Goal: Information Seeking & Learning: Learn about a topic

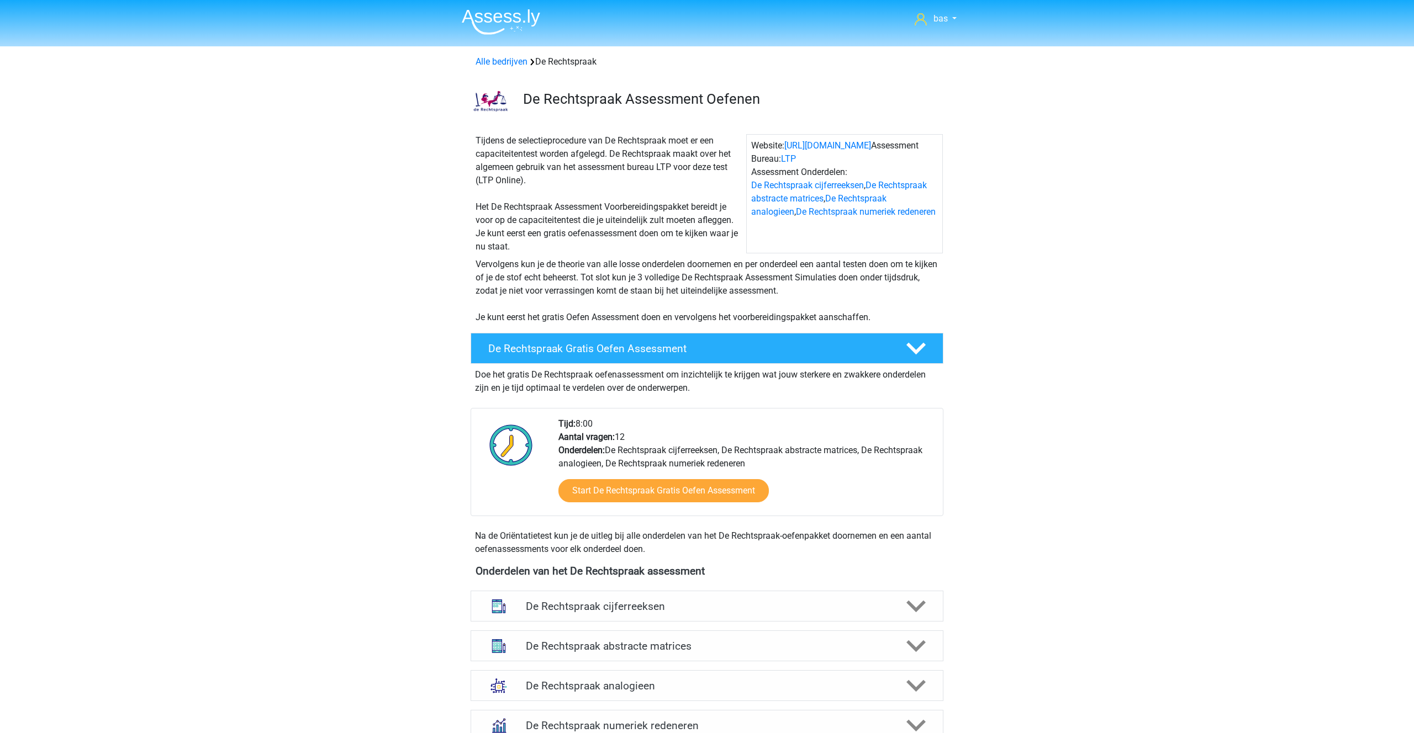
click at [503, 21] on img at bounding box center [501, 22] width 78 height 26
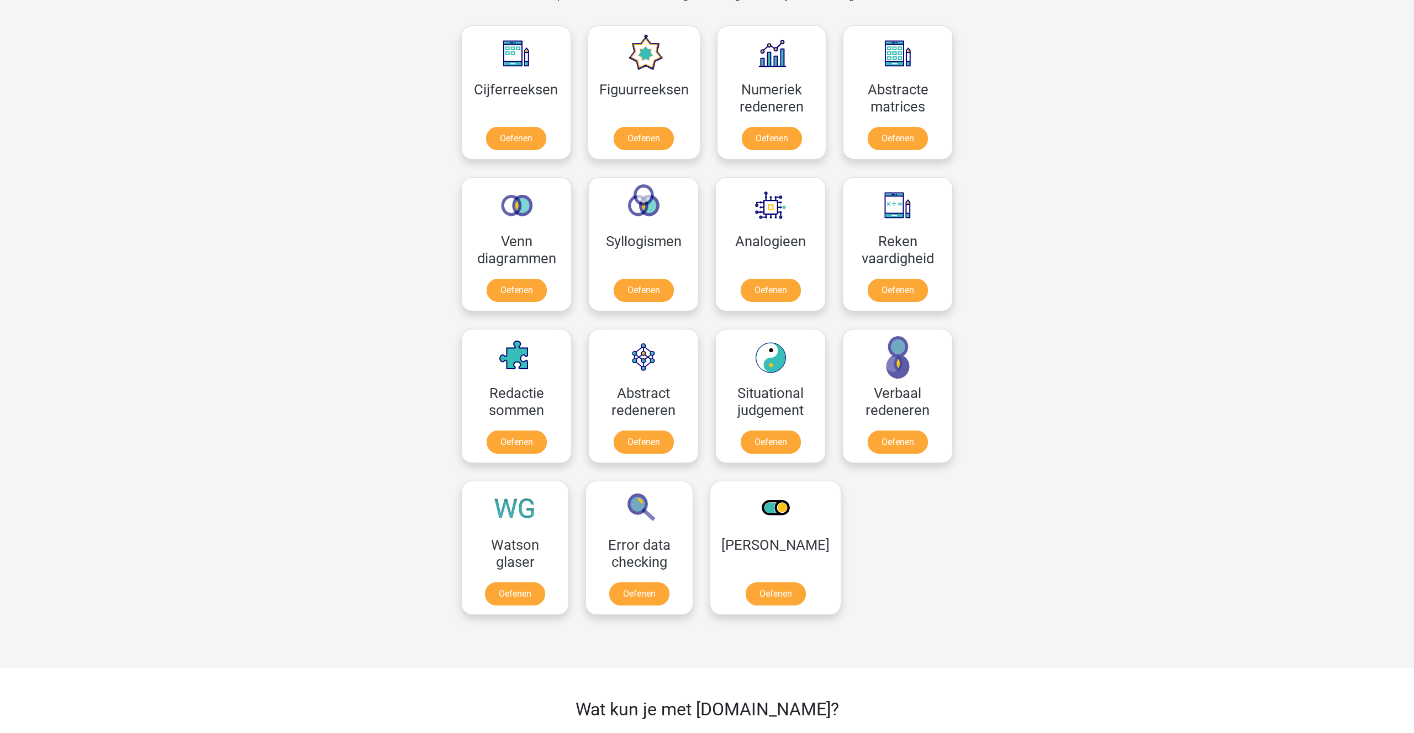
scroll to position [505, 0]
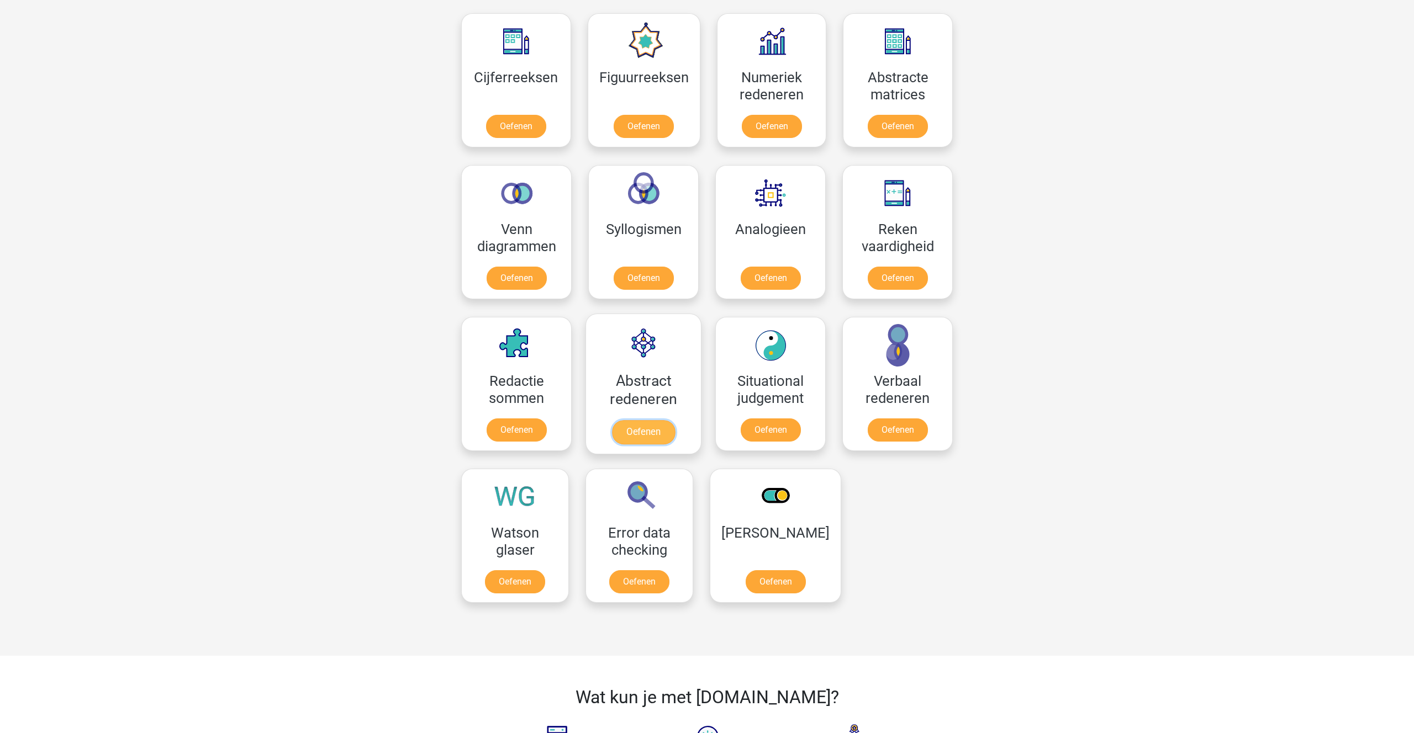
click at [639, 426] on link "Oefenen" at bounding box center [643, 432] width 63 height 24
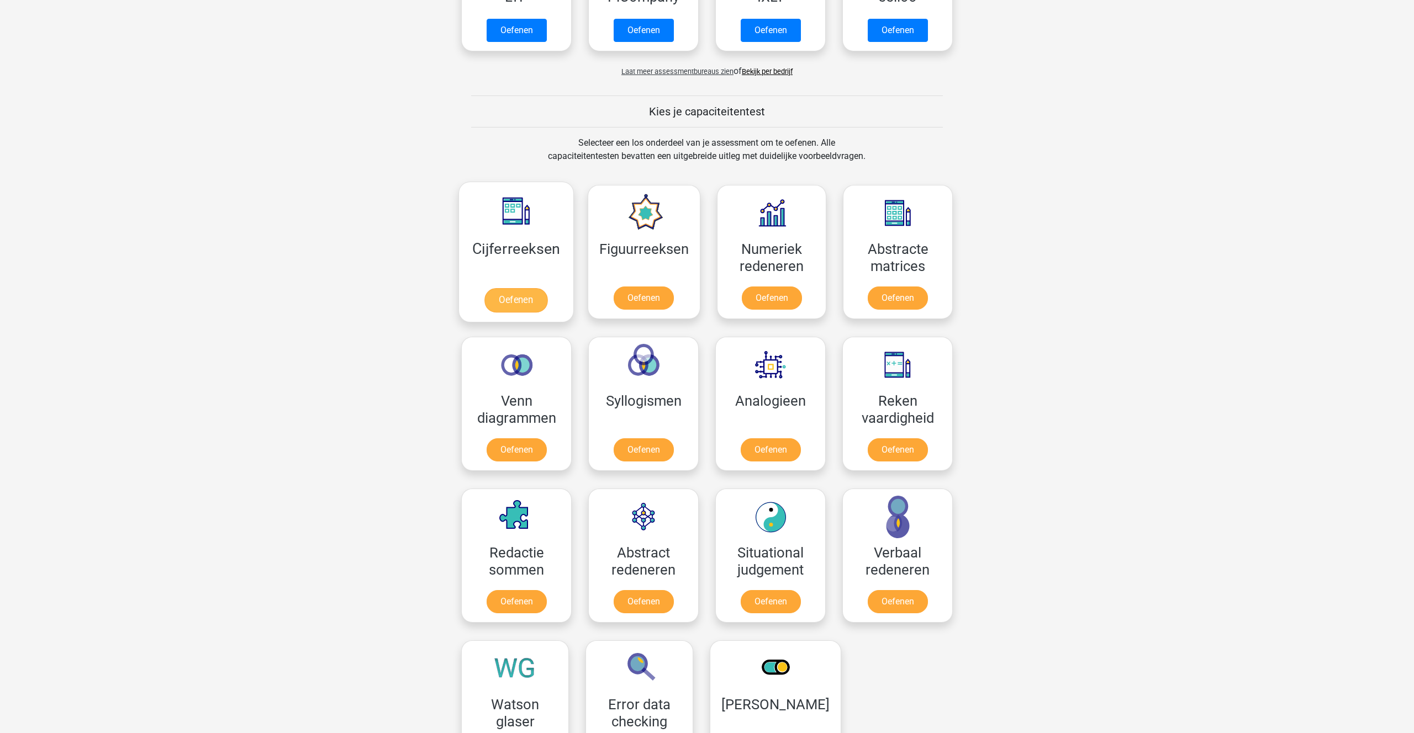
scroll to position [330, 0]
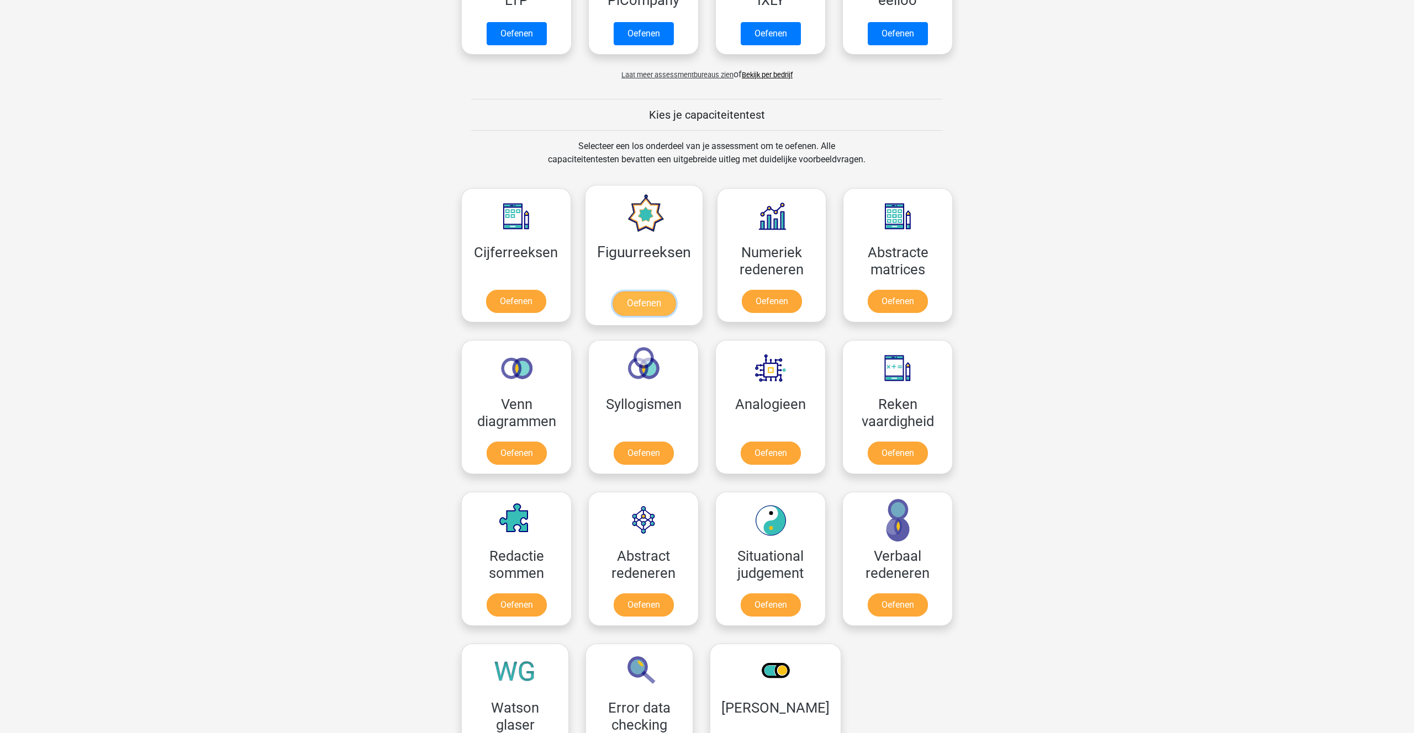
click at [632, 301] on link "Oefenen" at bounding box center [643, 304] width 63 height 24
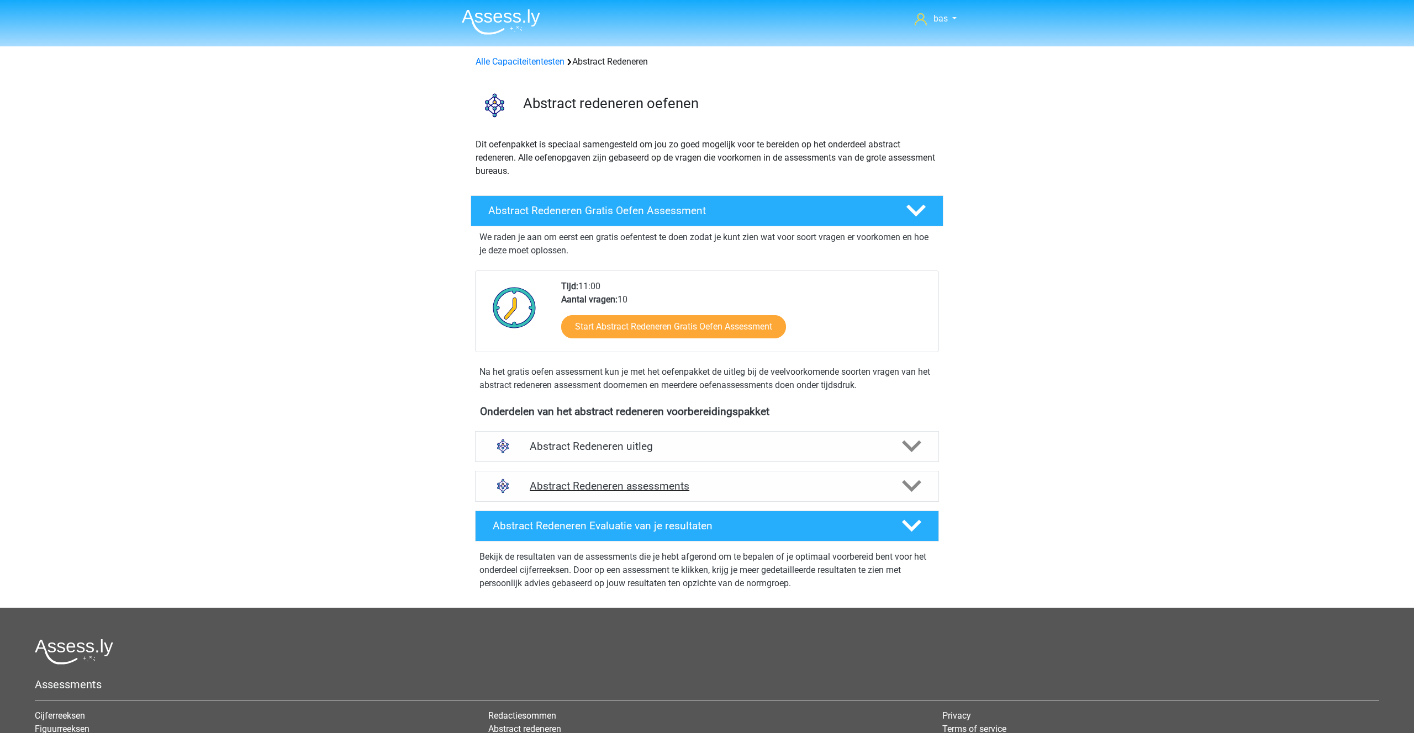
click at [637, 479] on div "Abstract Redeneren assessments" at bounding box center [707, 486] width 464 height 31
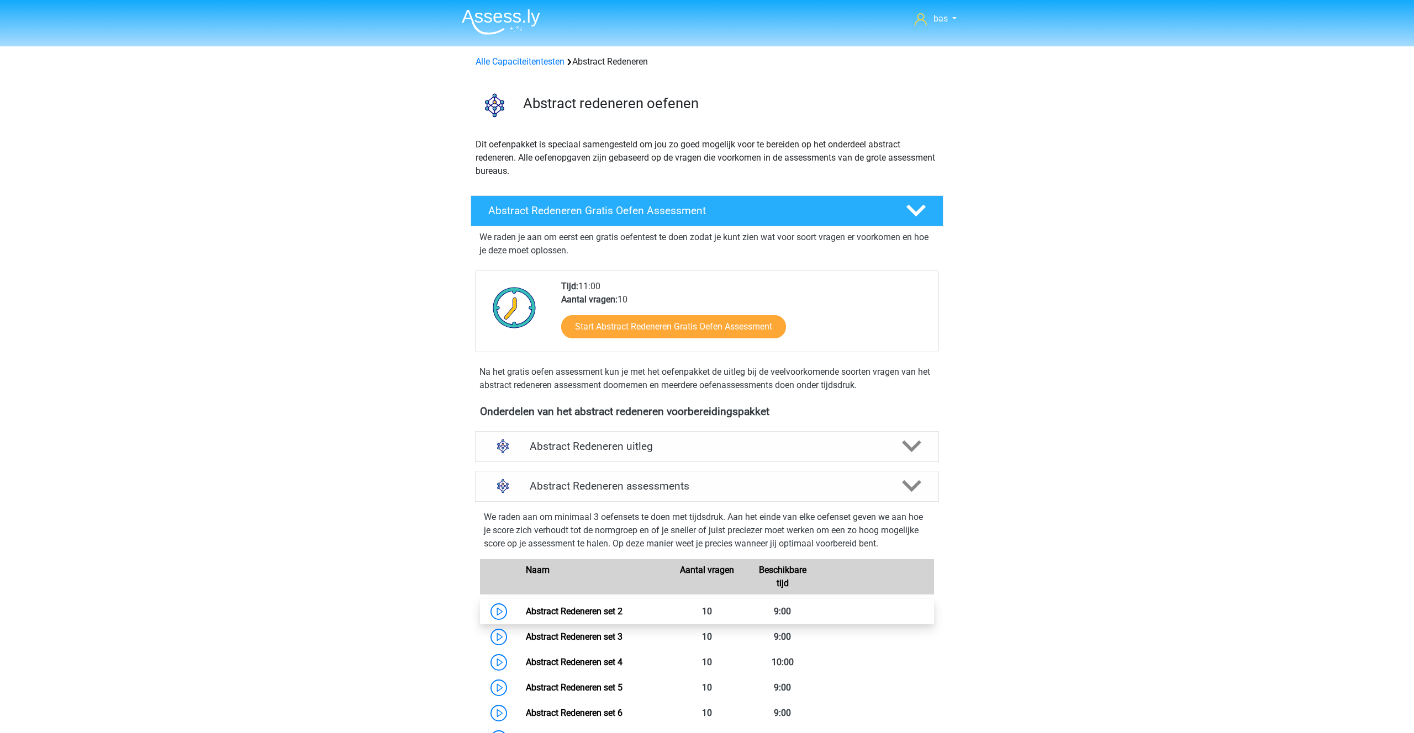
click at [588, 608] on link "Abstract Redeneren set 2" at bounding box center [574, 611] width 97 height 10
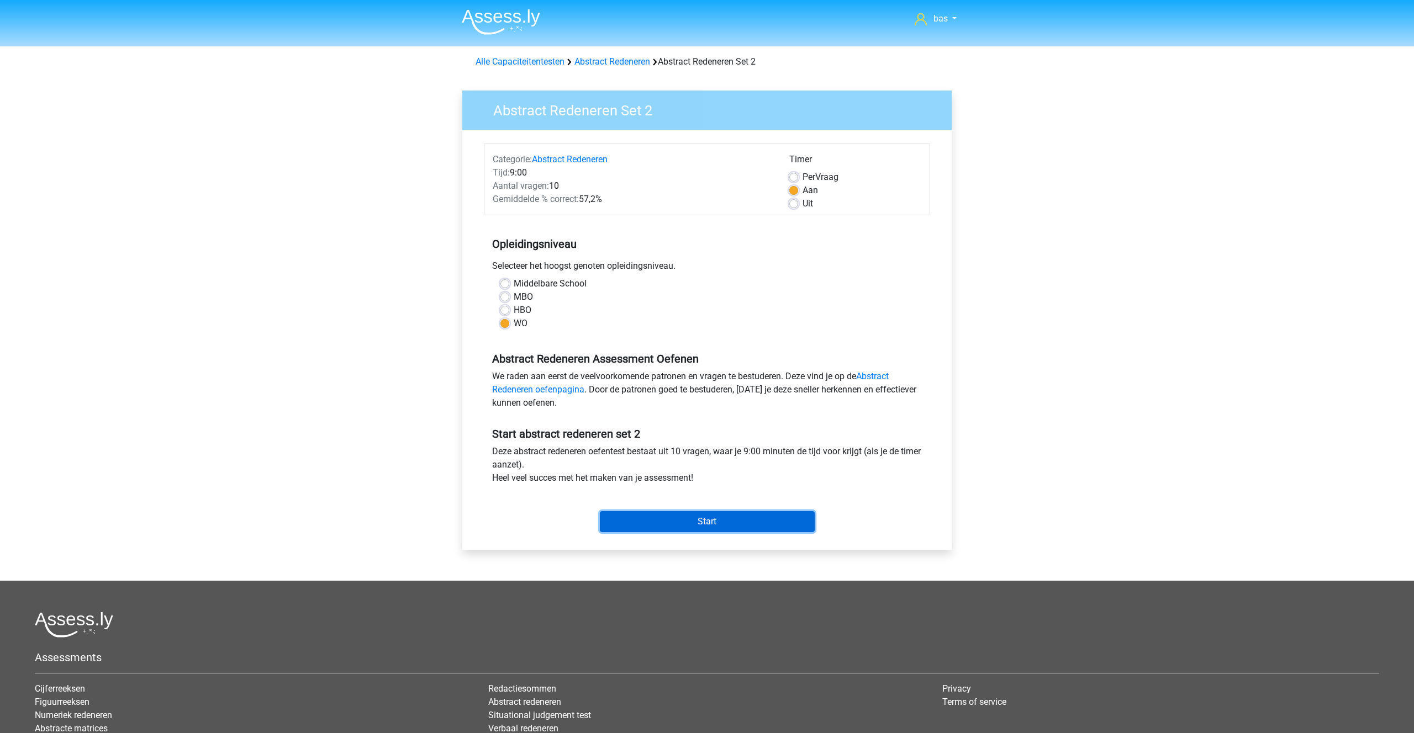
click at [658, 527] on input "Start" at bounding box center [707, 521] width 215 height 21
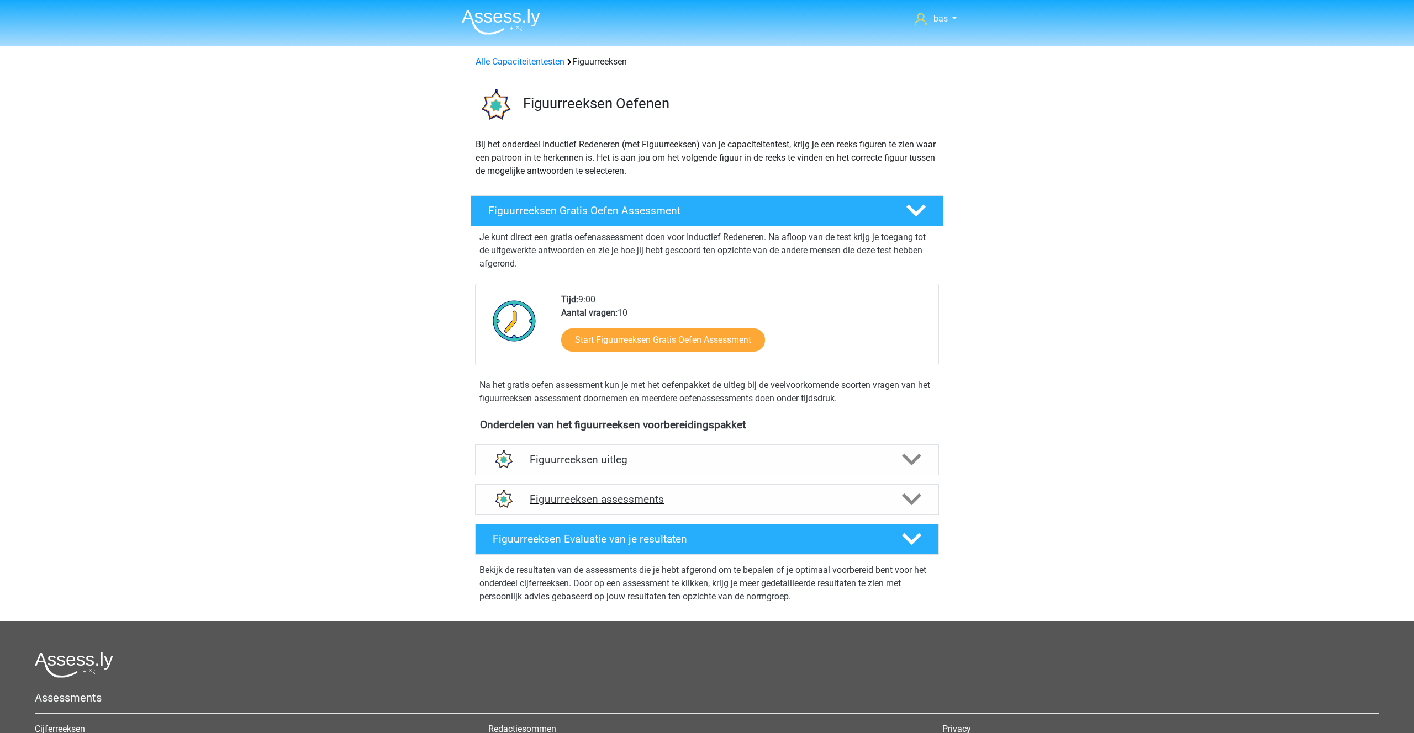
click at [599, 491] on div "Figuurreeksen assessments" at bounding box center [707, 499] width 464 height 31
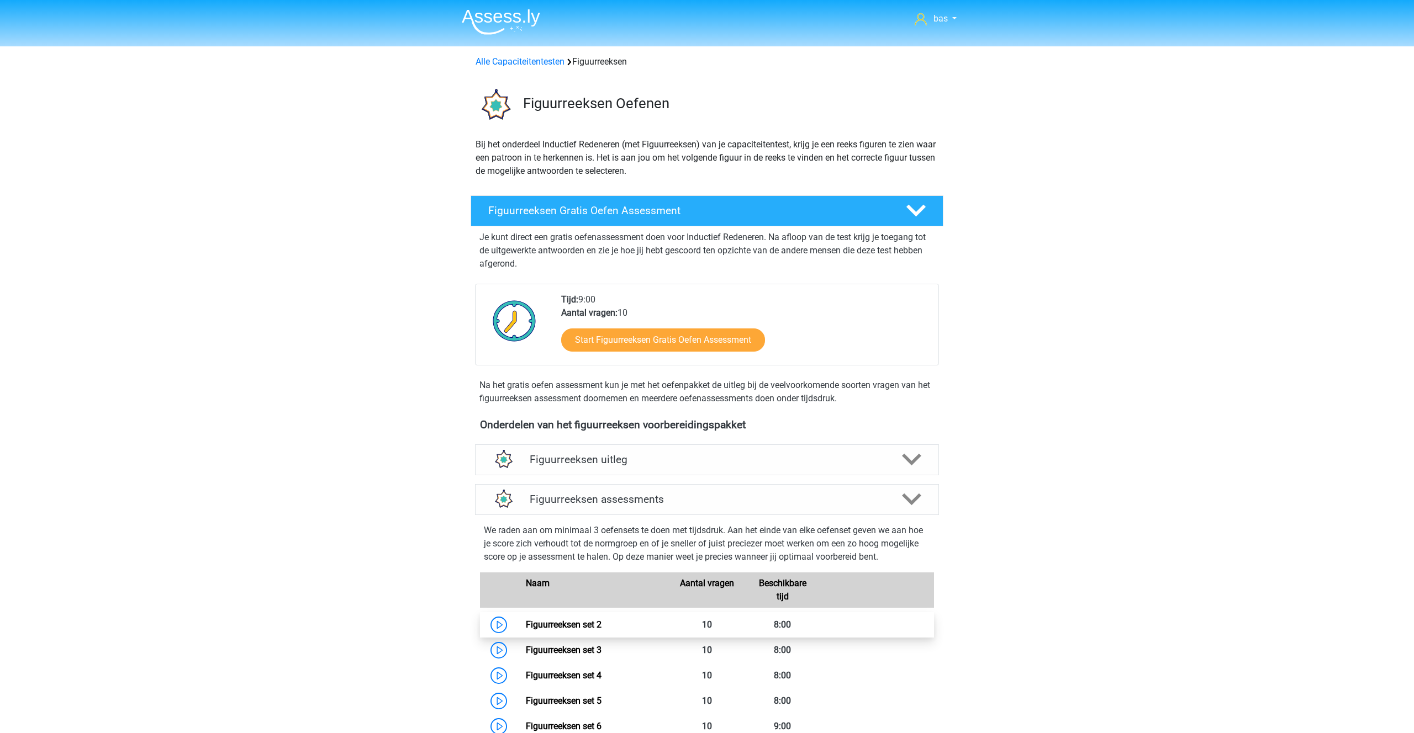
click at [559, 623] on link "Figuurreeksen set 2" at bounding box center [564, 625] width 76 height 10
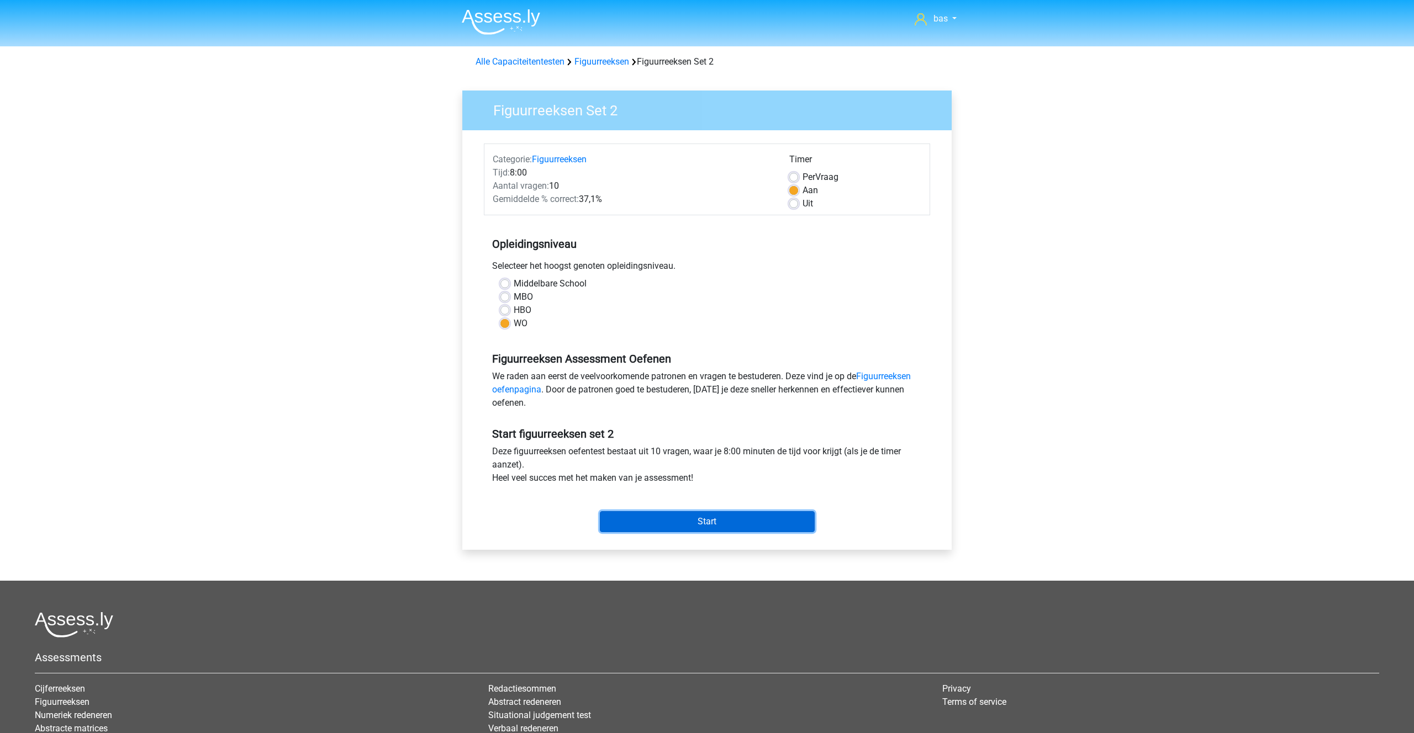
click at [639, 527] on input "Start" at bounding box center [707, 521] width 215 height 21
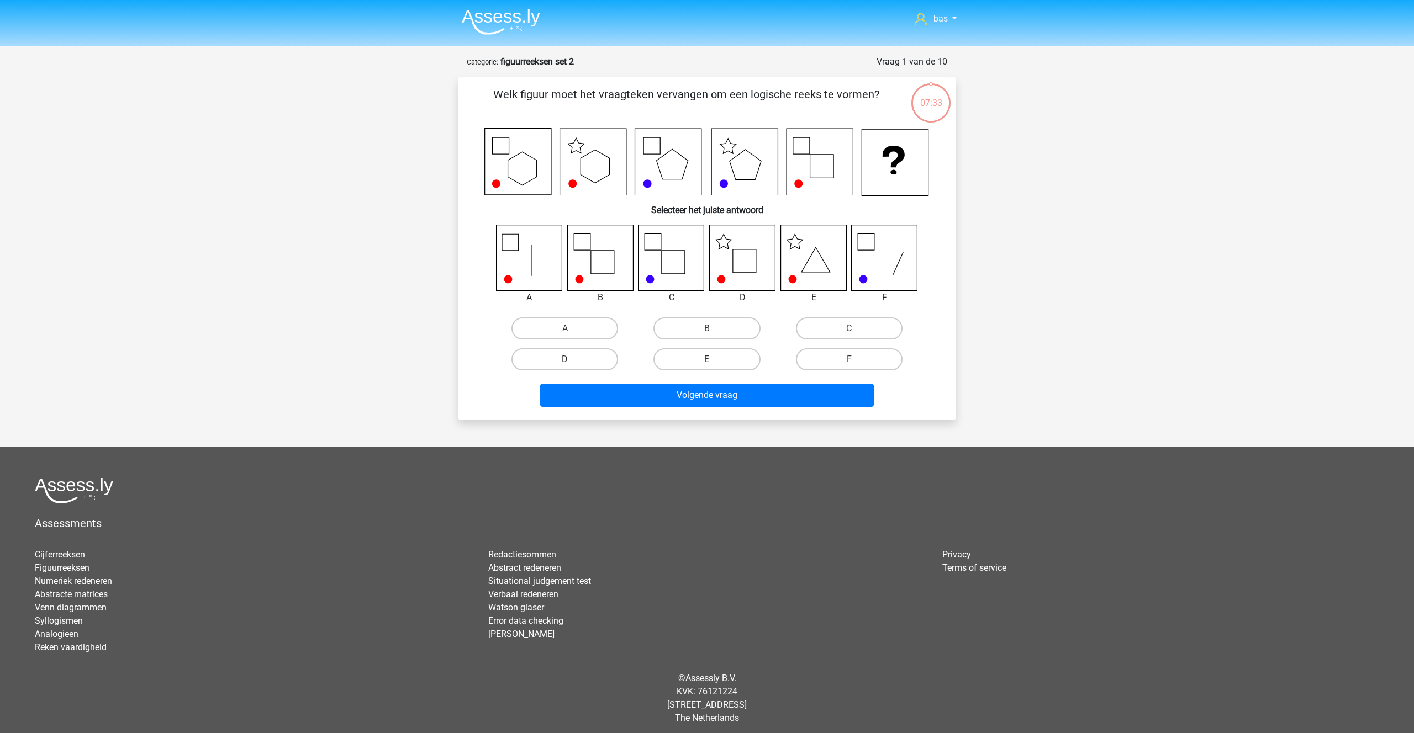
click at [553, 358] on label "D" at bounding box center [564, 359] width 107 height 22
click at [565, 359] on input "D" at bounding box center [568, 362] width 7 height 7
radio input "true"
click at [686, 385] on button "Volgende vraag" at bounding box center [707, 395] width 334 height 23
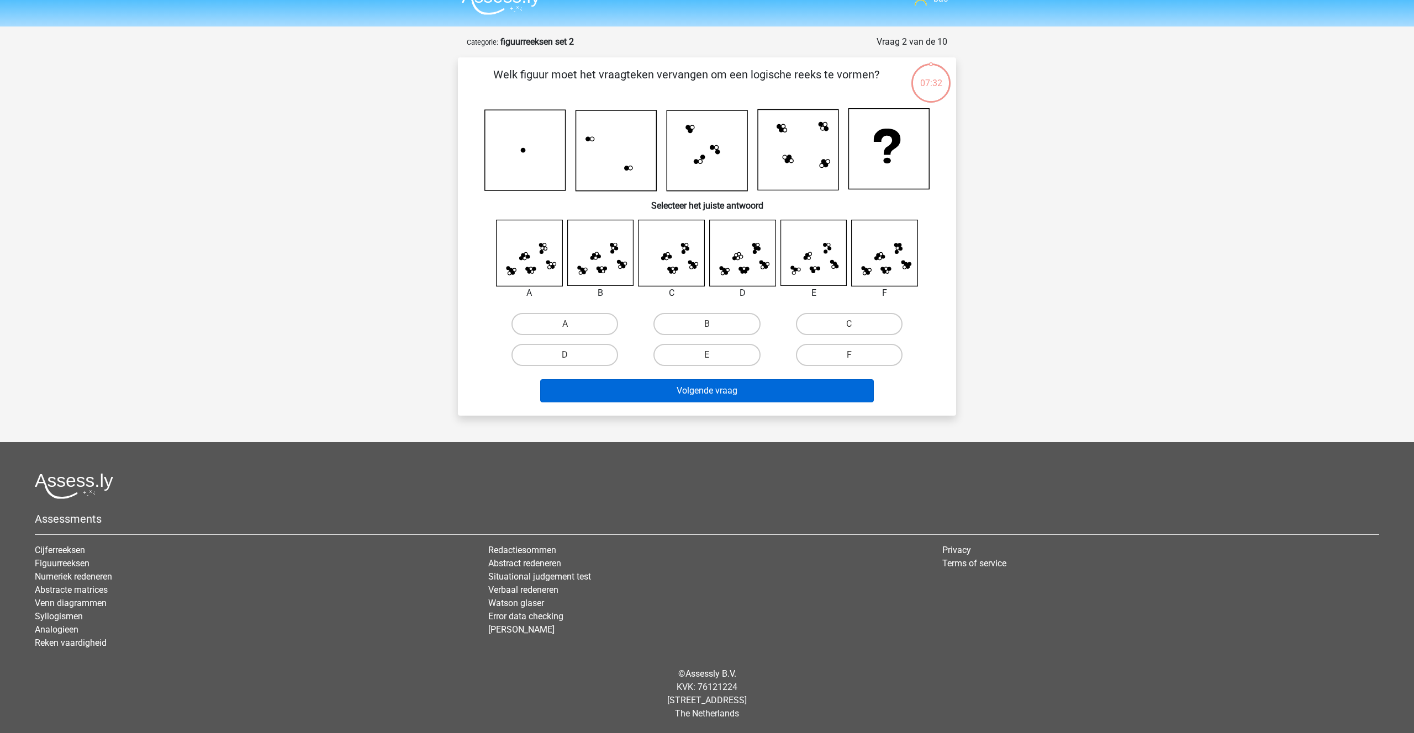
scroll to position [20, 0]
click at [707, 324] on input "B" at bounding box center [710, 327] width 7 height 7
radio input "true"
click at [705, 392] on button "Volgende vraag" at bounding box center [707, 390] width 334 height 23
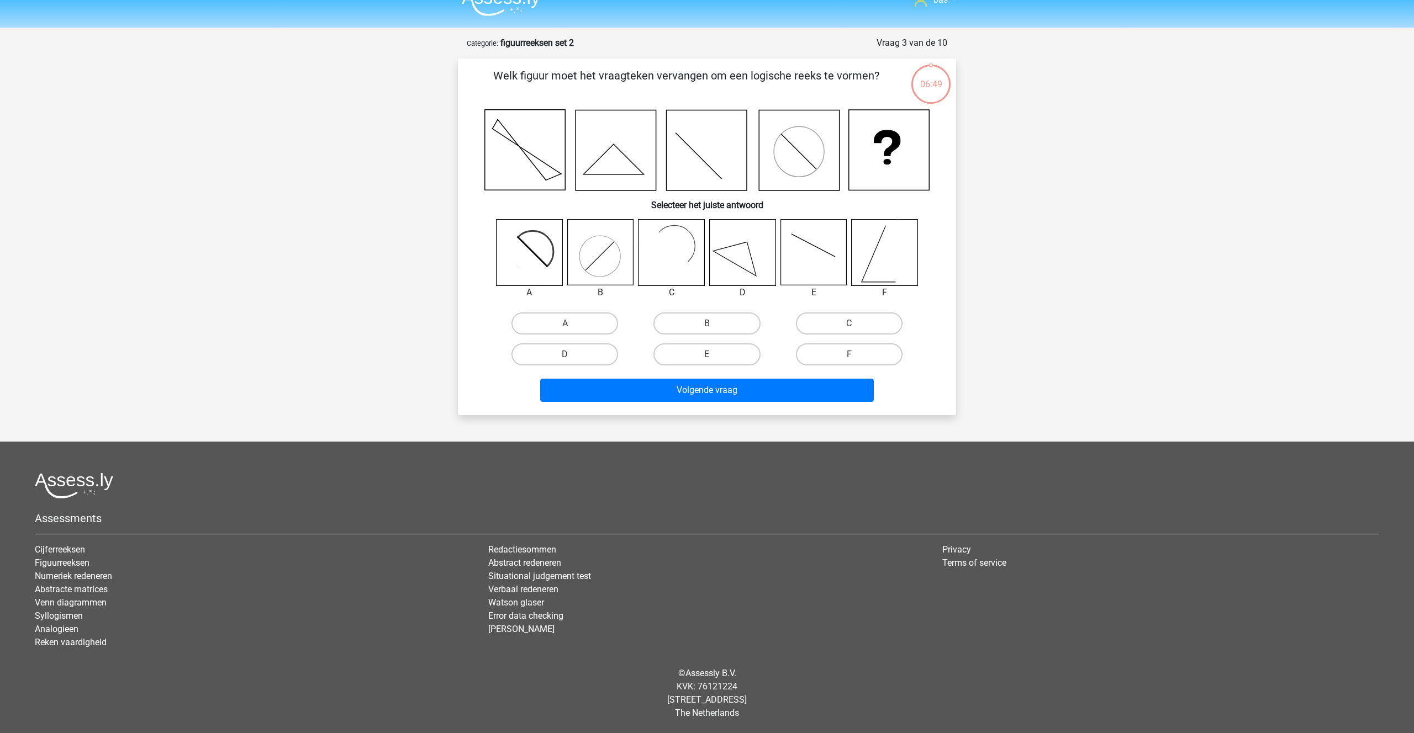
scroll to position [18, 0]
click at [551, 319] on label "A" at bounding box center [564, 324] width 107 height 22
click at [565, 324] on input "A" at bounding box center [568, 327] width 7 height 7
radio input "true"
click at [688, 390] on button "Volgende vraag" at bounding box center [707, 390] width 334 height 23
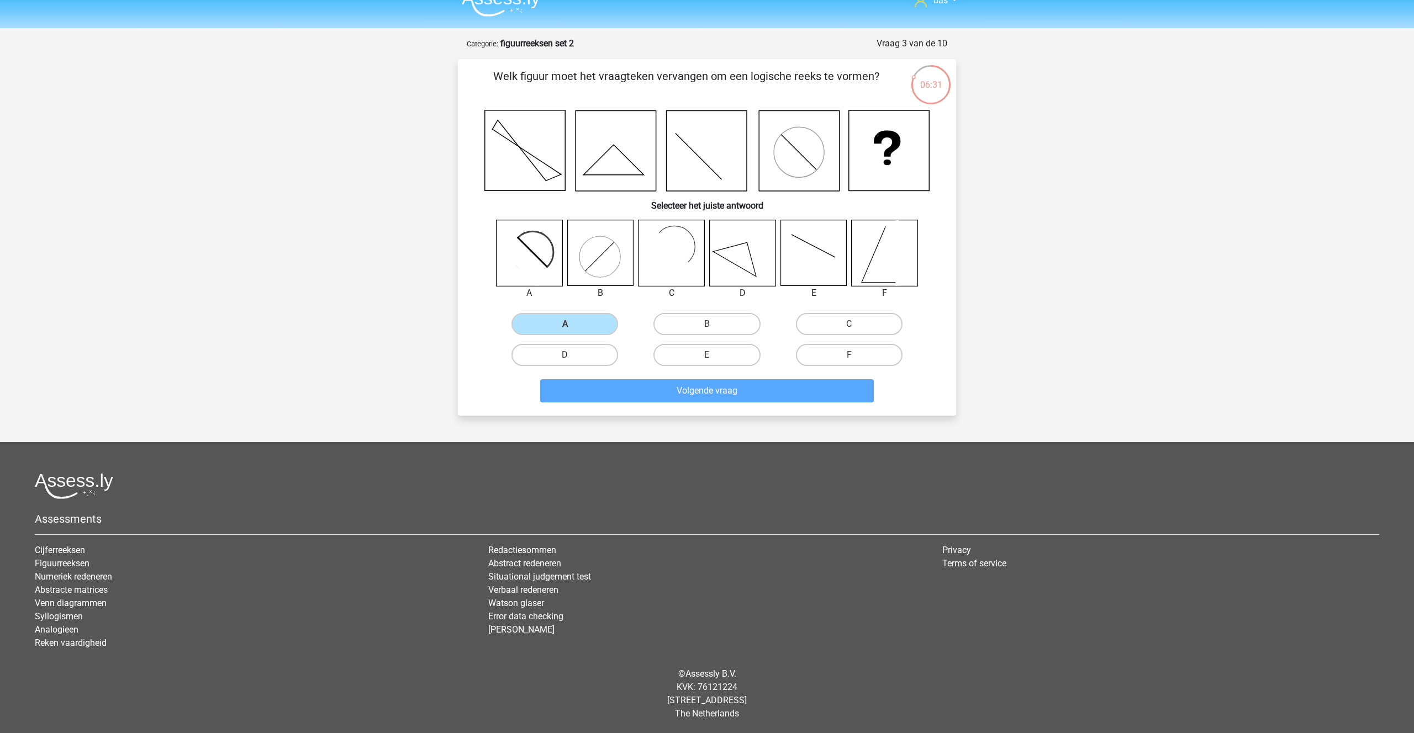
scroll to position [19, 0]
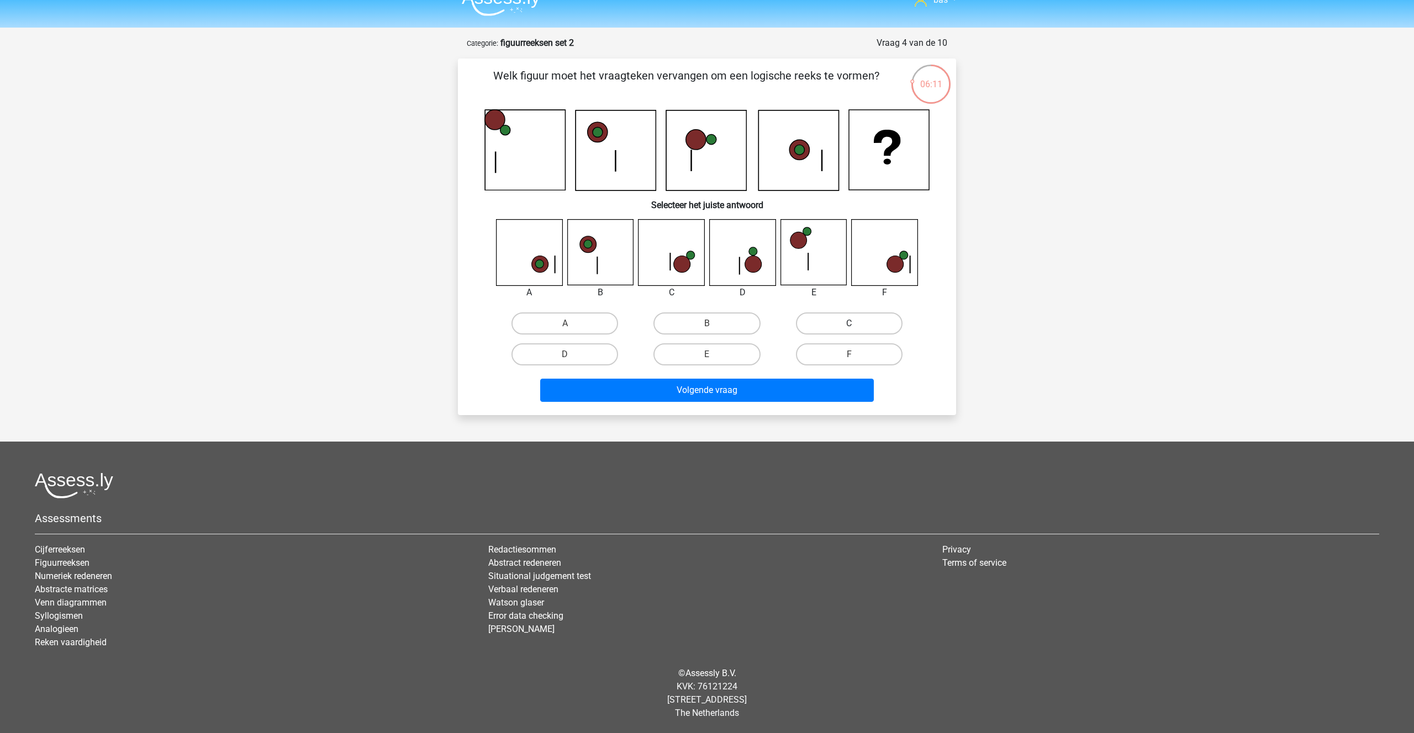
click at [853, 321] on label "C" at bounding box center [849, 324] width 107 height 22
click at [853, 324] on input "C" at bounding box center [852, 327] width 7 height 7
radio input "true"
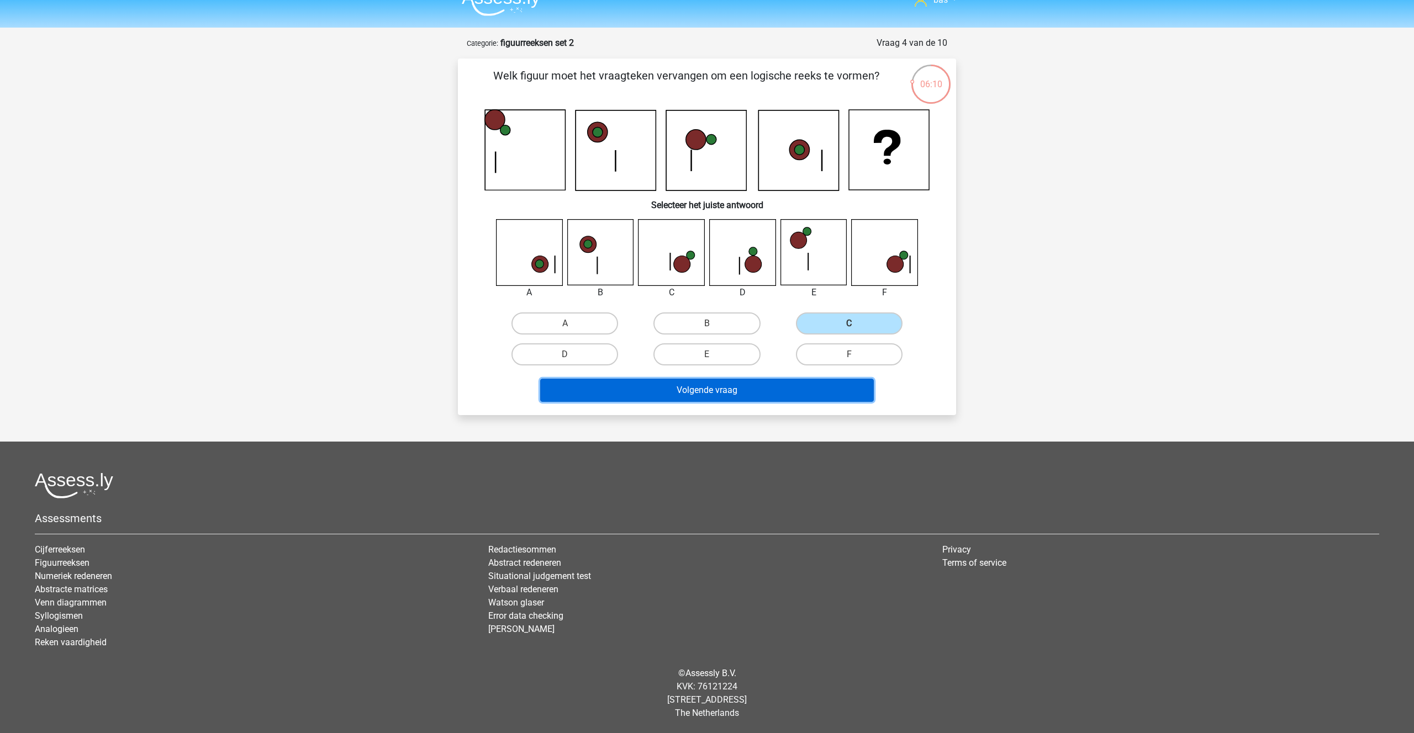
click at [707, 390] on button "Volgende vraag" at bounding box center [707, 390] width 334 height 23
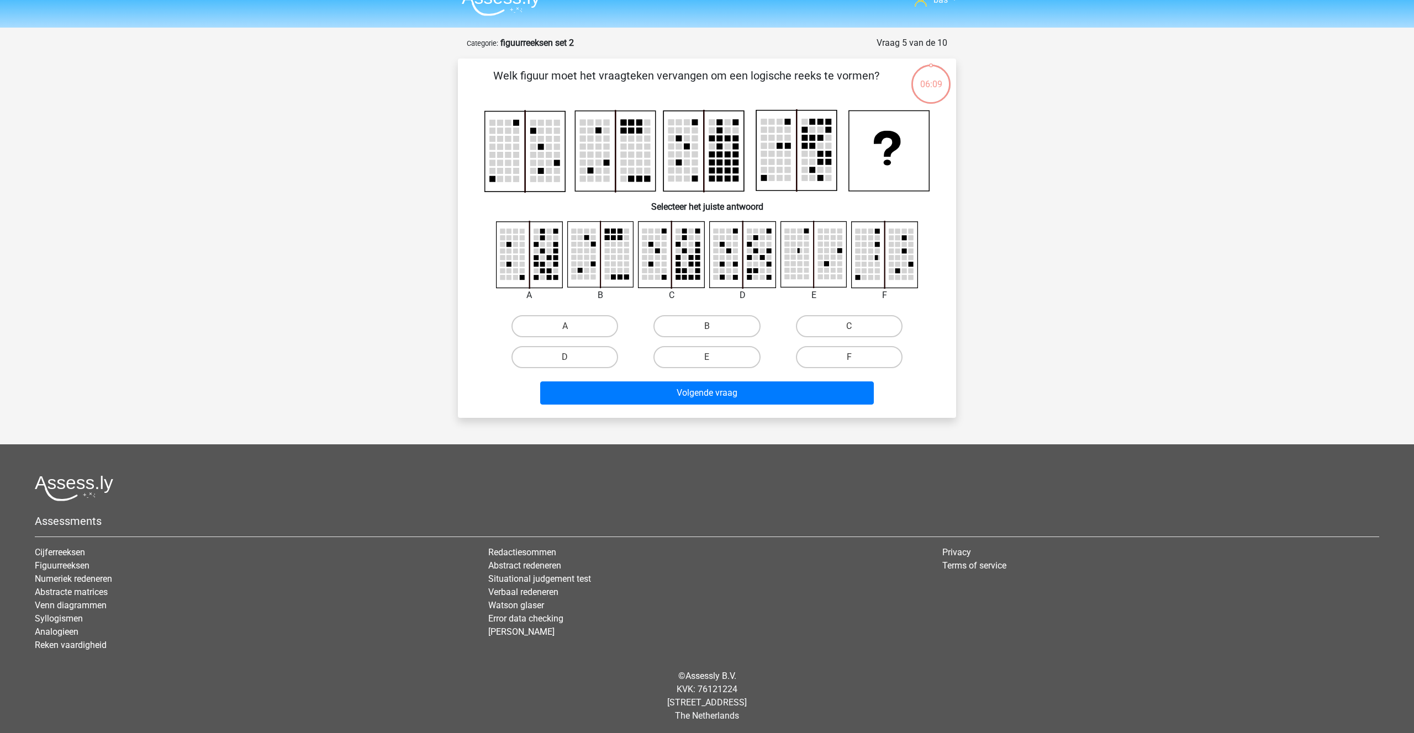
scroll to position [22, 0]
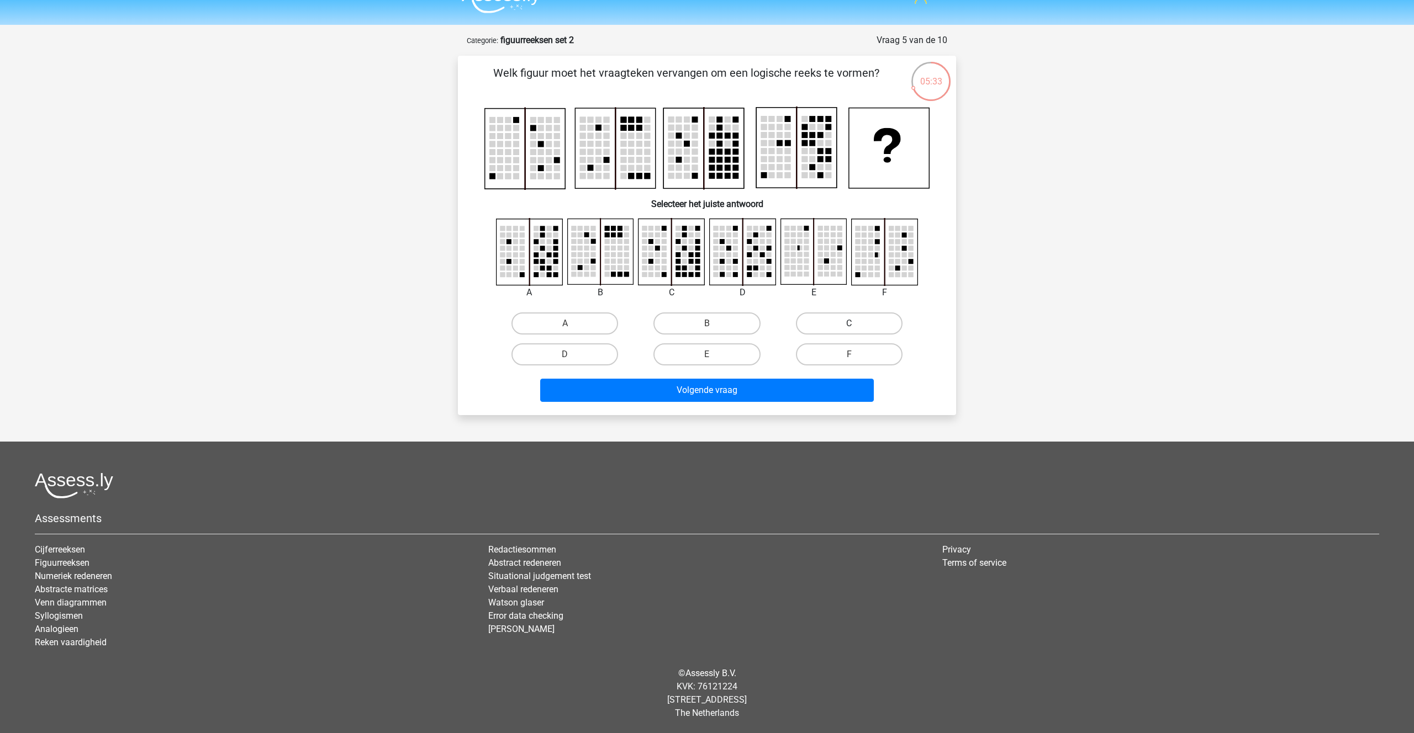
click at [851, 316] on label "C" at bounding box center [849, 324] width 107 height 22
click at [851, 324] on input "C" at bounding box center [852, 327] width 7 height 7
radio input "true"
click at [586, 323] on label "A" at bounding box center [564, 324] width 107 height 22
click at [572, 324] on input "A" at bounding box center [568, 327] width 7 height 7
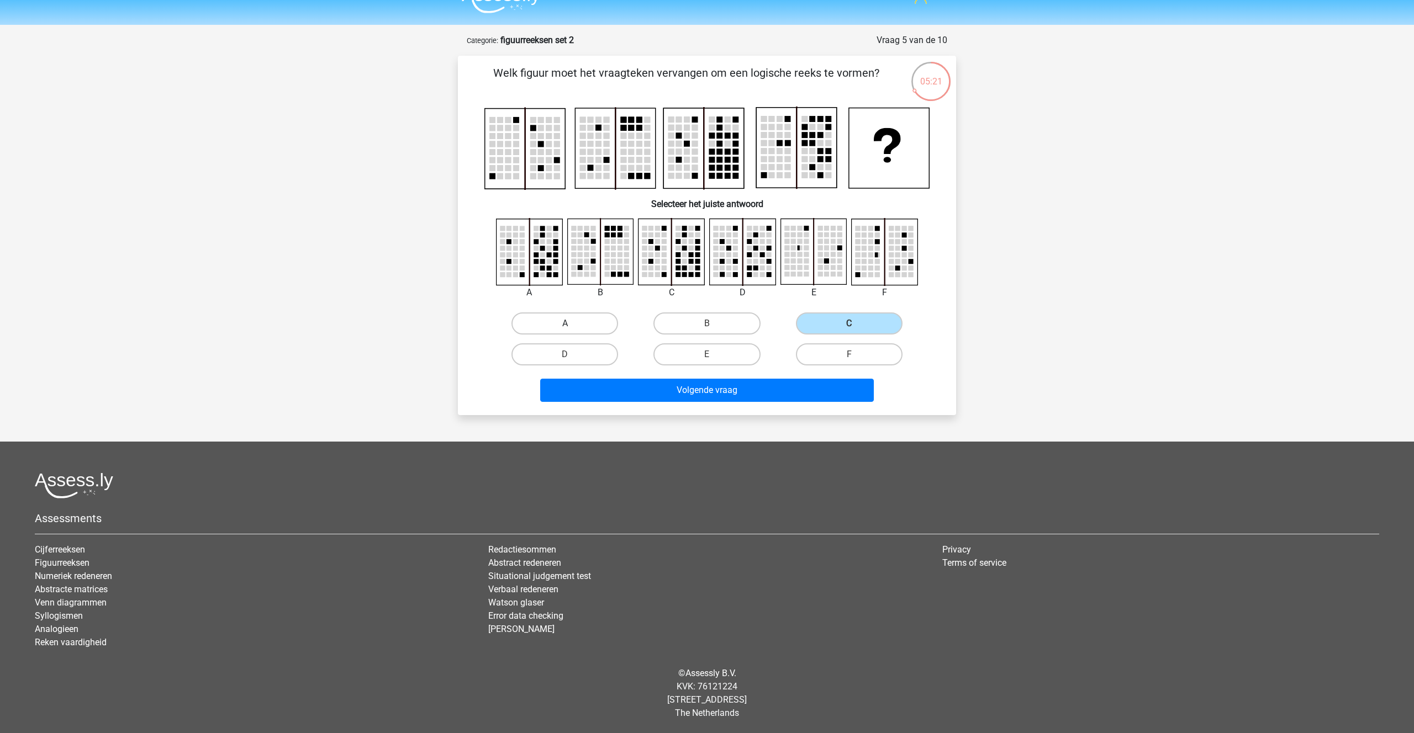
radio input "true"
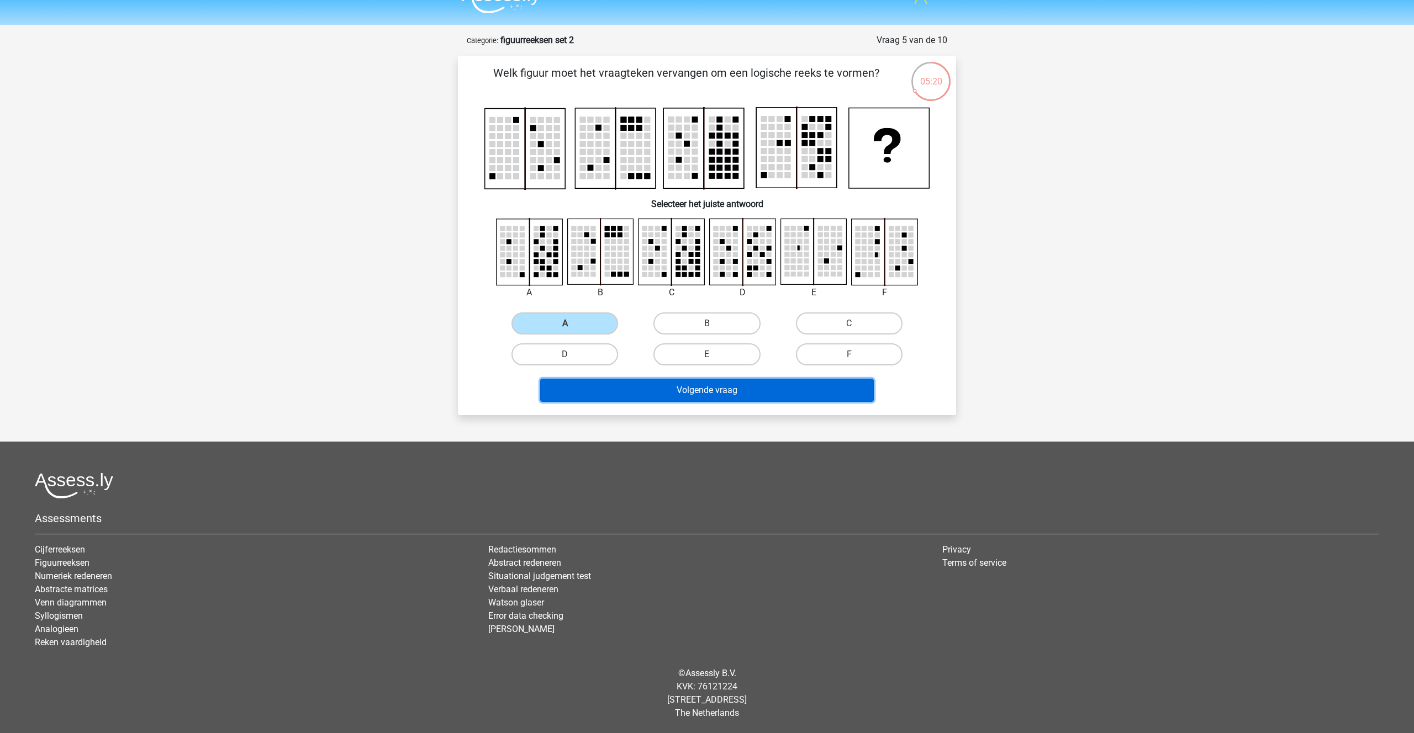
click at [689, 390] on button "Volgende vraag" at bounding box center [707, 390] width 334 height 23
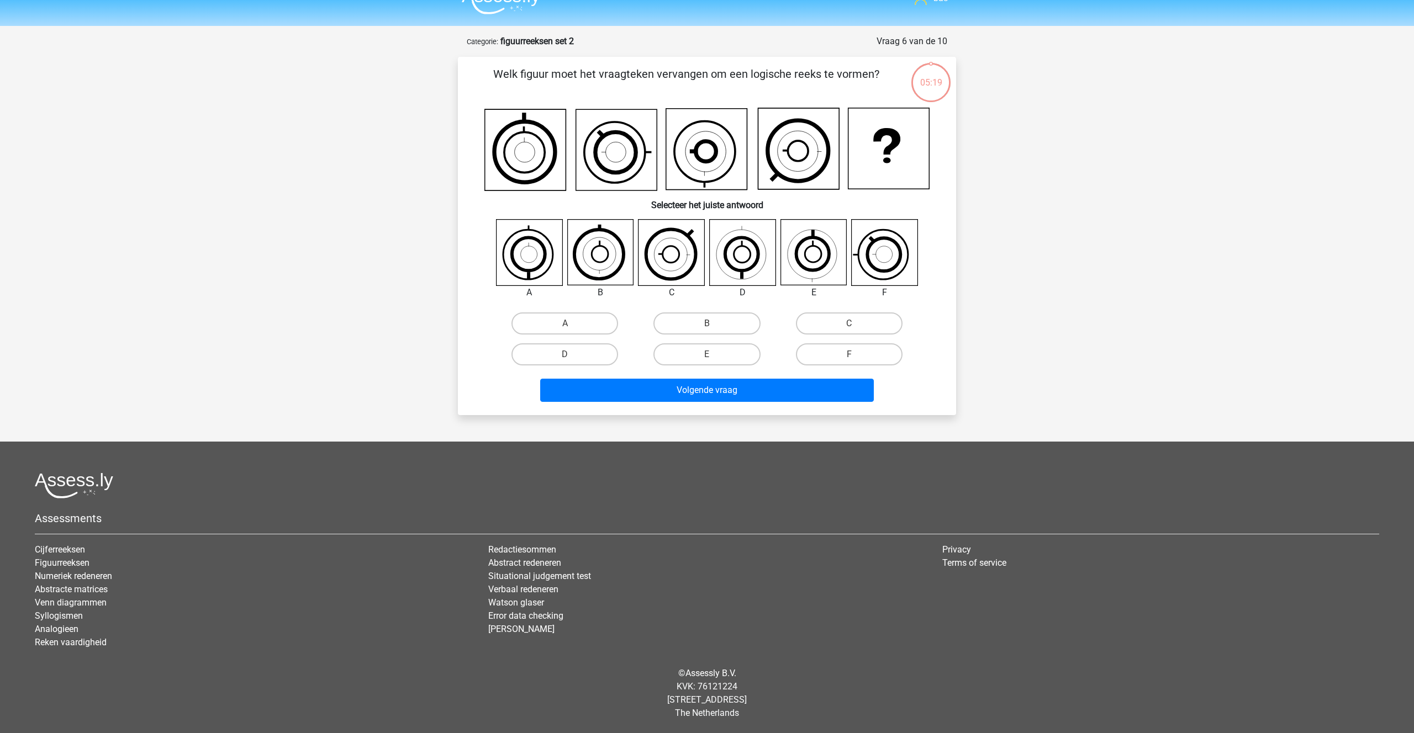
scroll to position [20, 0]
click at [567, 352] on label "D" at bounding box center [564, 355] width 107 height 22
click at [567, 355] on input "D" at bounding box center [568, 358] width 7 height 7
radio input "true"
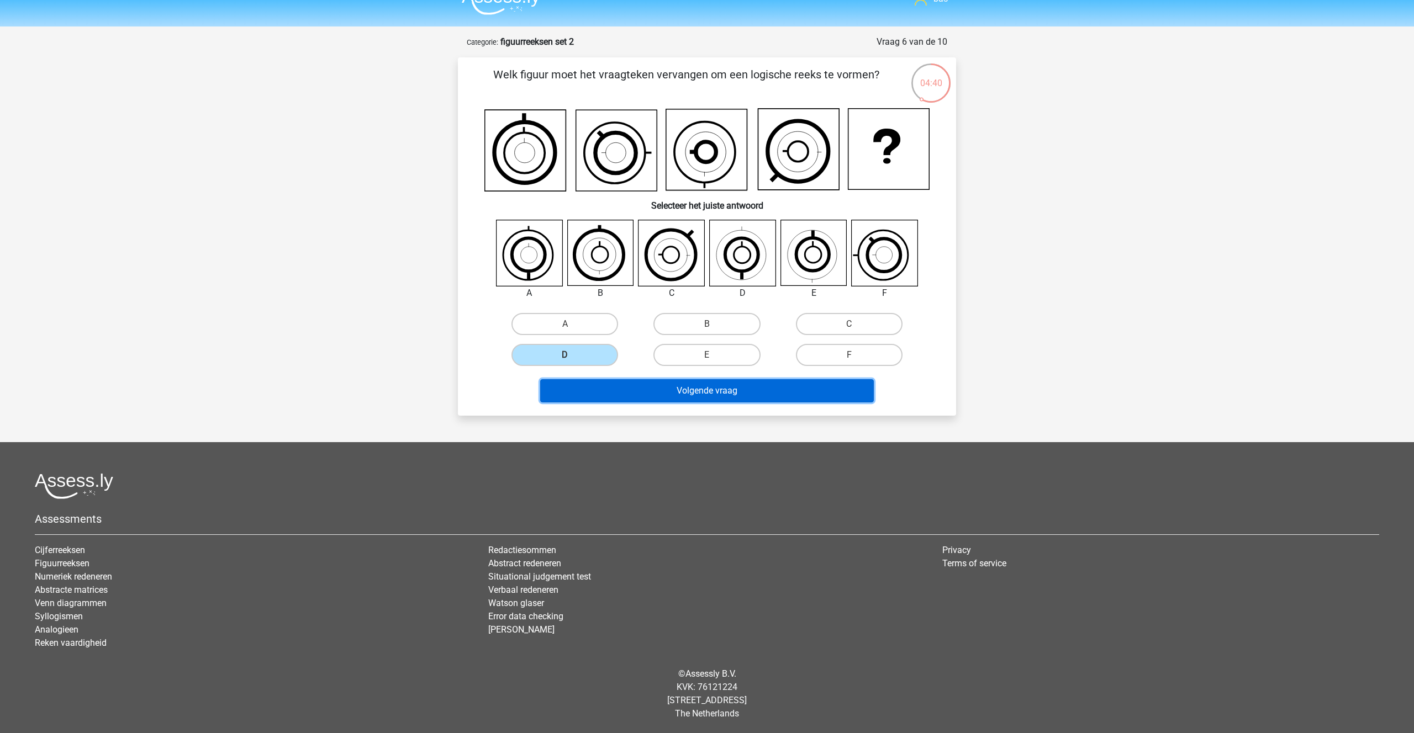
click at [703, 389] on button "Volgende vraag" at bounding box center [707, 390] width 334 height 23
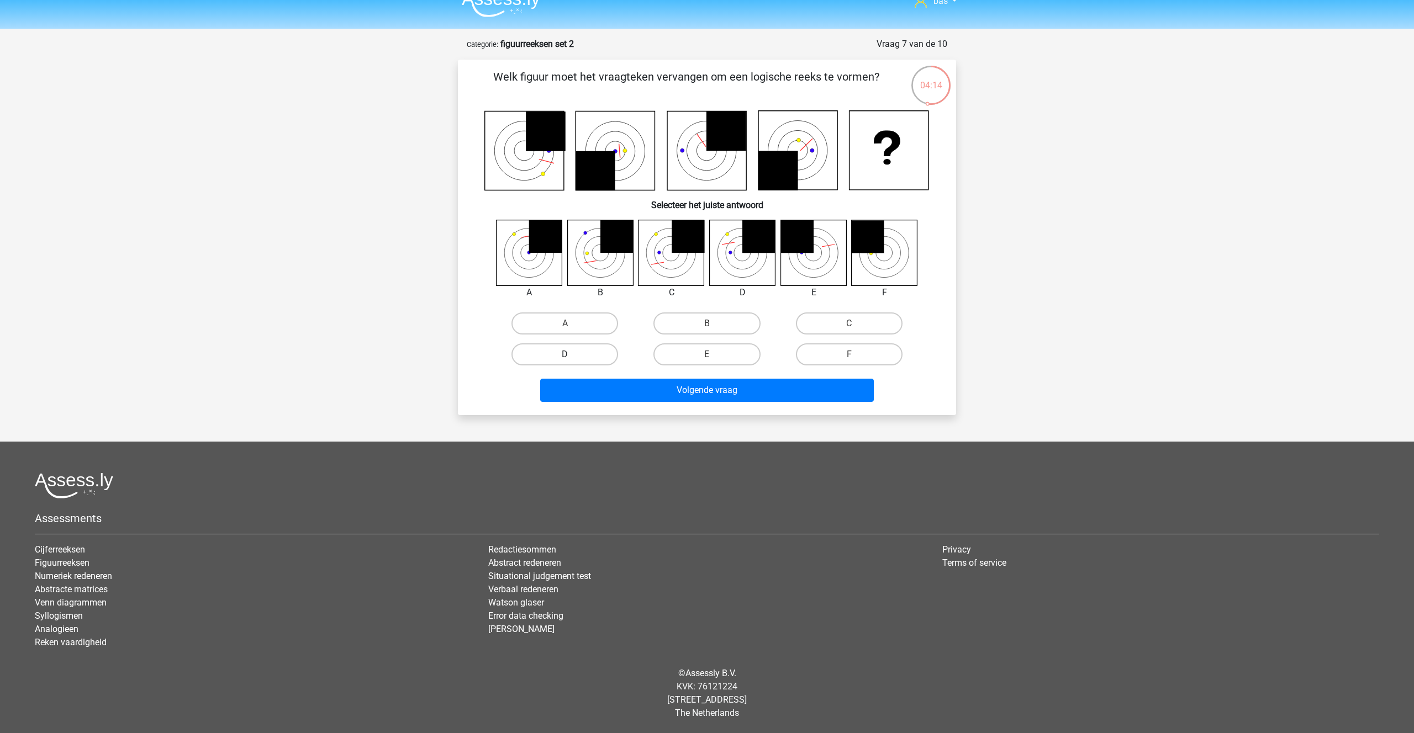
click at [546, 355] on label "D" at bounding box center [564, 354] width 107 height 22
click at [565, 355] on input "D" at bounding box center [568, 358] width 7 height 7
radio input "true"
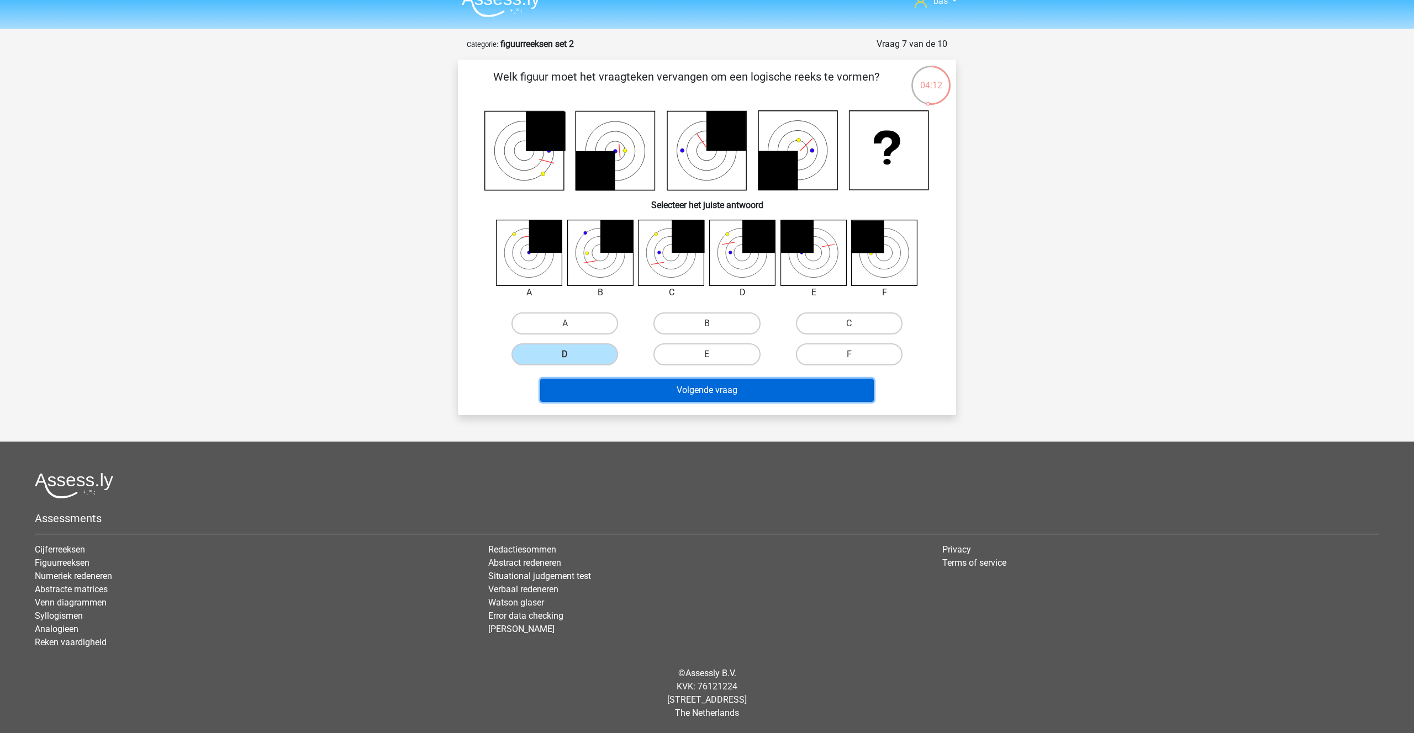
click at [709, 395] on button "Volgende vraag" at bounding box center [707, 390] width 334 height 23
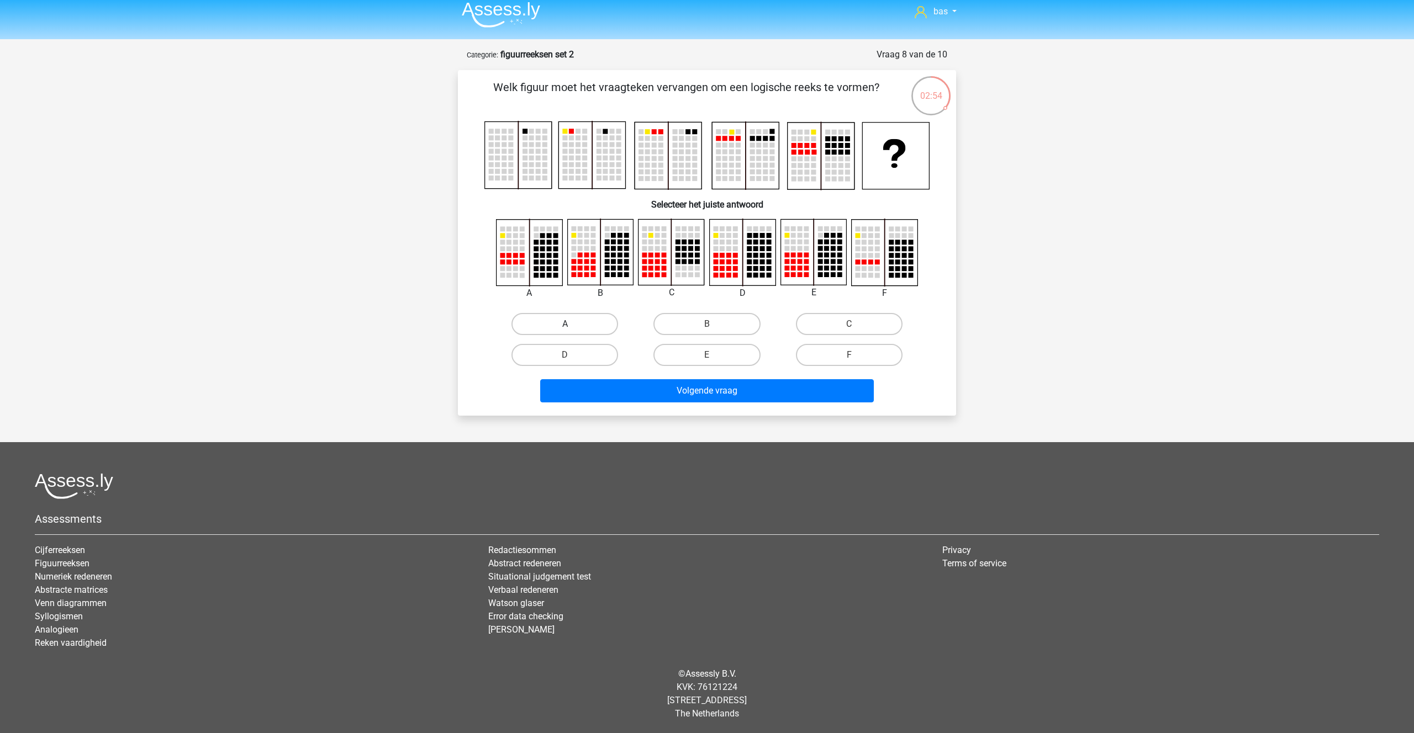
click at [564, 321] on label "A" at bounding box center [564, 324] width 107 height 22
click at [565, 324] on input "A" at bounding box center [568, 327] width 7 height 7
radio input "true"
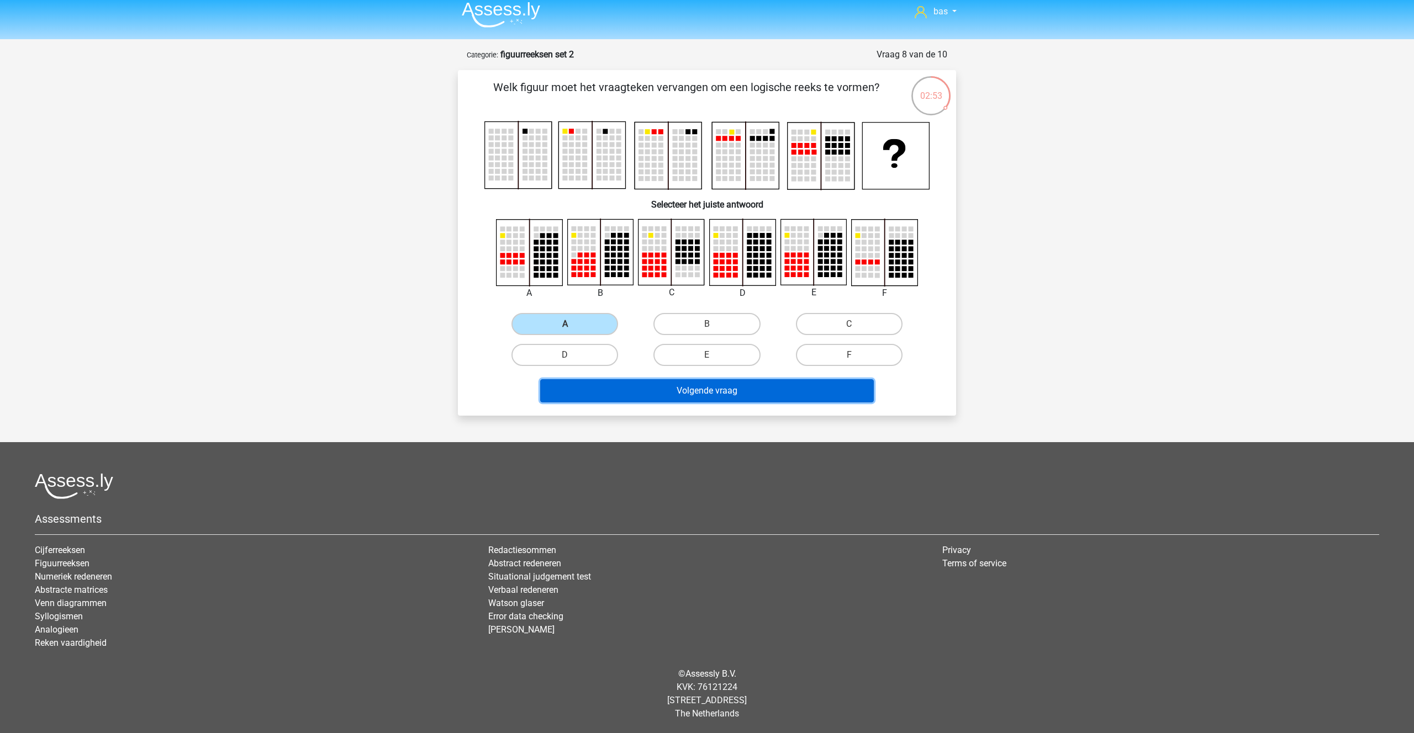
click at [706, 389] on button "Volgende vraag" at bounding box center [707, 390] width 334 height 23
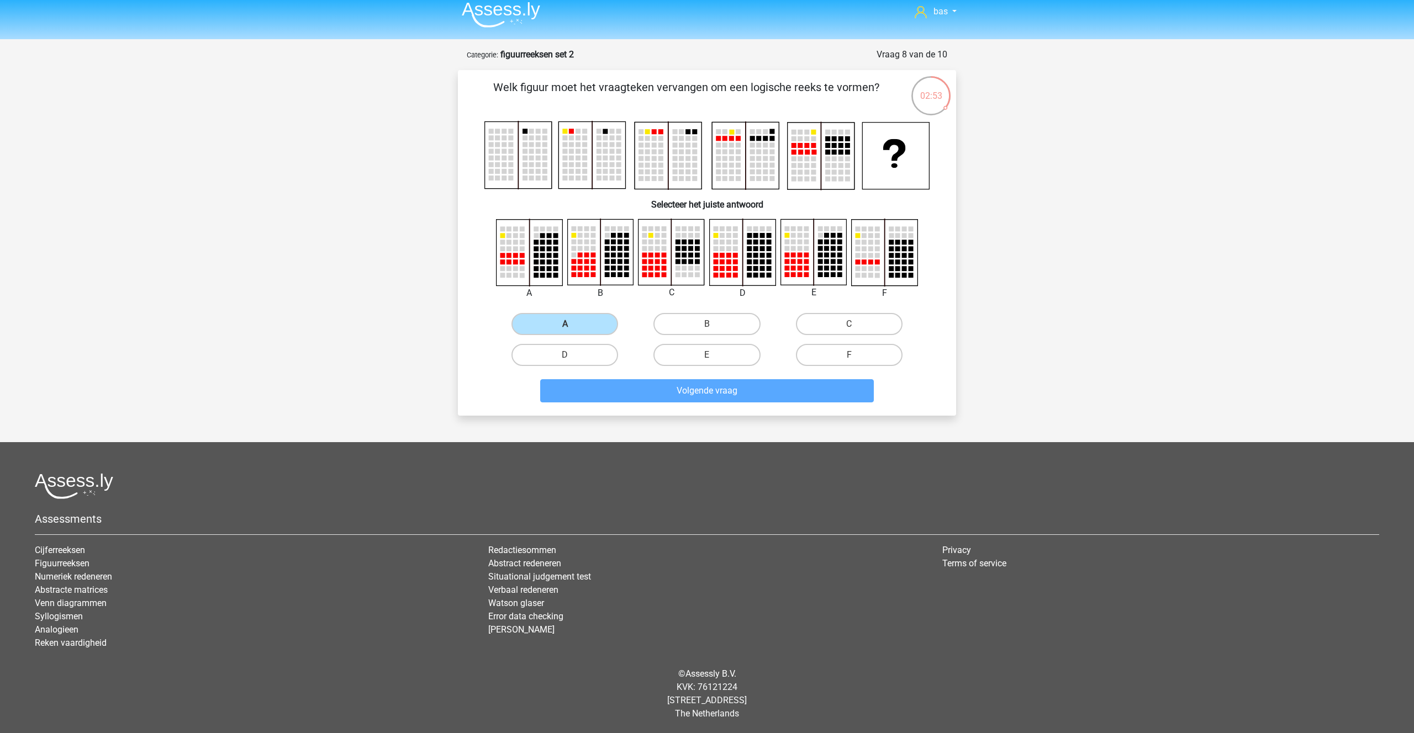
scroll to position [18, 0]
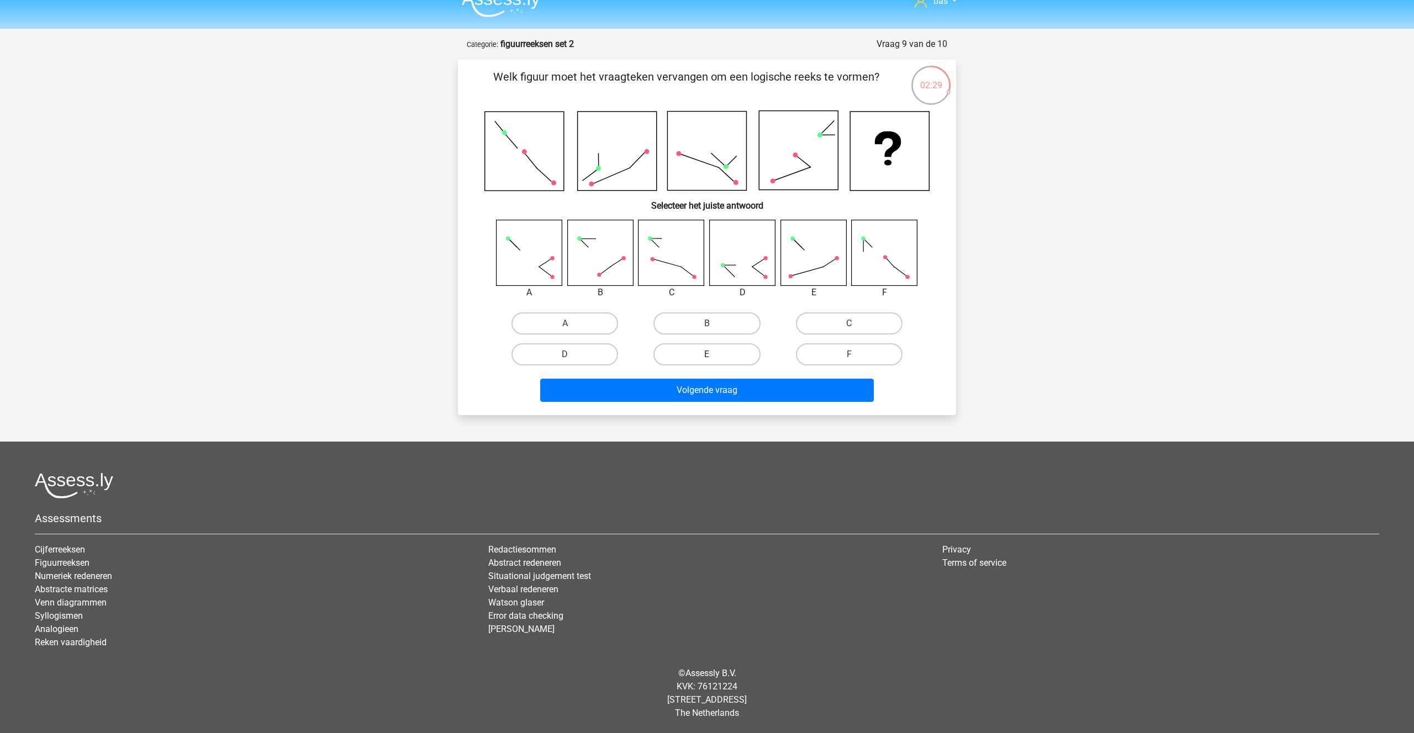
click at [720, 351] on label "E" at bounding box center [706, 354] width 107 height 22
click at [714, 355] on input "E" at bounding box center [710, 358] width 7 height 7
radio input "true"
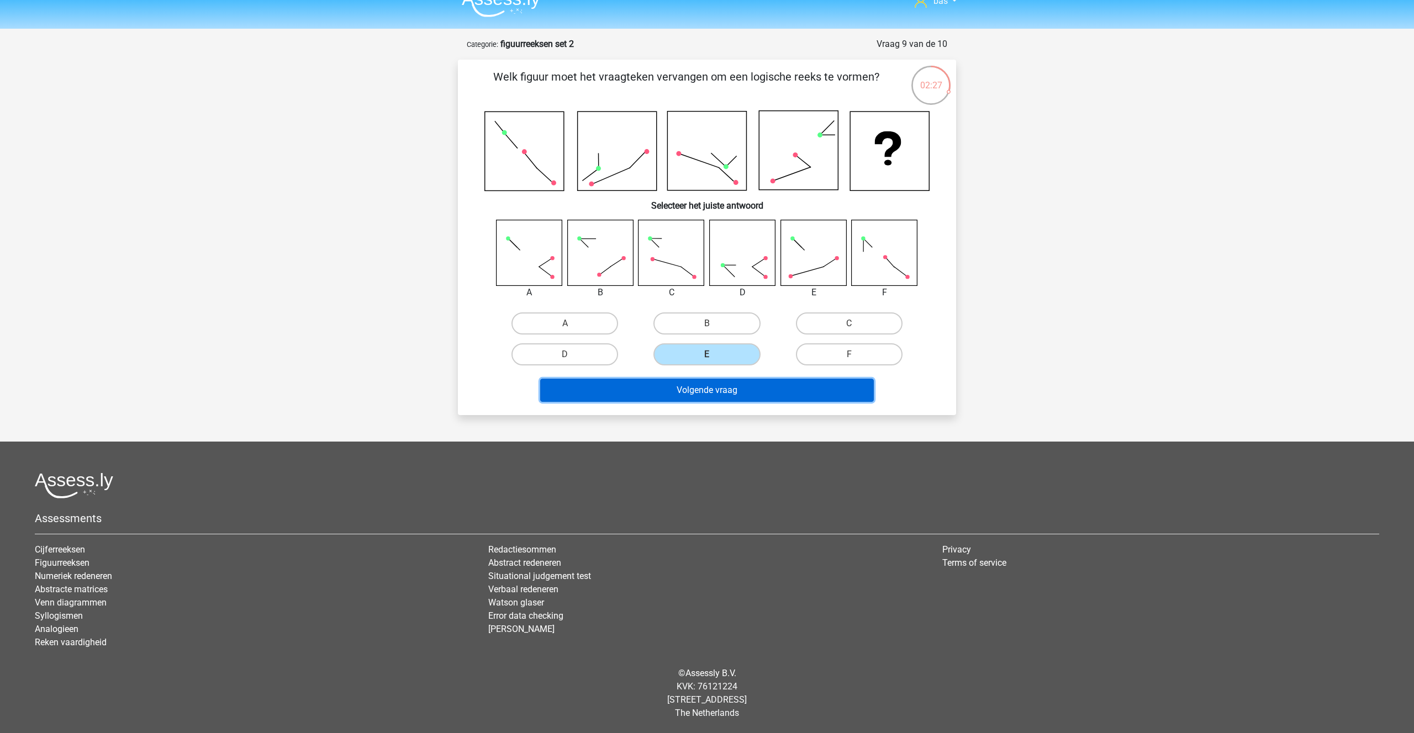
click at [710, 385] on button "Volgende vraag" at bounding box center [707, 390] width 334 height 23
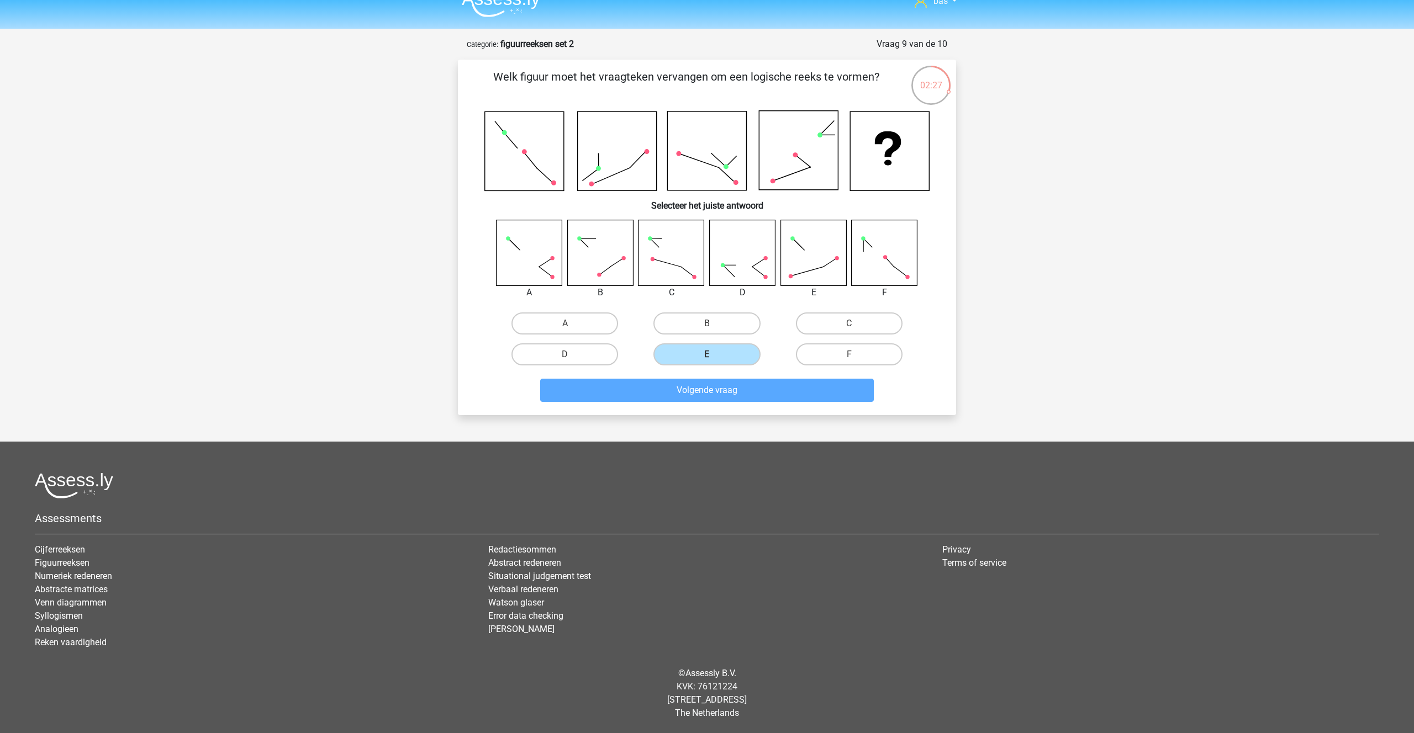
scroll to position [19, 0]
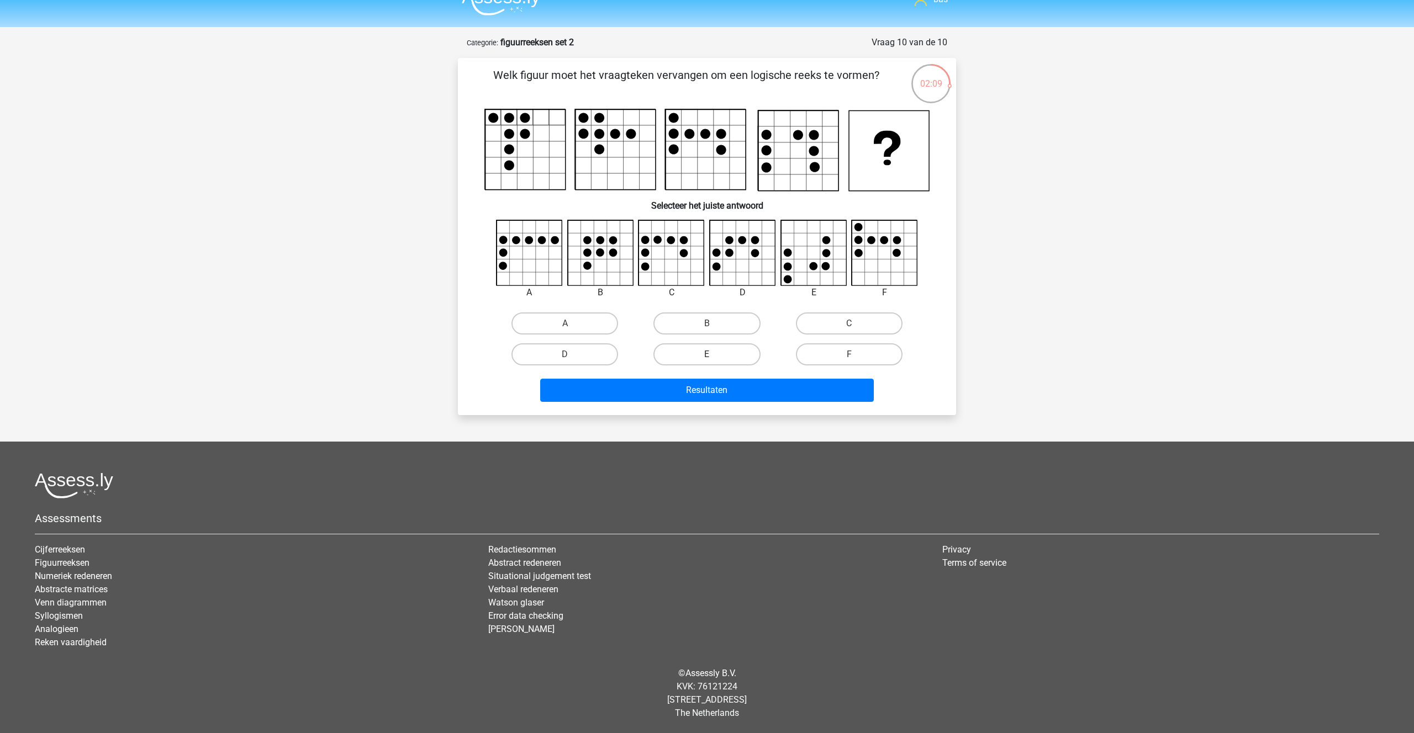
click at [698, 348] on label "E" at bounding box center [706, 354] width 107 height 22
click at [707, 355] on input "E" at bounding box center [710, 358] width 7 height 7
radio input "true"
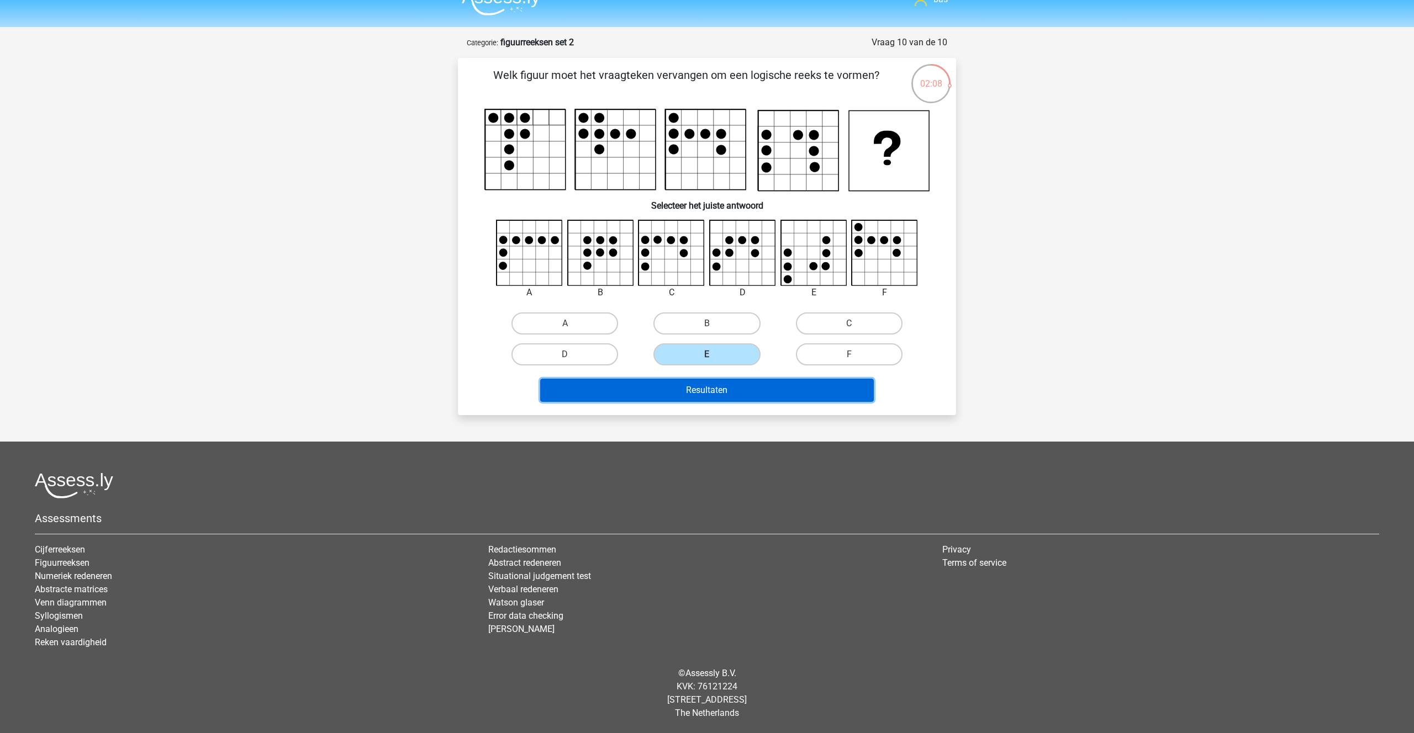
click at [702, 397] on button "Resultaten" at bounding box center [707, 390] width 334 height 23
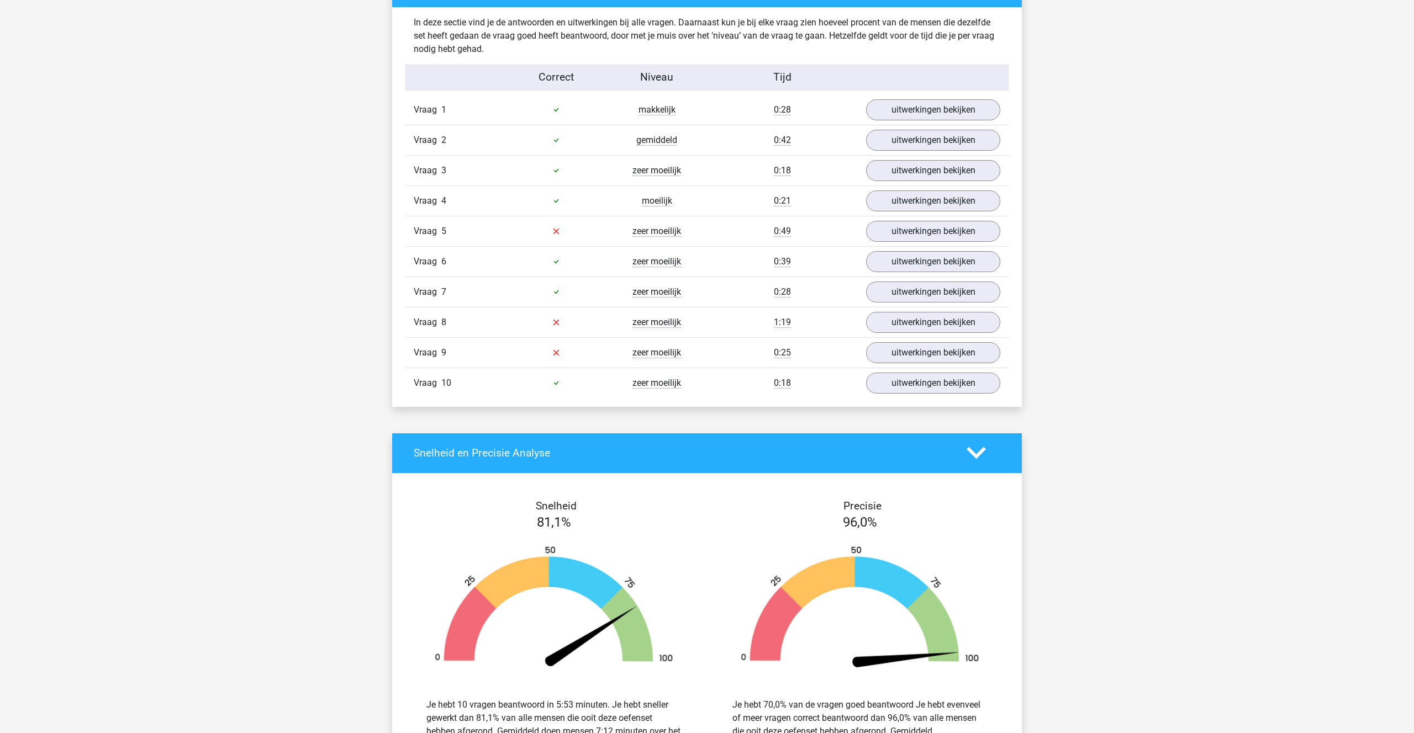
scroll to position [661, 0]
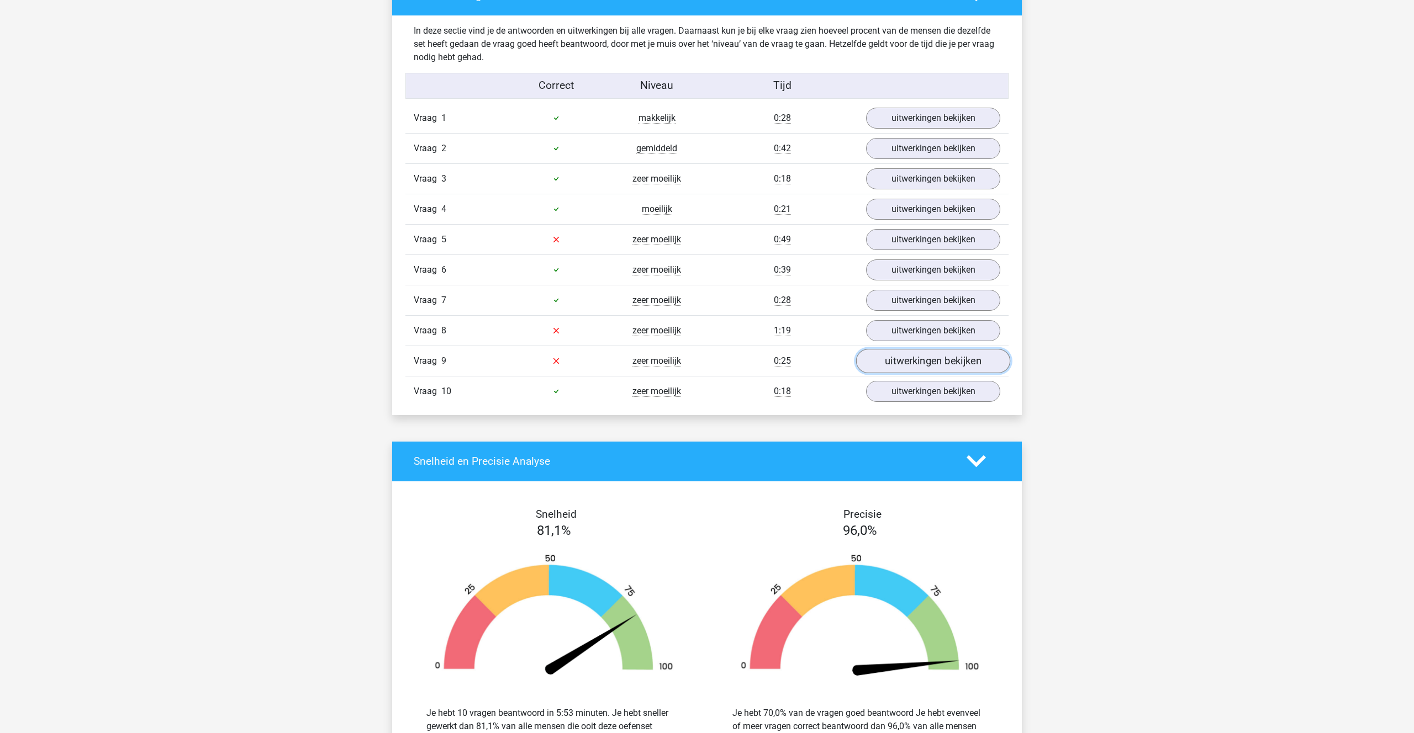
click at [889, 362] on link "uitwerkingen bekijken" at bounding box center [933, 361] width 154 height 24
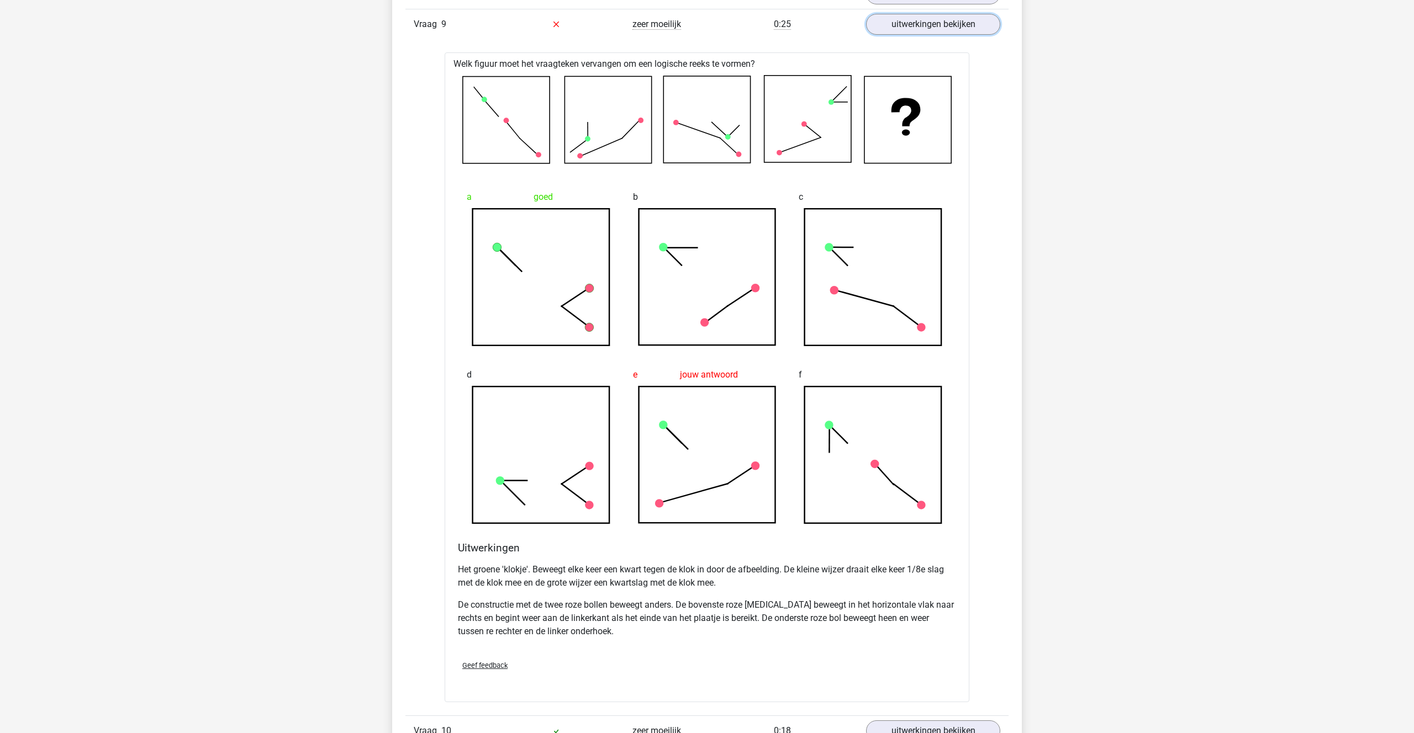
scroll to position [1001, 0]
click at [932, 31] on link "uitwerkingen bekijken" at bounding box center [933, 21] width 154 height 24
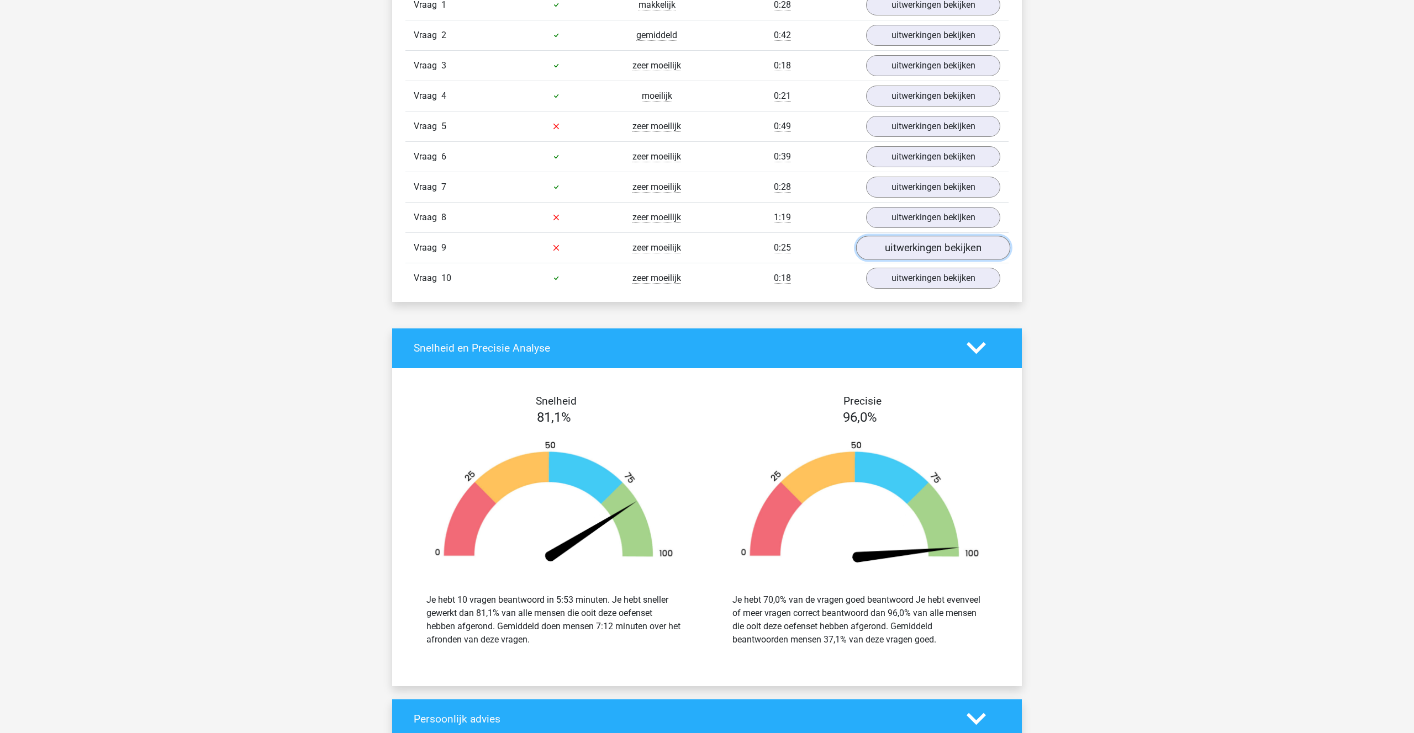
scroll to position [771, 0]
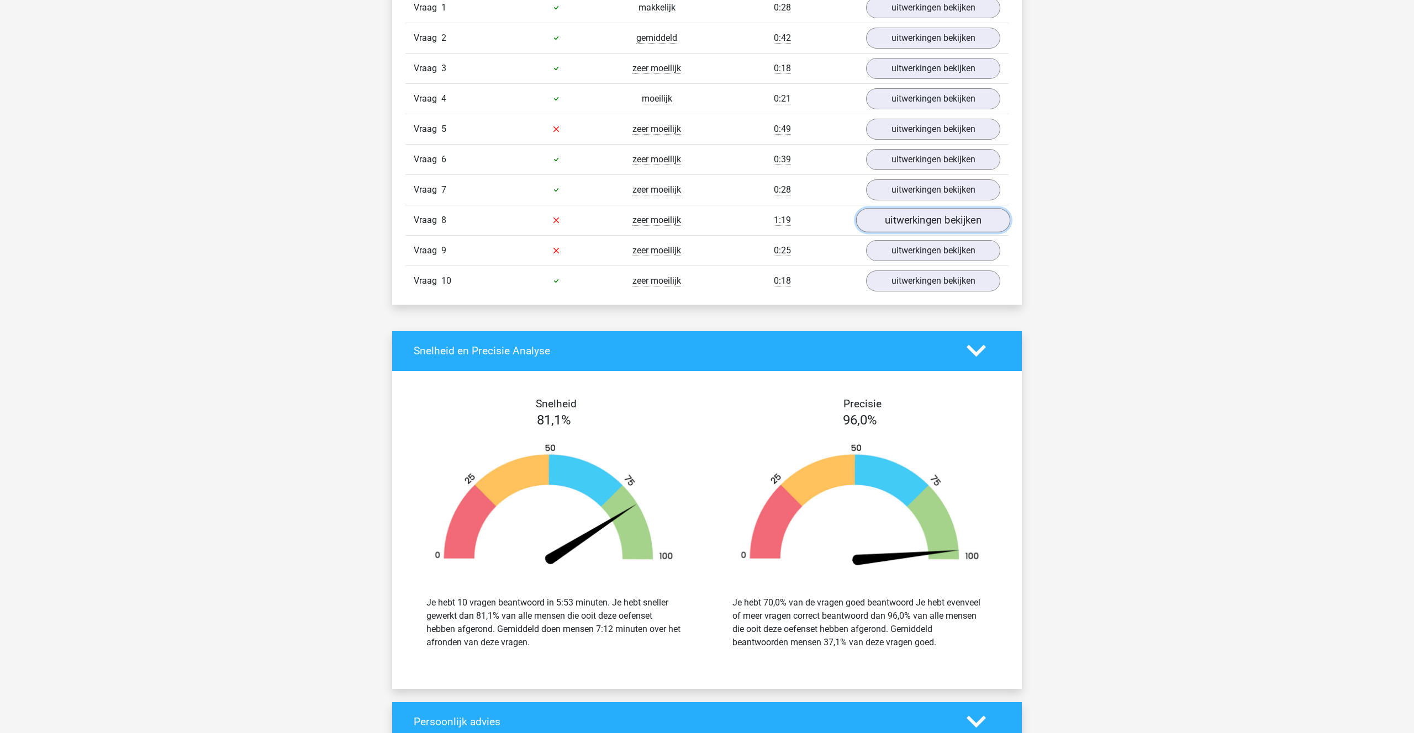
click at [925, 223] on link "uitwerkingen bekijken" at bounding box center [933, 220] width 154 height 24
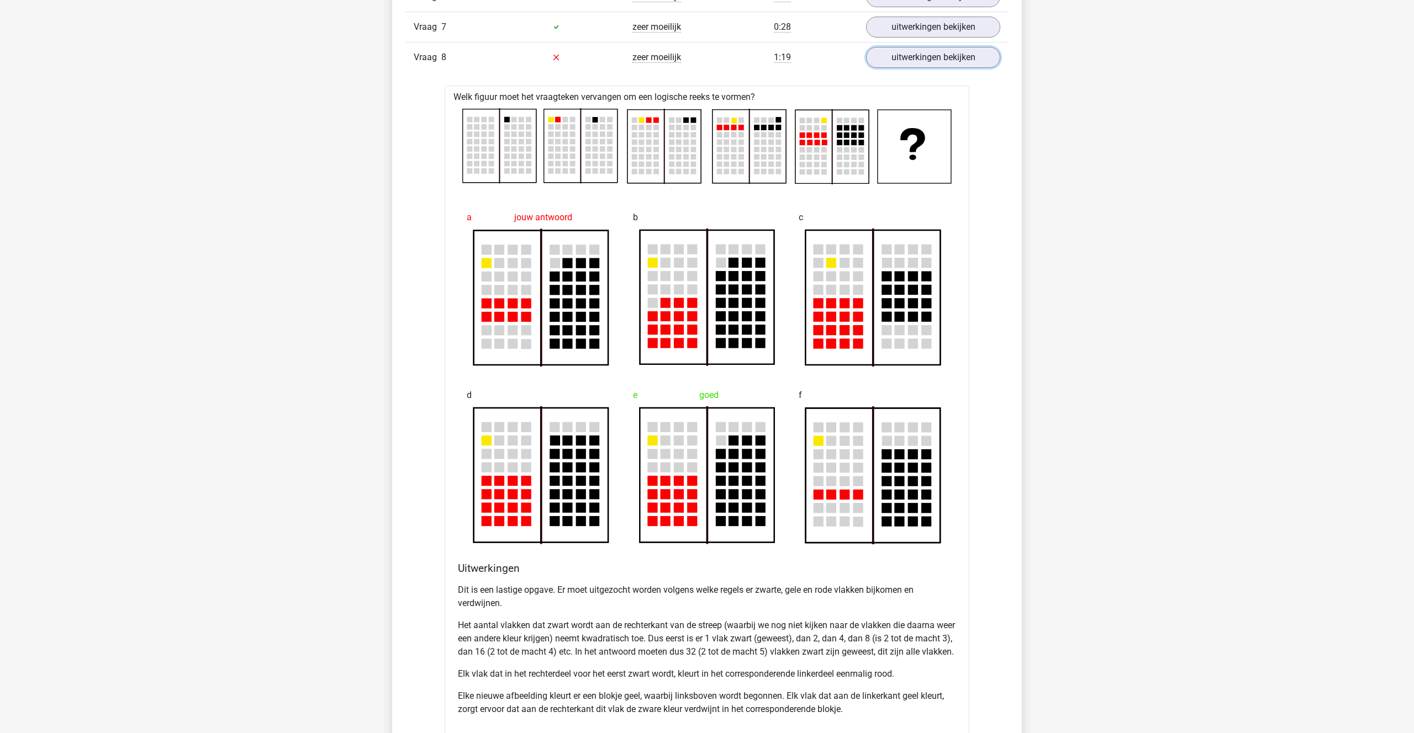
scroll to position [938, 0]
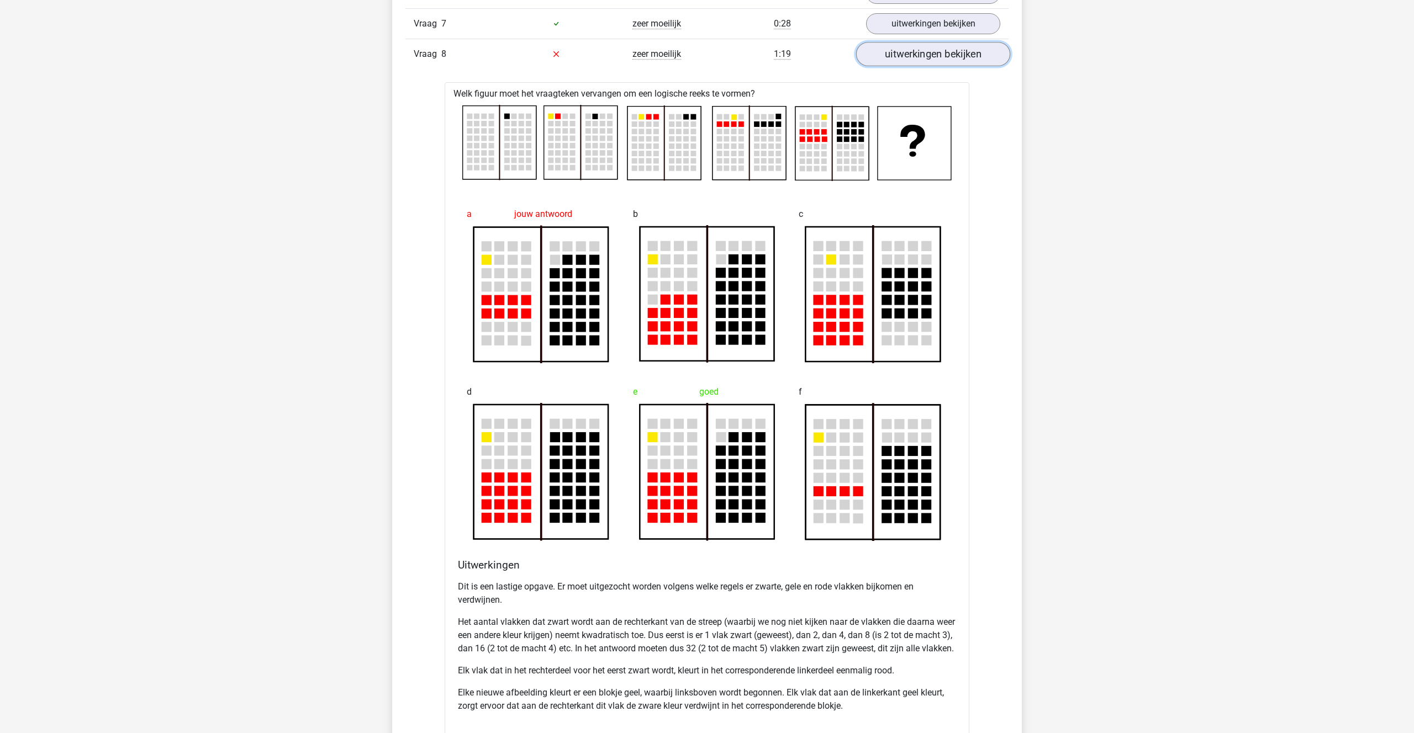
click at [929, 44] on link "uitwerkingen bekijken" at bounding box center [933, 54] width 154 height 24
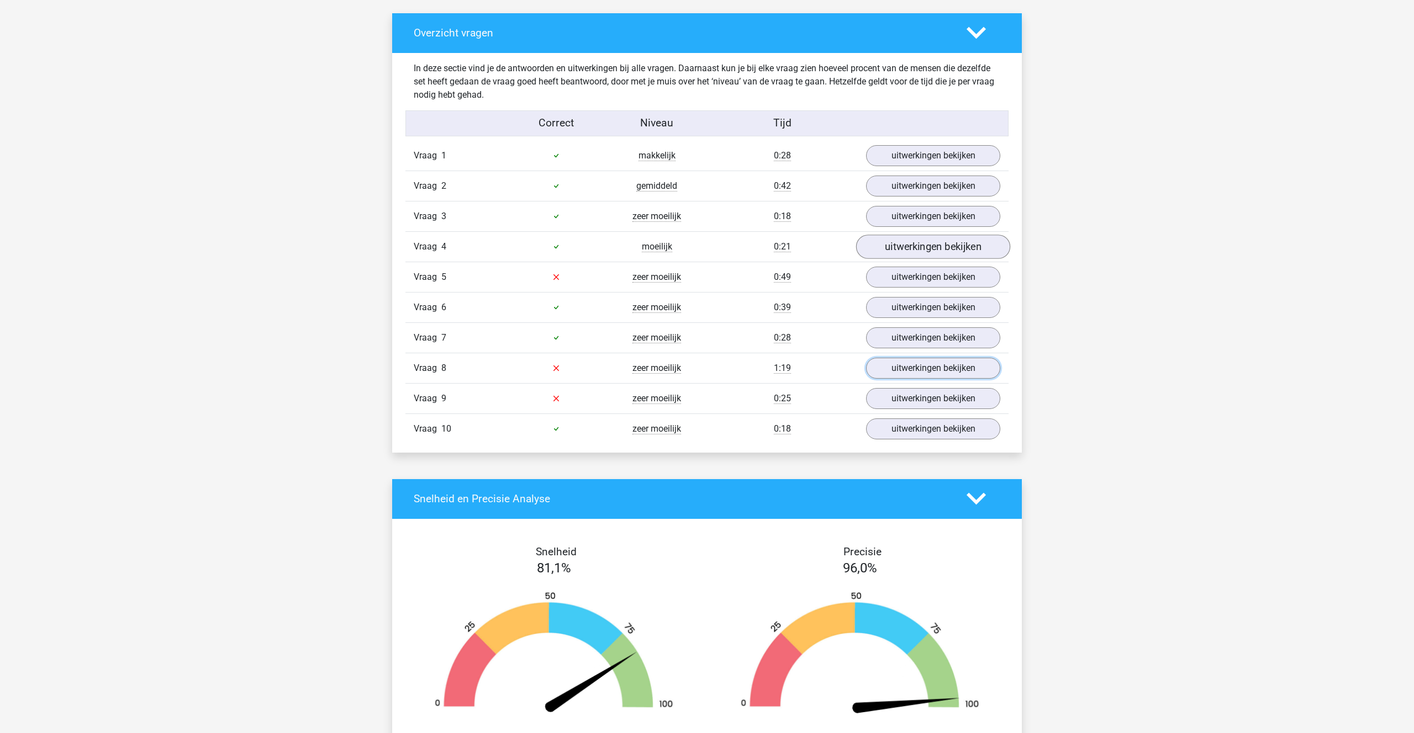
scroll to position [615, 0]
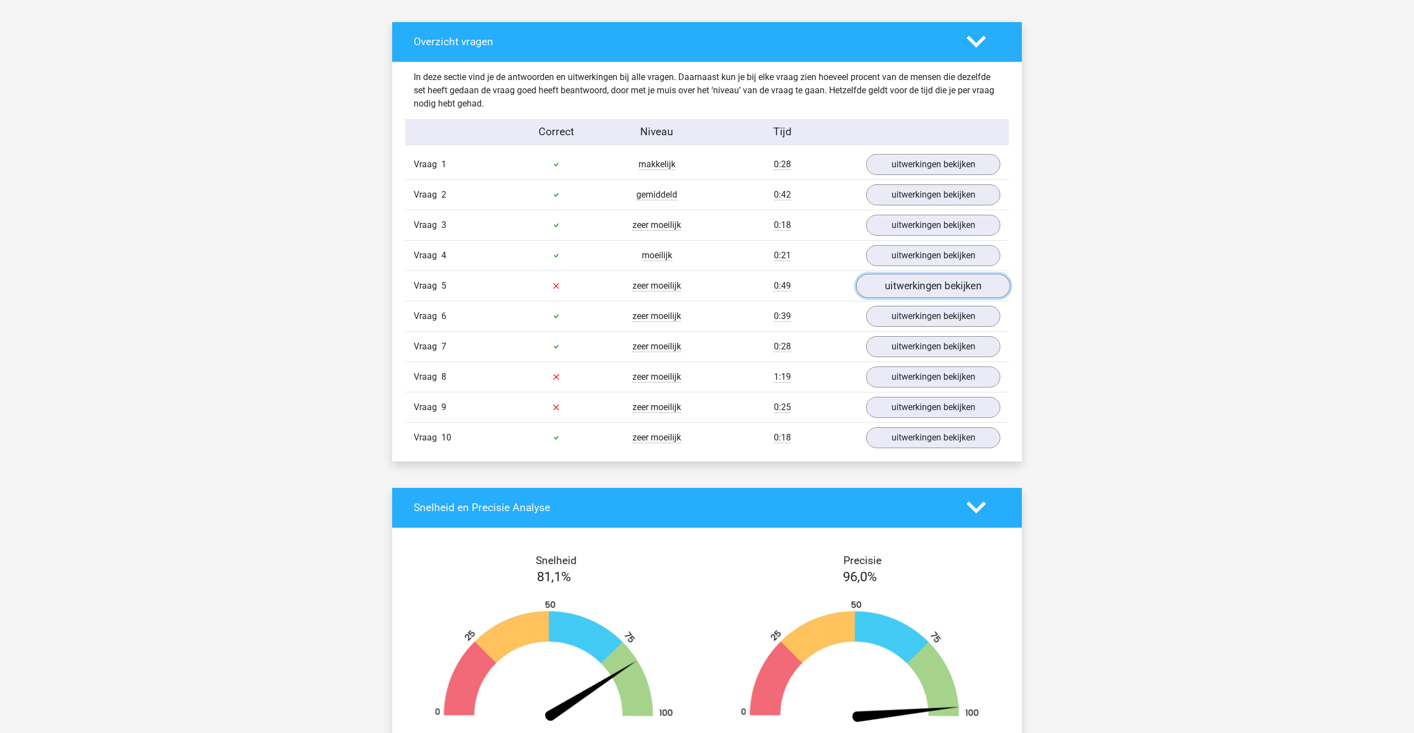
click at [908, 291] on link "uitwerkingen bekijken" at bounding box center [933, 286] width 154 height 24
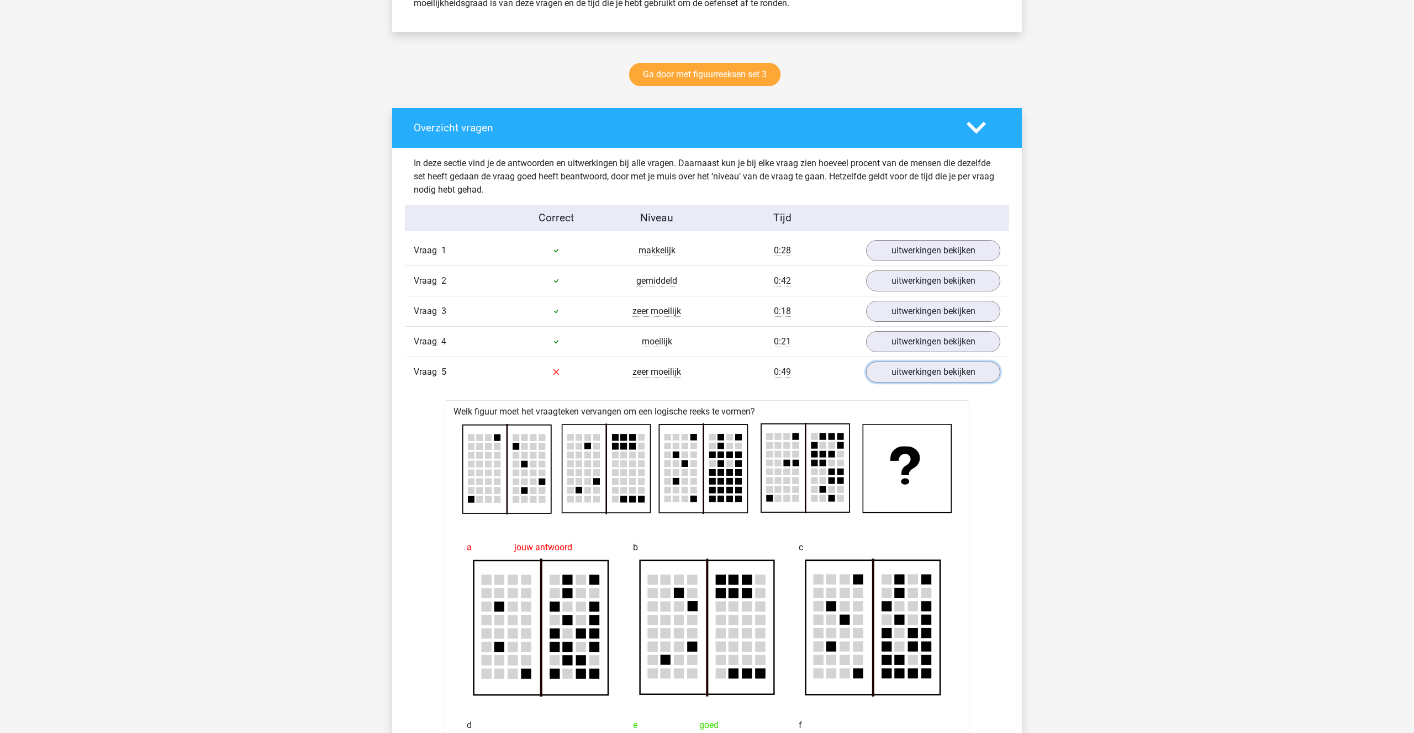
scroll to position [502, 0]
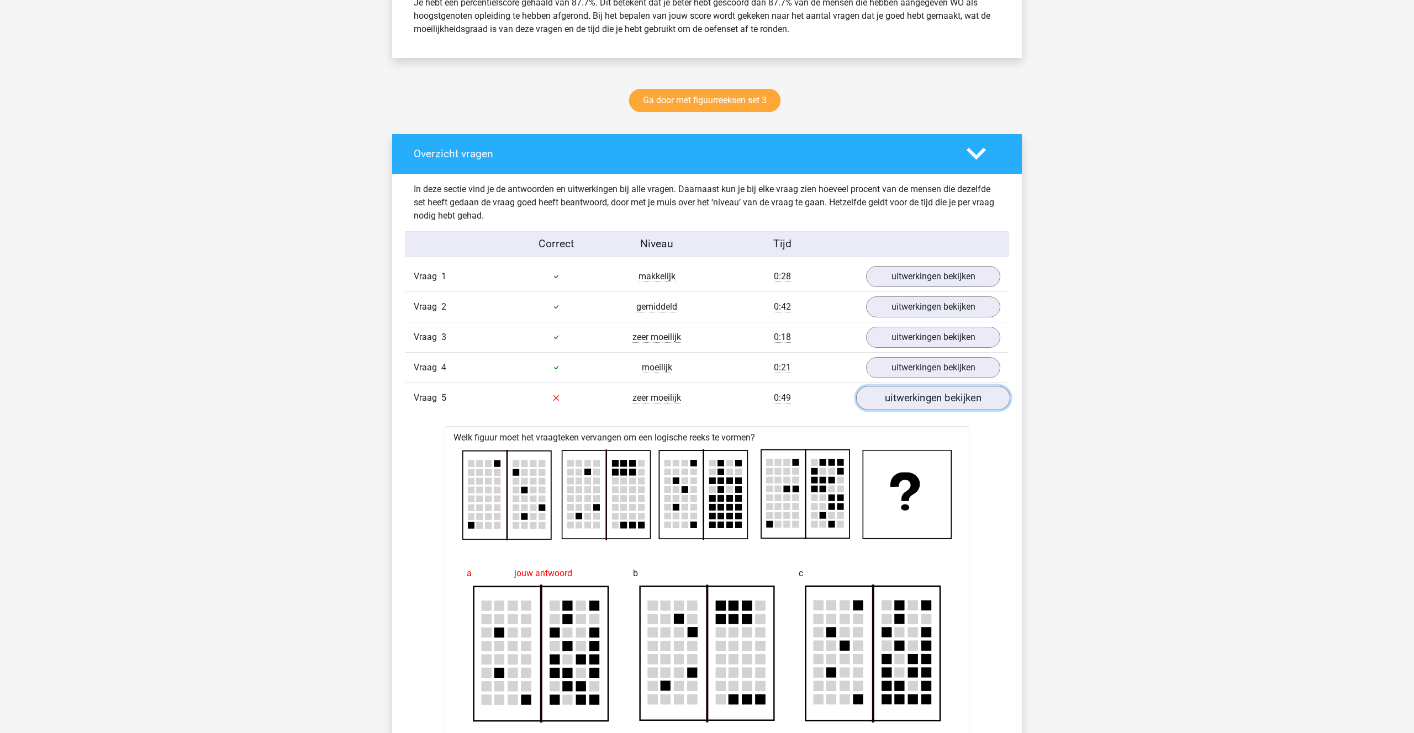
click at [948, 400] on link "uitwerkingen bekijken" at bounding box center [933, 398] width 154 height 24
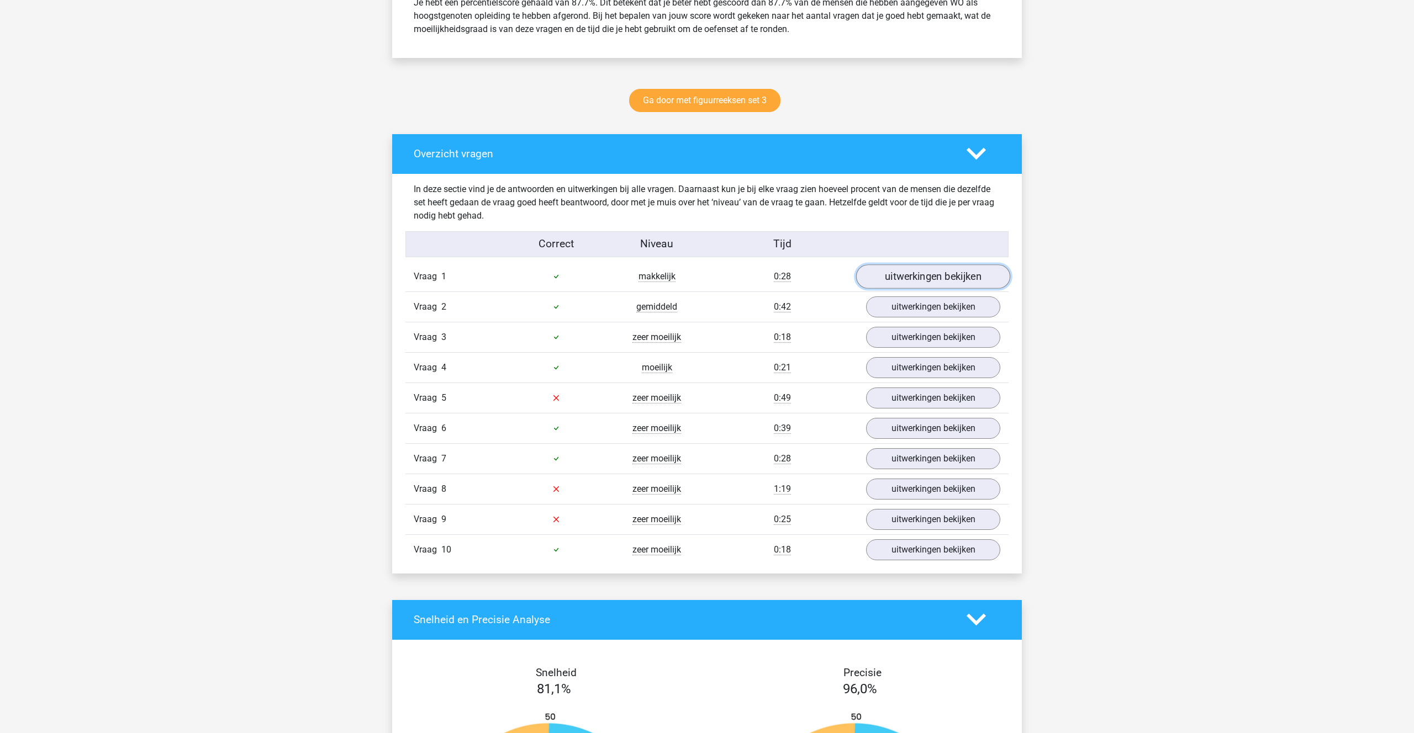
click at [918, 279] on link "uitwerkingen bekijken" at bounding box center [933, 276] width 154 height 24
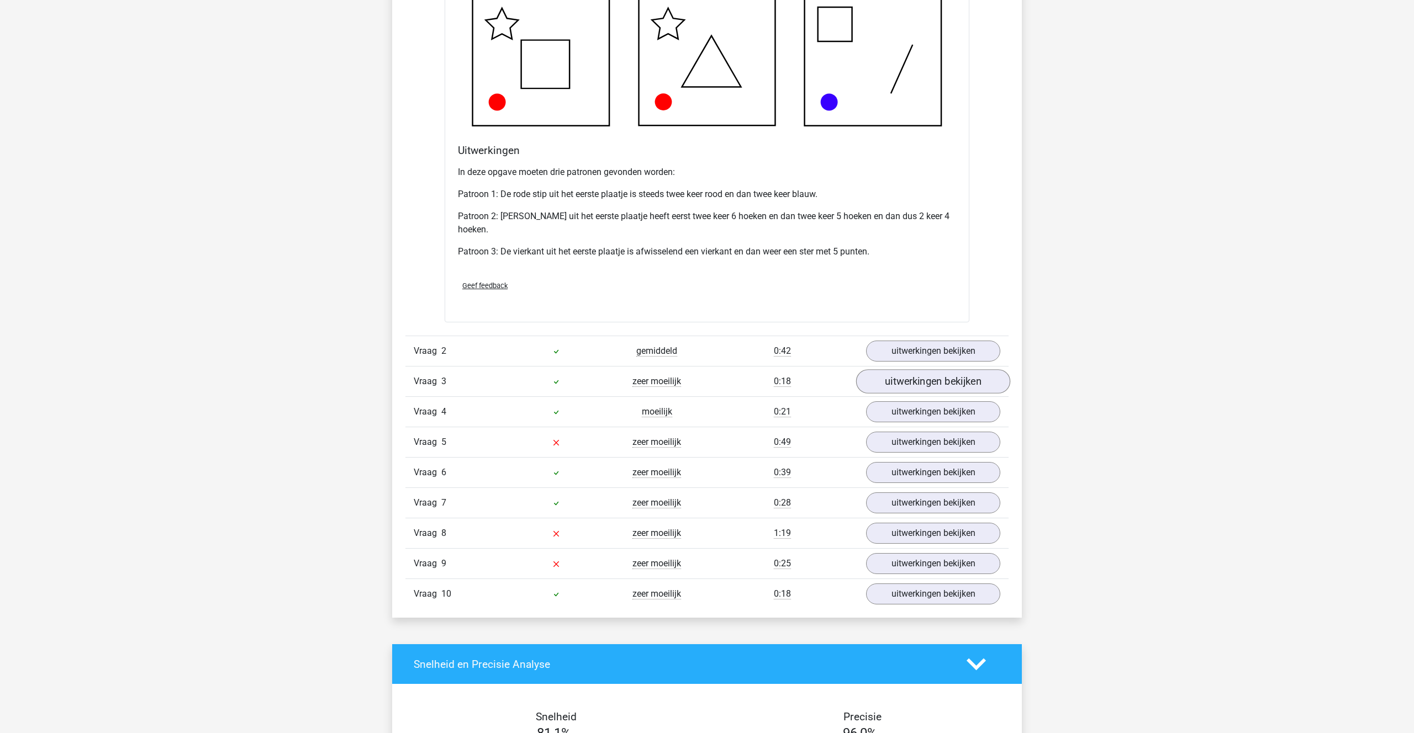
scroll to position [1142, 0]
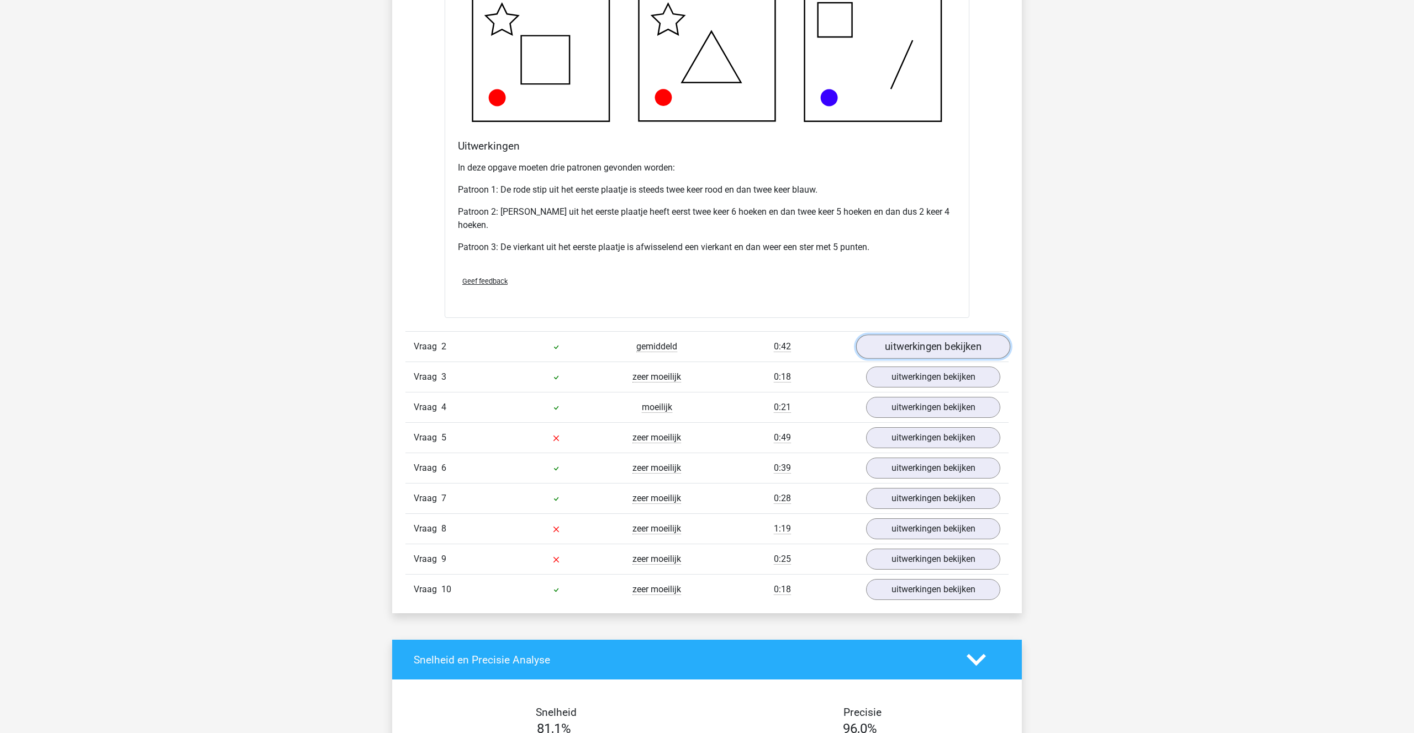
click at [933, 345] on link "uitwerkingen bekijken" at bounding box center [933, 347] width 154 height 24
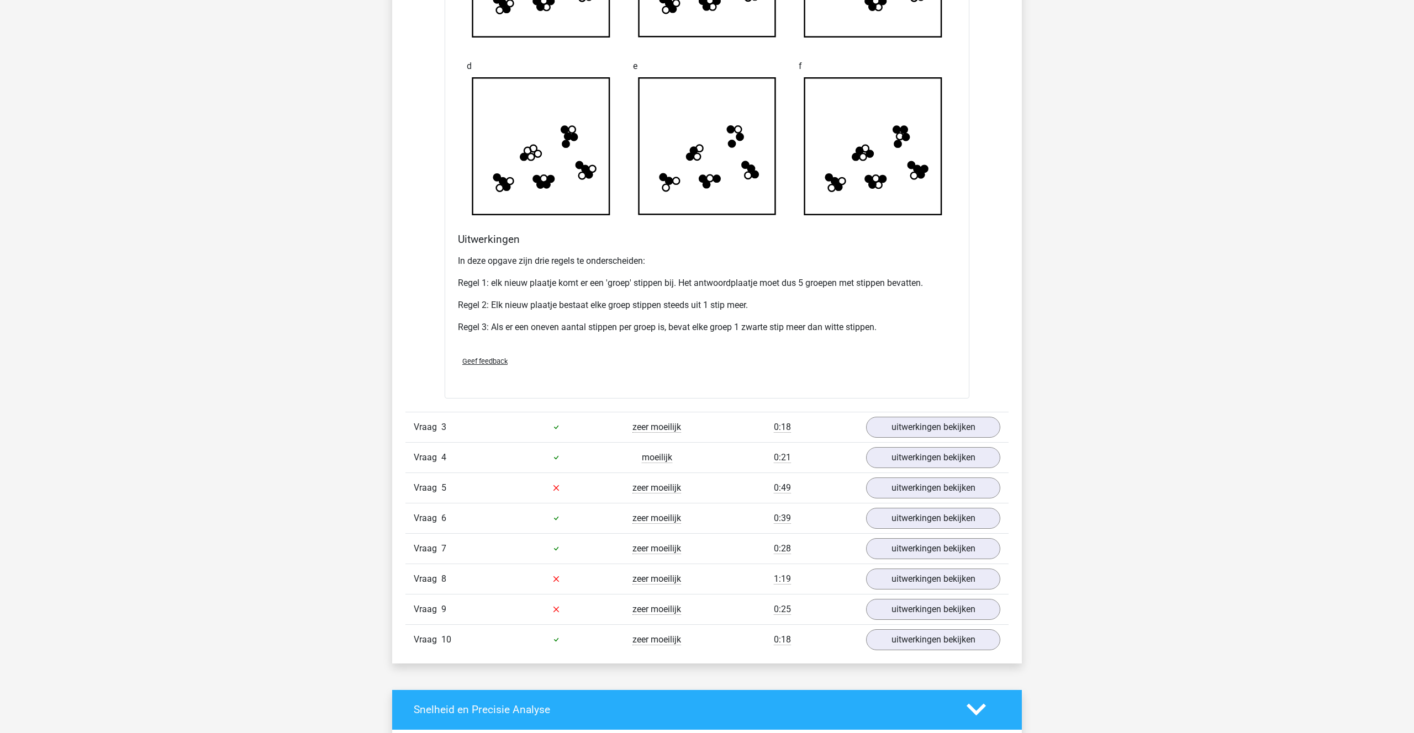
scroll to position [1782, 0]
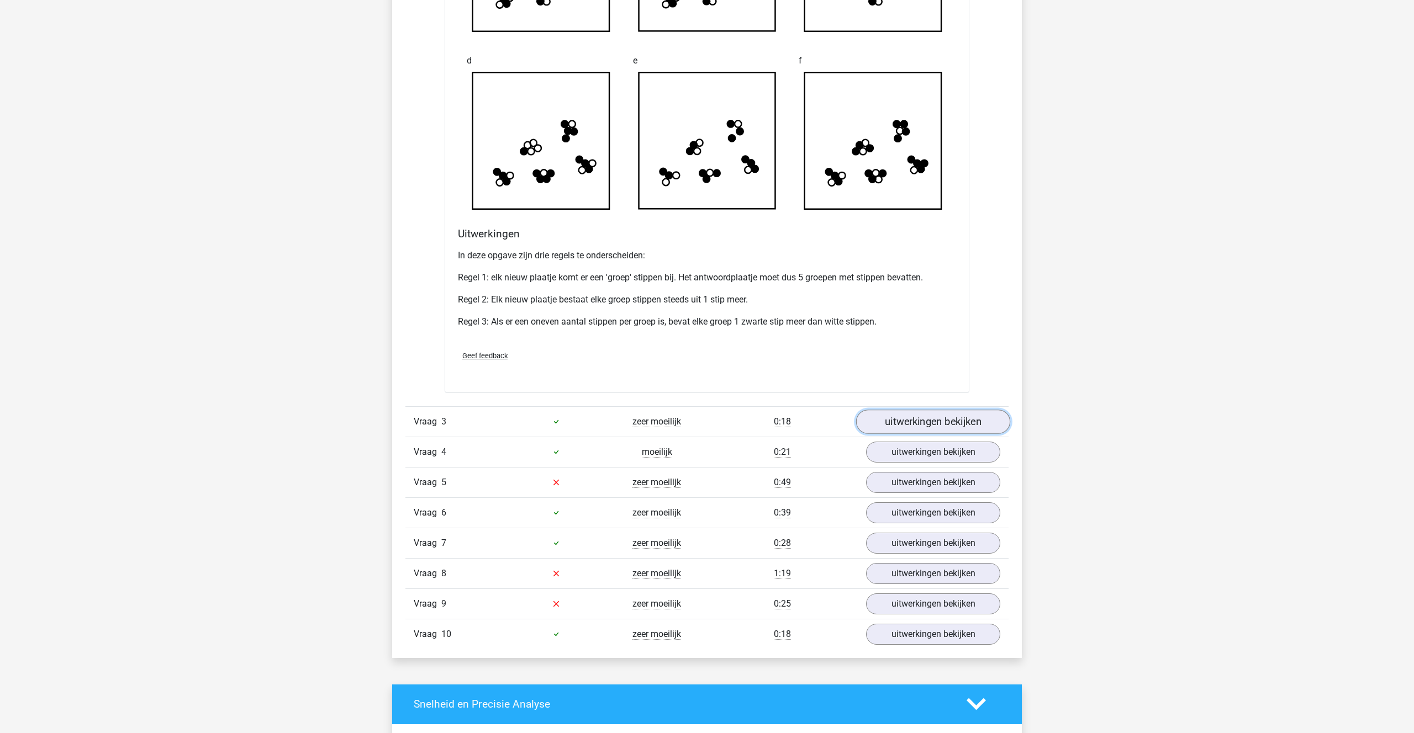
click at [923, 422] on link "uitwerkingen bekijken" at bounding box center [933, 422] width 154 height 24
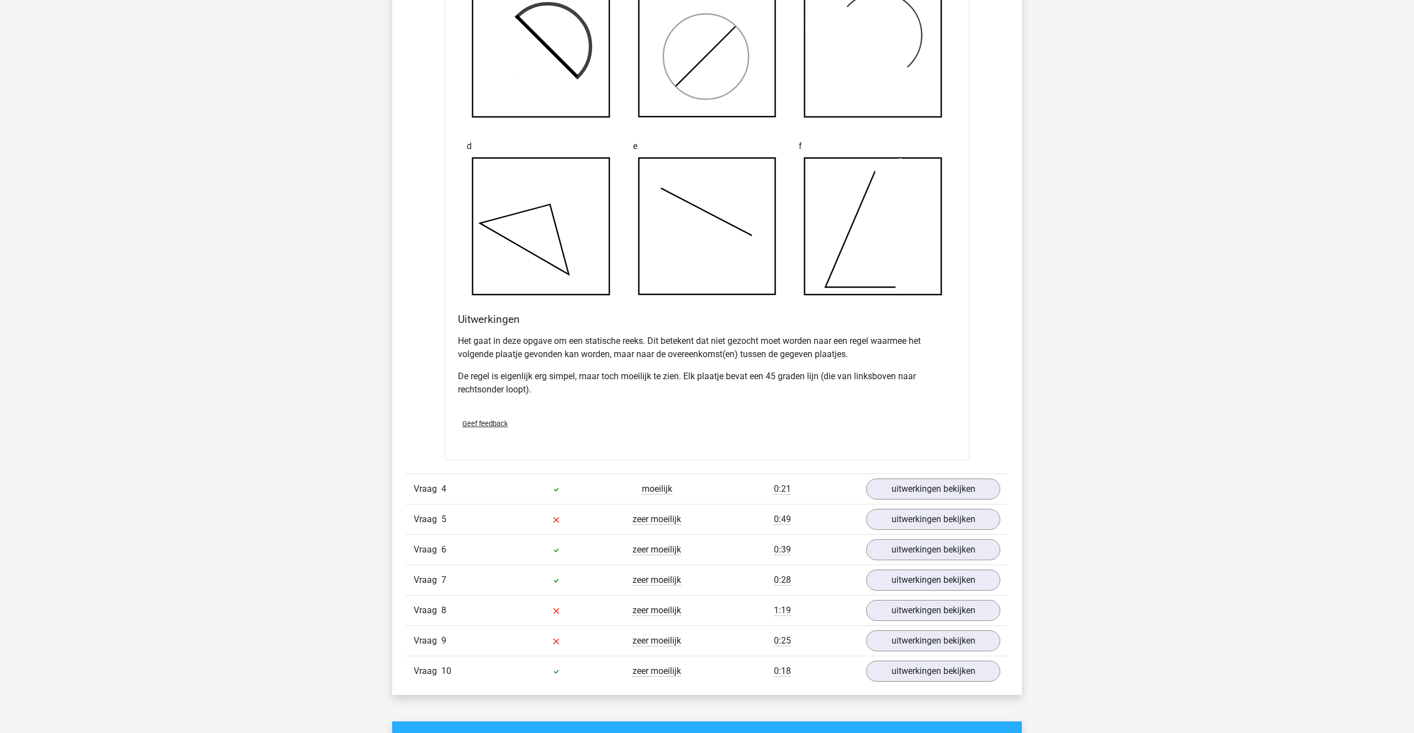
scroll to position [2415, 0]
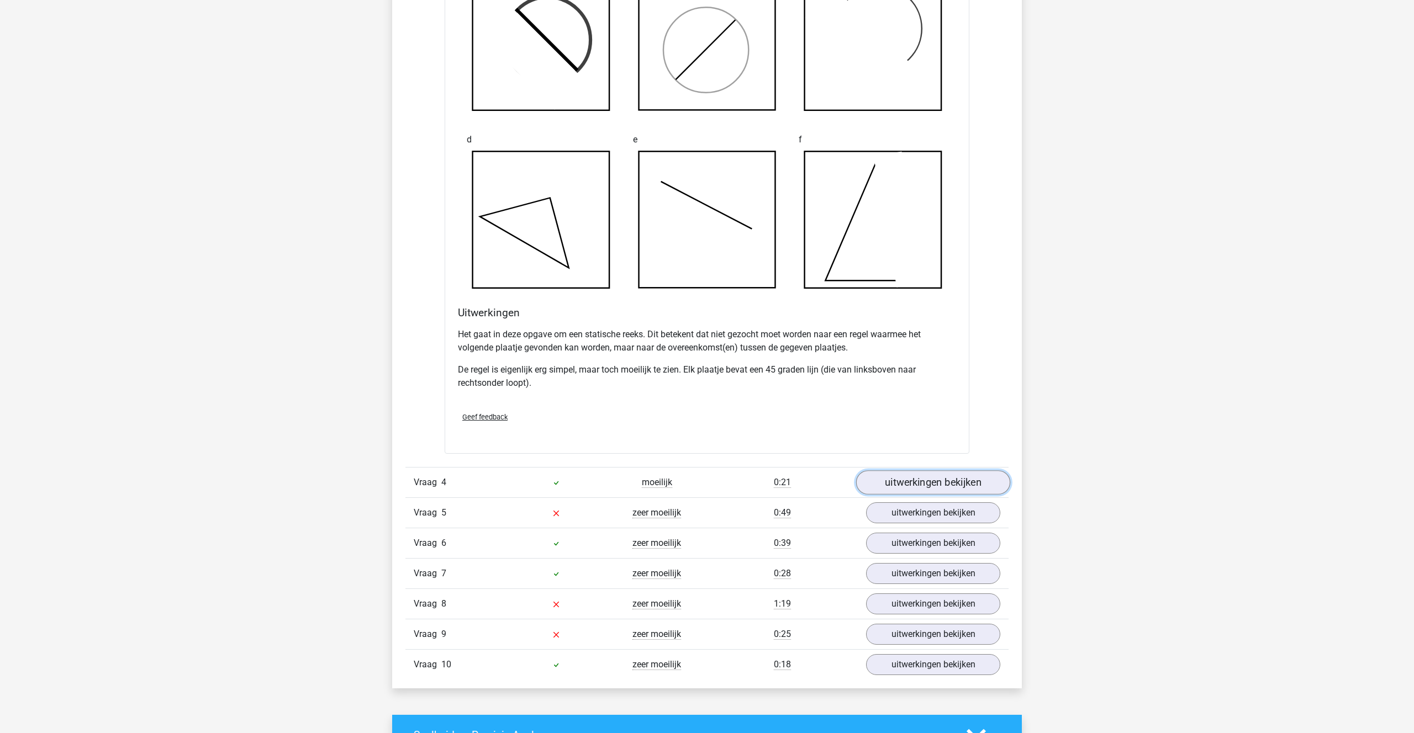
click at [932, 491] on link "uitwerkingen bekijken" at bounding box center [933, 482] width 154 height 24
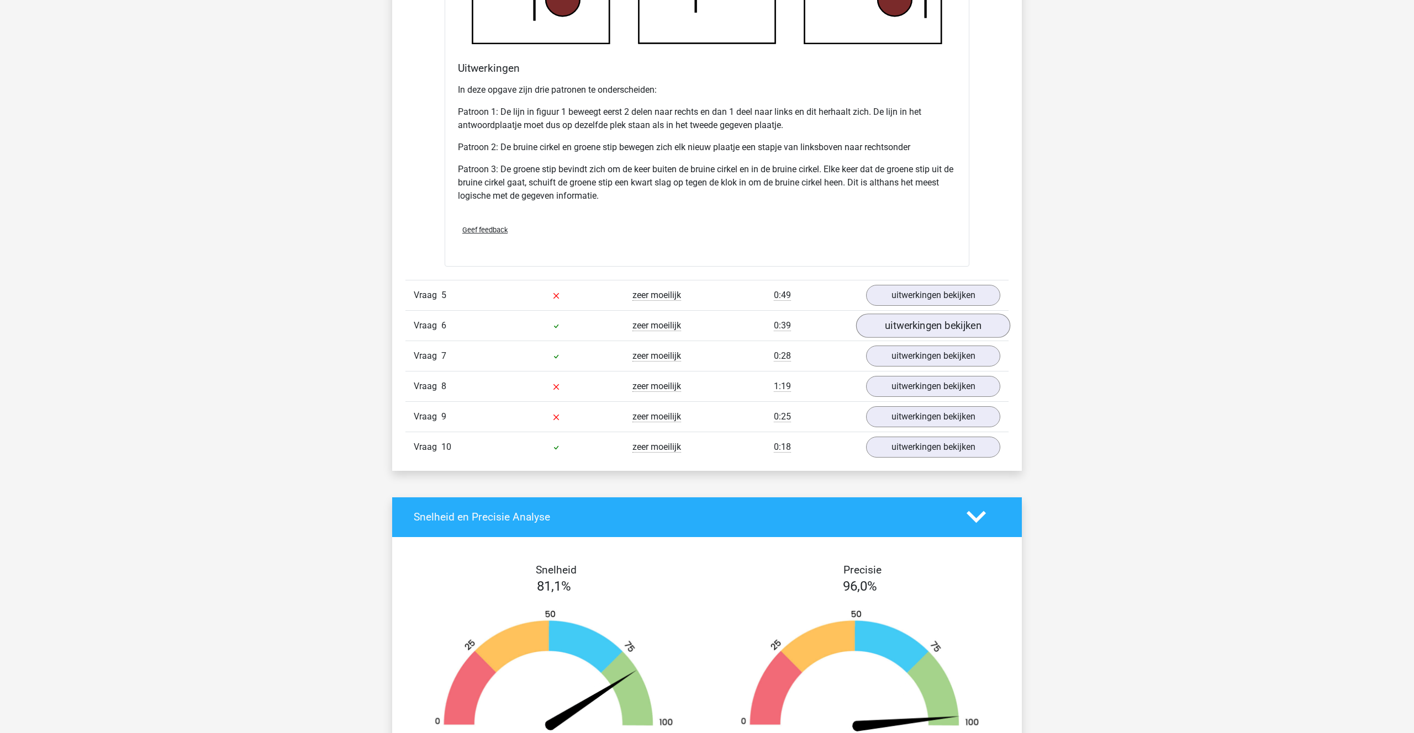
scroll to position [3358, 0]
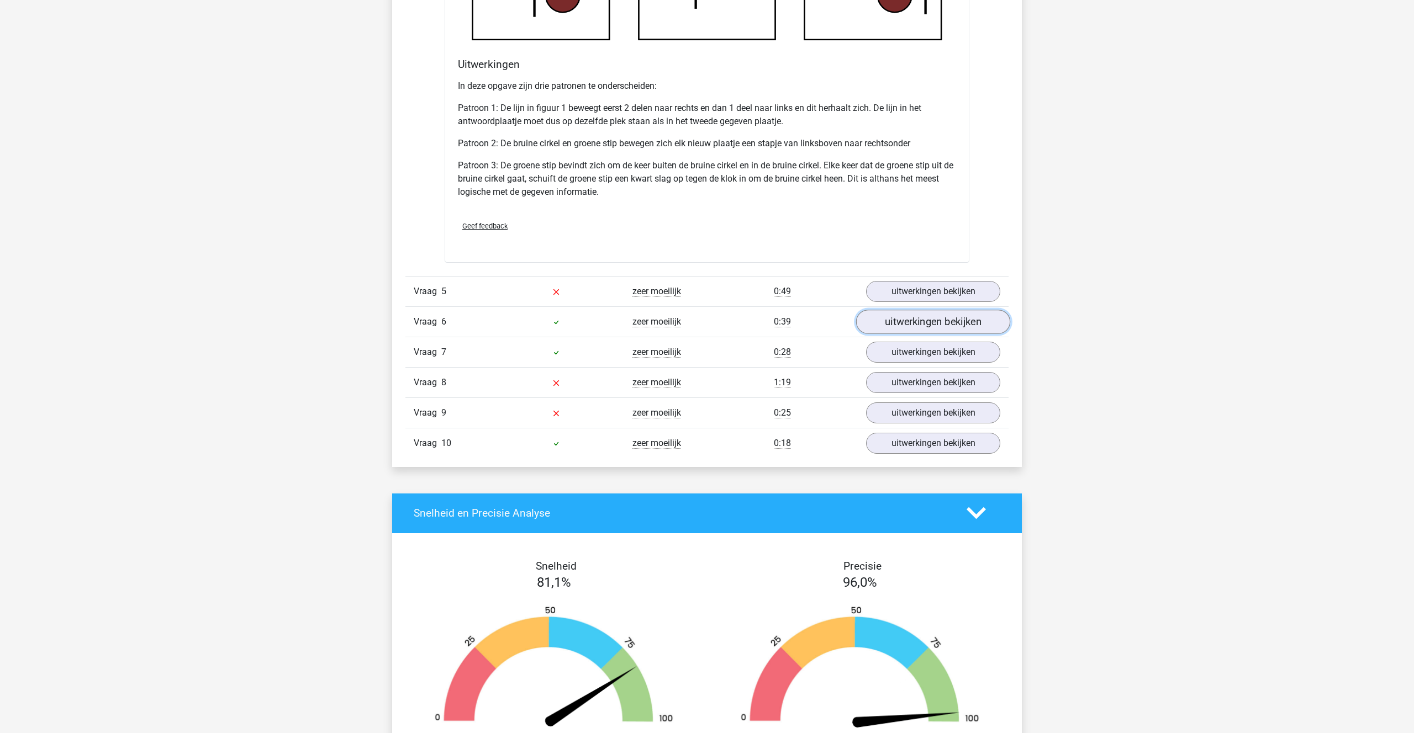
click at [924, 313] on link "uitwerkingen bekijken" at bounding box center [933, 322] width 154 height 24
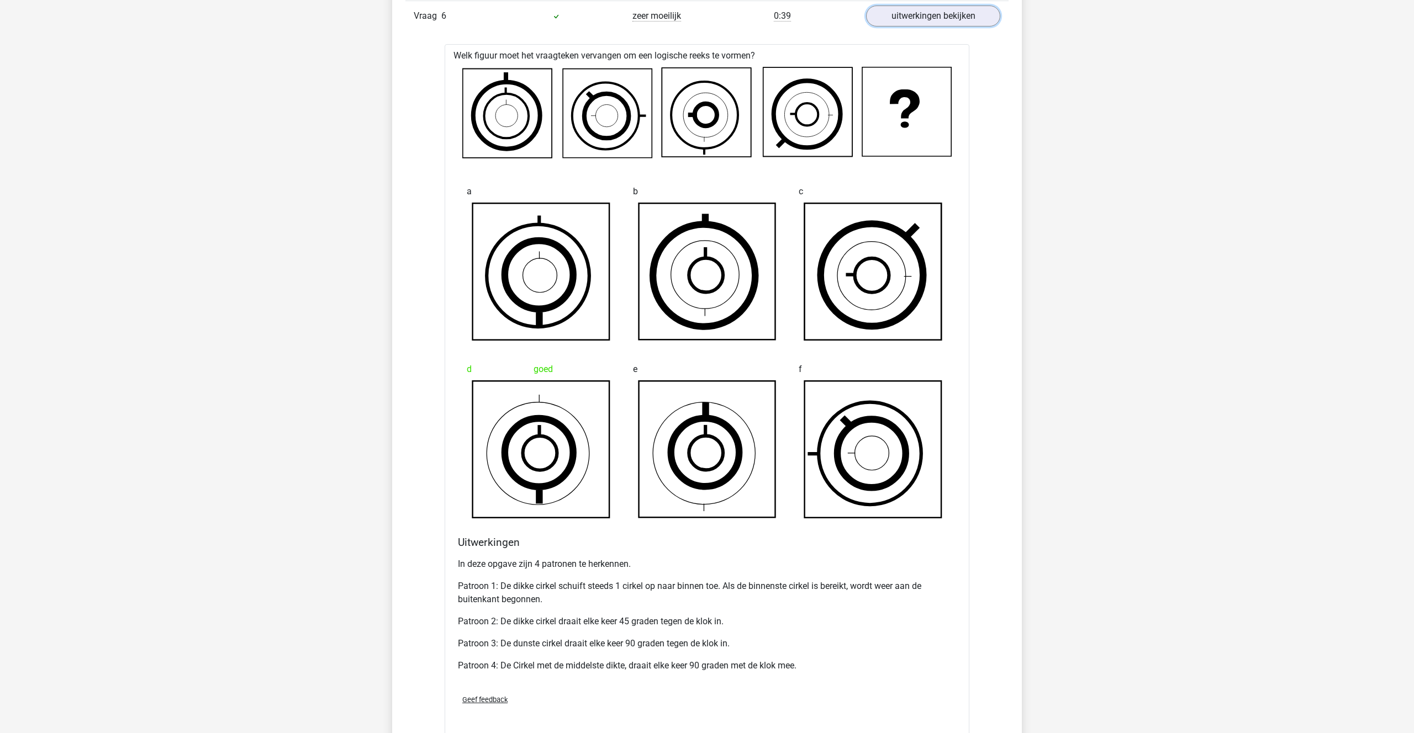
scroll to position [3654, 0]
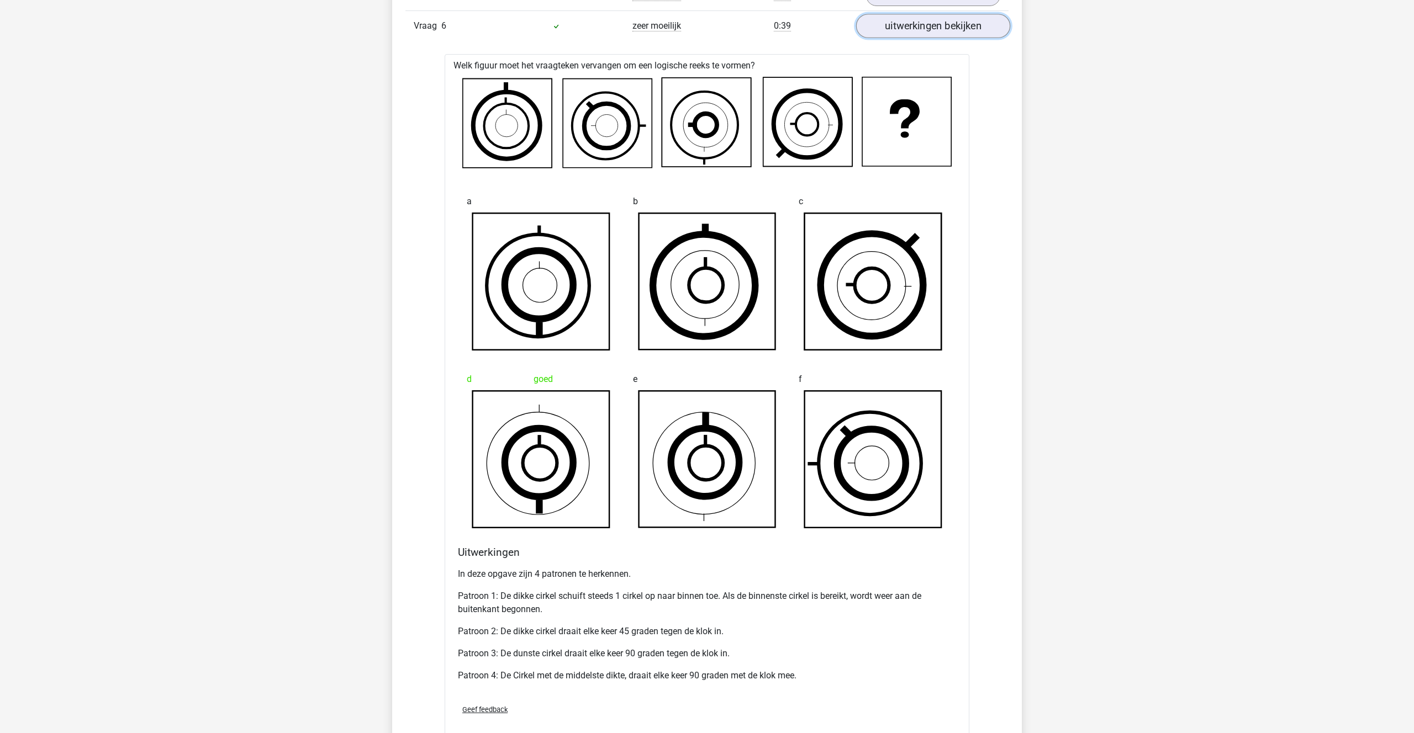
click at [962, 28] on link "uitwerkingen bekijken" at bounding box center [933, 26] width 154 height 24
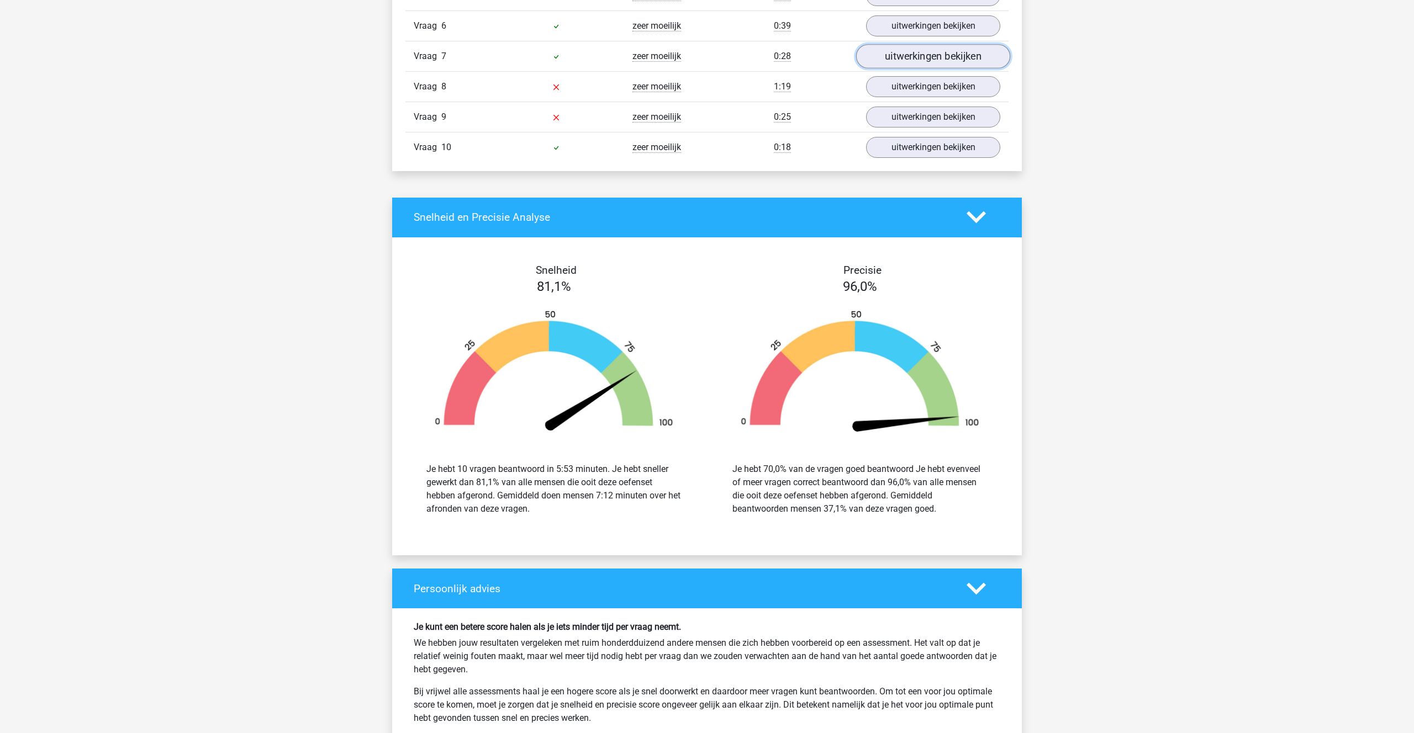
click at [943, 57] on link "uitwerkingen bekijken" at bounding box center [933, 56] width 154 height 24
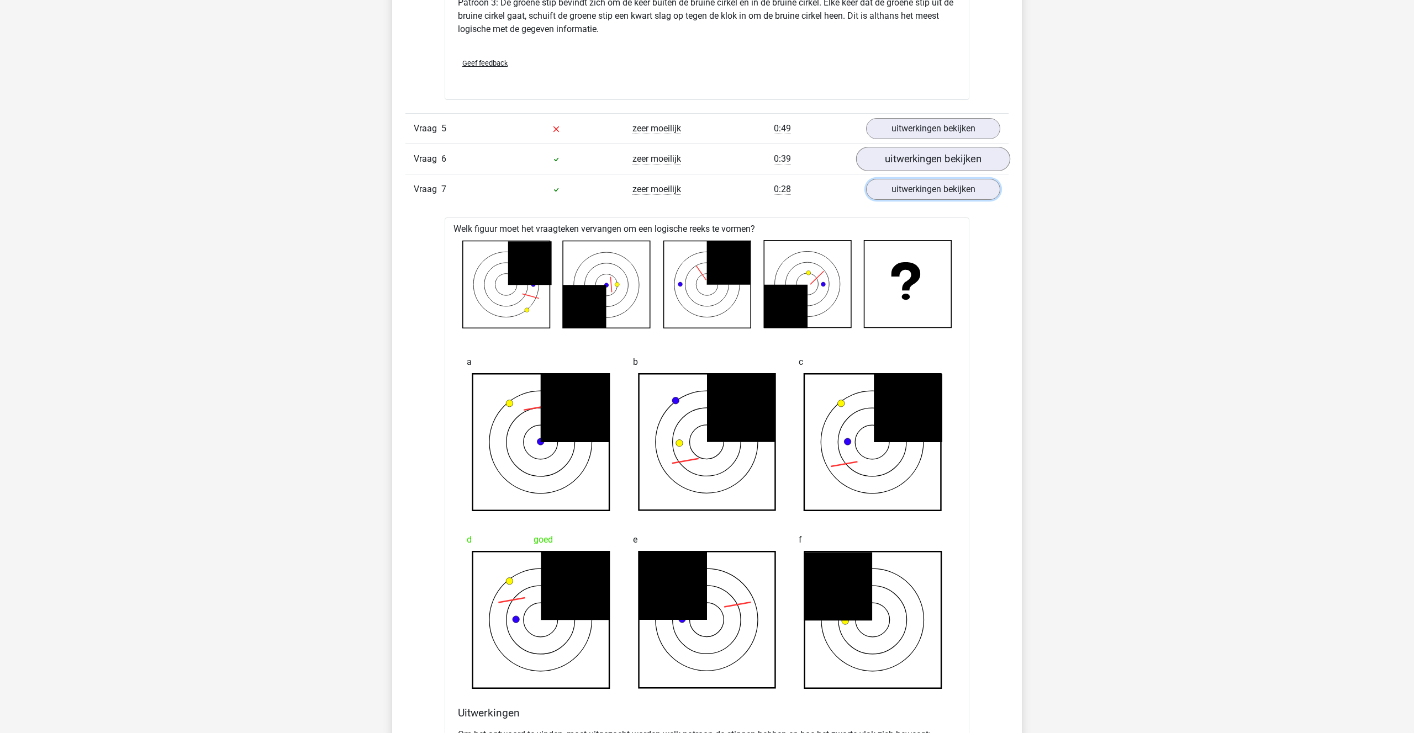
scroll to position [3499, 0]
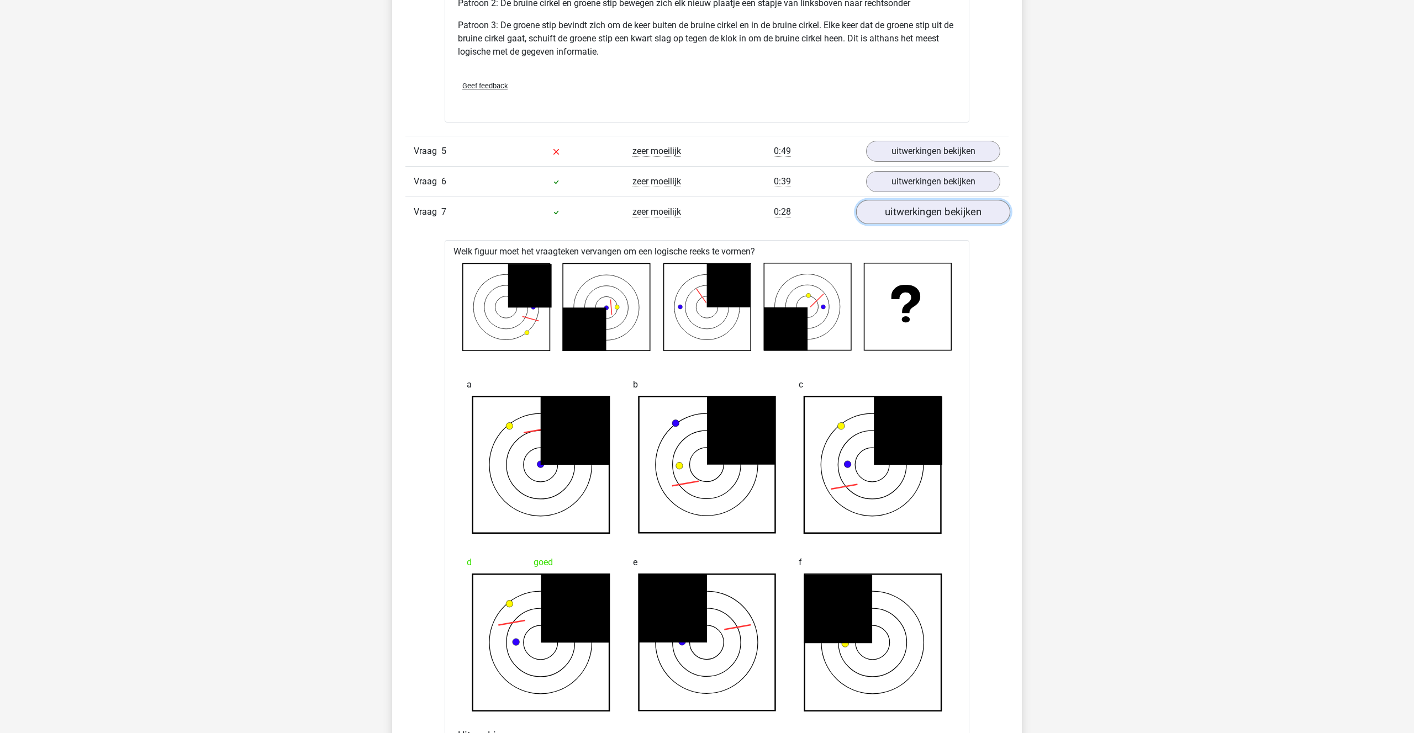
click at [922, 204] on link "uitwerkingen bekijken" at bounding box center [933, 212] width 154 height 24
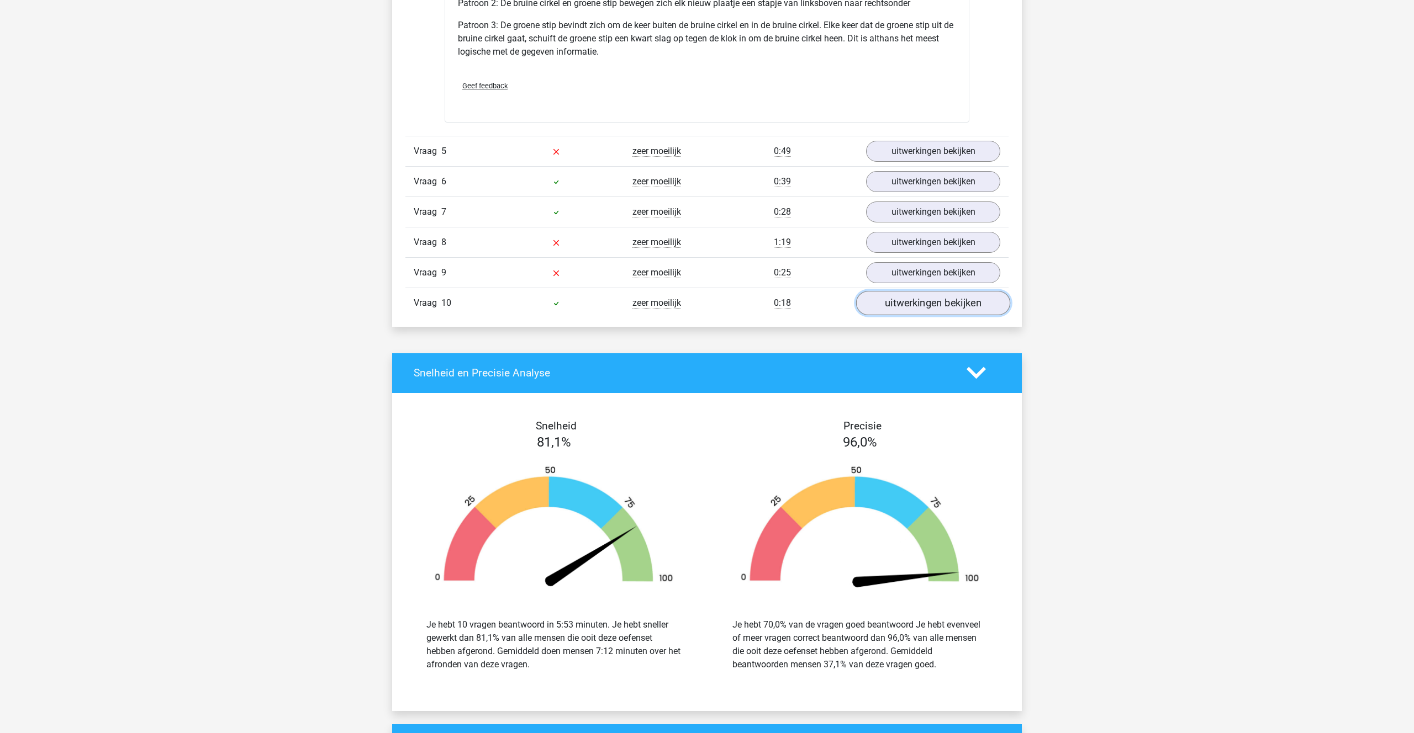
click at [906, 311] on link "uitwerkingen bekijken" at bounding box center [933, 303] width 154 height 24
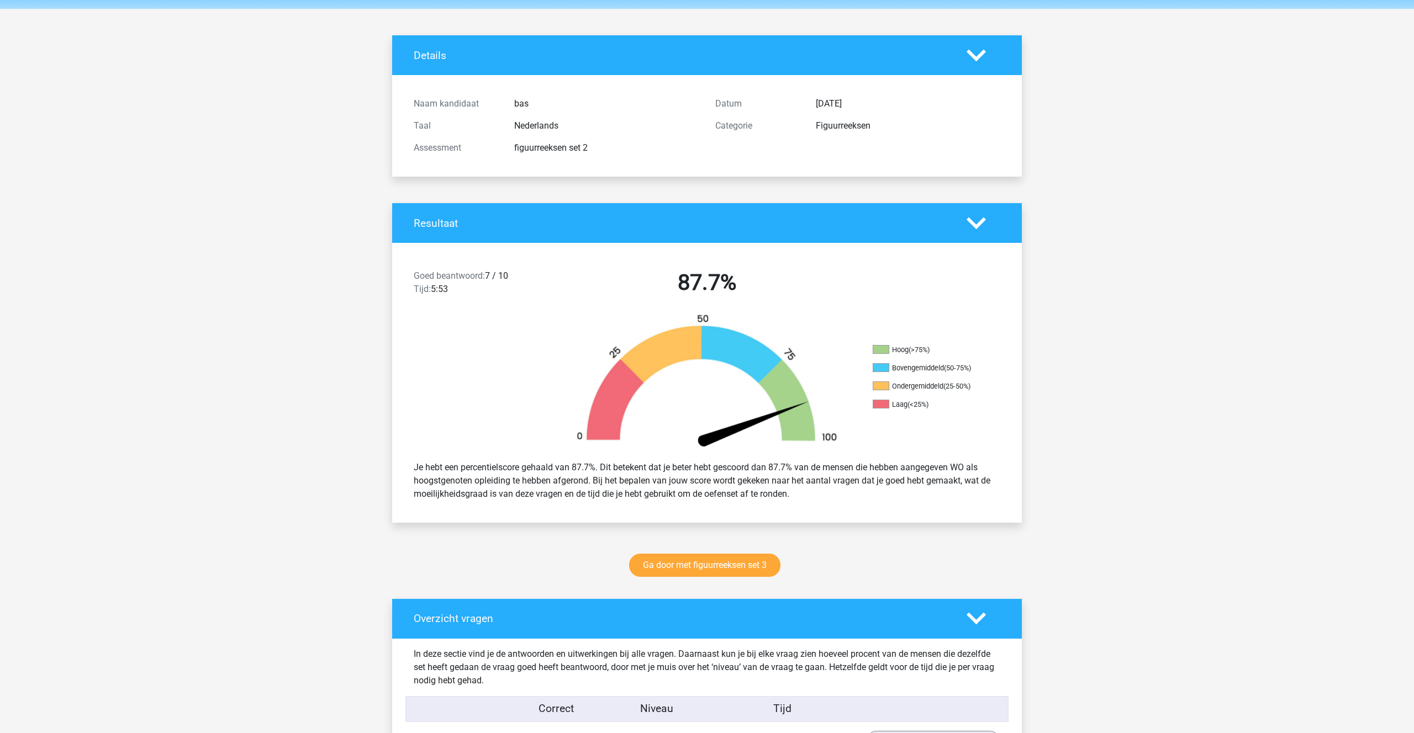
scroll to position [0, 0]
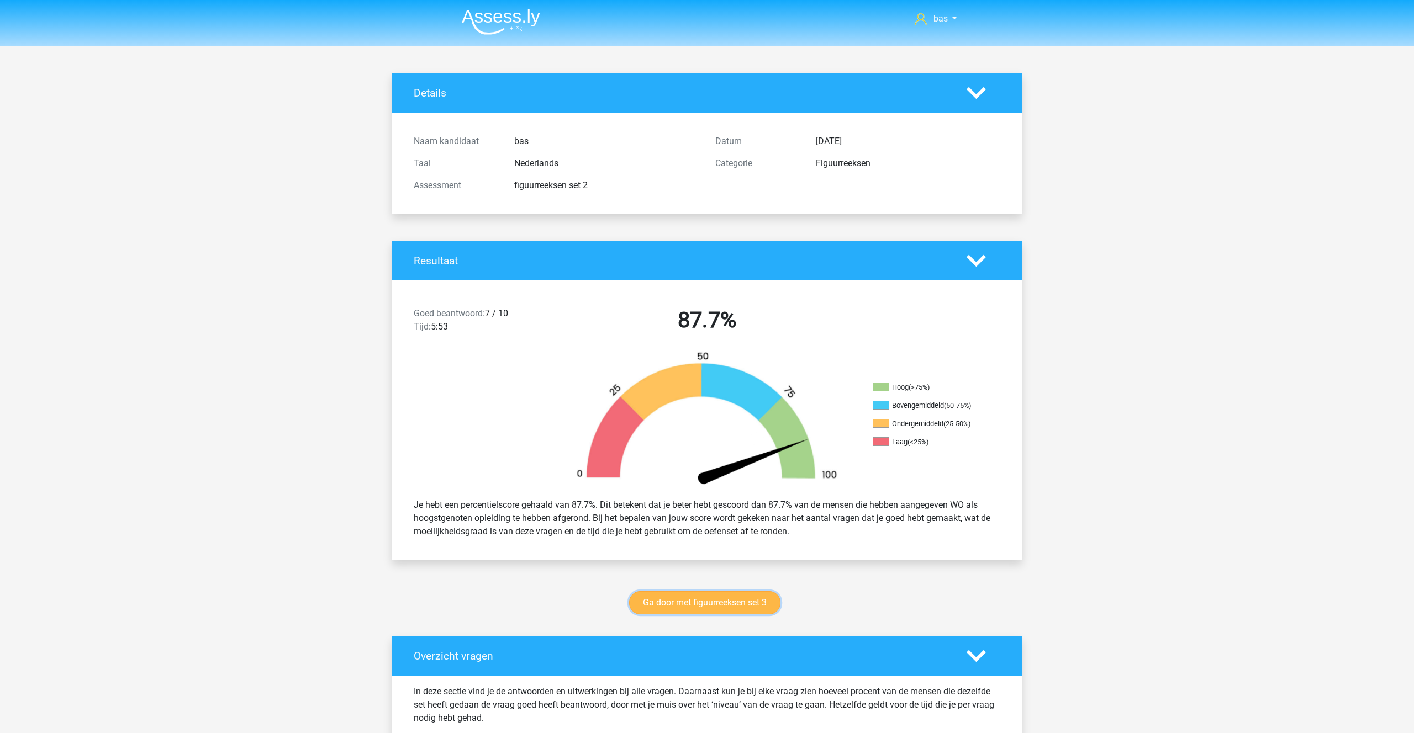
click at [681, 596] on link "Ga door met figuurreeksen set 3" at bounding box center [704, 602] width 151 height 23
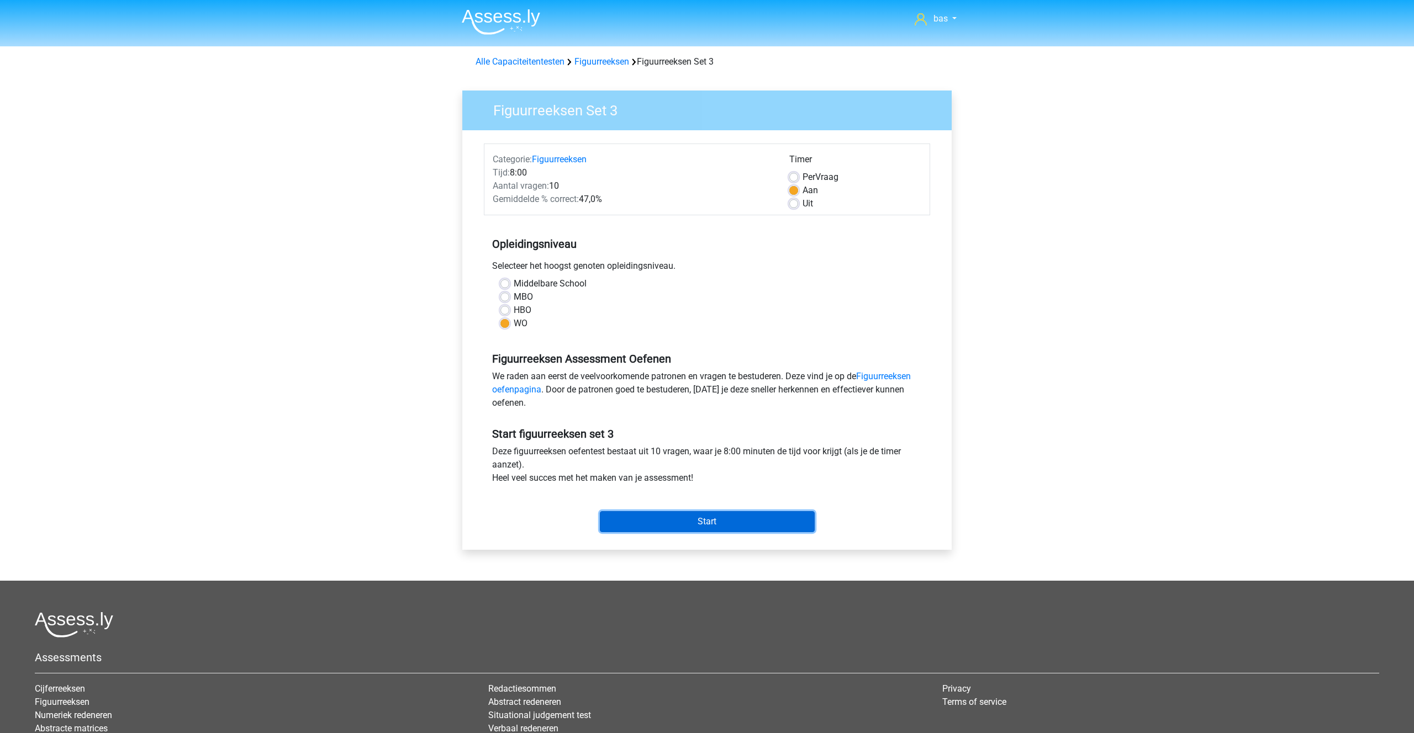
click at [724, 520] on input "Start" at bounding box center [707, 521] width 215 height 21
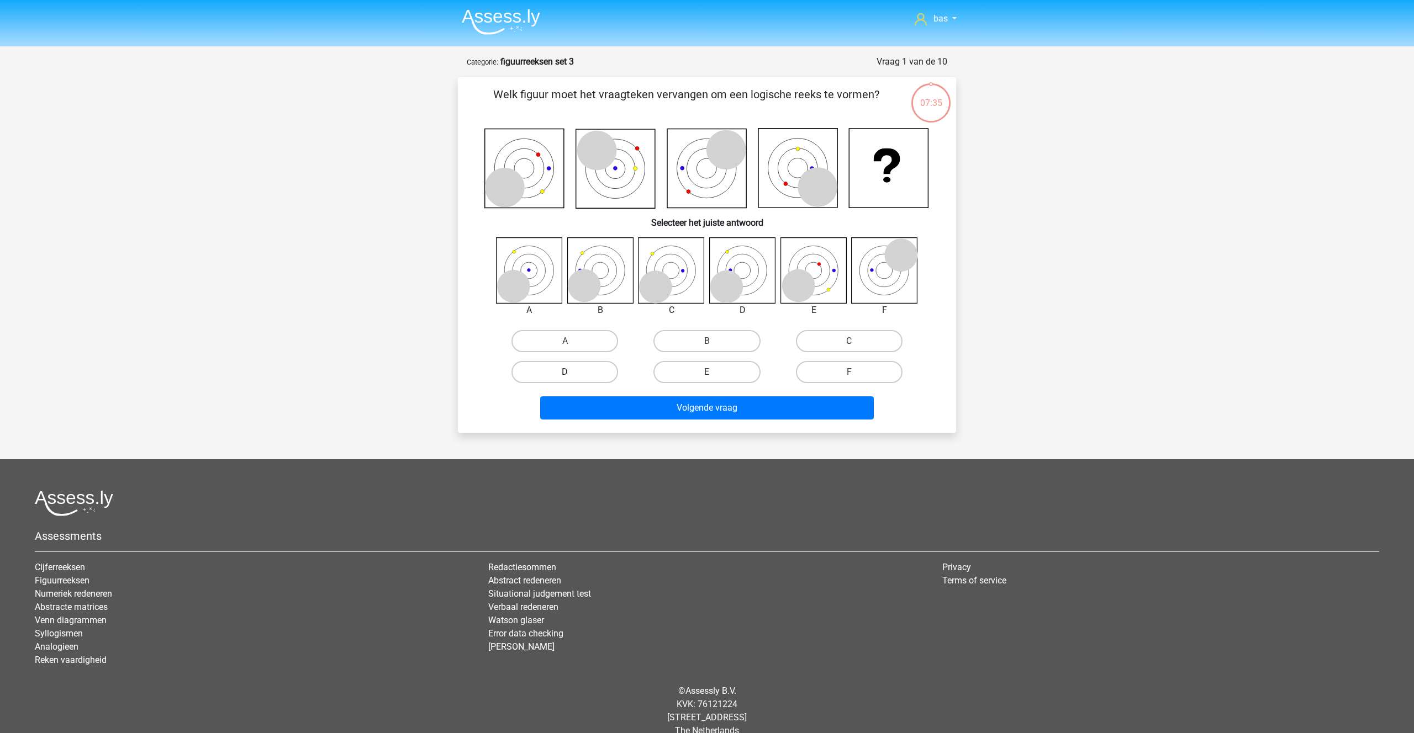
click at [569, 367] on label "D" at bounding box center [564, 372] width 107 height 22
click at [569, 372] on input "D" at bounding box center [568, 375] width 7 height 7
radio input "true"
click at [705, 411] on button "Volgende vraag" at bounding box center [707, 407] width 334 height 23
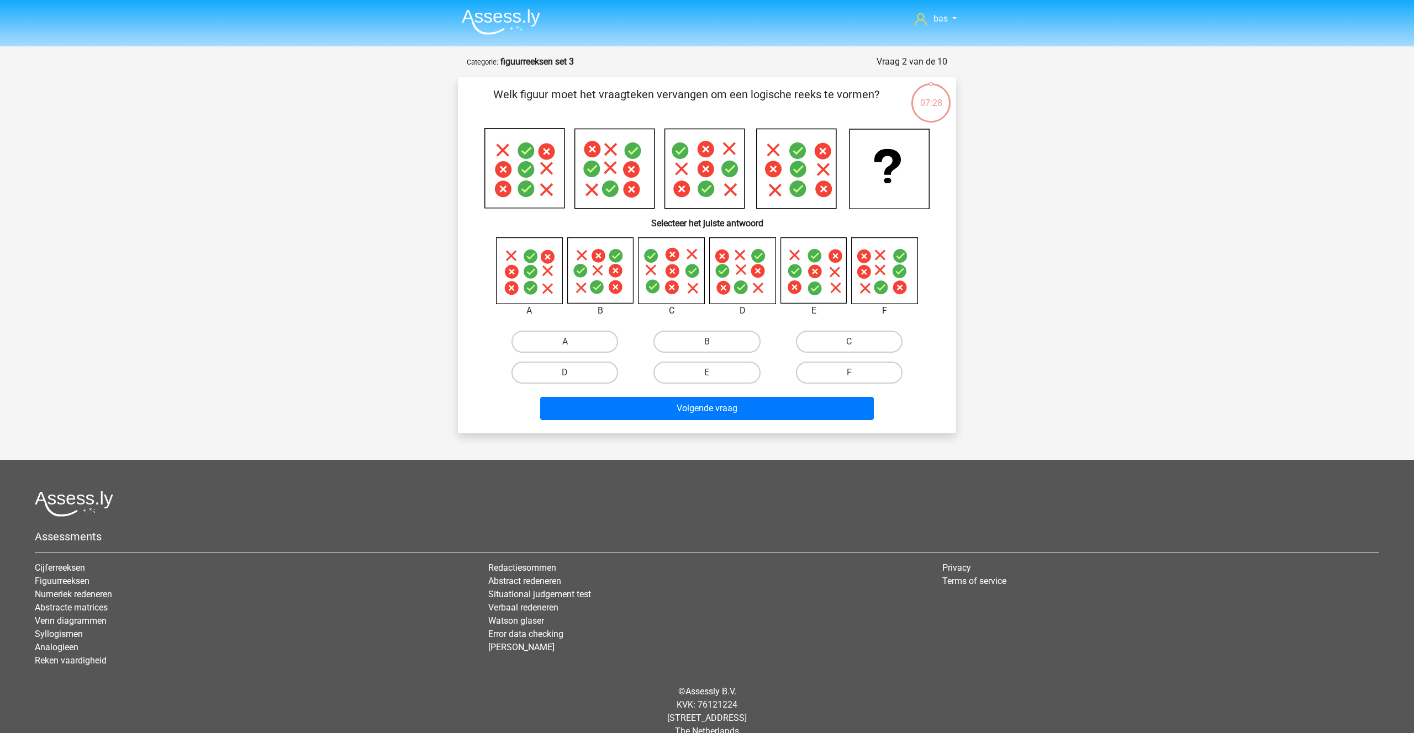
scroll to position [18, 0]
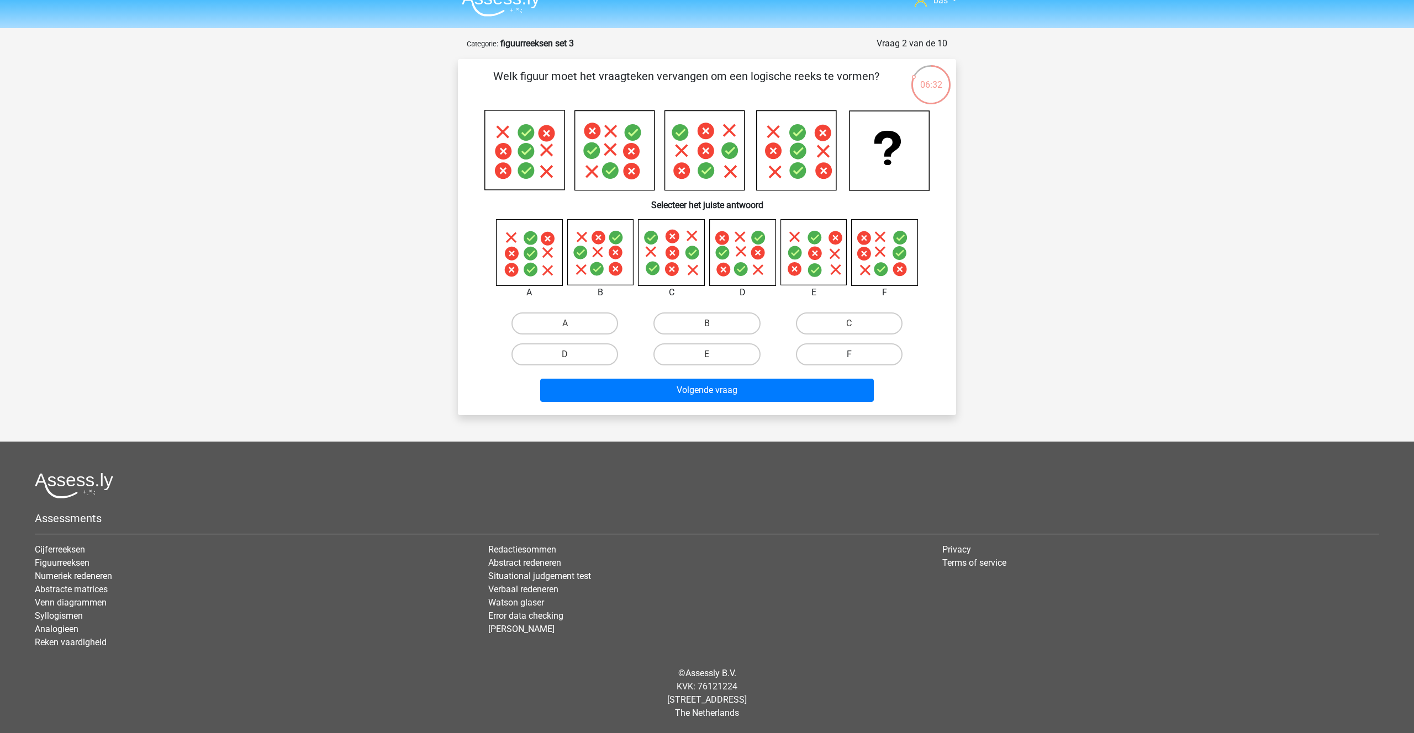
click at [843, 352] on label "F" at bounding box center [849, 354] width 107 height 22
click at [849, 355] on input "F" at bounding box center [852, 358] width 7 height 7
radio input "true"
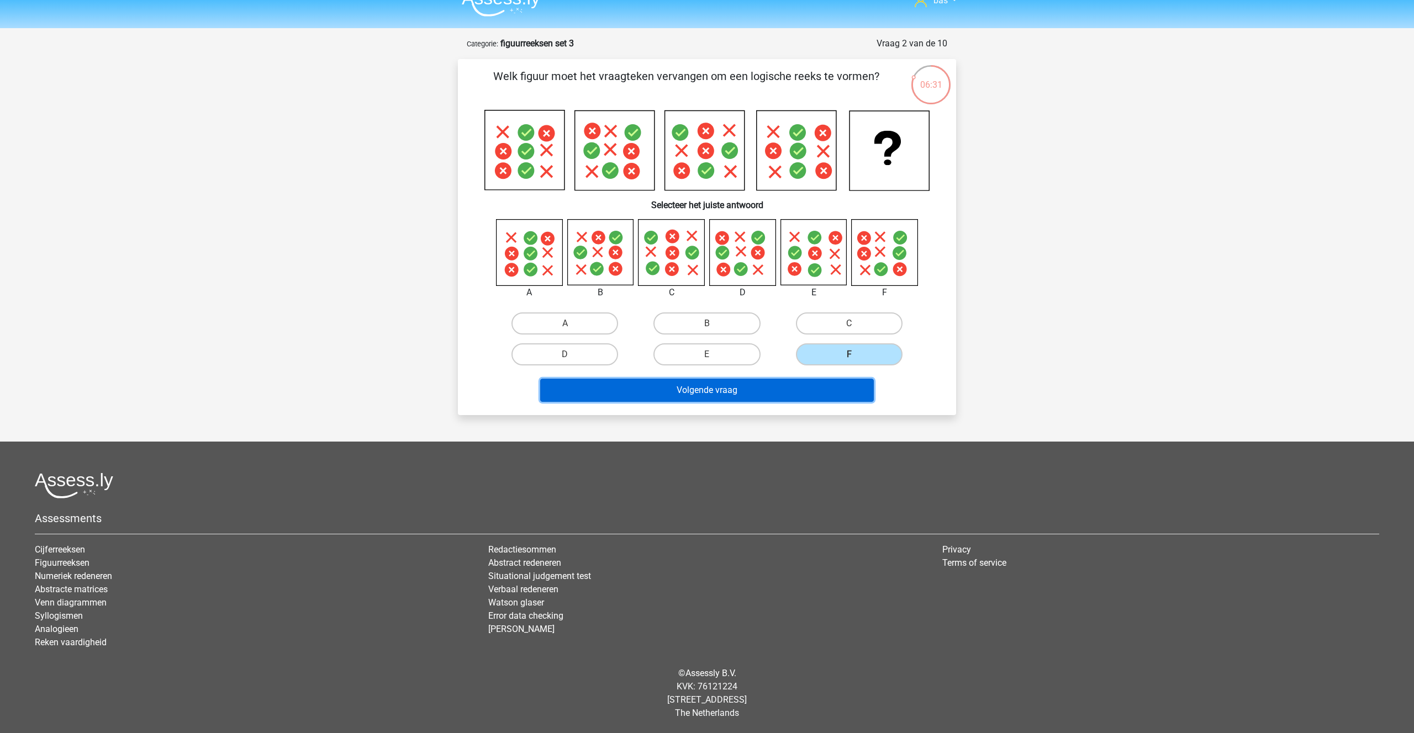
click at [707, 388] on button "Volgende vraag" at bounding box center [707, 390] width 334 height 23
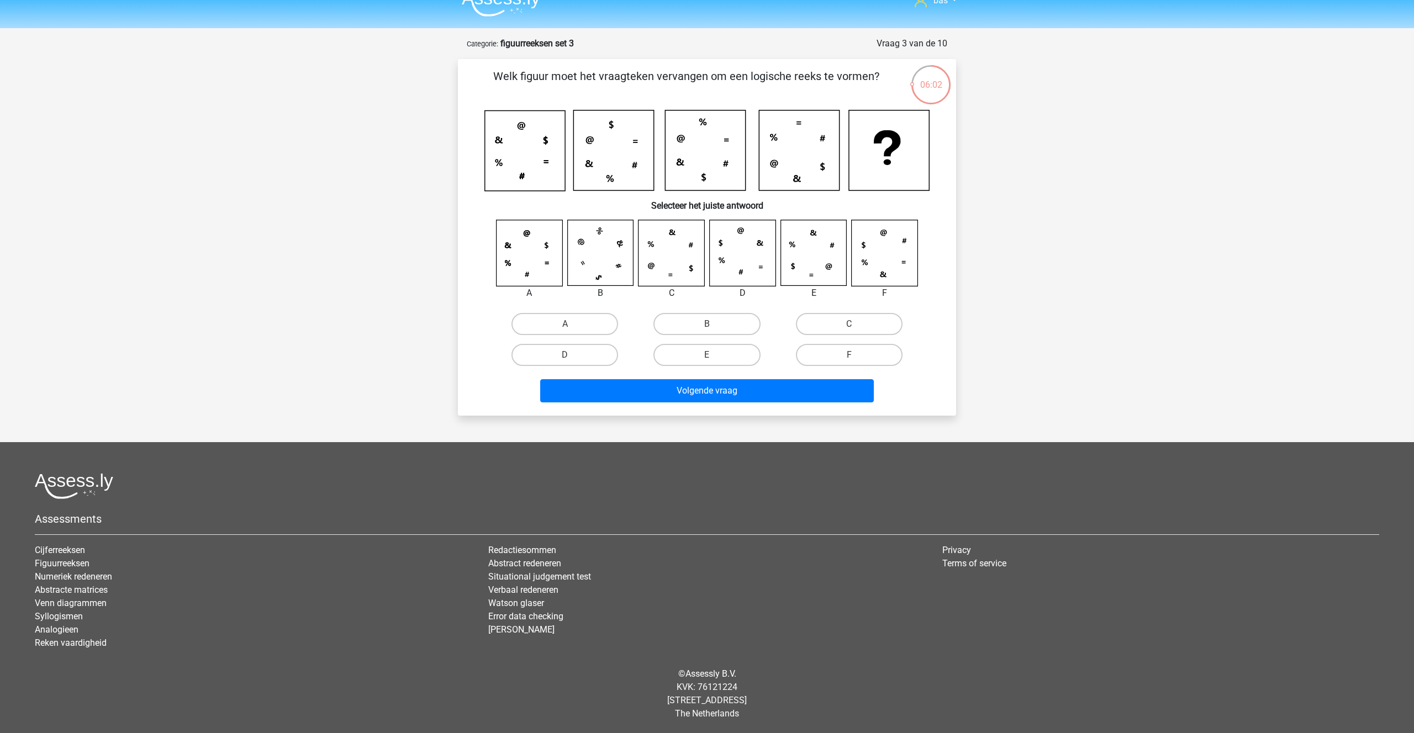
click at [851, 325] on input "C" at bounding box center [852, 327] width 7 height 7
radio input "true"
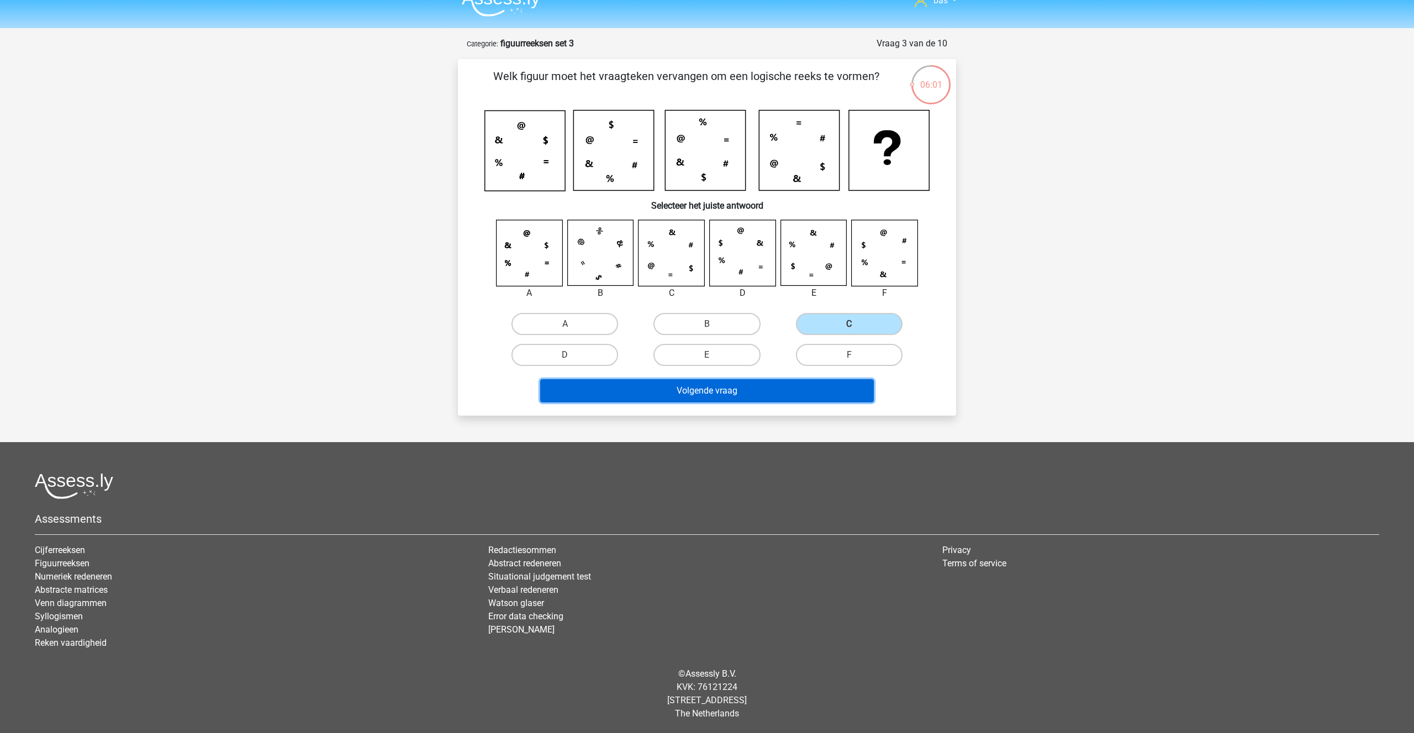
click at [703, 390] on button "Volgende vraag" at bounding box center [707, 390] width 334 height 23
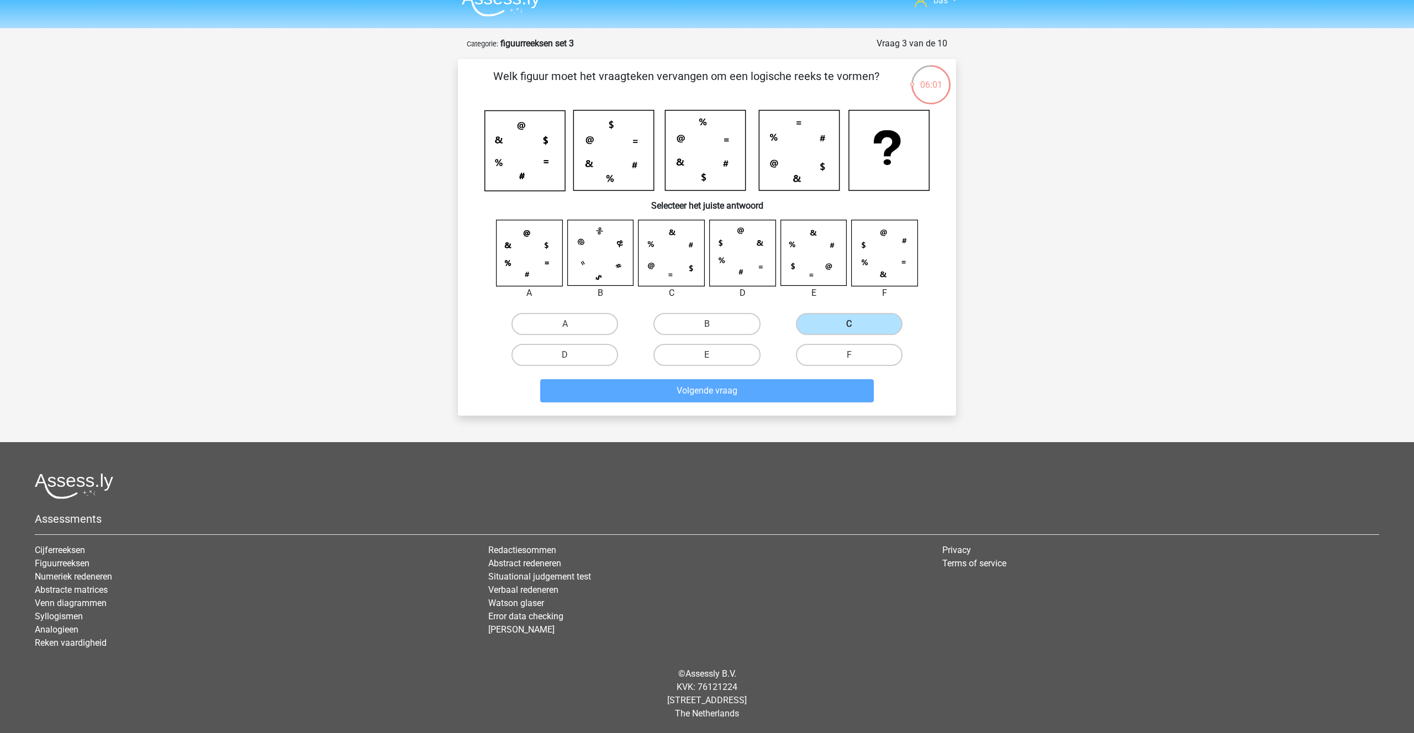
scroll to position [21, 0]
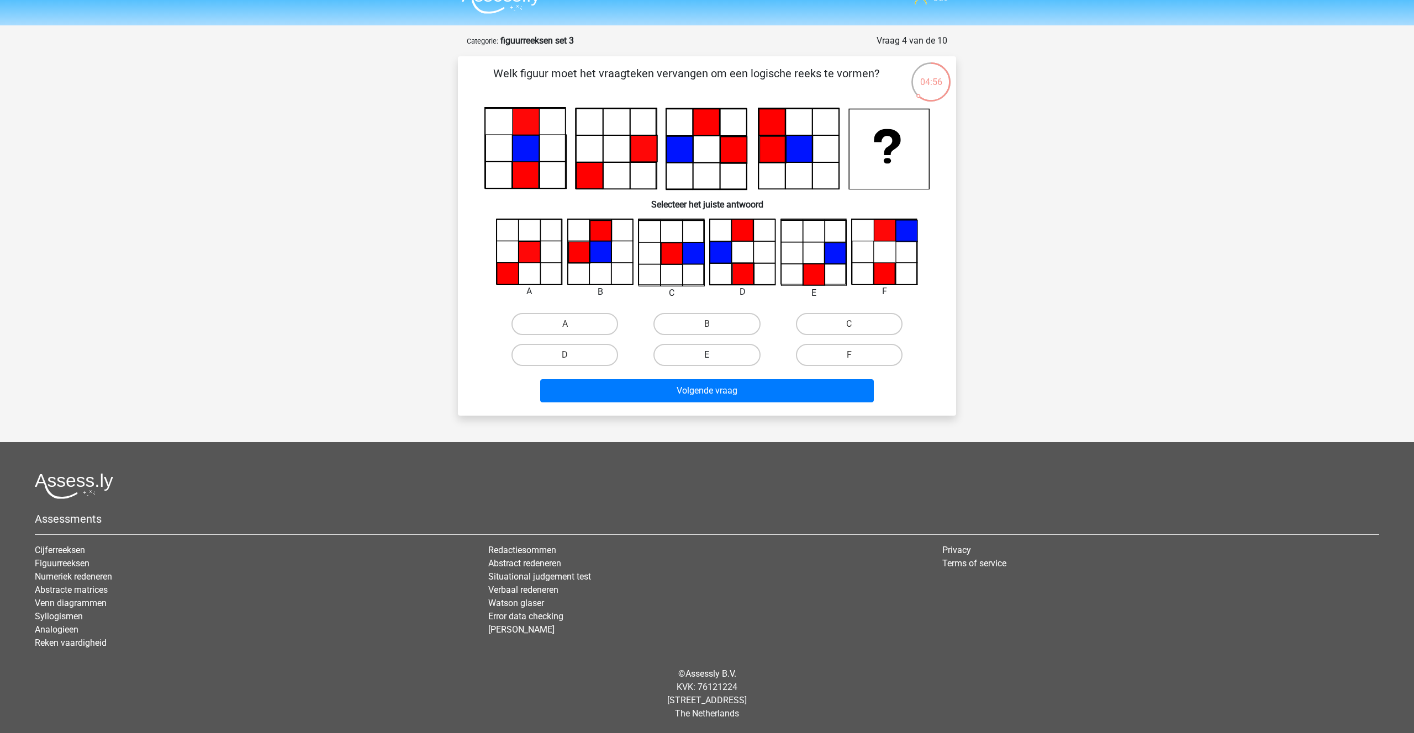
click at [678, 345] on label "E" at bounding box center [706, 355] width 107 height 22
click at [707, 355] on input "E" at bounding box center [710, 358] width 7 height 7
radio input "true"
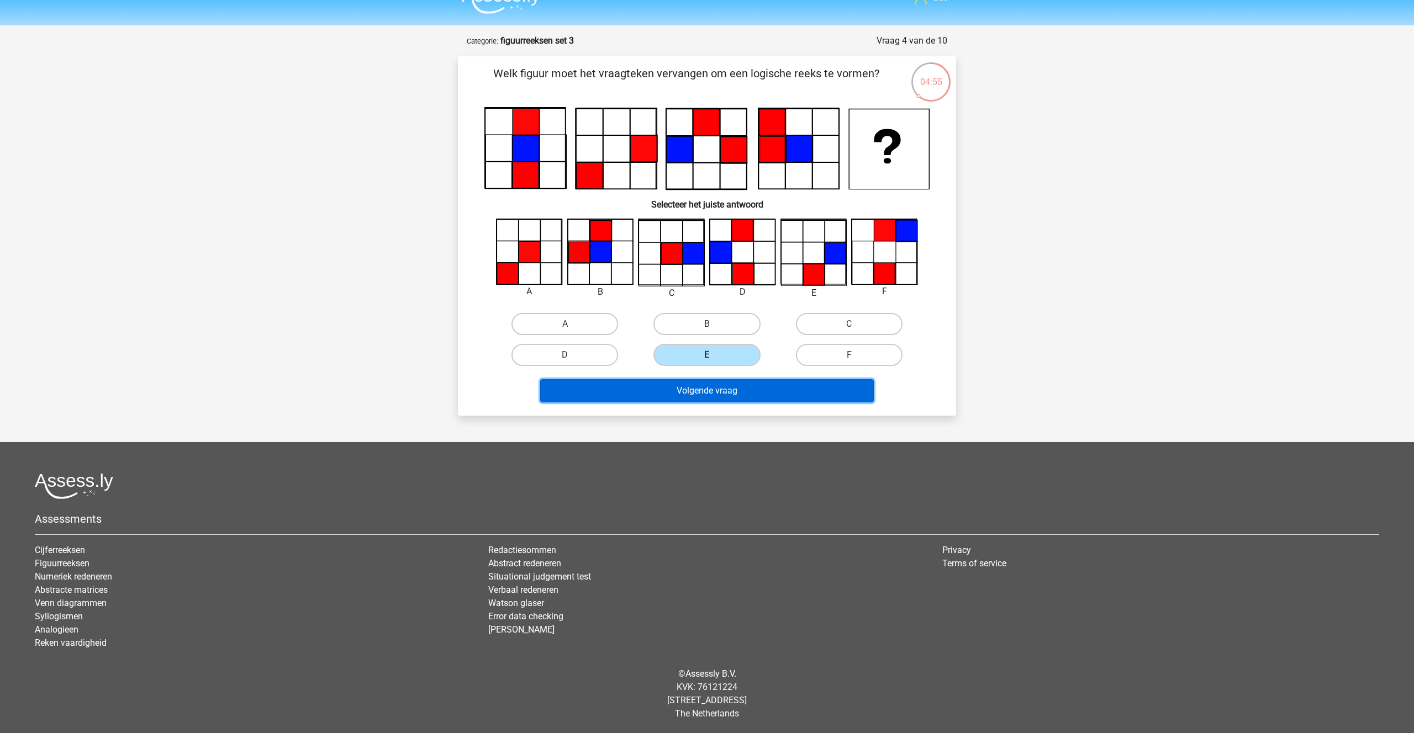
click at [683, 385] on button "Volgende vraag" at bounding box center [707, 390] width 334 height 23
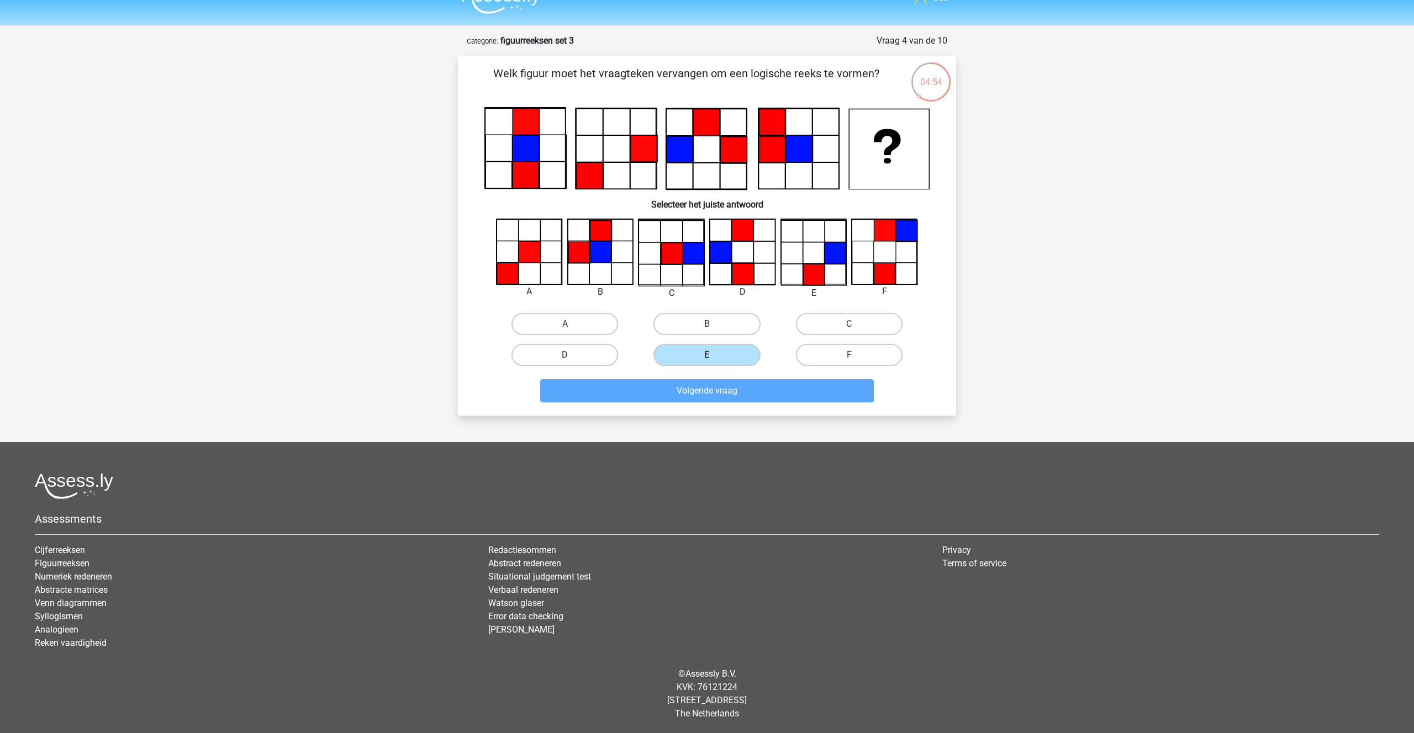
scroll to position [20, 0]
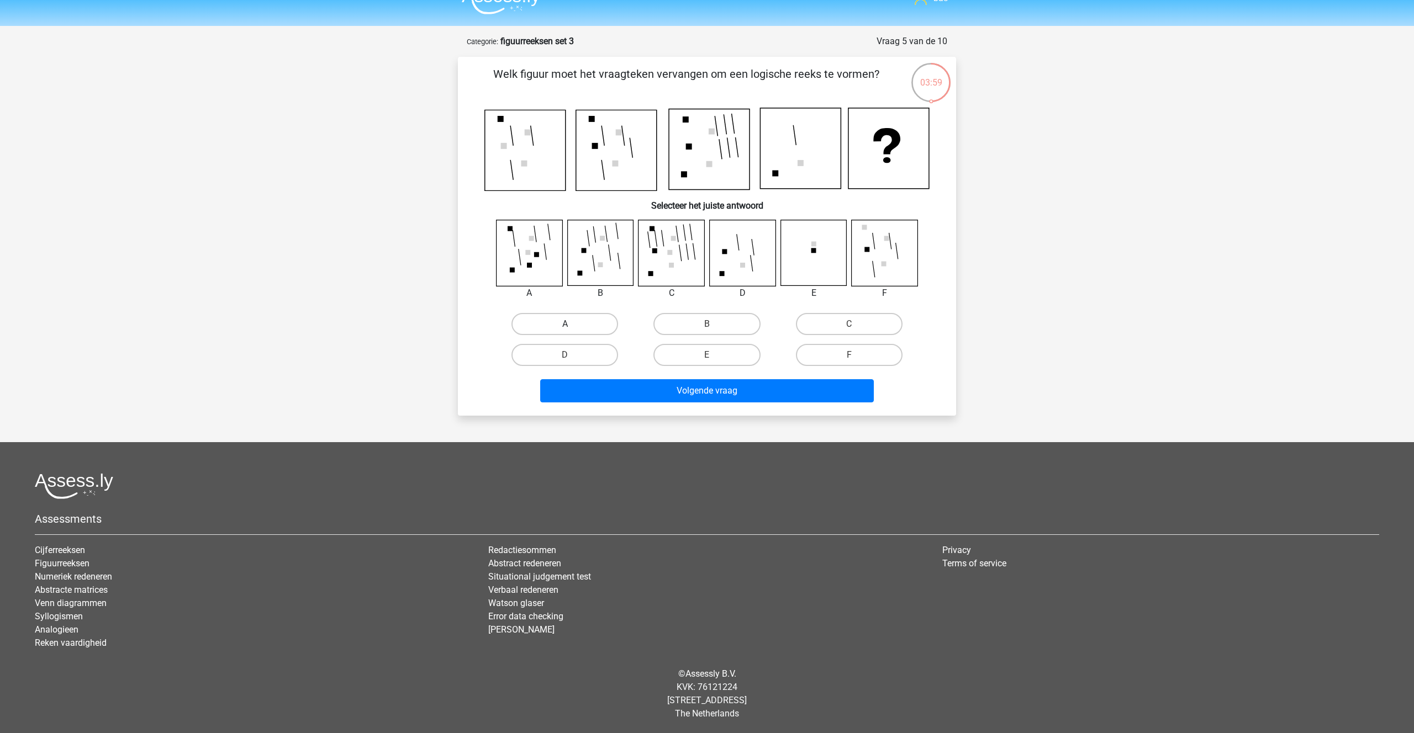
click at [560, 316] on label "A" at bounding box center [564, 324] width 107 height 22
click at [565, 324] on input "A" at bounding box center [568, 327] width 7 height 7
radio input "true"
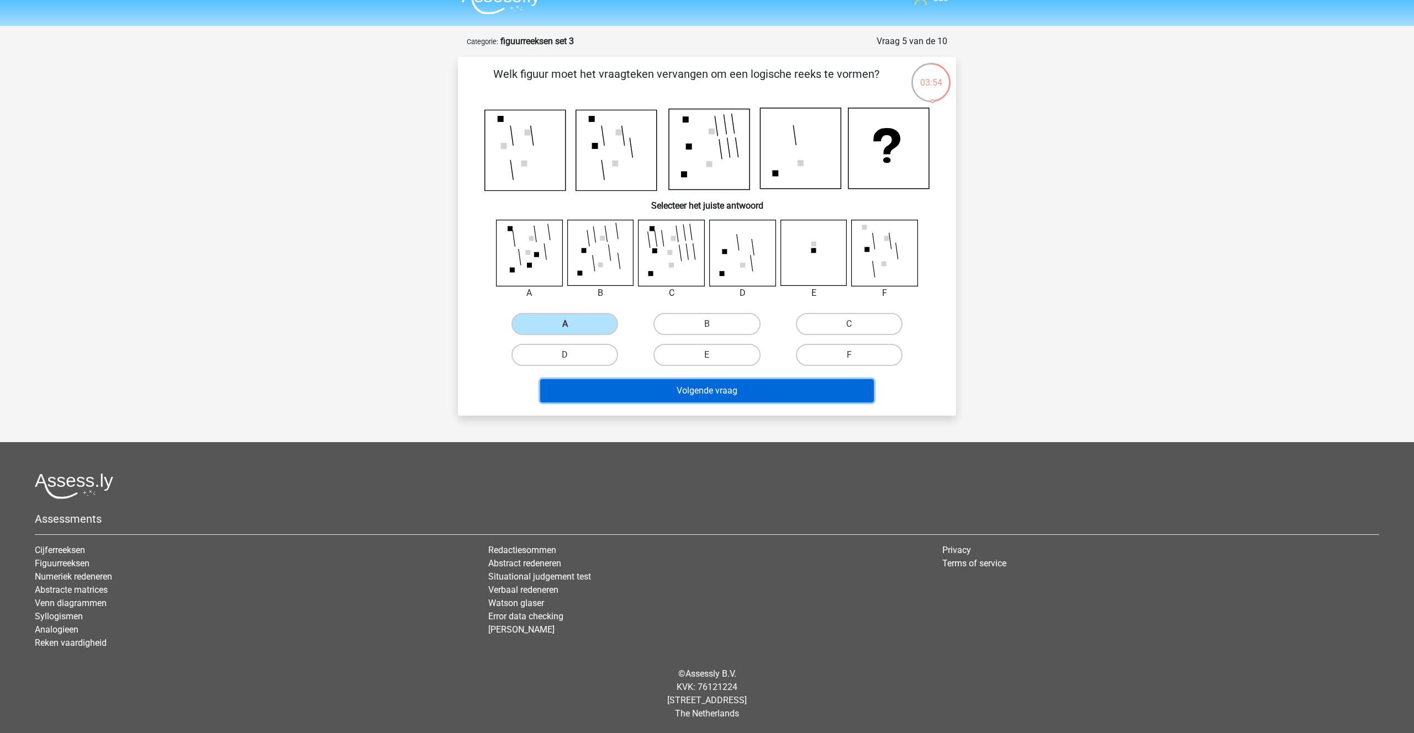
click at [716, 393] on button "Volgende vraag" at bounding box center [707, 390] width 334 height 23
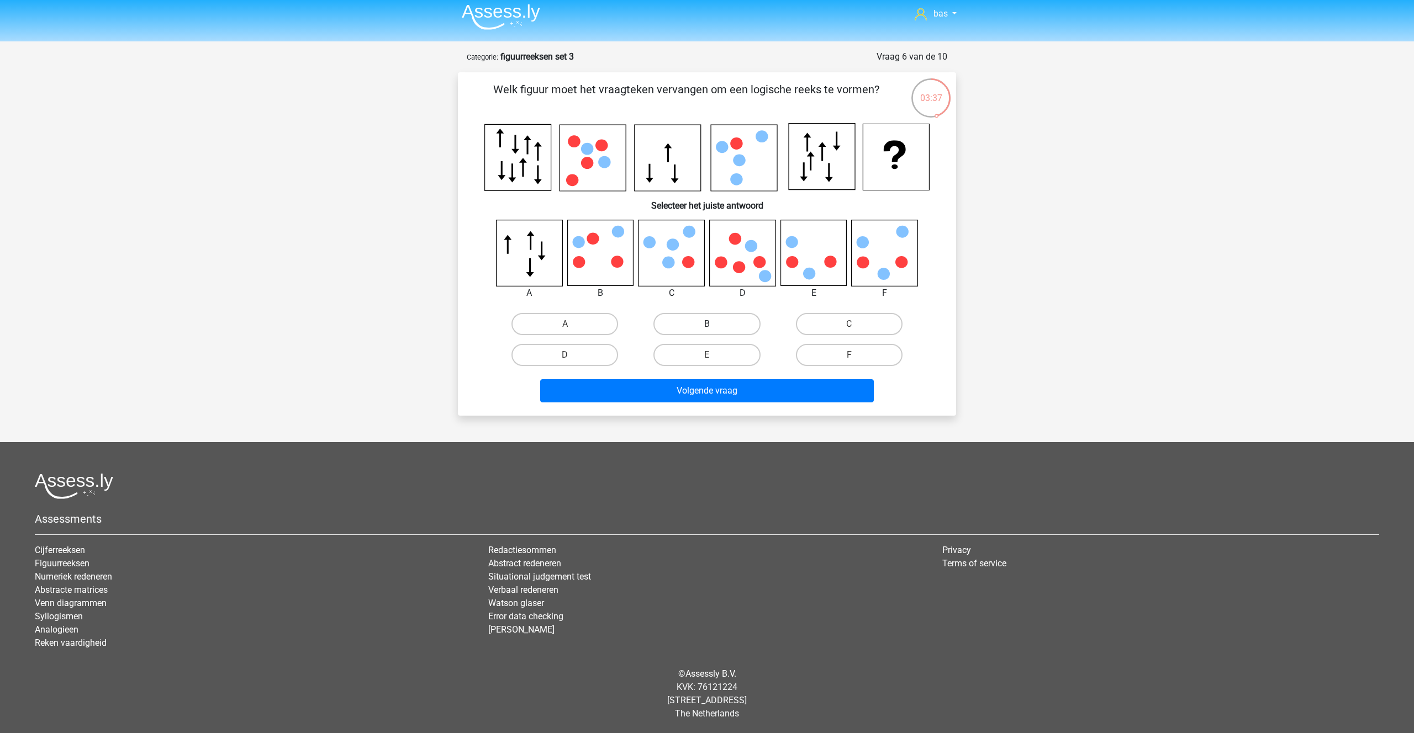
click at [686, 324] on label "B" at bounding box center [706, 324] width 107 height 22
click at [707, 324] on input "B" at bounding box center [710, 327] width 7 height 7
radio input "true"
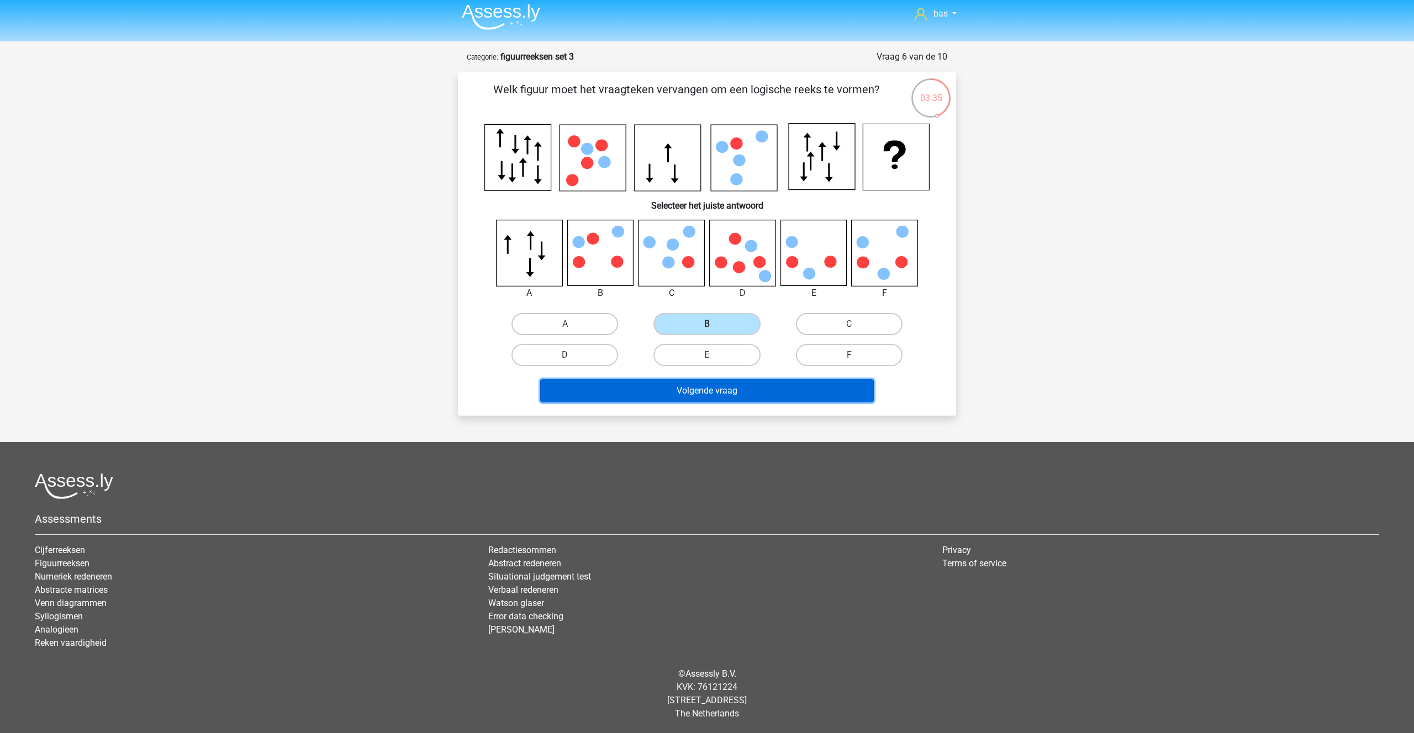
click at [729, 394] on button "Volgende vraag" at bounding box center [707, 390] width 334 height 23
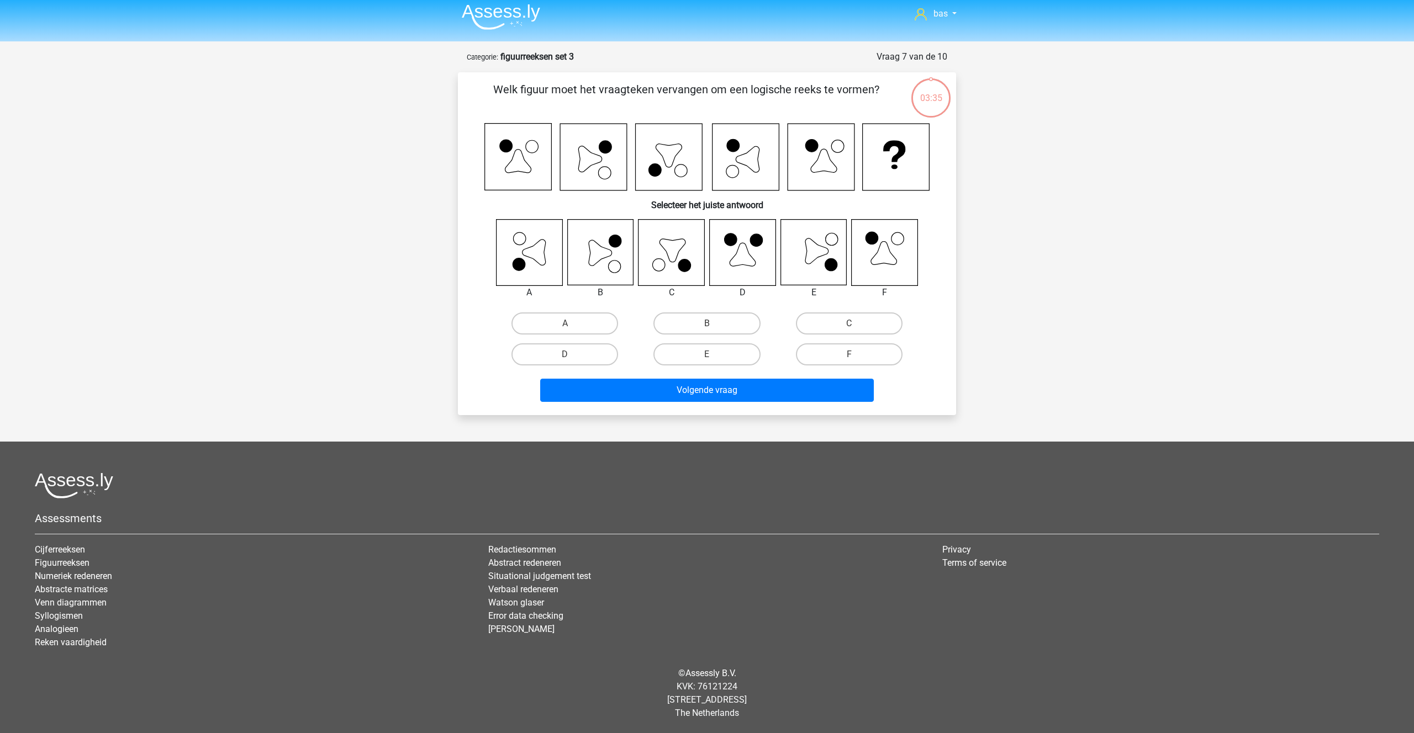
scroll to position [4, 0]
click at [706, 325] on label "B" at bounding box center [706, 324] width 107 height 22
click at [707, 325] on input "B" at bounding box center [710, 327] width 7 height 7
radio input "true"
click at [715, 388] on button "Volgende vraag" at bounding box center [707, 390] width 334 height 23
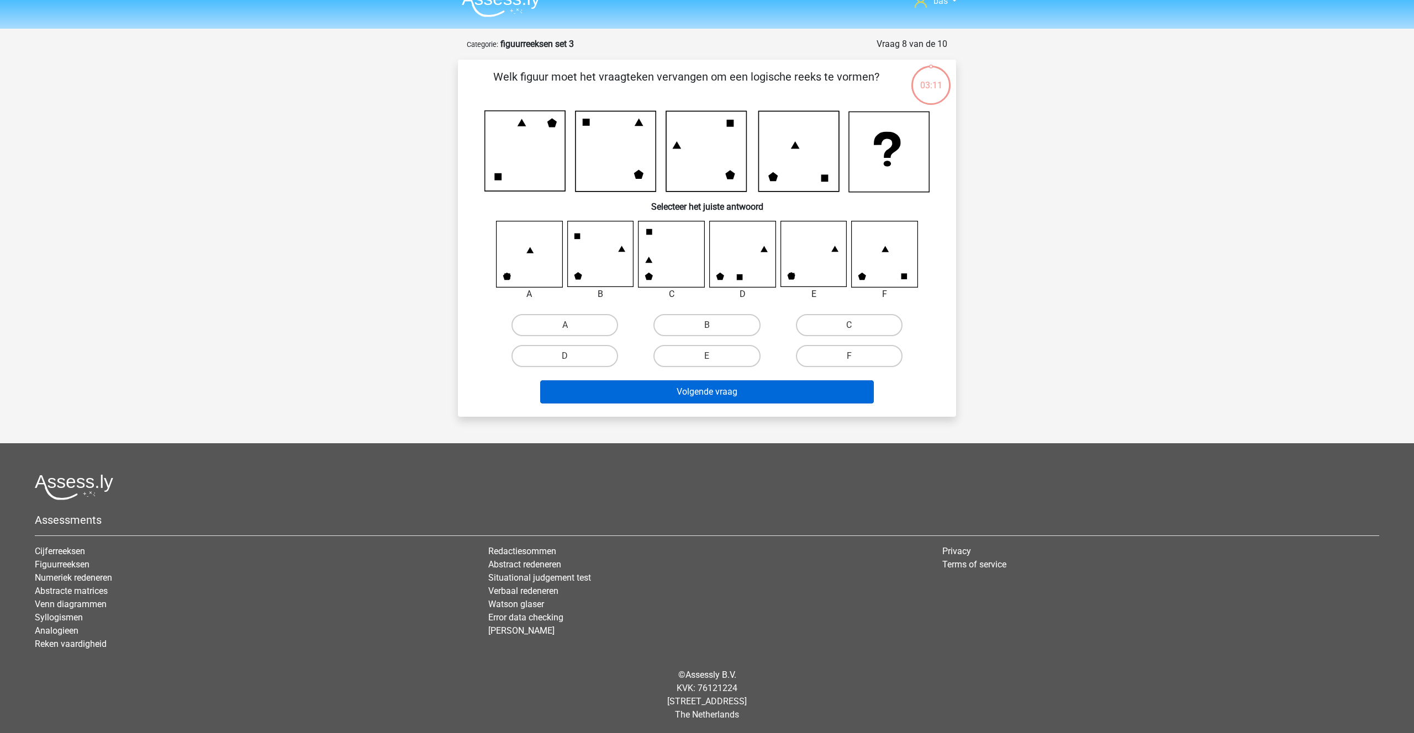
scroll to position [19, 0]
click at [720, 348] on label "E" at bounding box center [706, 355] width 107 height 22
click at [714, 355] on input "E" at bounding box center [710, 358] width 7 height 7
radio input "true"
click at [731, 381] on button "Volgende vraag" at bounding box center [707, 390] width 334 height 23
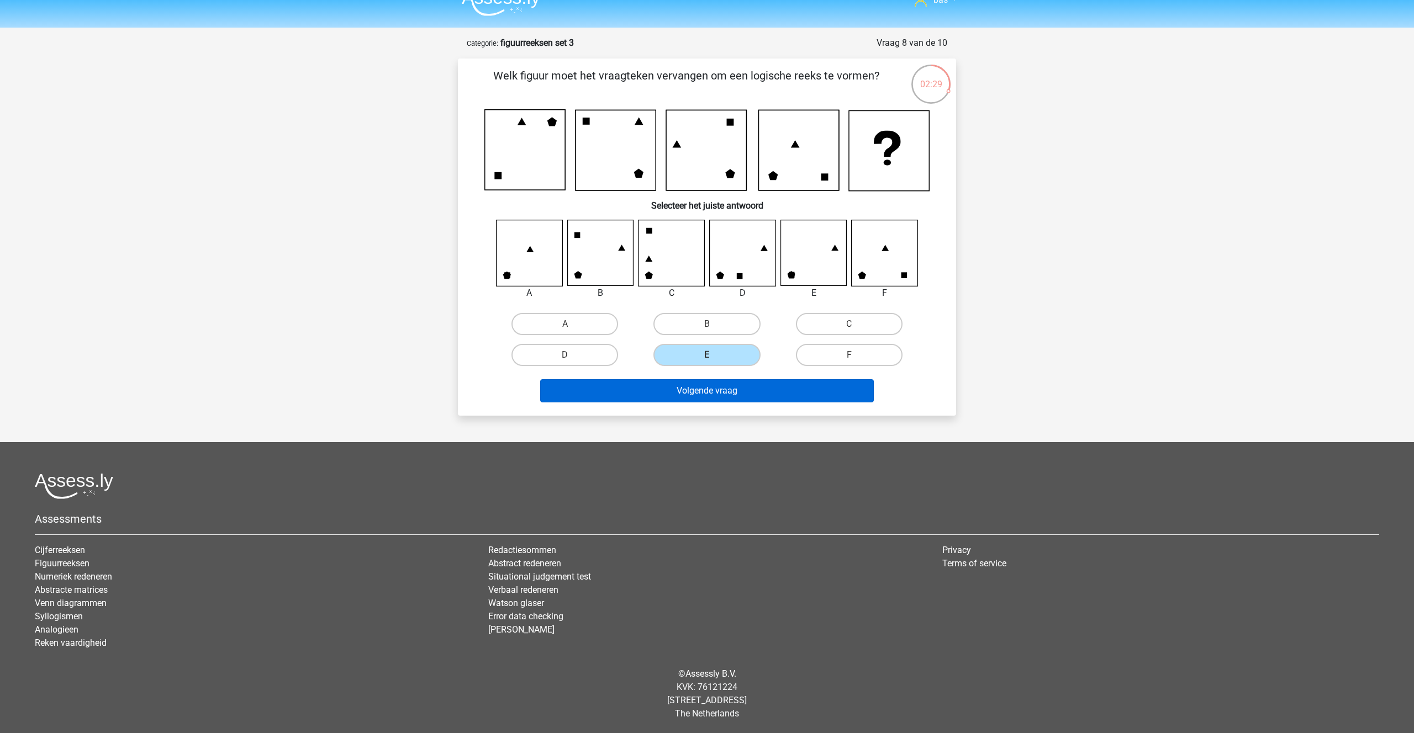
scroll to position [5, 0]
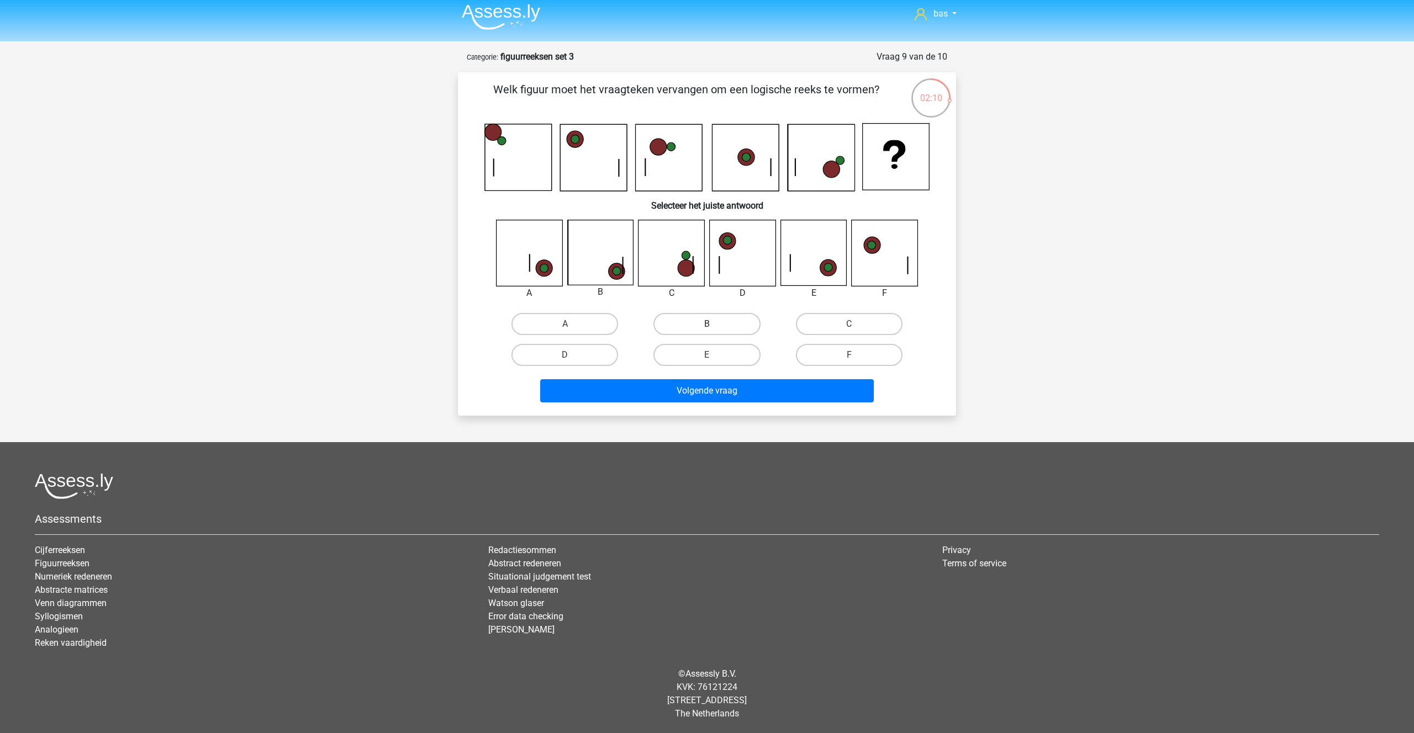
click at [659, 321] on label "B" at bounding box center [706, 324] width 107 height 22
click at [707, 324] on input "B" at bounding box center [710, 327] width 7 height 7
radio input "true"
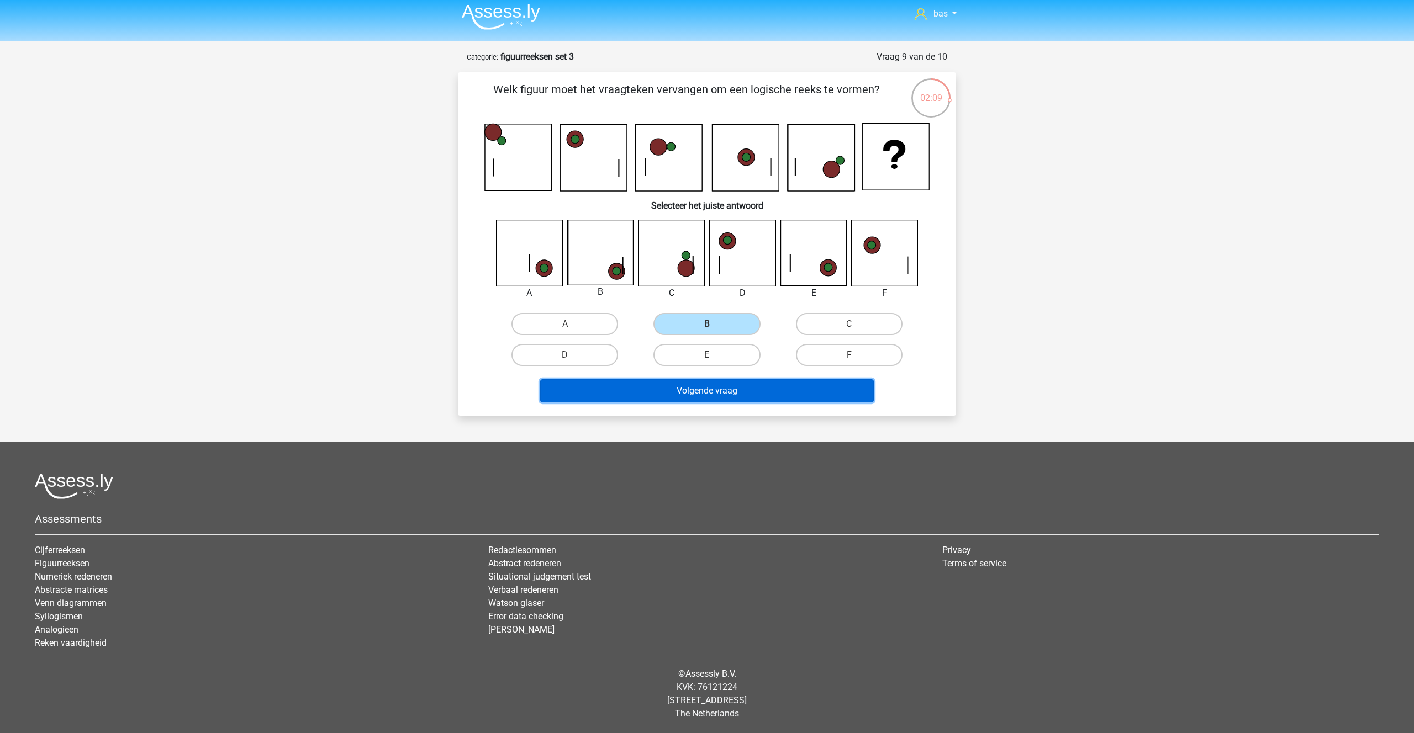
click at [692, 379] on button "Volgende vraag" at bounding box center [707, 390] width 334 height 23
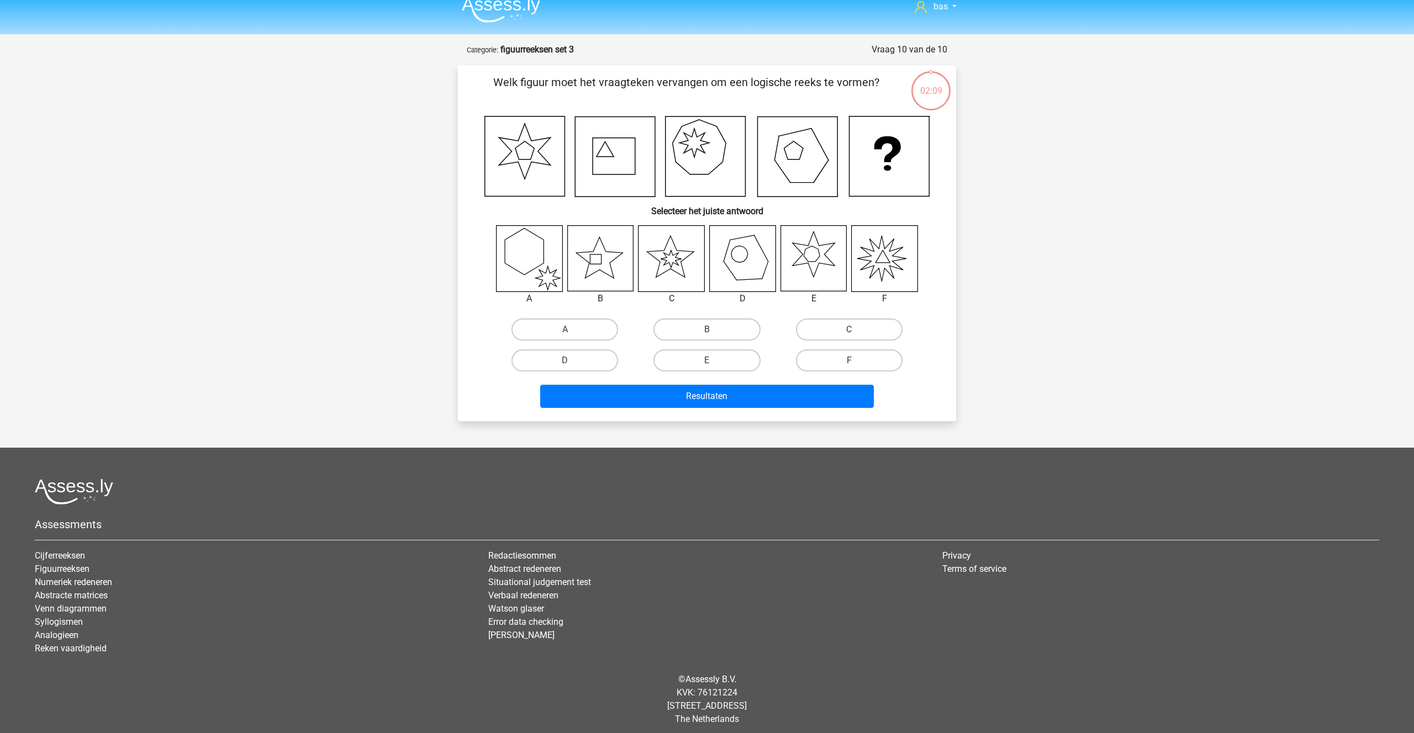
scroll to position [18, 0]
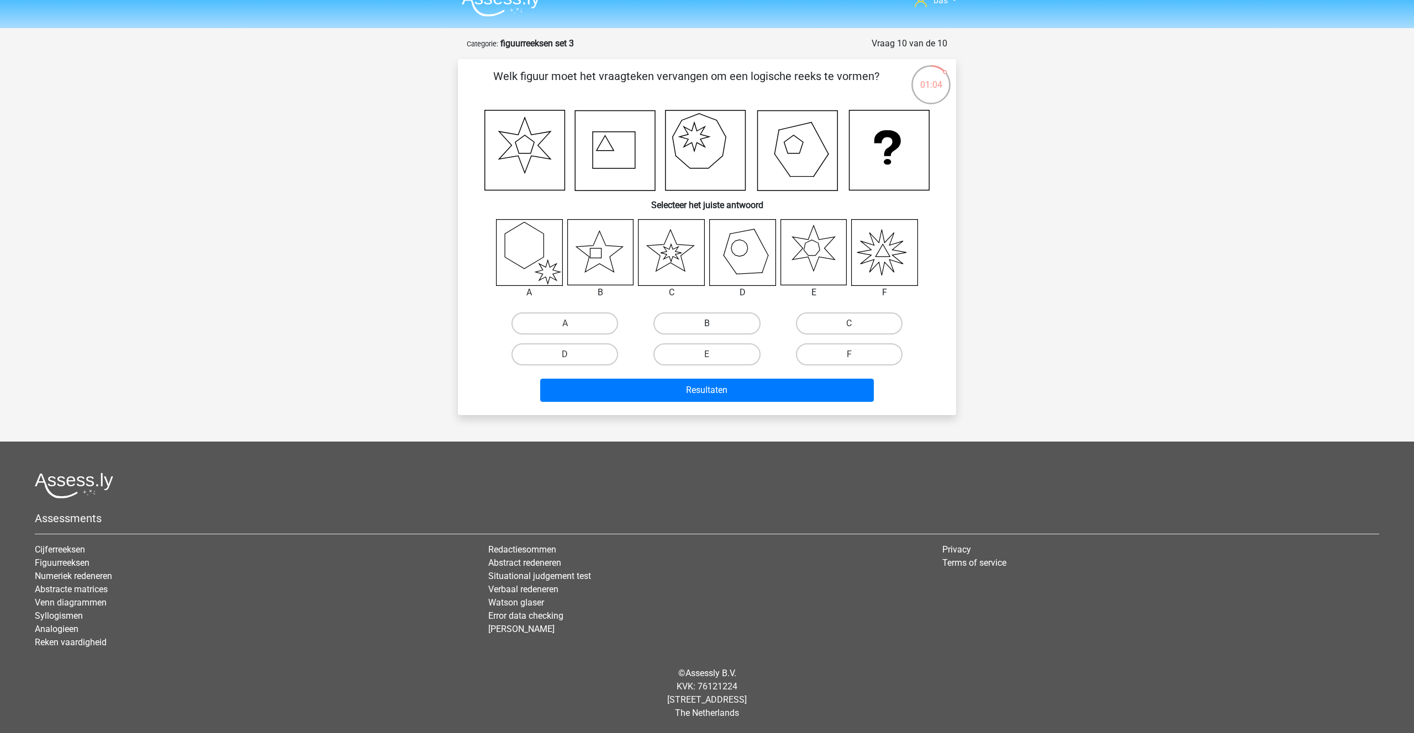
click at [706, 322] on label "B" at bounding box center [706, 324] width 107 height 22
click at [707, 324] on input "B" at bounding box center [710, 327] width 7 height 7
radio input "true"
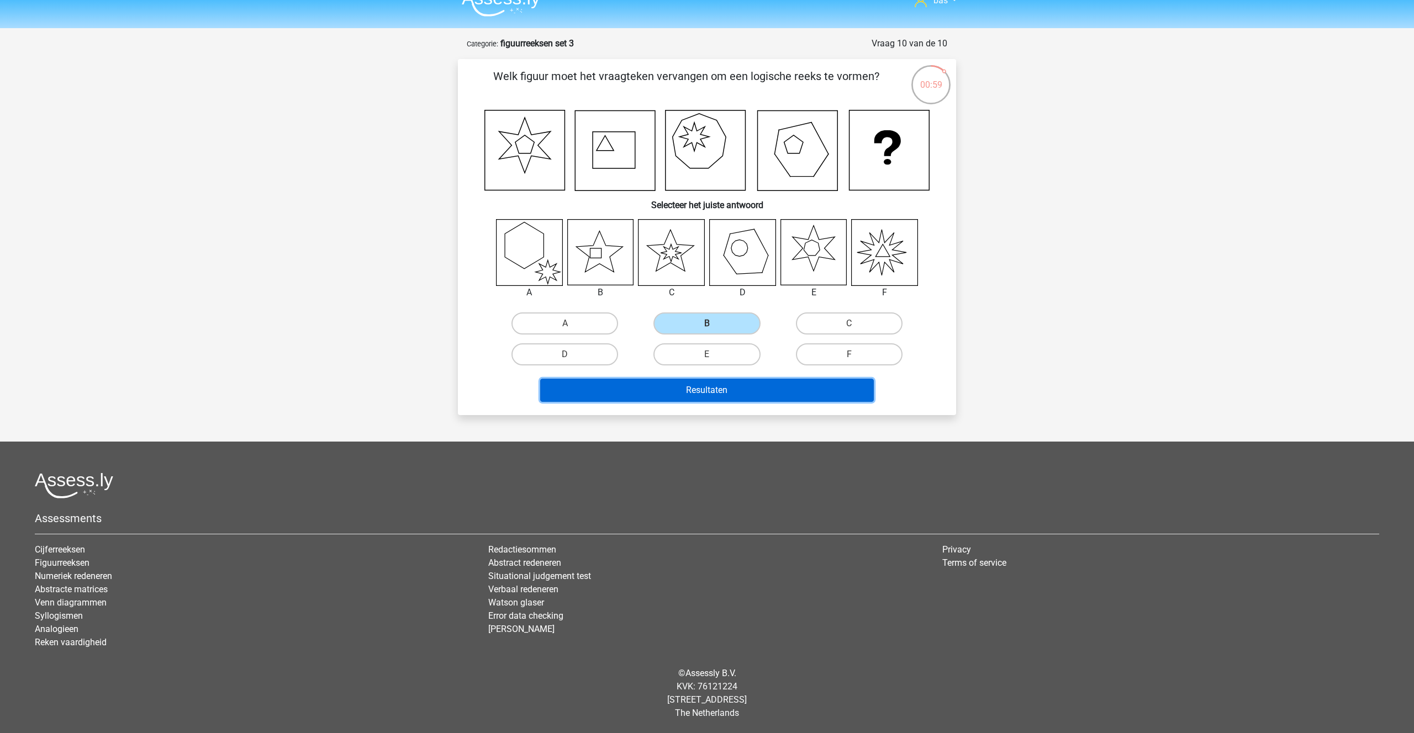
click at [692, 393] on button "Resultaten" at bounding box center [707, 390] width 334 height 23
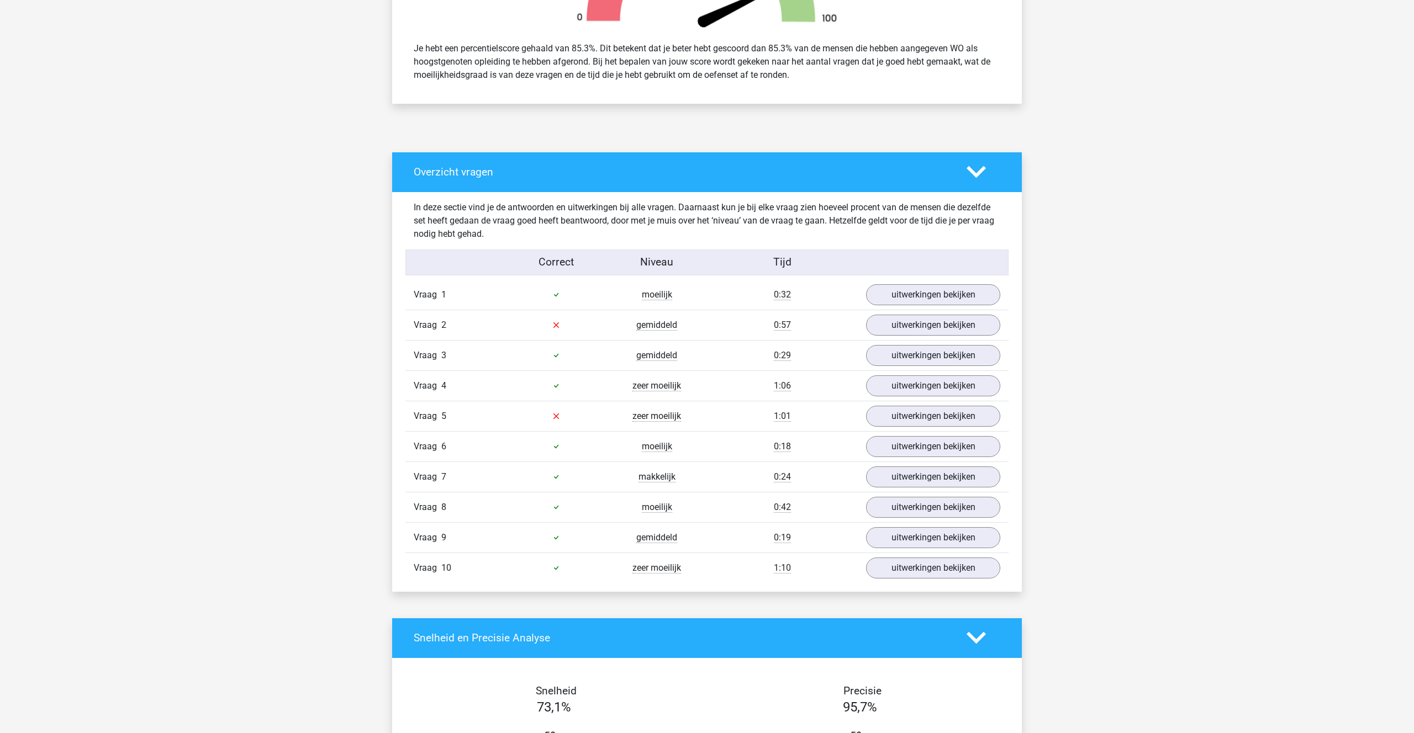
scroll to position [463, 0]
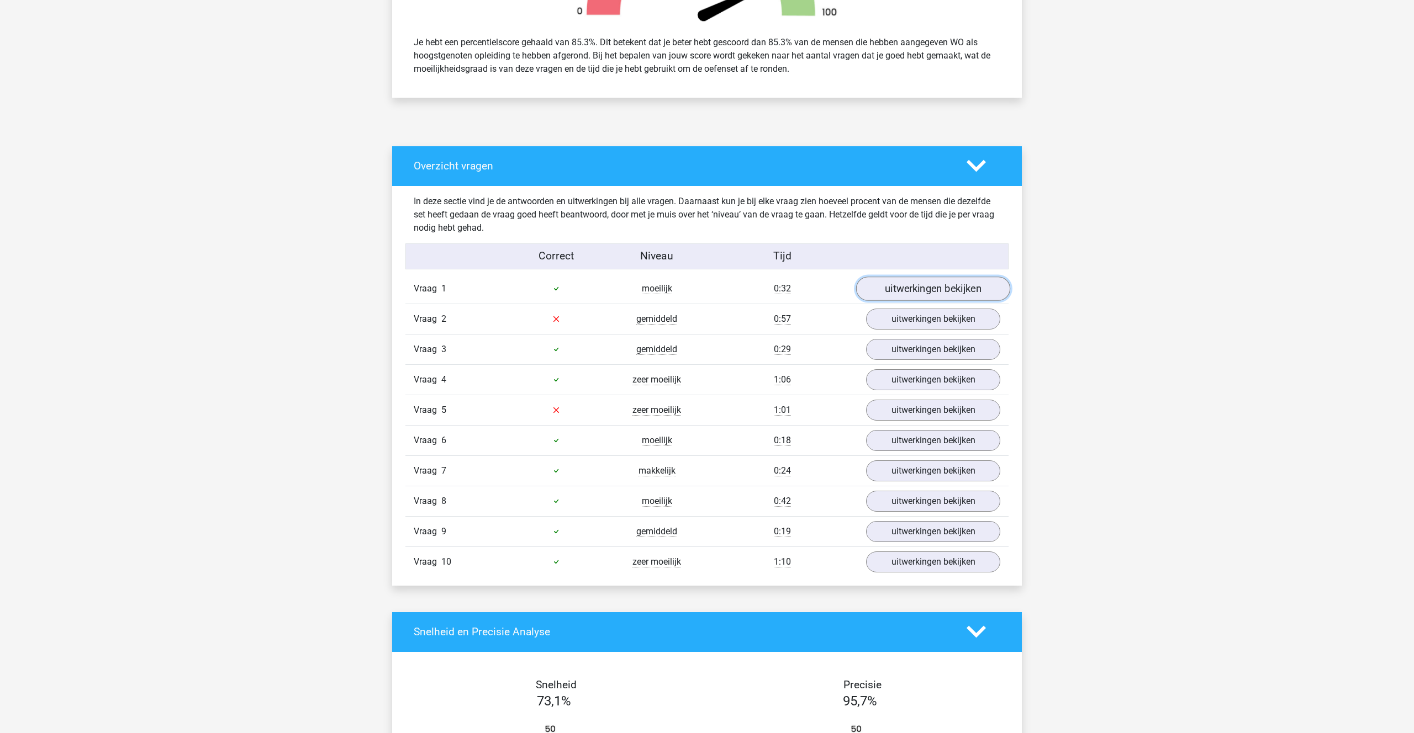
click at [901, 293] on link "uitwerkingen bekijken" at bounding box center [933, 289] width 154 height 24
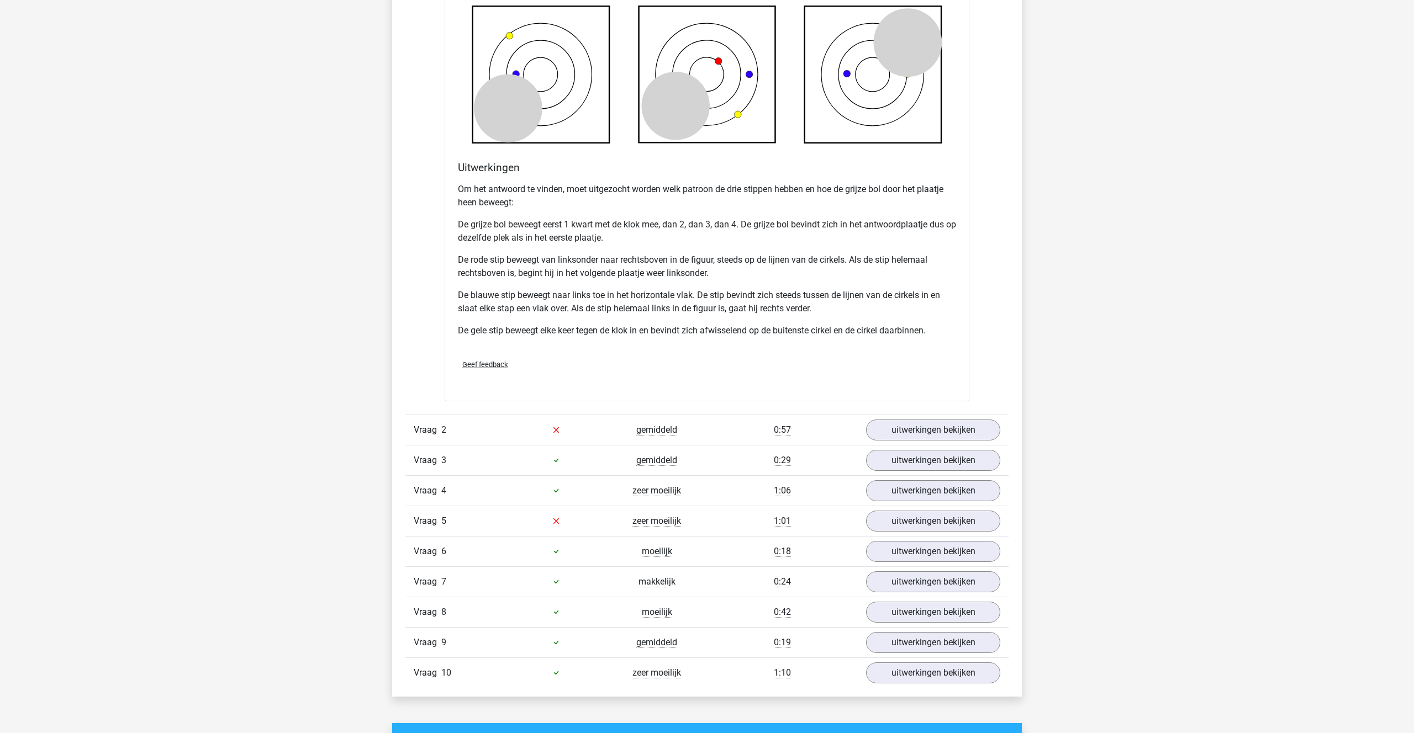
scroll to position [1118, 0]
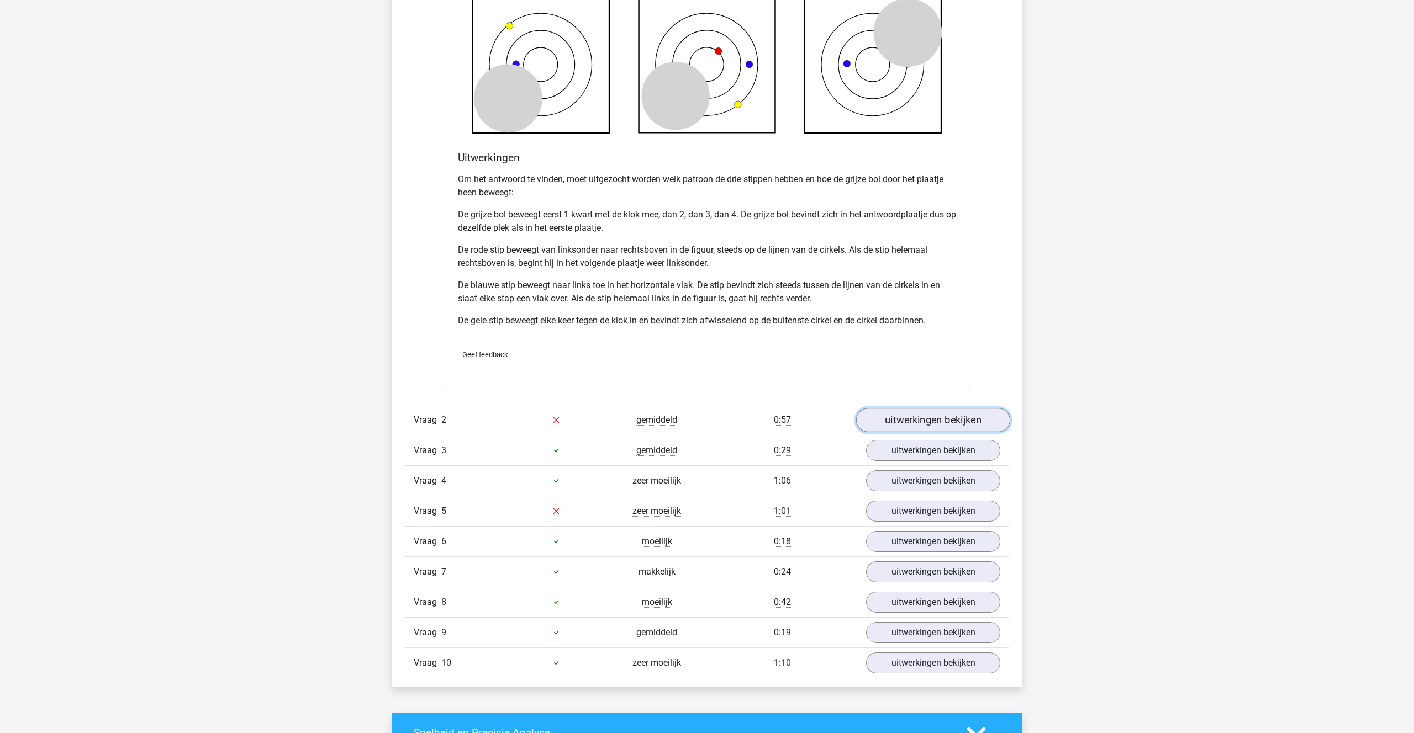
click at [924, 413] on link "uitwerkingen bekijken" at bounding box center [933, 420] width 154 height 24
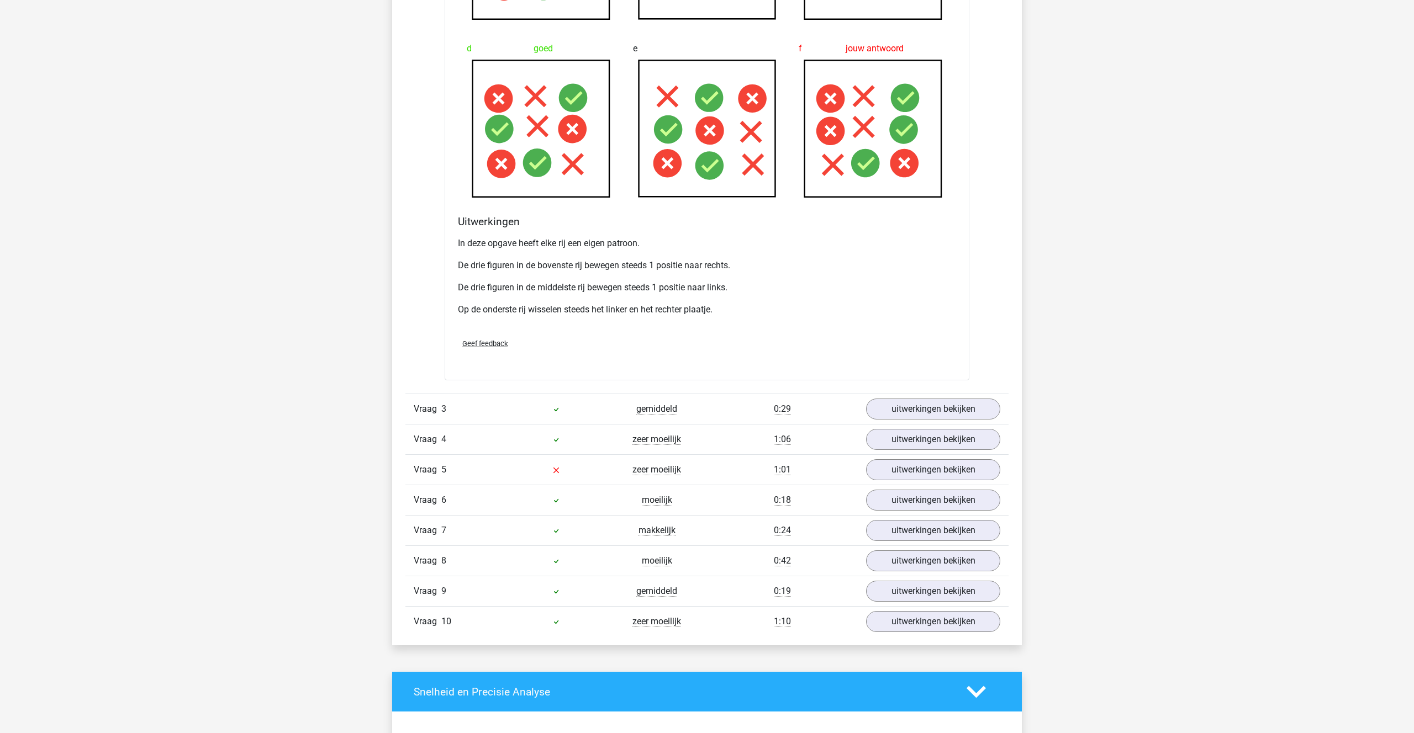
scroll to position [1843, 0]
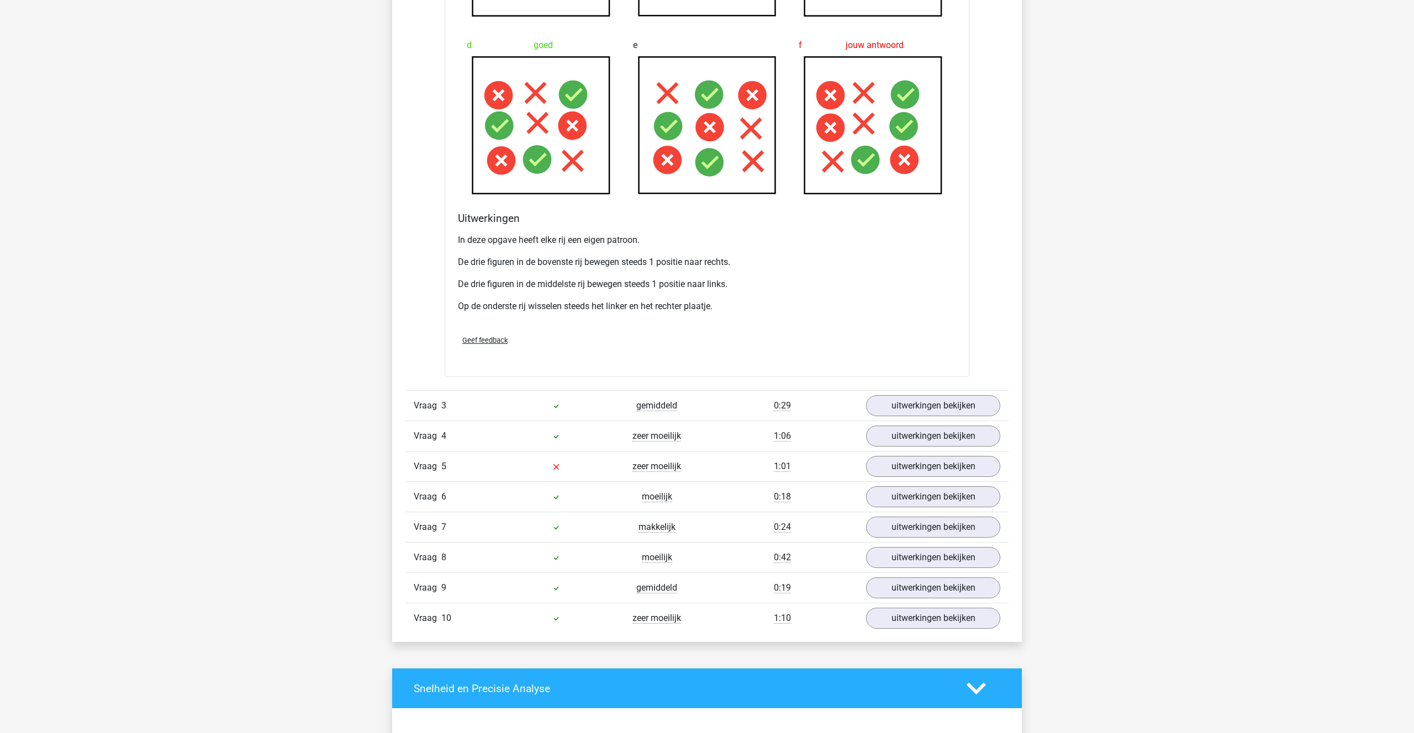
click at [900, 411] on link "uitwerkingen bekijken" at bounding box center [933, 406] width 154 height 24
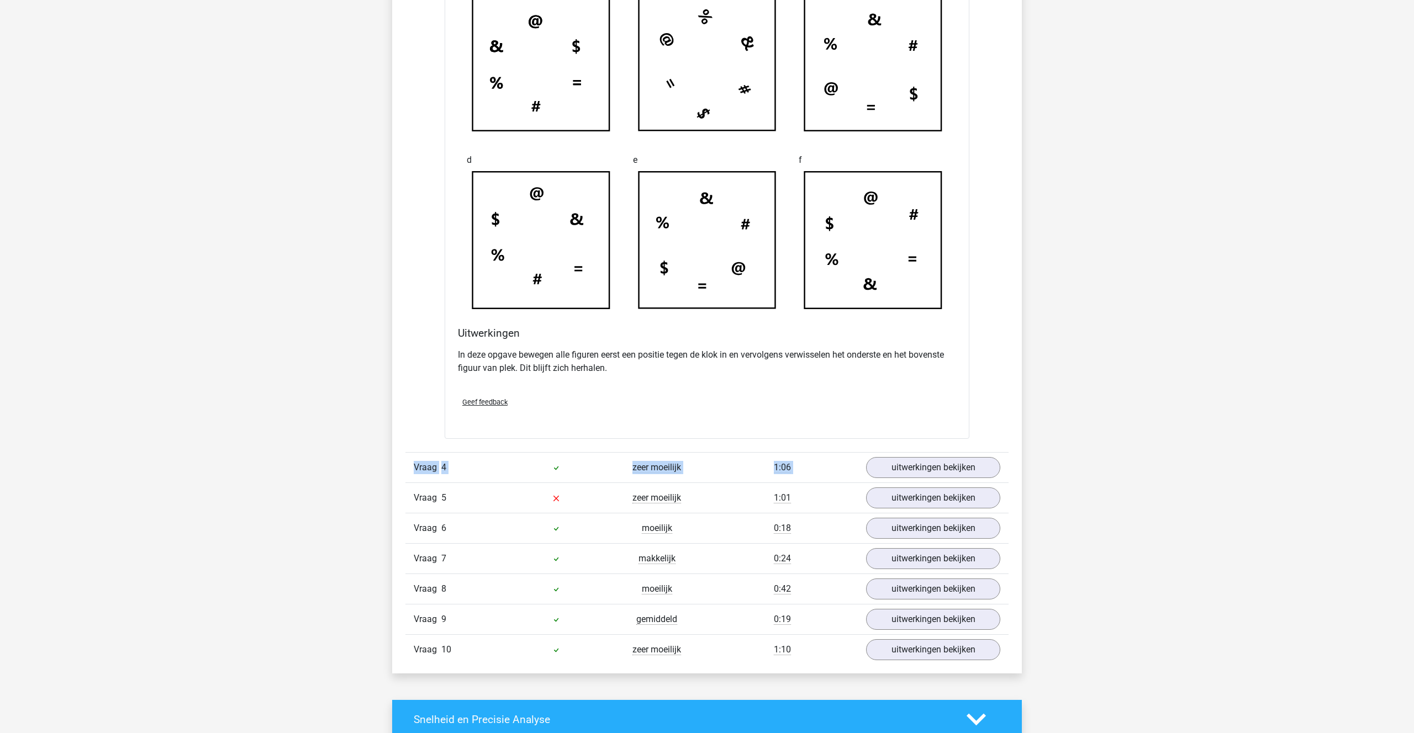
scroll to position [2454, 0]
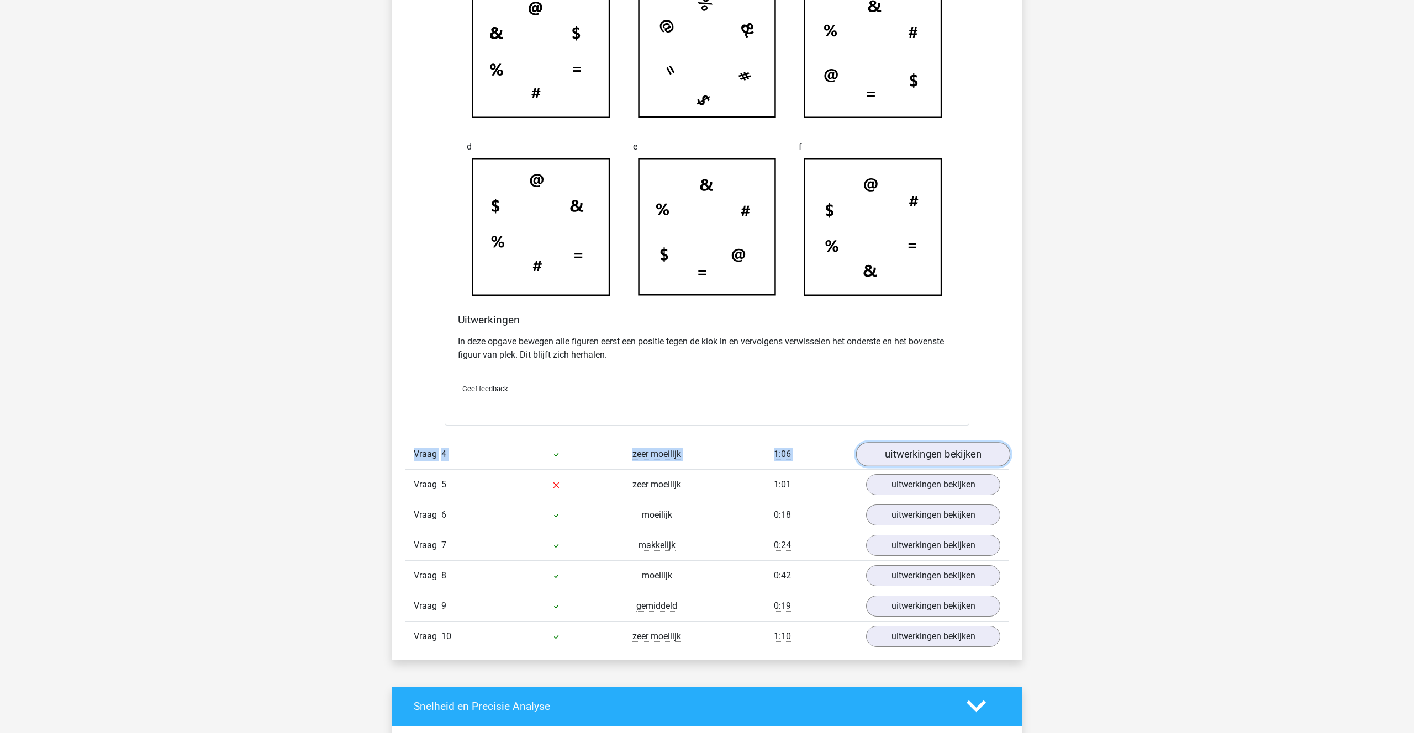
click at [900, 445] on link "uitwerkingen bekijken" at bounding box center [933, 454] width 154 height 24
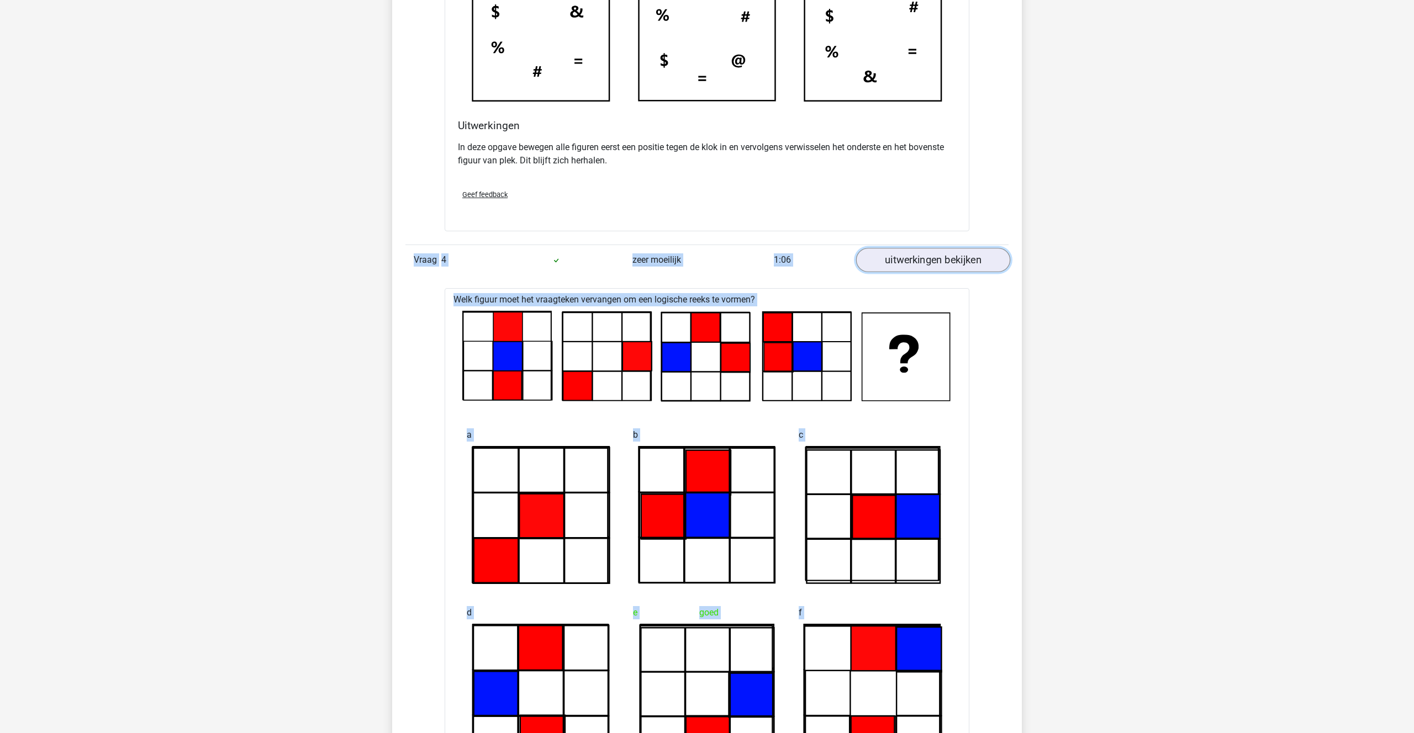
scroll to position [2668, 0]
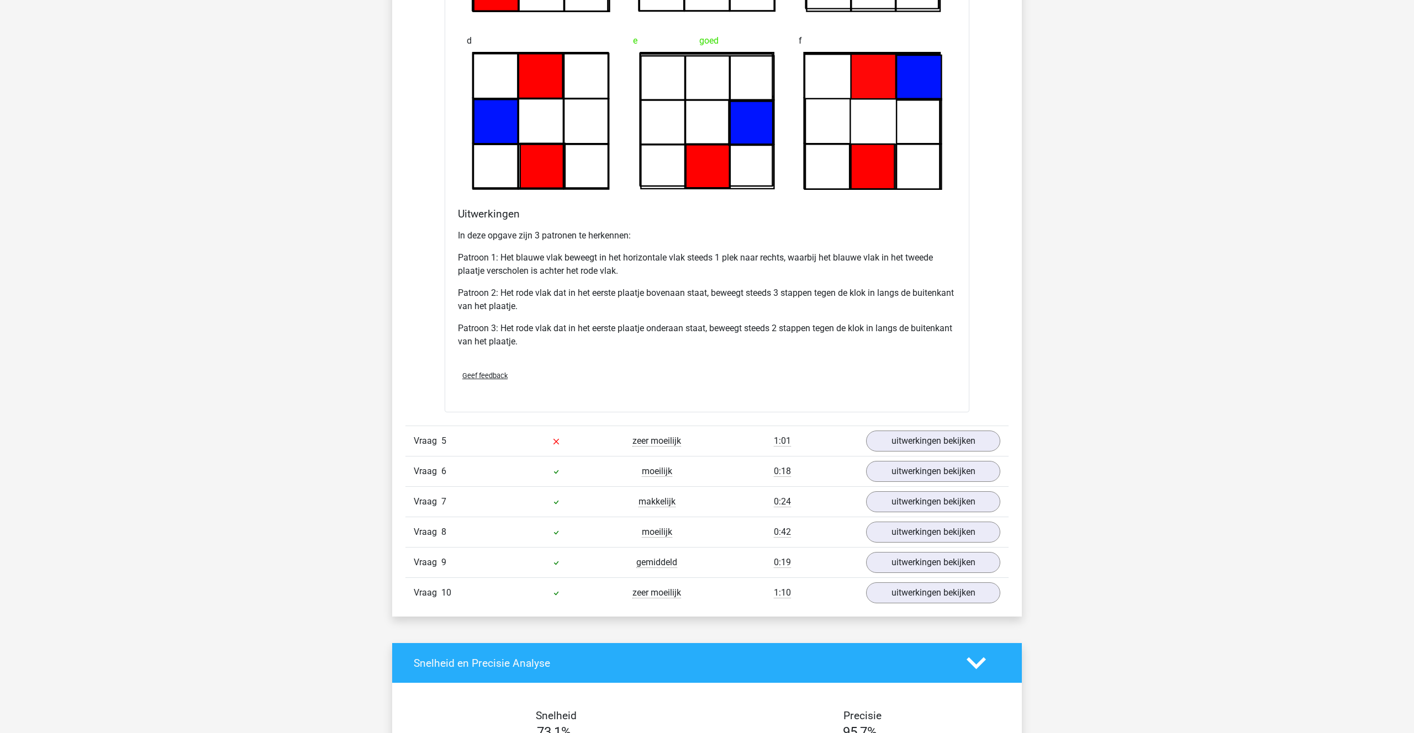
scroll to position [3233, 0]
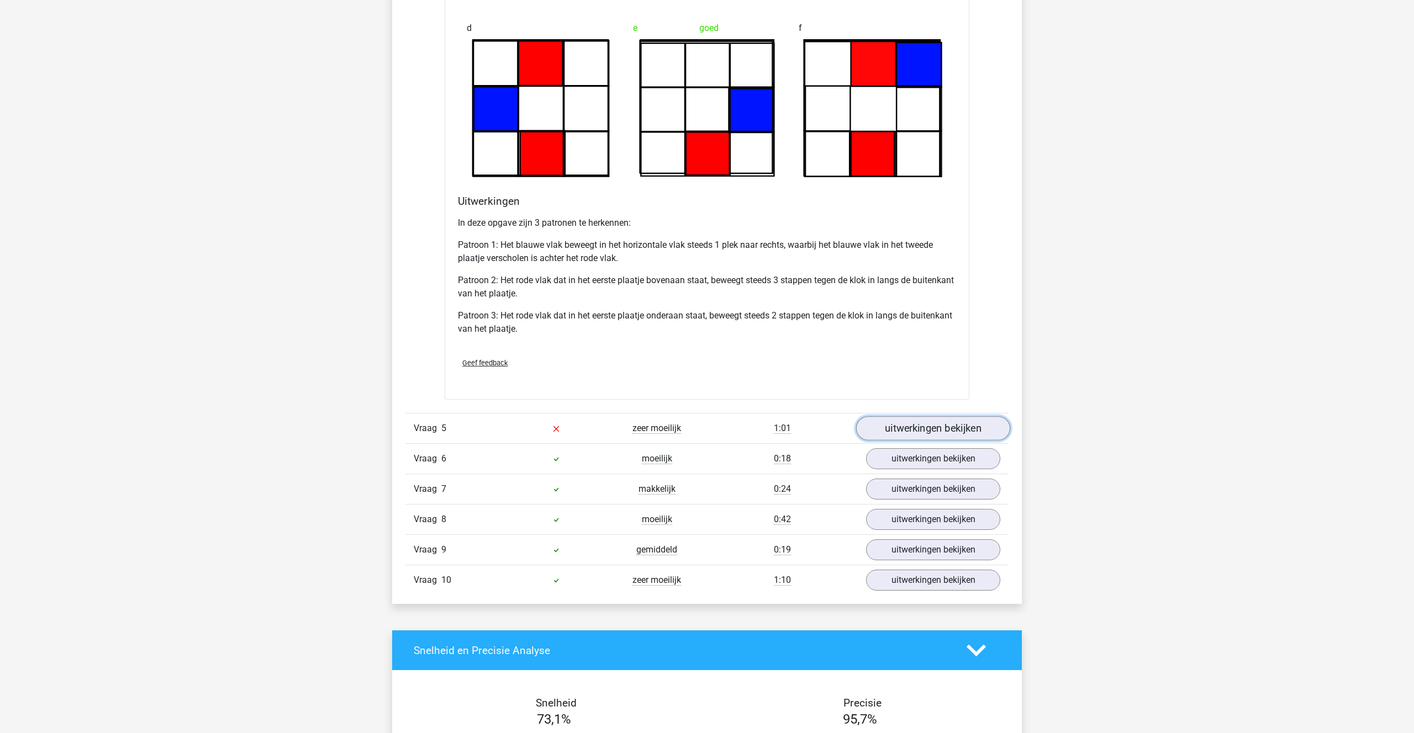
click at [927, 424] on link "uitwerkingen bekijken" at bounding box center [933, 429] width 154 height 24
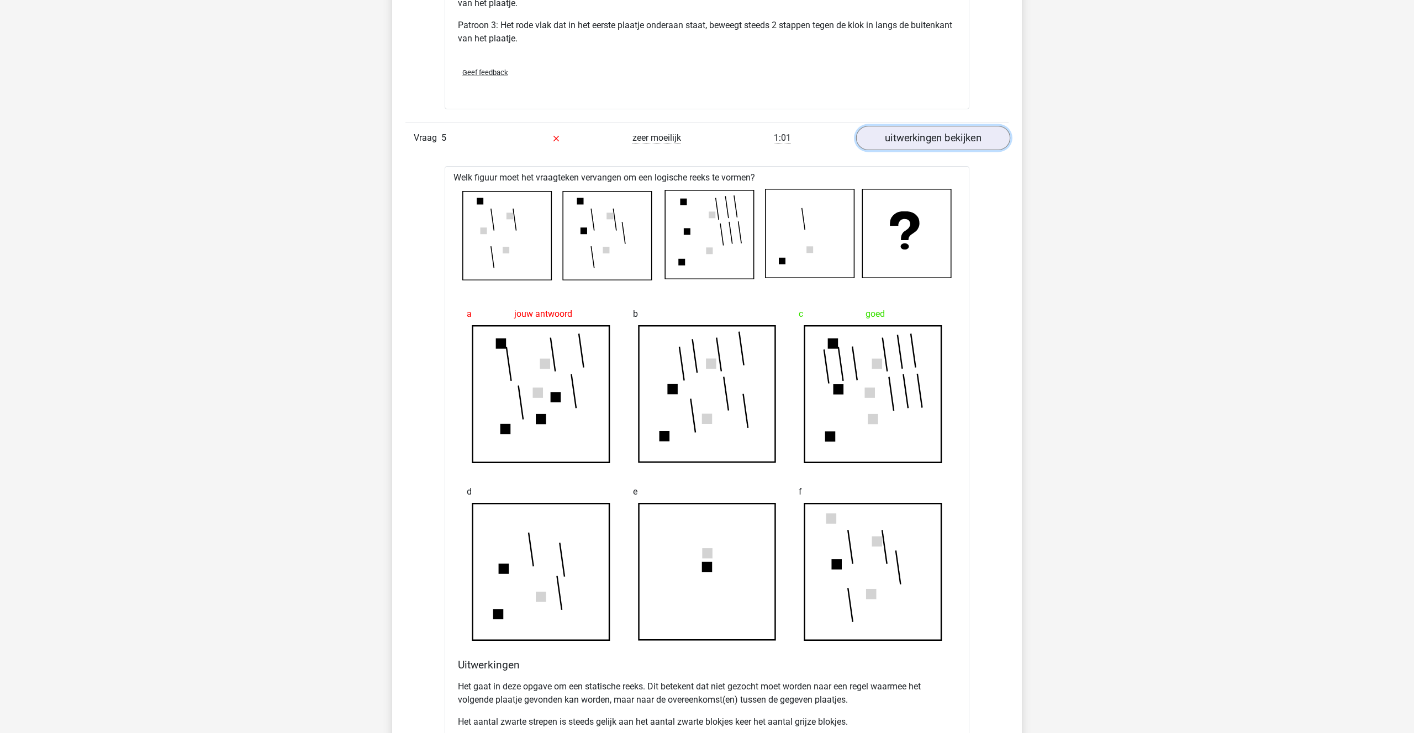
scroll to position [3524, 0]
click at [934, 136] on link "uitwerkingen bekijken" at bounding box center [933, 138] width 154 height 24
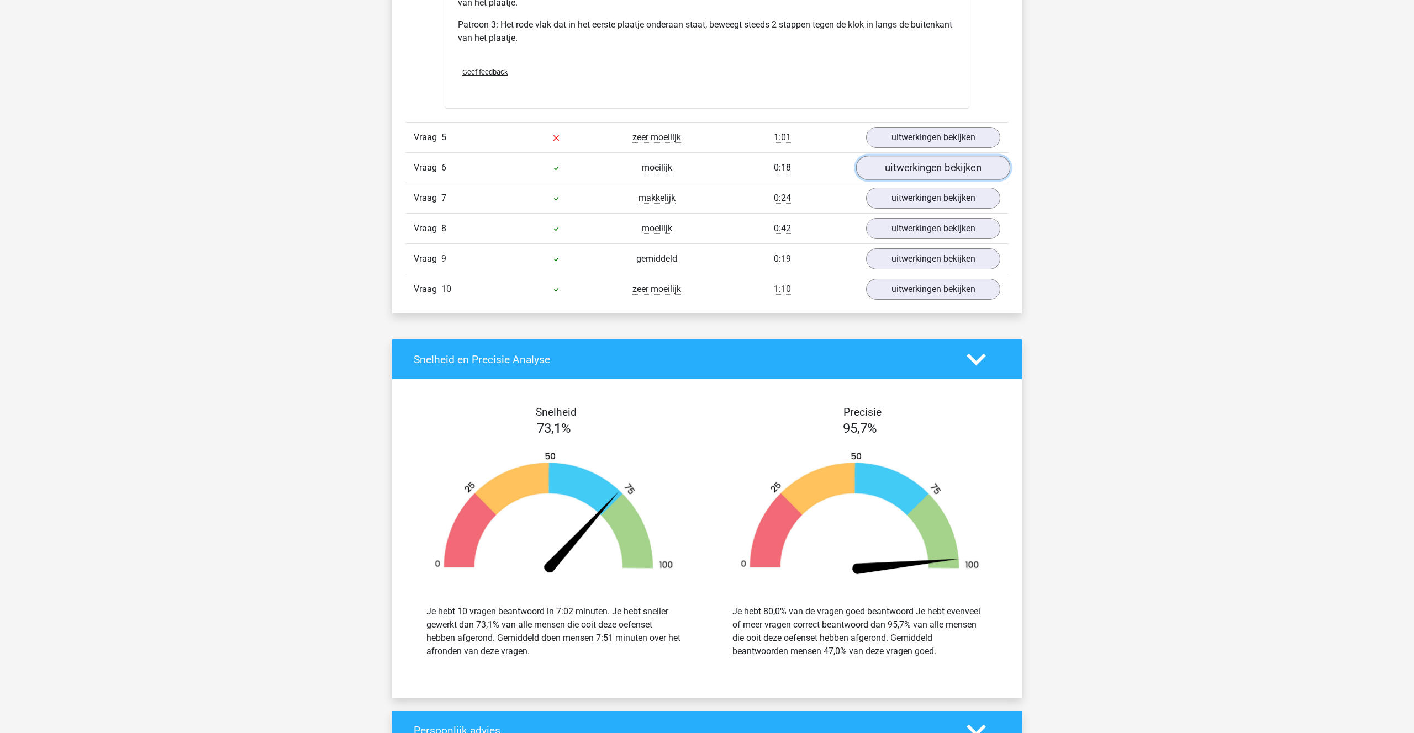
click at [922, 160] on link "uitwerkingen bekijken" at bounding box center [933, 168] width 154 height 24
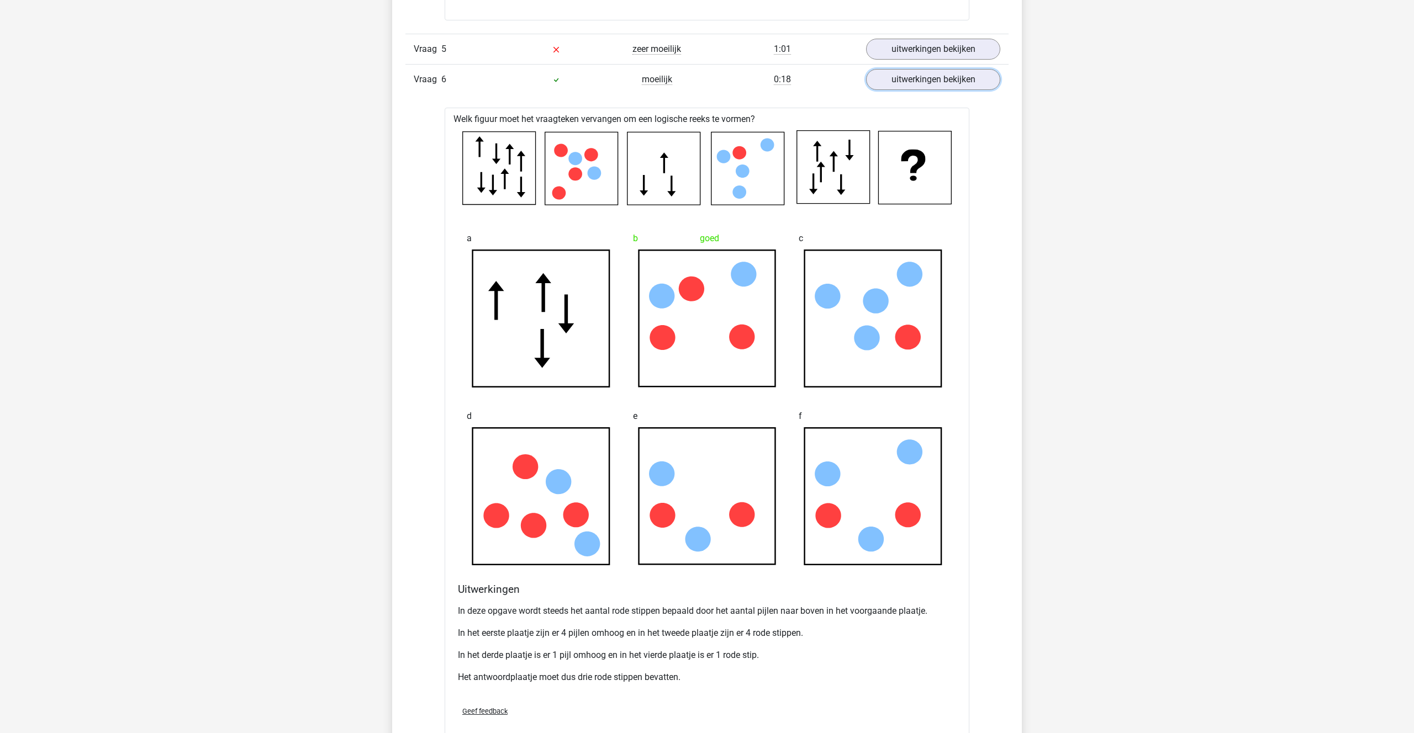
scroll to position [3614, 0]
click at [904, 81] on link "uitwerkingen bekijken" at bounding box center [933, 79] width 154 height 24
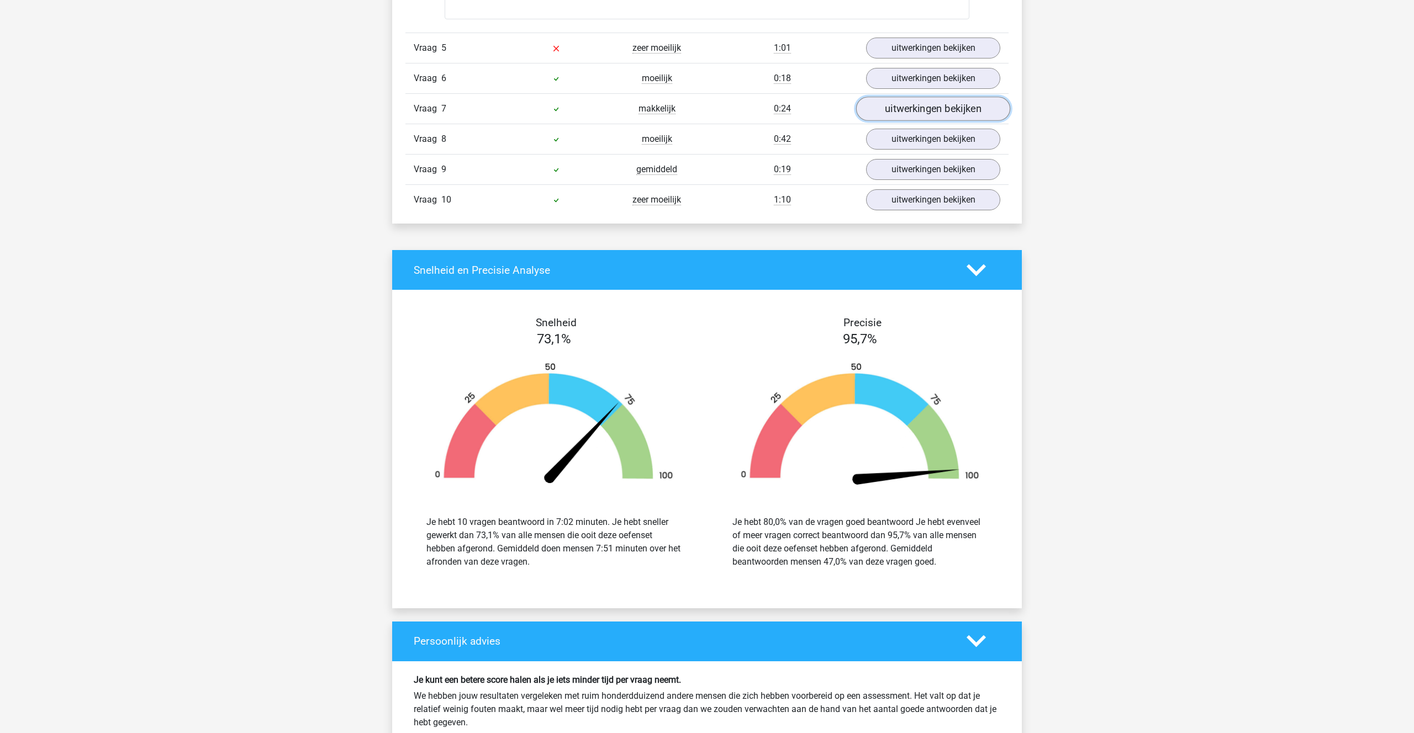
click at [907, 112] on link "uitwerkingen bekijken" at bounding box center [933, 109] width 154 height 24
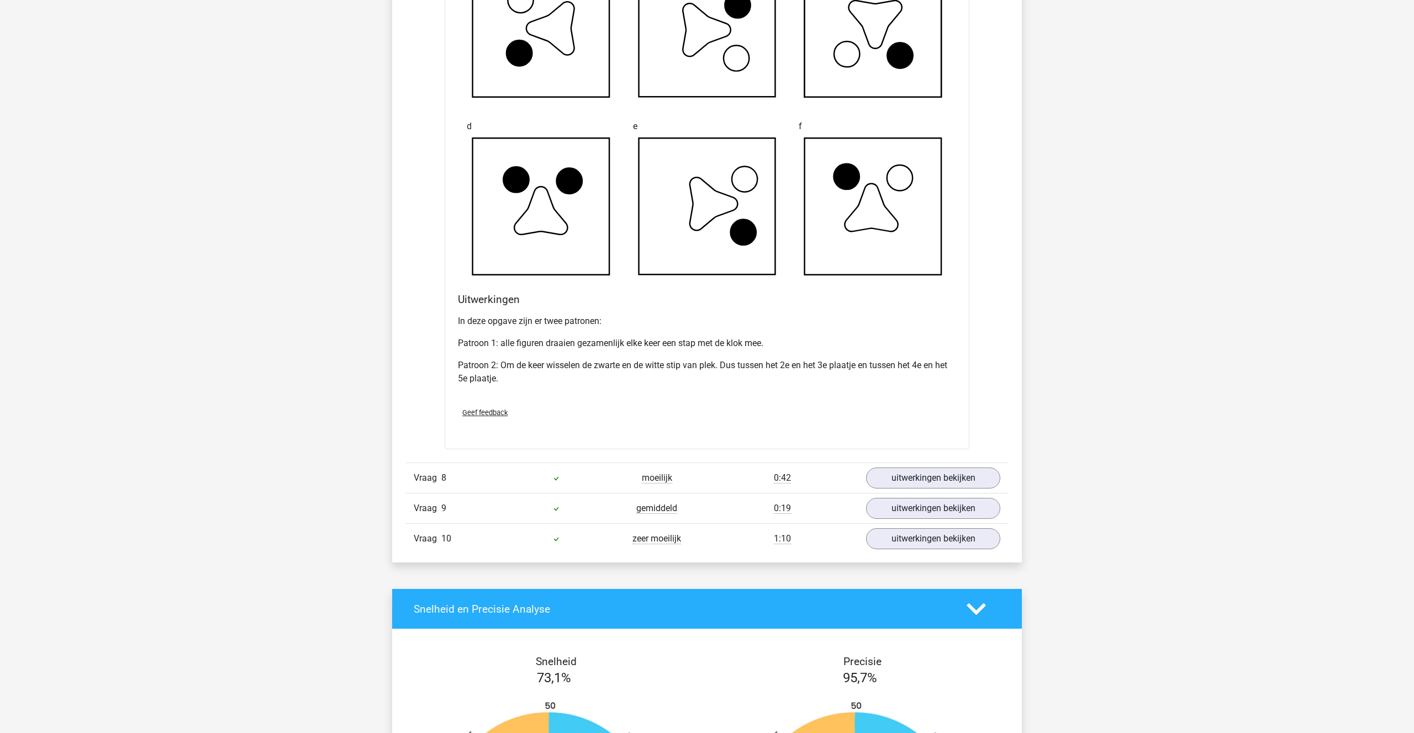
scroll to position [3935, 0]
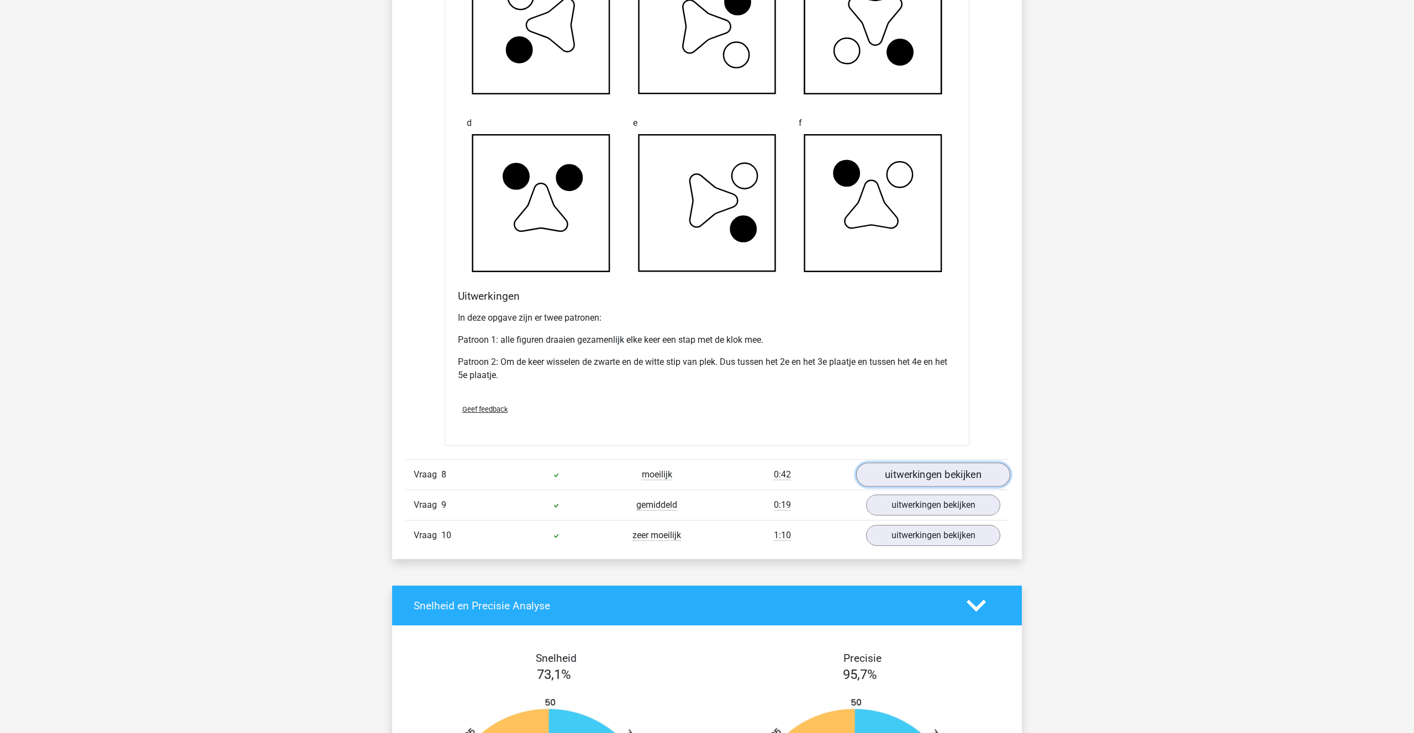
click at [921, 484] on link "uitwerkingen bekijken" at bounding box center [933, 475] width 154 height 24
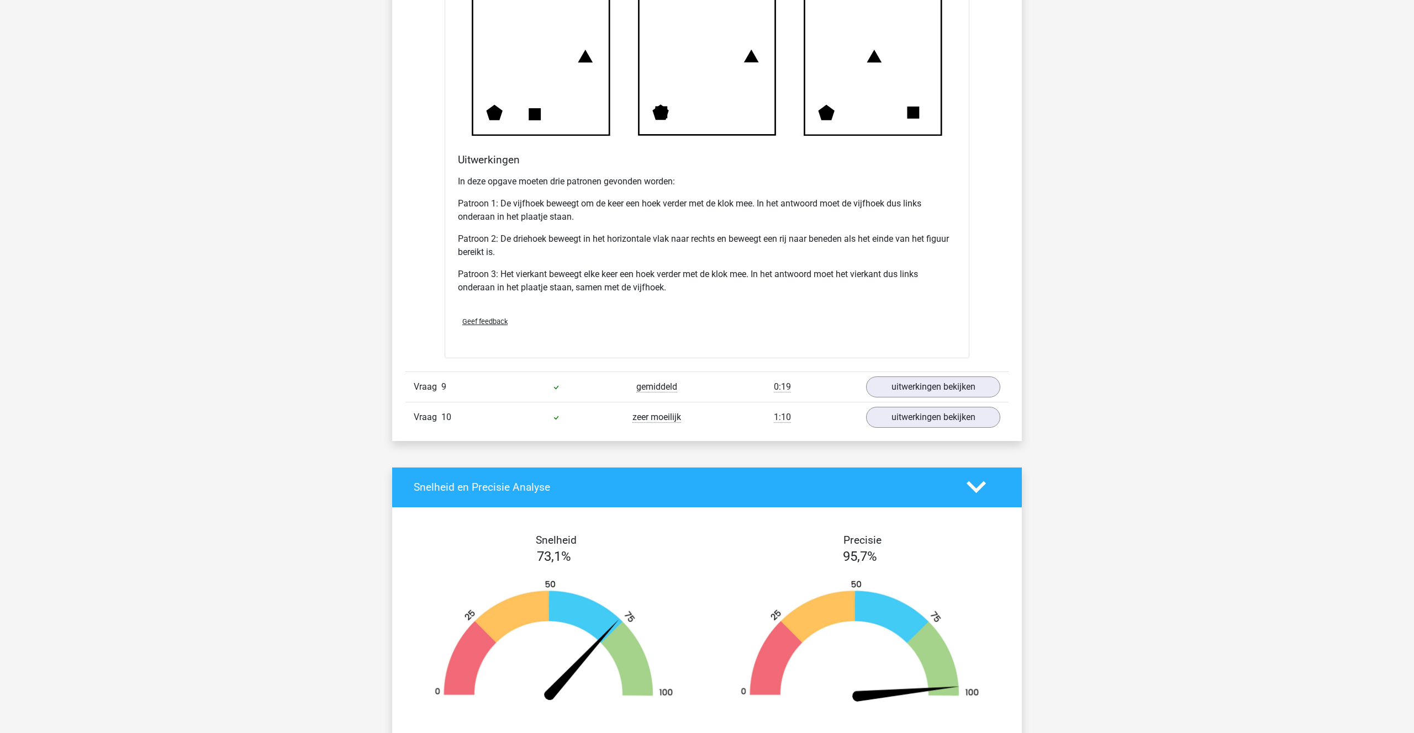
scroll to position [4790, 0]
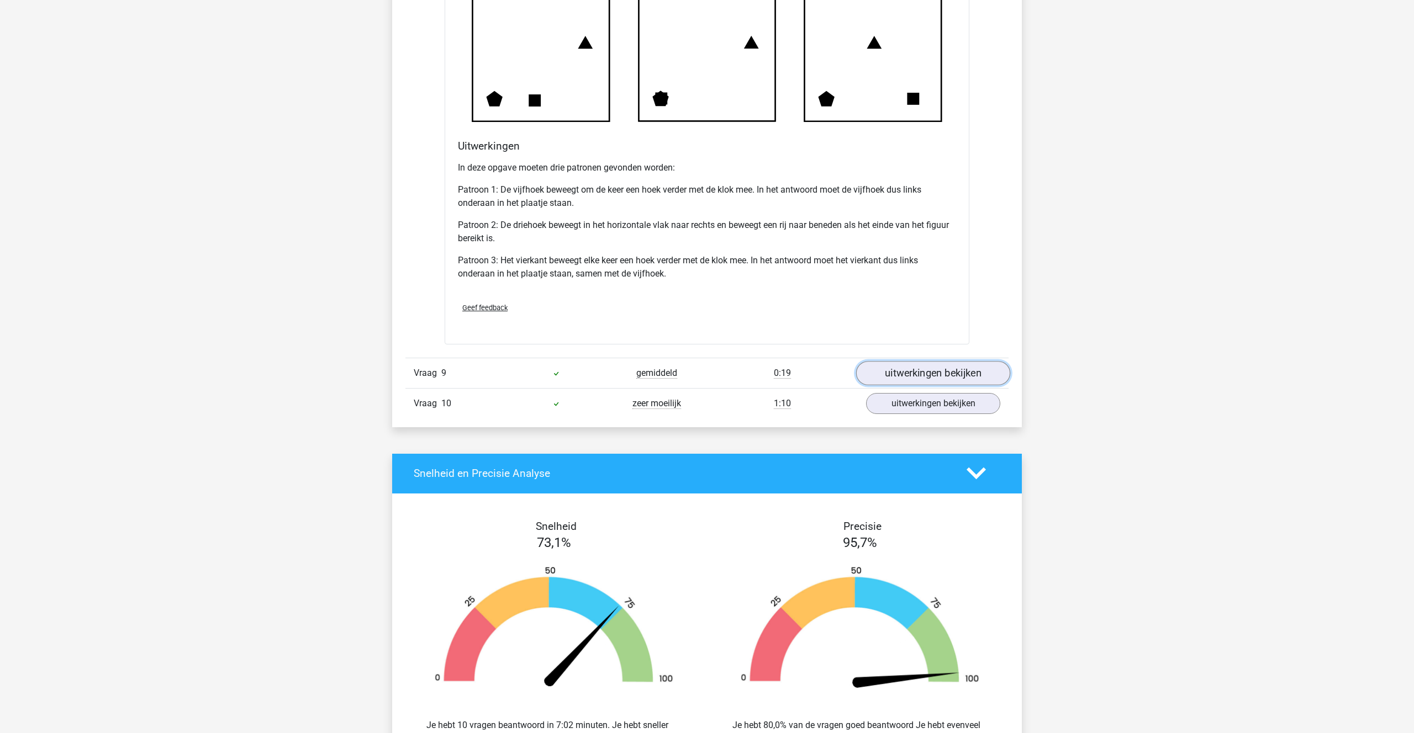
click at [929, 382] on link "uitwerkingen bekijken" at bounding box center [933, 373] width 154 height 24
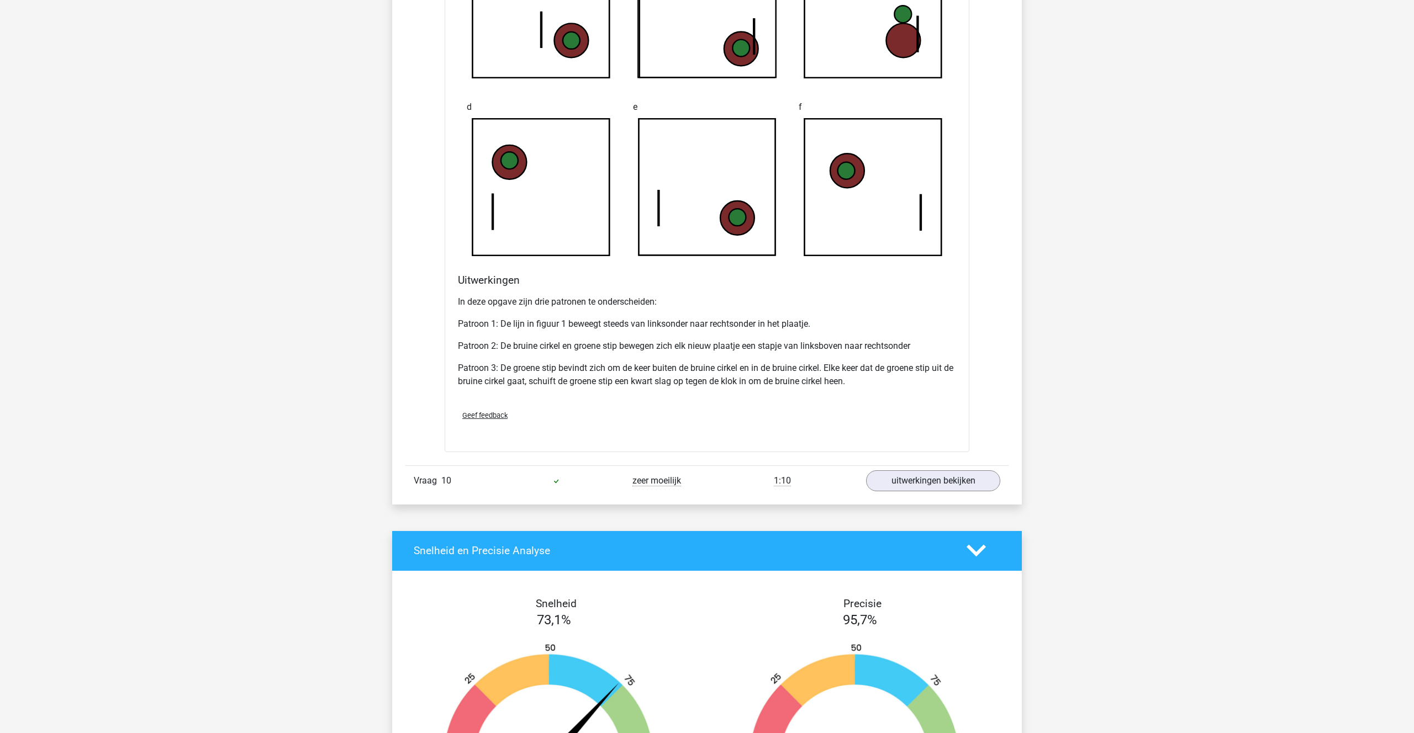
scroll to position [5393, 0]
click at [938, 482] on link "uitwerkingen bekijken" at bounding box center [933, 480] width 154 height 24
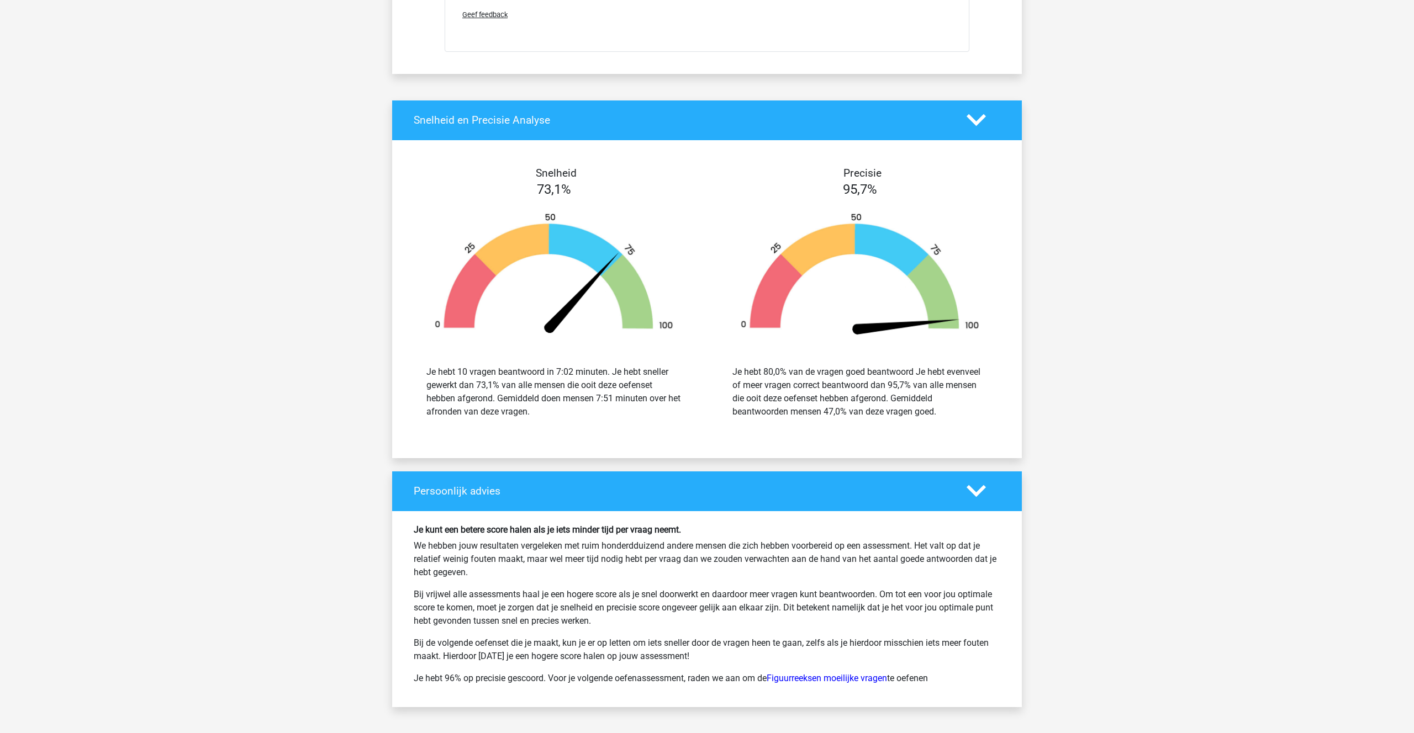
scroll to position [6492, 0]
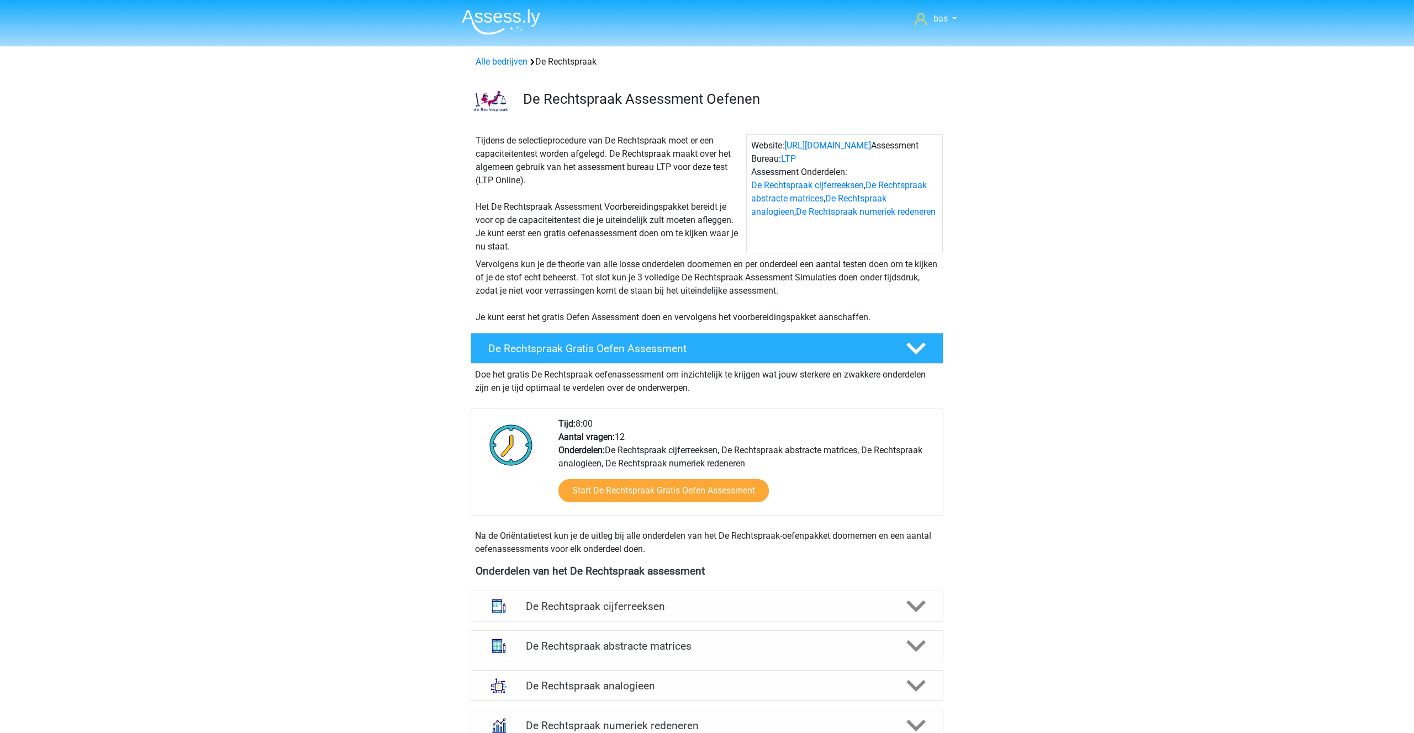
click at [484, 13] on img at bounding box center [501, 22] width 78 height 26
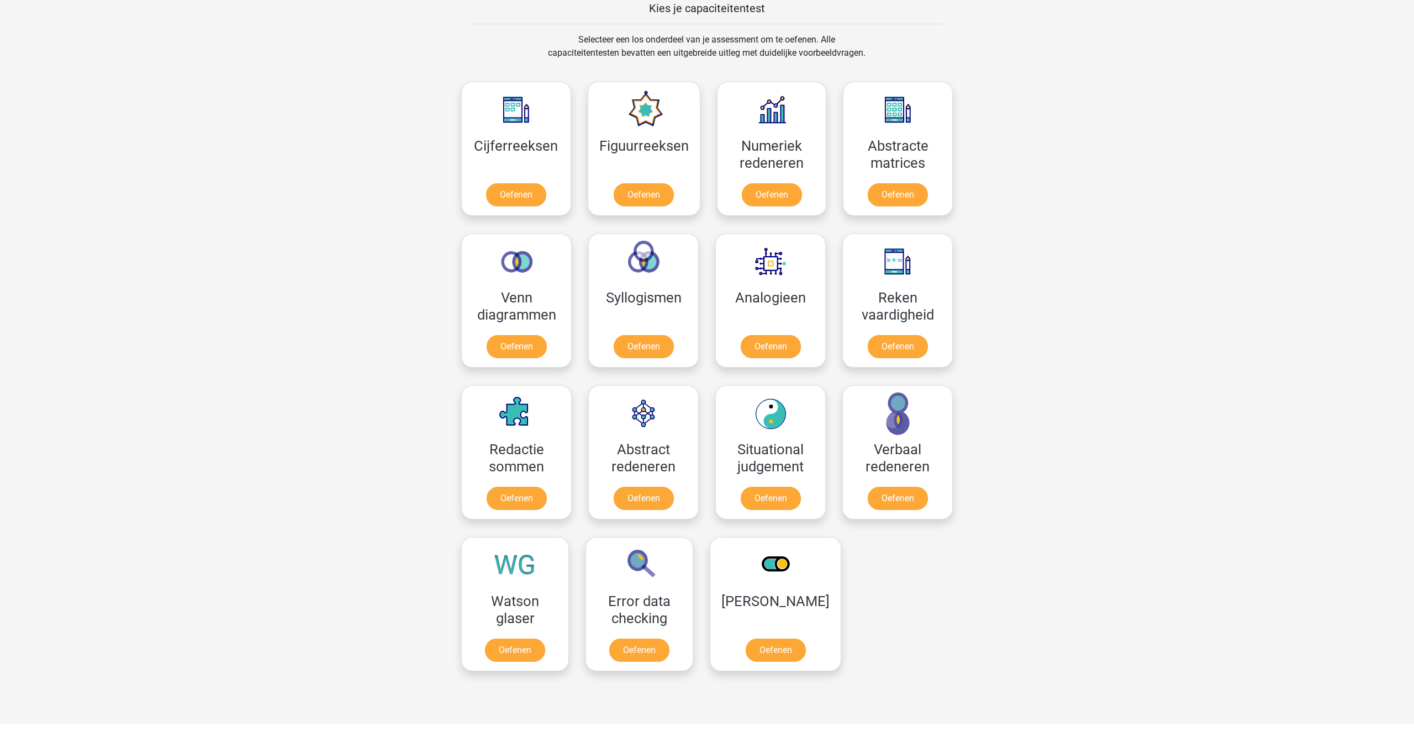
scroll to position [441, 0]
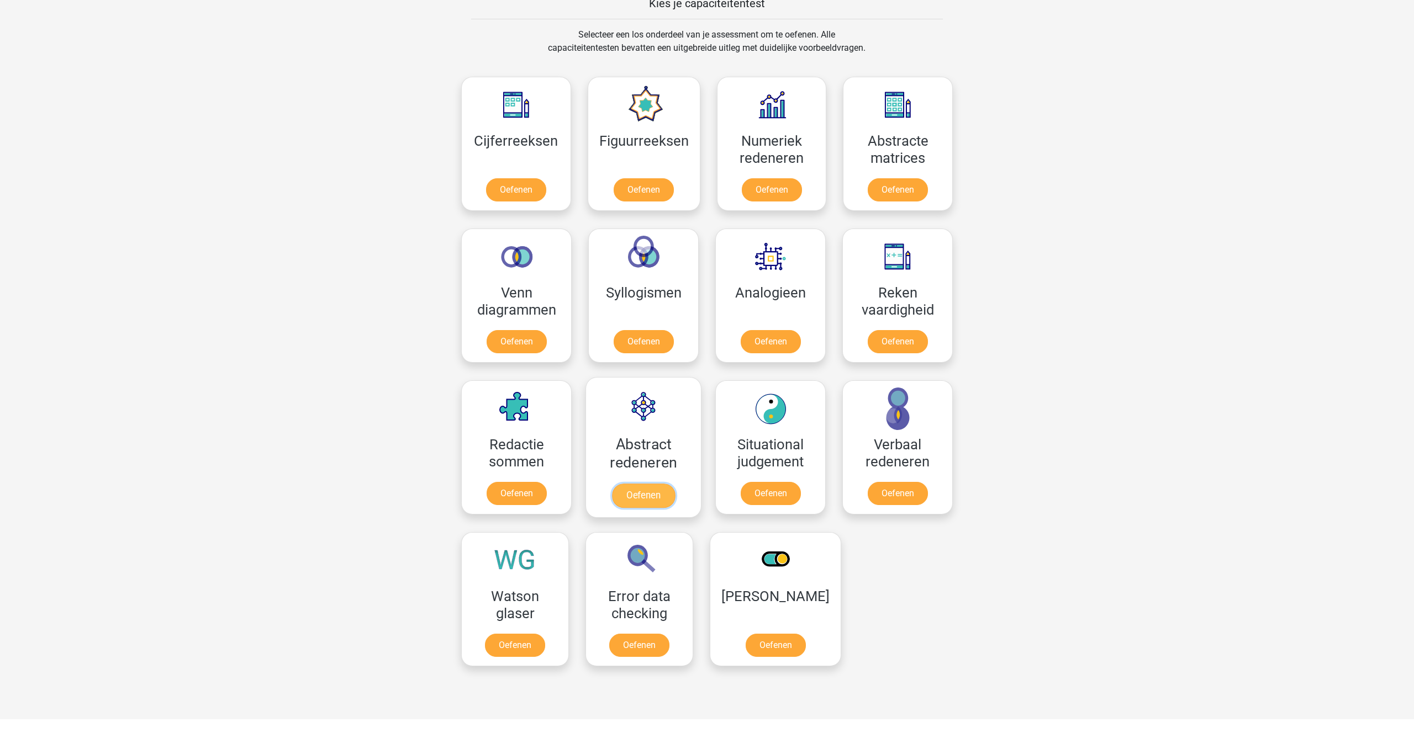
click at [643, 495] on link "Oefenen" at bounding box center [643, 496] width 63 height 24
click at [892, 186] on link "Oefenen" at bounding box center [897, 192] width 63 height 24
click at [892, 342] on link "Oefenen" at bounding box center [897, 344] width 63 height 24
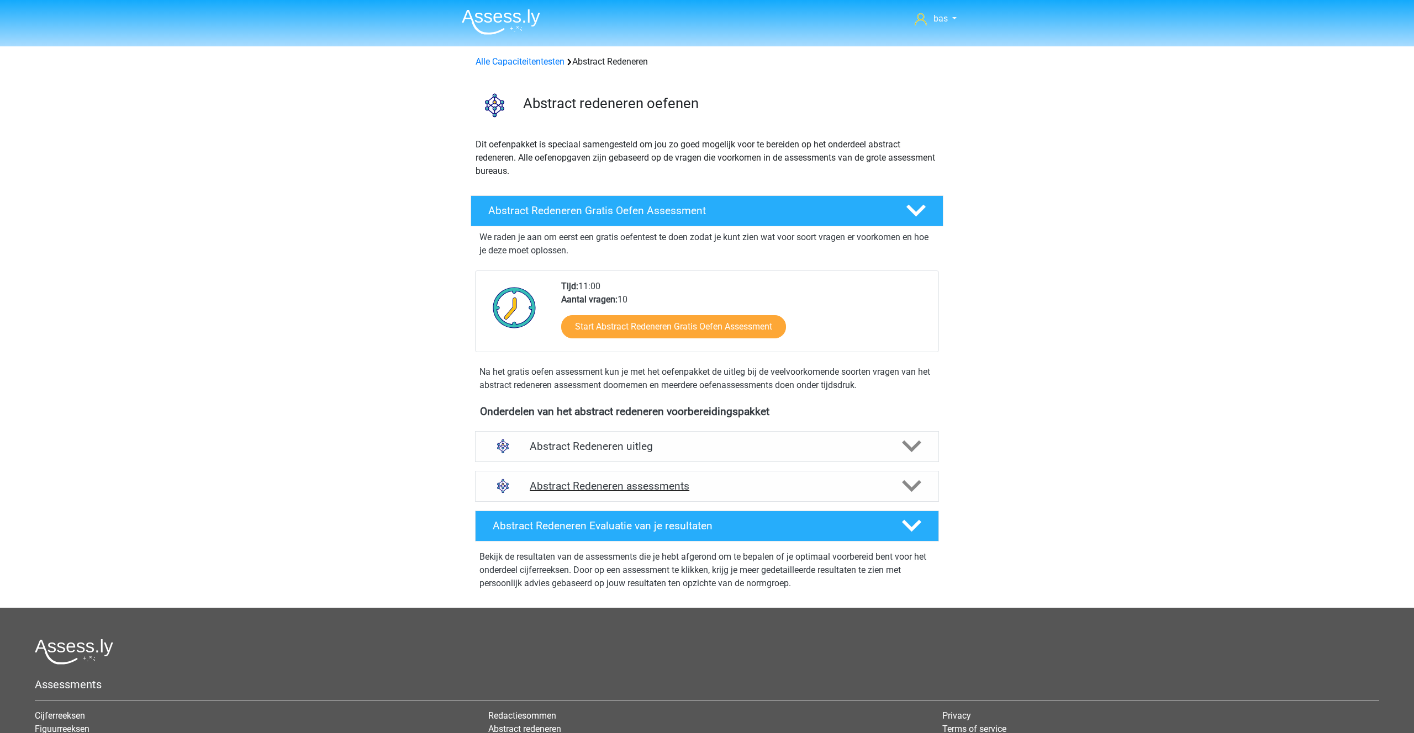
click at [620, 479] on div "Abstract Redeneren assessments" at bounding box center [707, 486] width 464 height 31
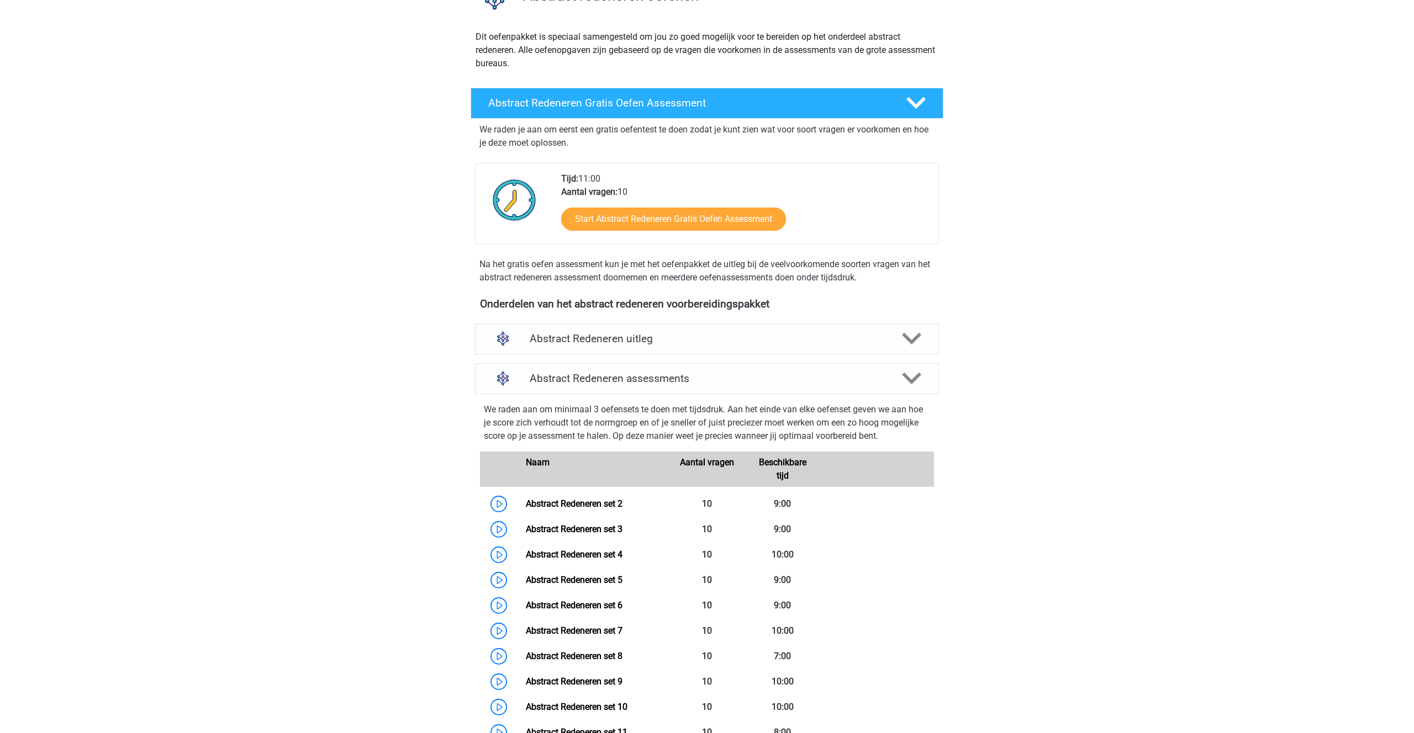
scroll to position [107, 0]
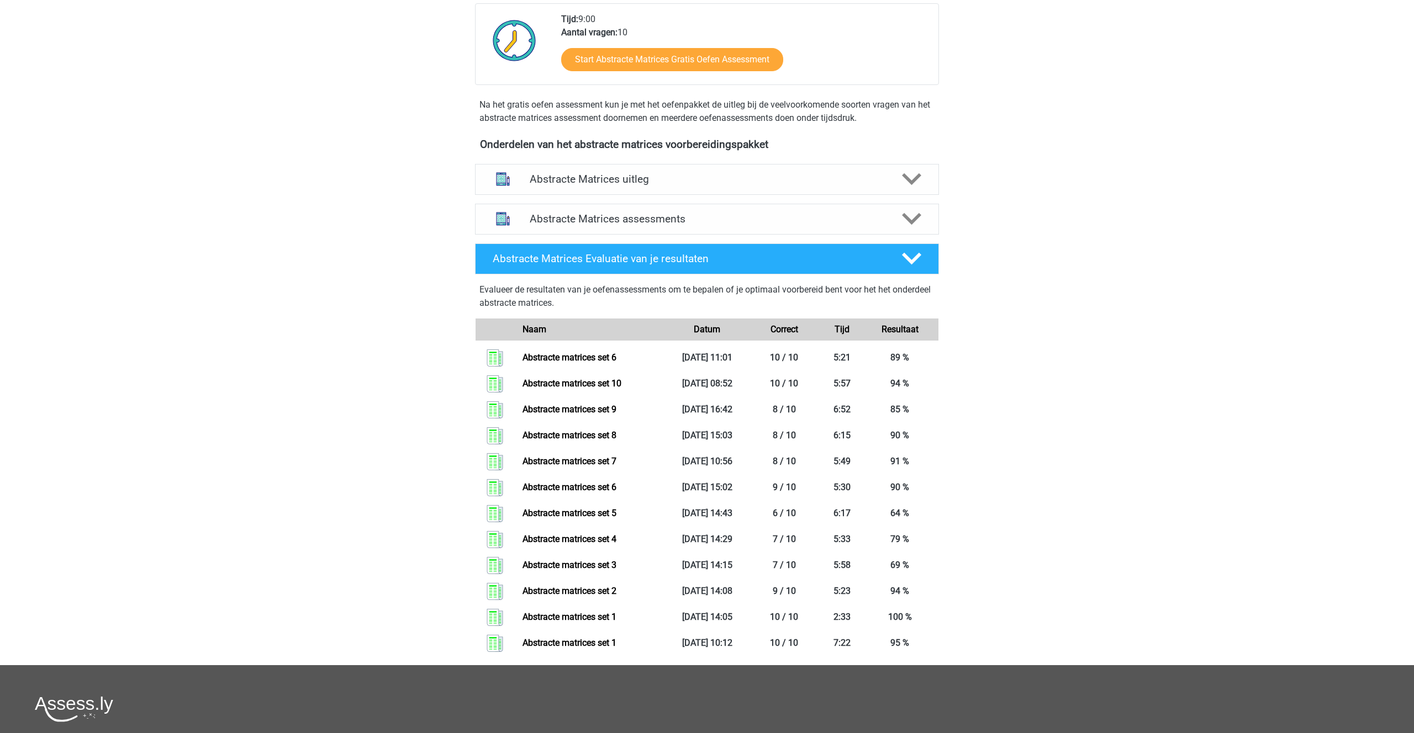
scroll to position [295, 0]
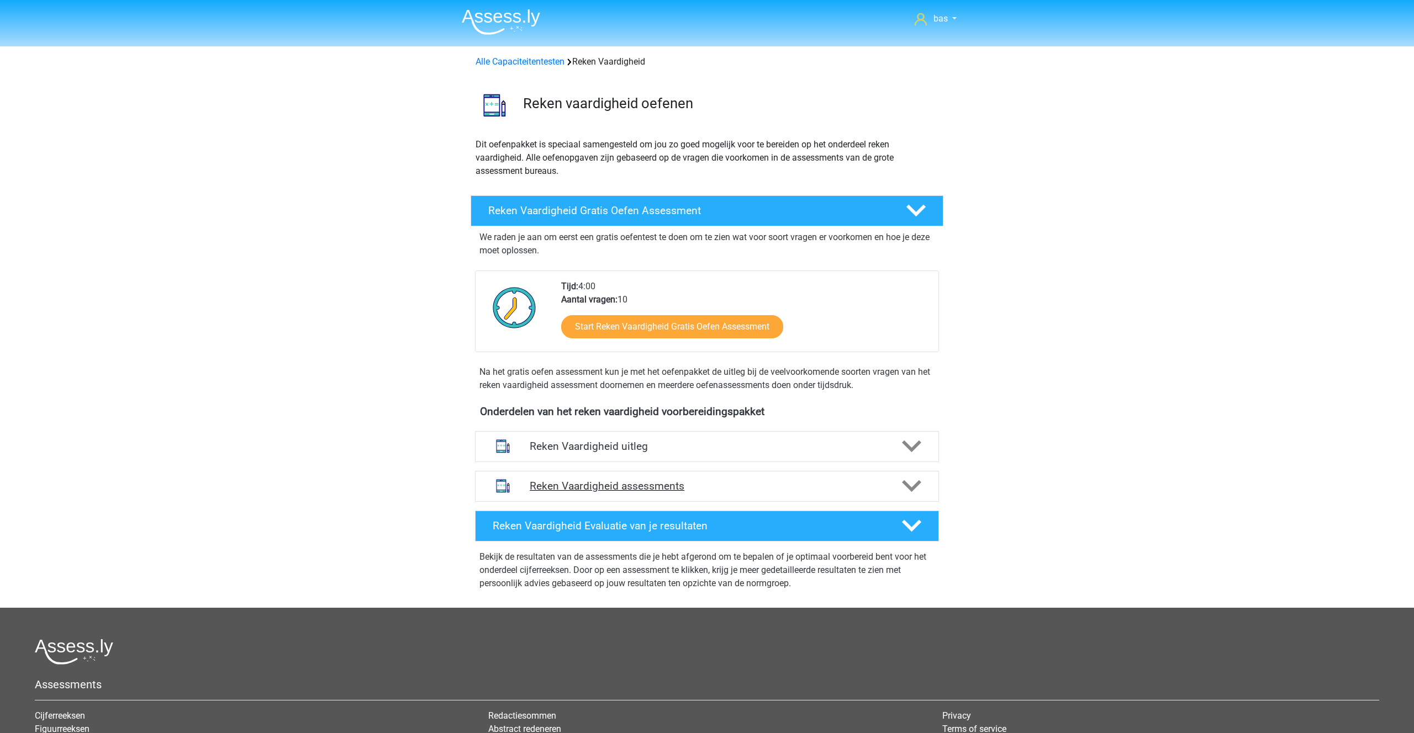
click at [586, 489] on h4 "Reken Vaardigheid assessments" at bounding box center [707, 486] width 355 height 13
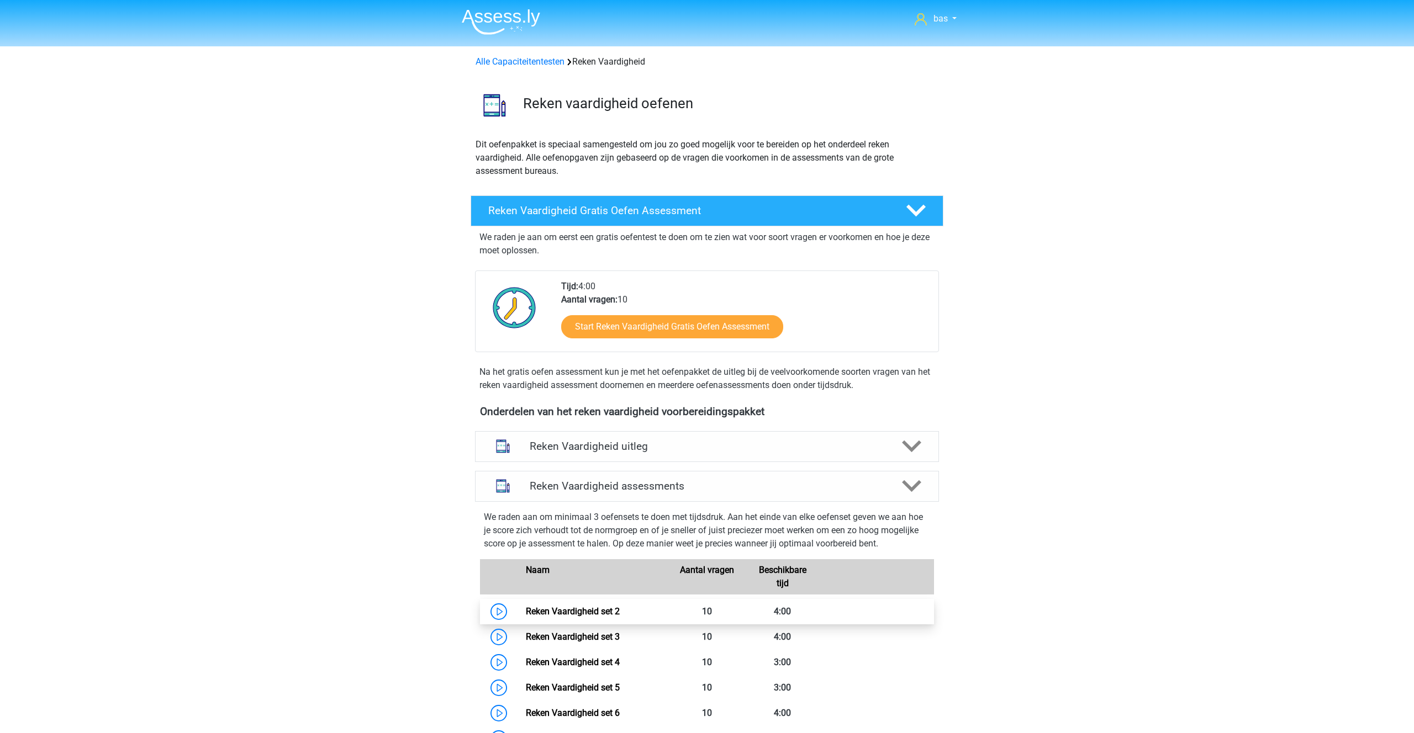
click at [554, 617] on link "Reken Vaardigheid set 2" at bounding box center [573, 611] width 94 height 10
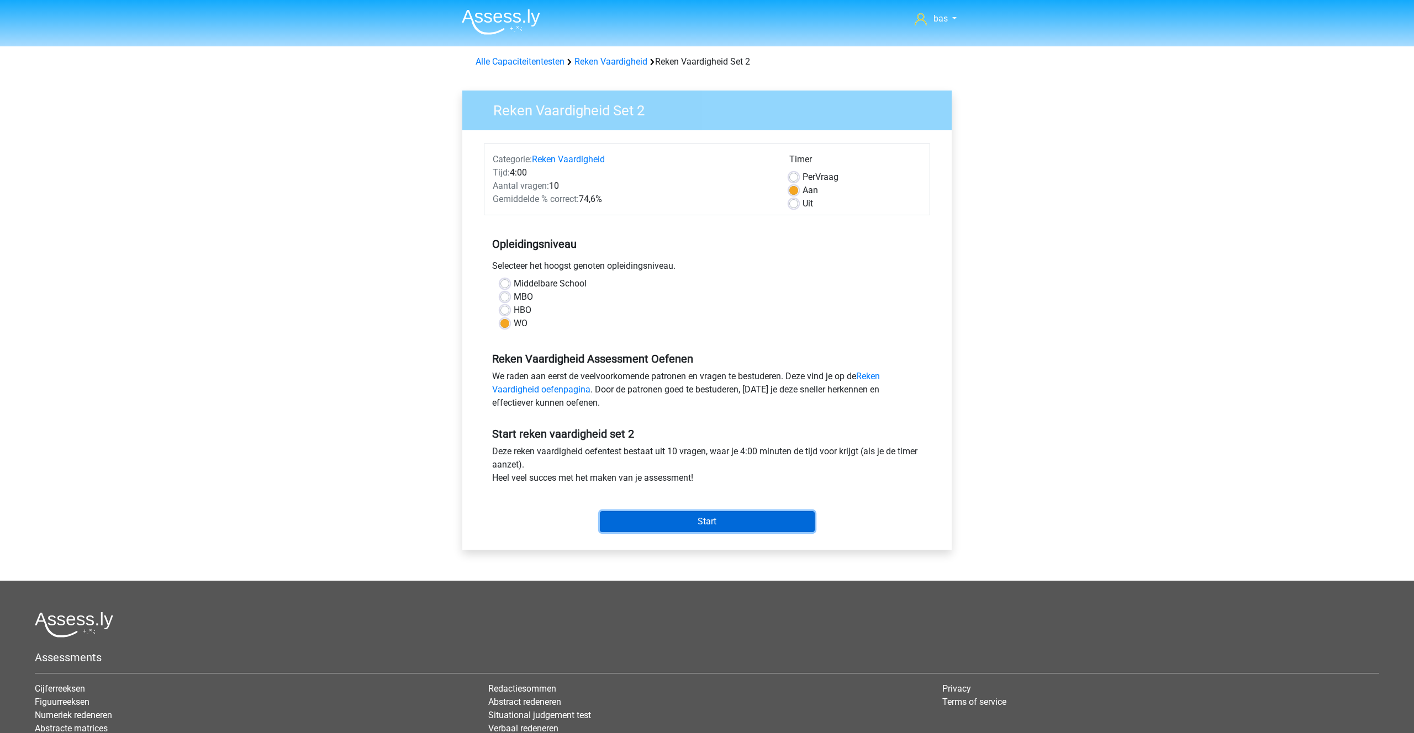
click at [692, 515] on input "Start" at bounding box center [707, 521] width 215 height 21
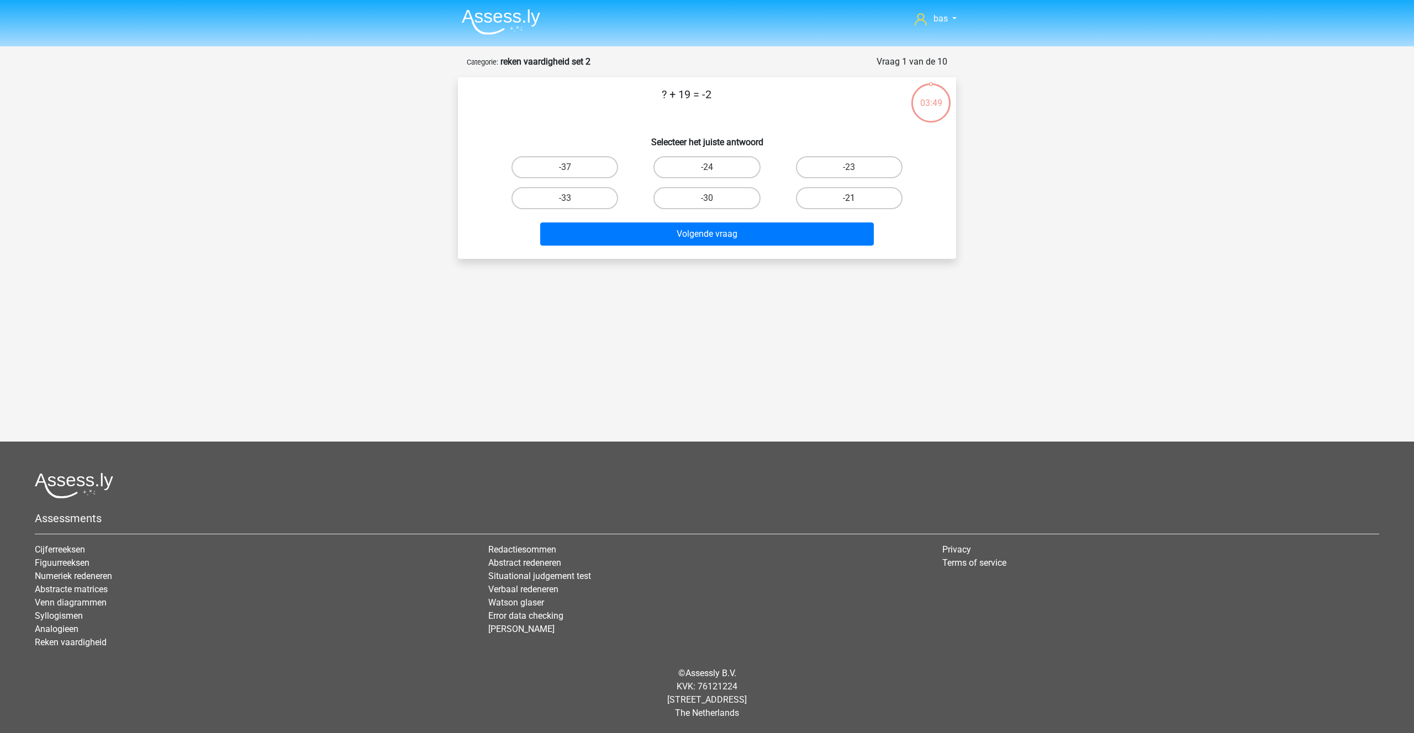
click at [855, 196] on label "-21" at bounding box center [849, 198] width 107 height 22
click at [855, 198] on input "-21" at bounding box center [852, 201] width 7 height 7
radio input "true"
click at [716, 232] on button "Volgende vraag" at bounding box center [707, 234] width 334 height 23
click at [820, 198] on label "-2" at bounding box center [849, 198] width 107 height 22
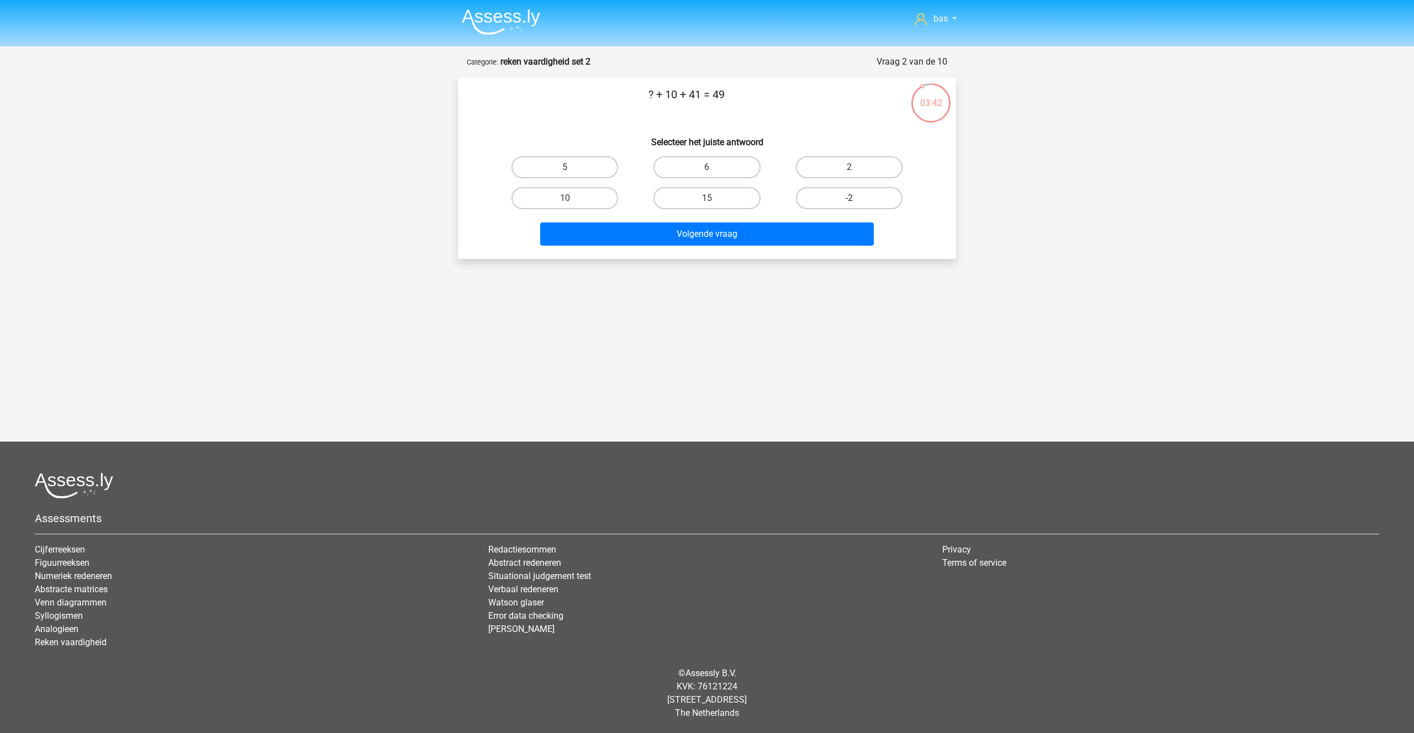
click at [849, 198] on input "-2" at bounding box center [852, 201] width 7 height 7
radio input "true"
click at [709, 236] on button "Volgende vraag" at bounding box center [707, 234] width 334 height 23
click at [578, 167] on label "32" at bounding box center [564, 167] width 107 height 22
click at [572, 167] on input "32" at bounding box center [568, 170] width 7 height 7
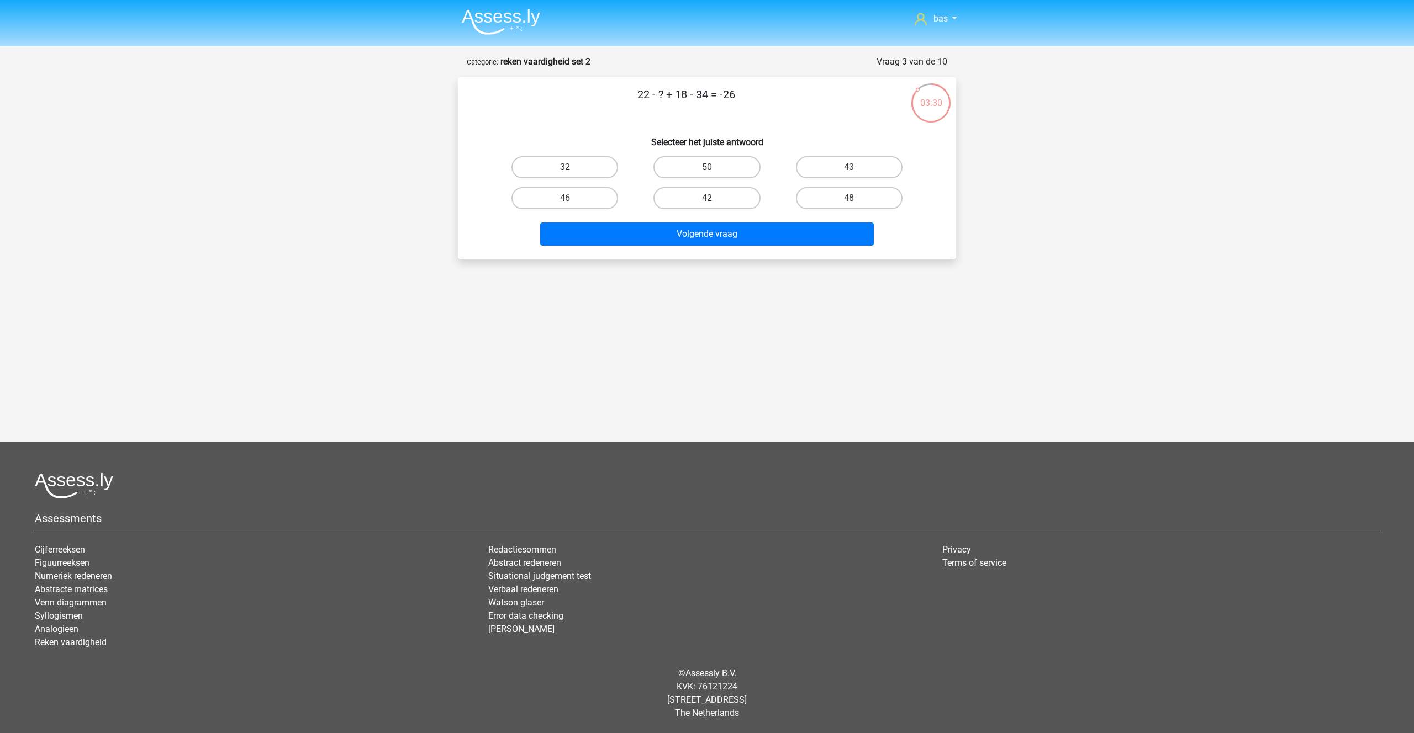
radio input "true"
click at [701, 233] on button "Volgende vraag" at bounding box center [707, 234] width 334 height 23
click at [853, 195] on label "1" at bounding box center [849, 198] width 107 height 22
click at [853, 198] on input "1" at bounding box center [852, 201] width 7 height 7
radio input "true"
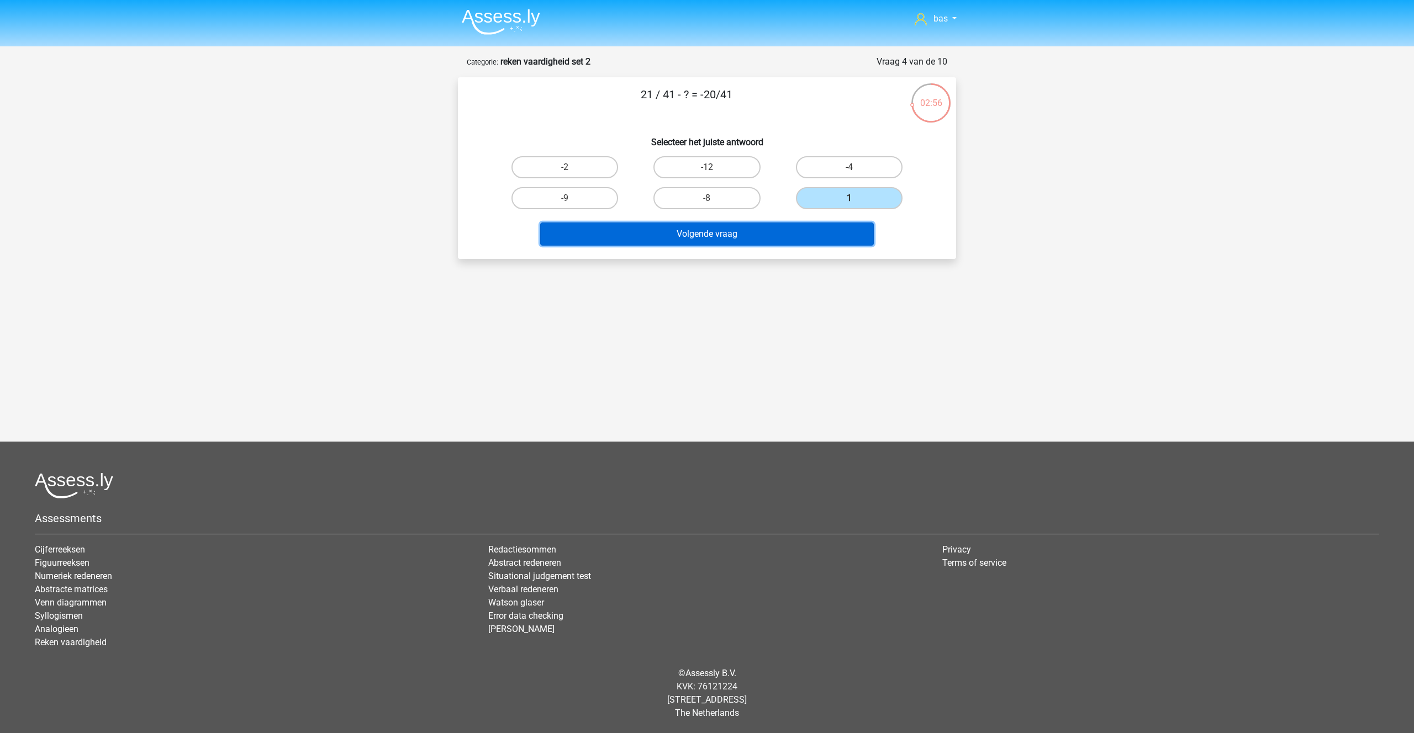
click at [692, 235] on button "Volgende vraag" at bounding box center [707, 234] width 334 height 23
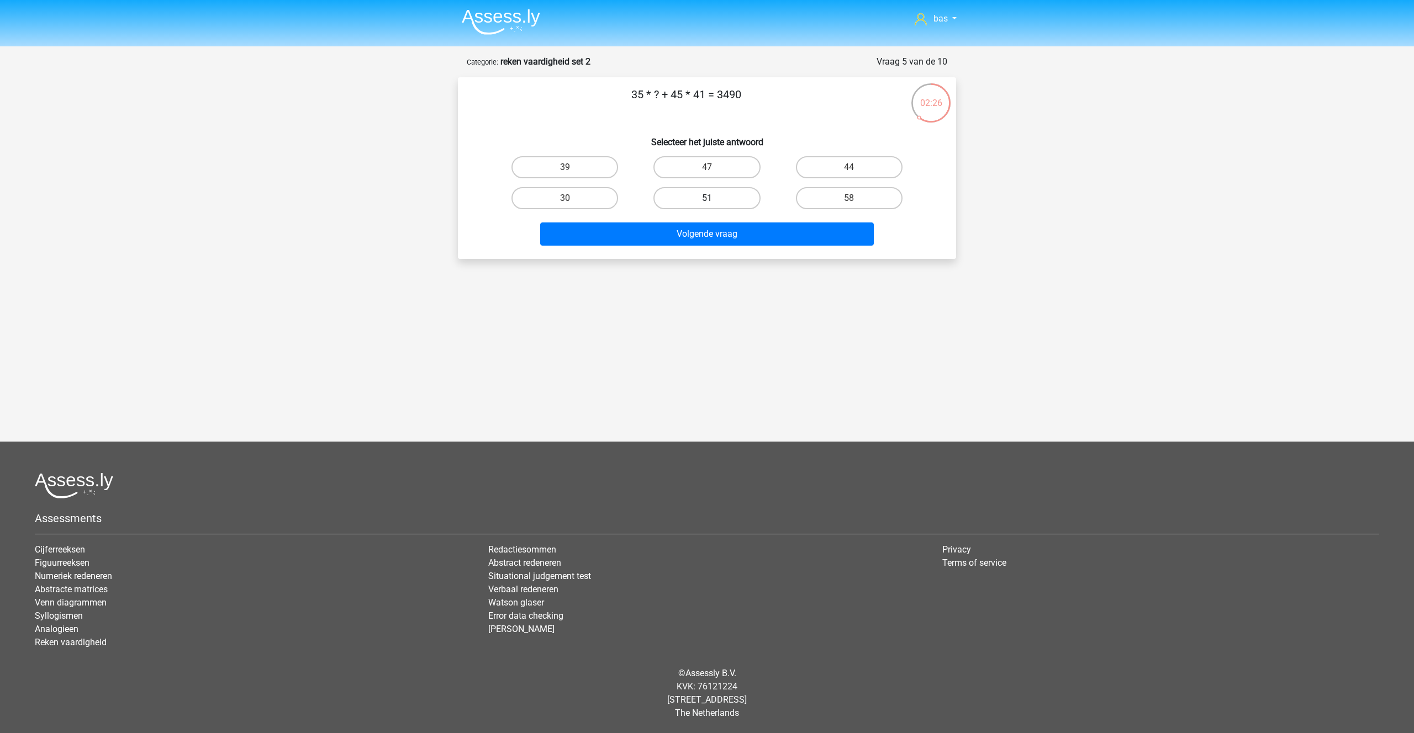
click at [709, 195] on label "51" at bounding box center [706, 198] width 107 height 22
click at [709, 198] on input "51" at bounding box center [710, 201] width 7 height 7
radio input "true"
click at [697, 237] on button "Volgende vraag" at bounding box center [707, 234] width 334 height 23
click at [561, 166] on label "8" at bounding box center [564, 167] width 107 height 22
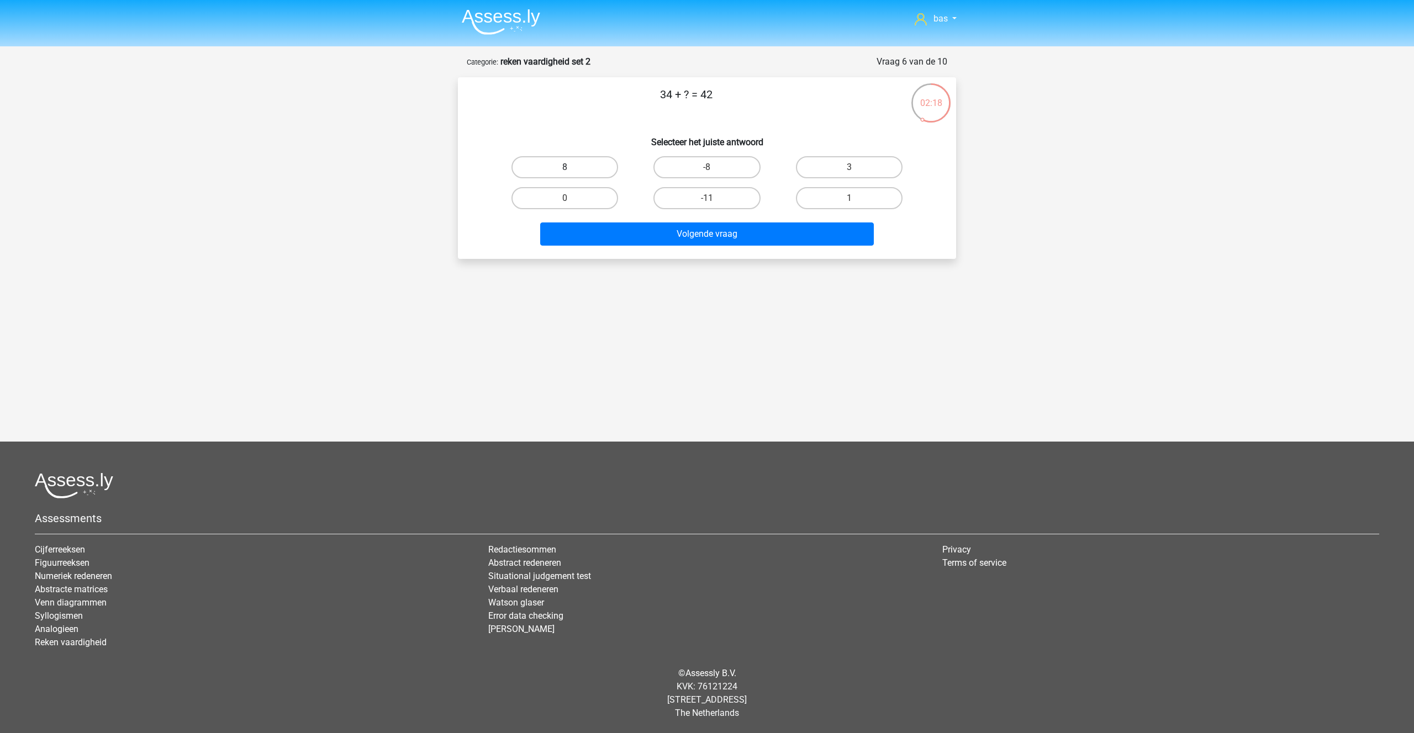
click at [565, 167] on input "8" at bounding box center [568, 170] width 7 height 7
radio input "true"
click at [714, 231] on button "Volgende vraag" at bounding box center [707, 234] width 334 height 23
click at [572, 167] on input "10" at bounding box center [568, 170] width 7 height 7
radio input "true"
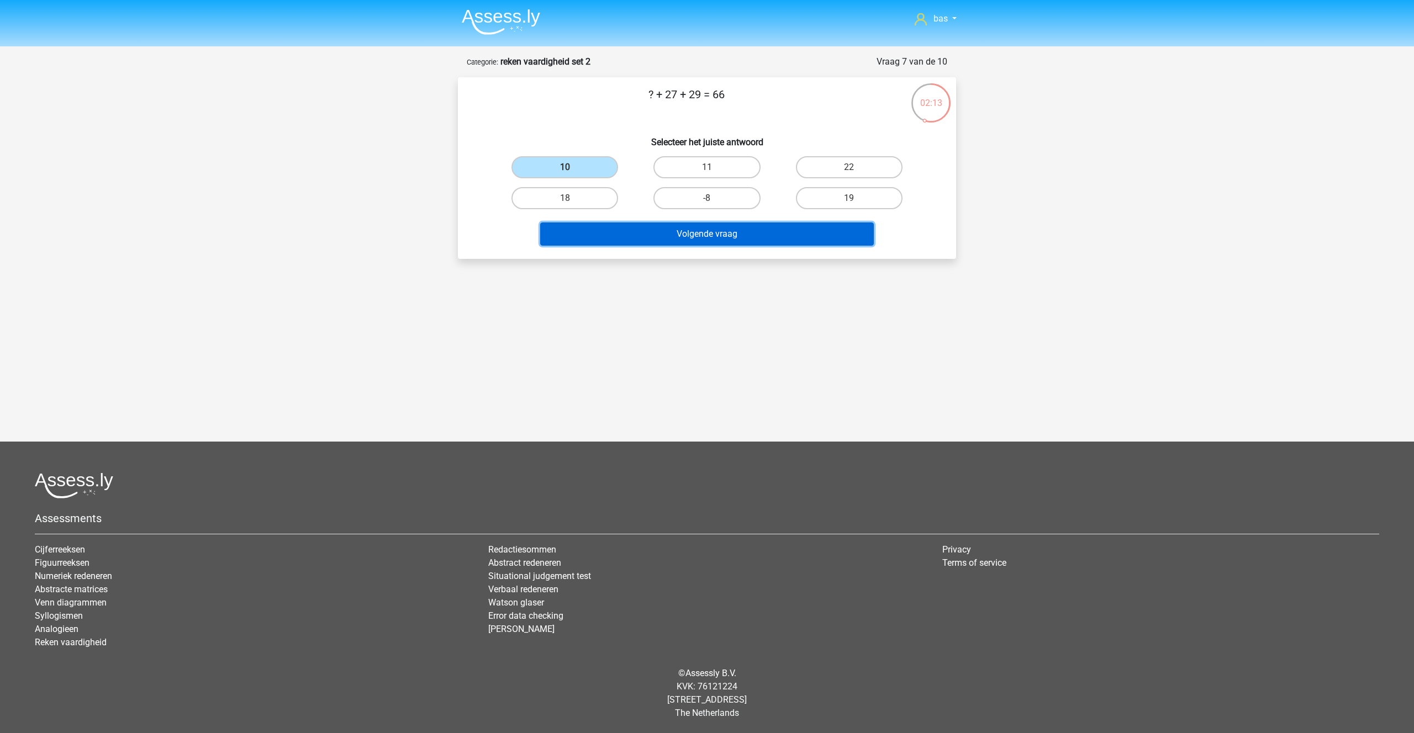
click at [694, 227] on button "Volgende vraag" at bounding box center [707, 234] width 334 height 23
click at [567, 167] on input "11" at bounding box center [568, 170] width 7 height 7
radio input "true"
click at [689, 231] on button "Volgende vraag" at bounding box center [707, 234] width 334 height 23
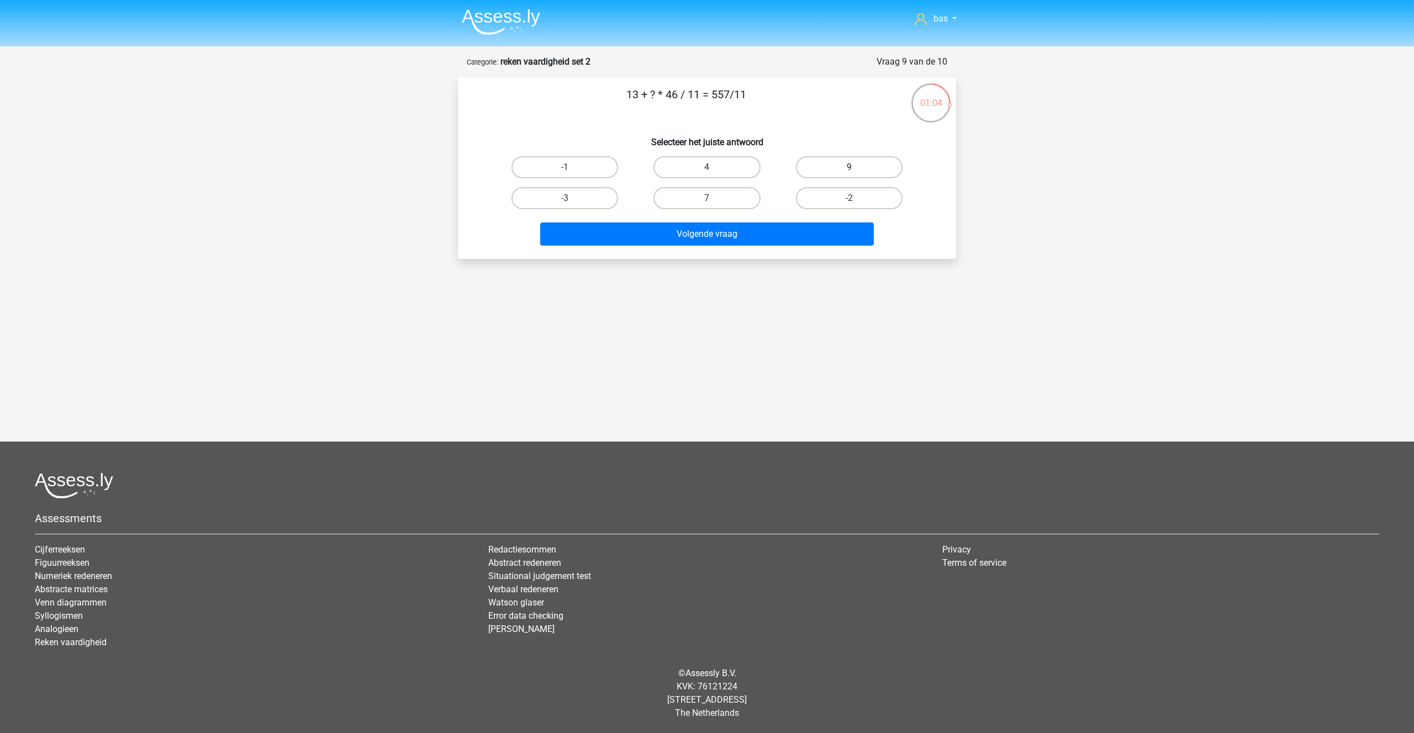
click at [807, 162] on label "9" at bounding box center [849, 167] width 107 height 22
click at [849, 167] on input "9" at bounding box center [852, 170] width 7 height 7
radio input "true"
click at [728, 231] on button "Volgende vraag" at bounding box center [707, 234] width 334 height 23
click at [837, 203] on label "104" at bounding box center [849, 198] width 107 height 22
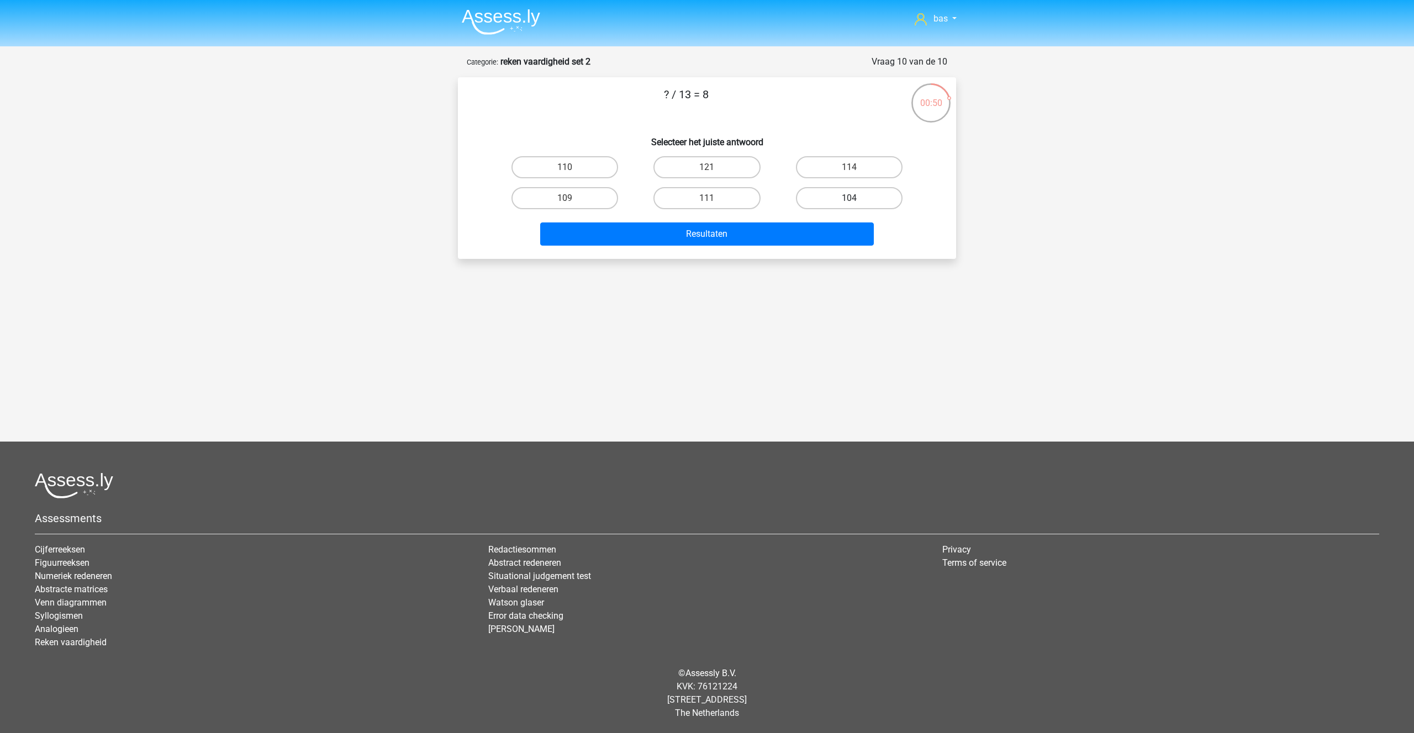
click at [849, 203] on input "104" at bounding box center [852, 201] width 7 height 7
radio input "true"
click at [728, 235] on button "Resultaten" at bounding box center [707, 234] width 334 height 23
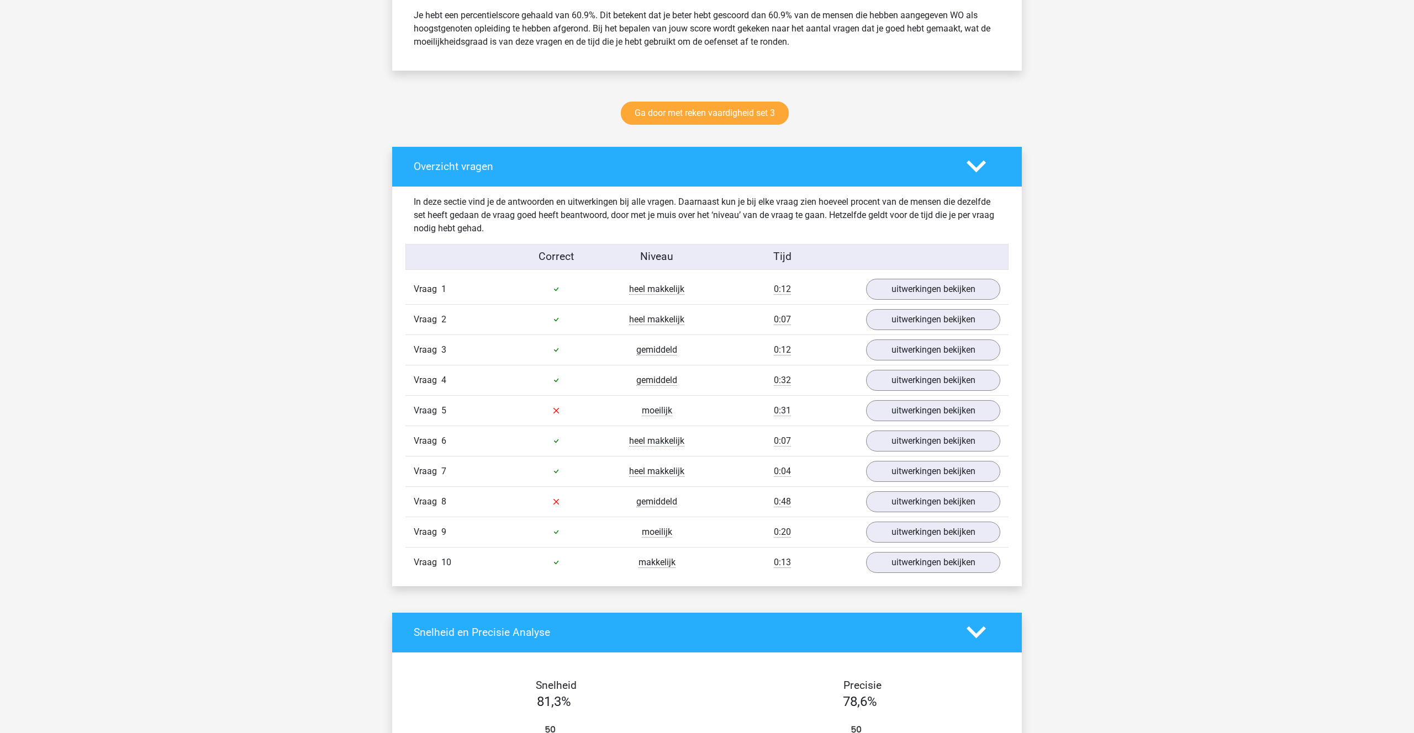
scroll to position [495, 0]
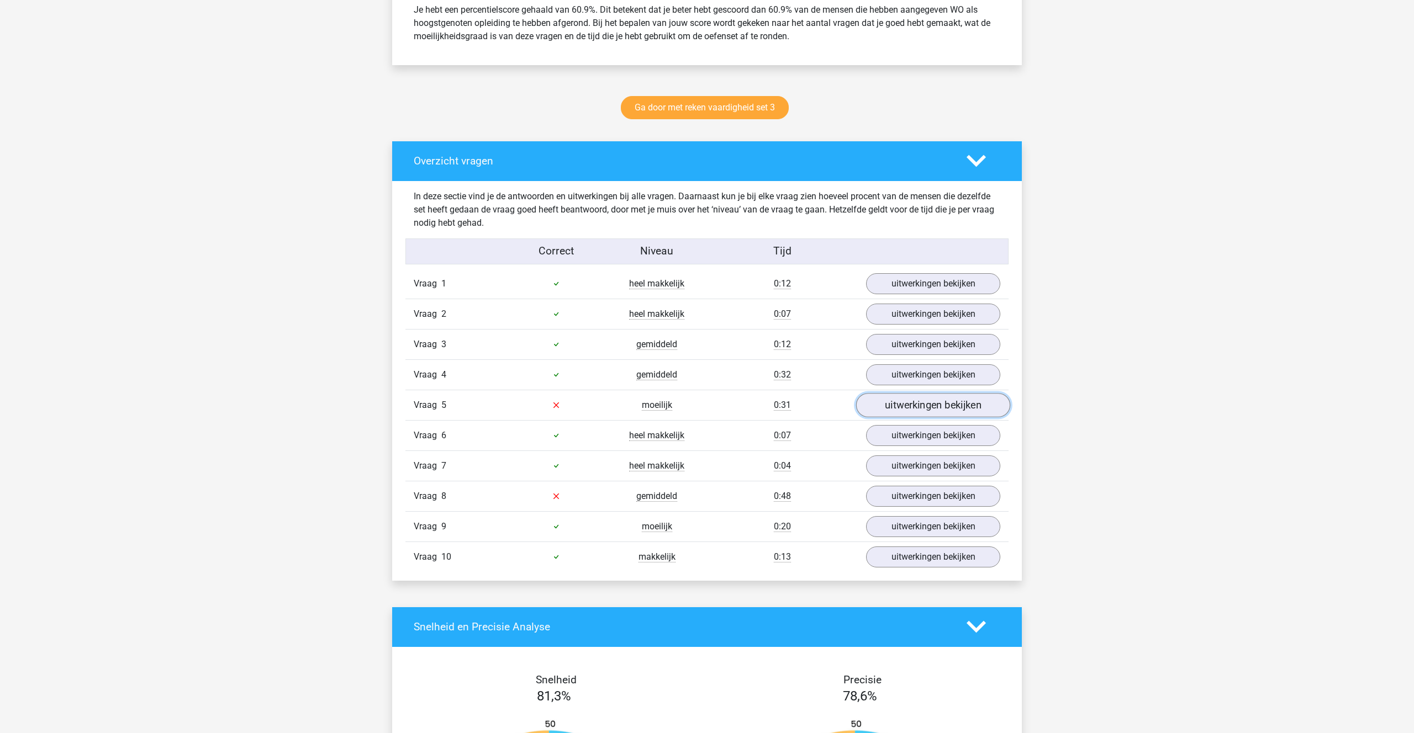
click at [930, 398] on link "uitwerkingen bekijken" at bounding box center [933, 405] width 154 height 24
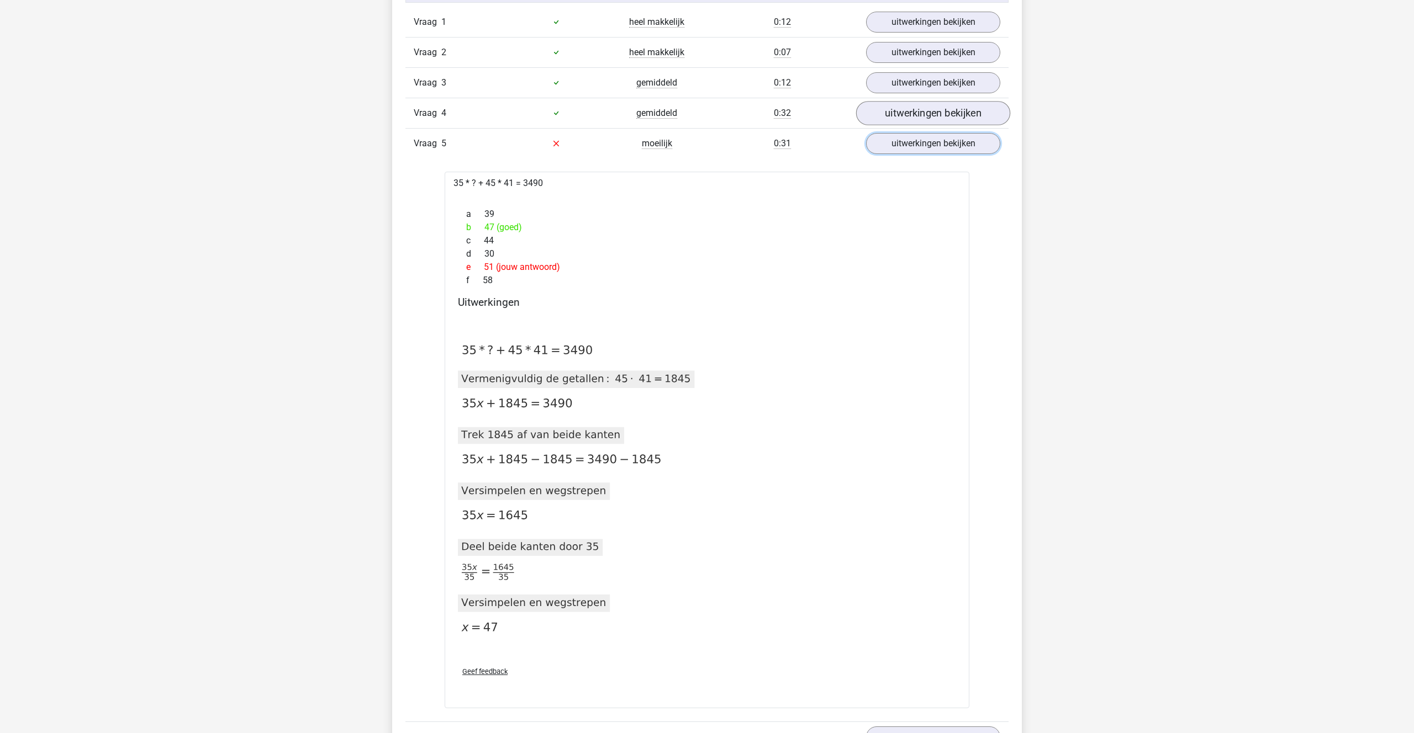
scroll to position [759, 0]
click at [932, 156] on div "Vraag 5 moeilijk 0:31 uitwerkingen bekijken" at bounding box center [706, 141] width 603 height 30
click at [930, 149] on link "uitwerkingen bekijken" at bounding box center [933, 142] width 154 height 24
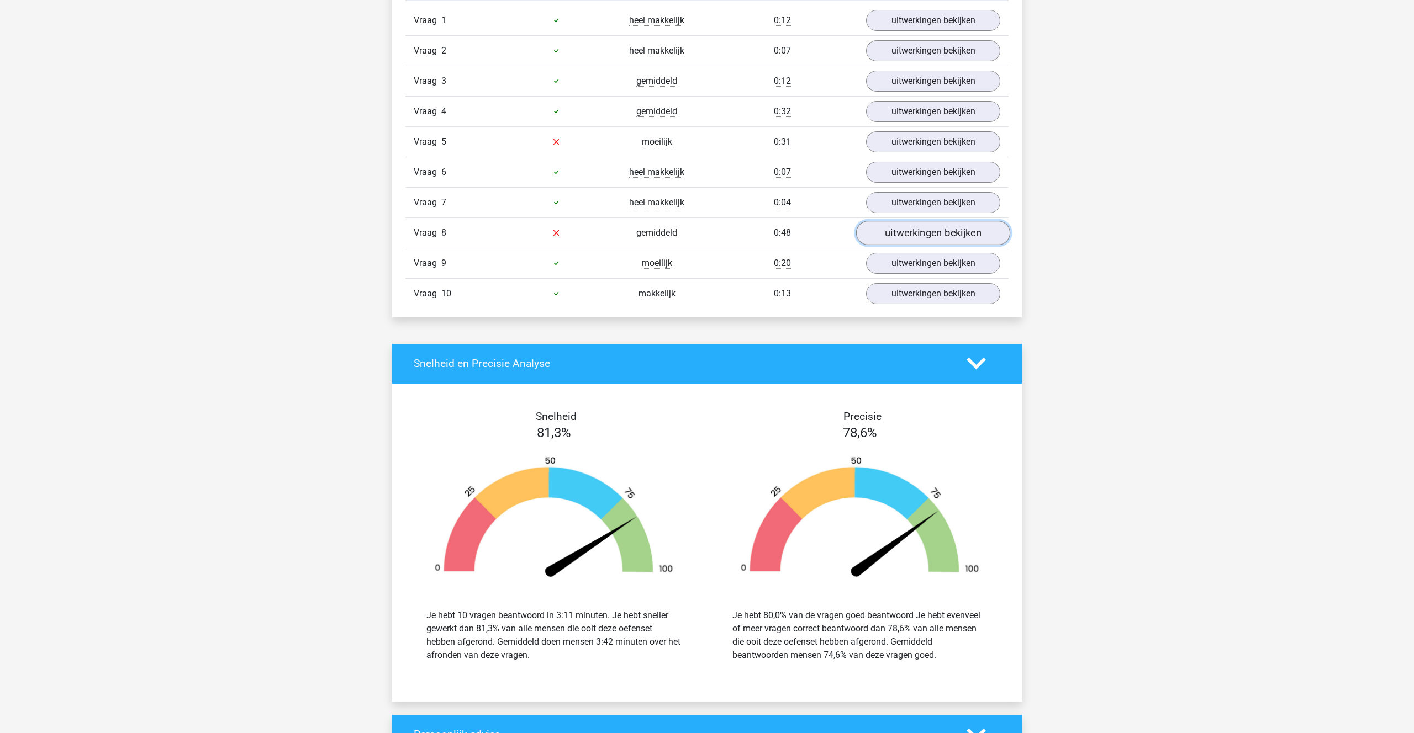
click at [921, 239] on link "uitwerkingen bekijken" at bounding box center [933, 233] width 154 height 24
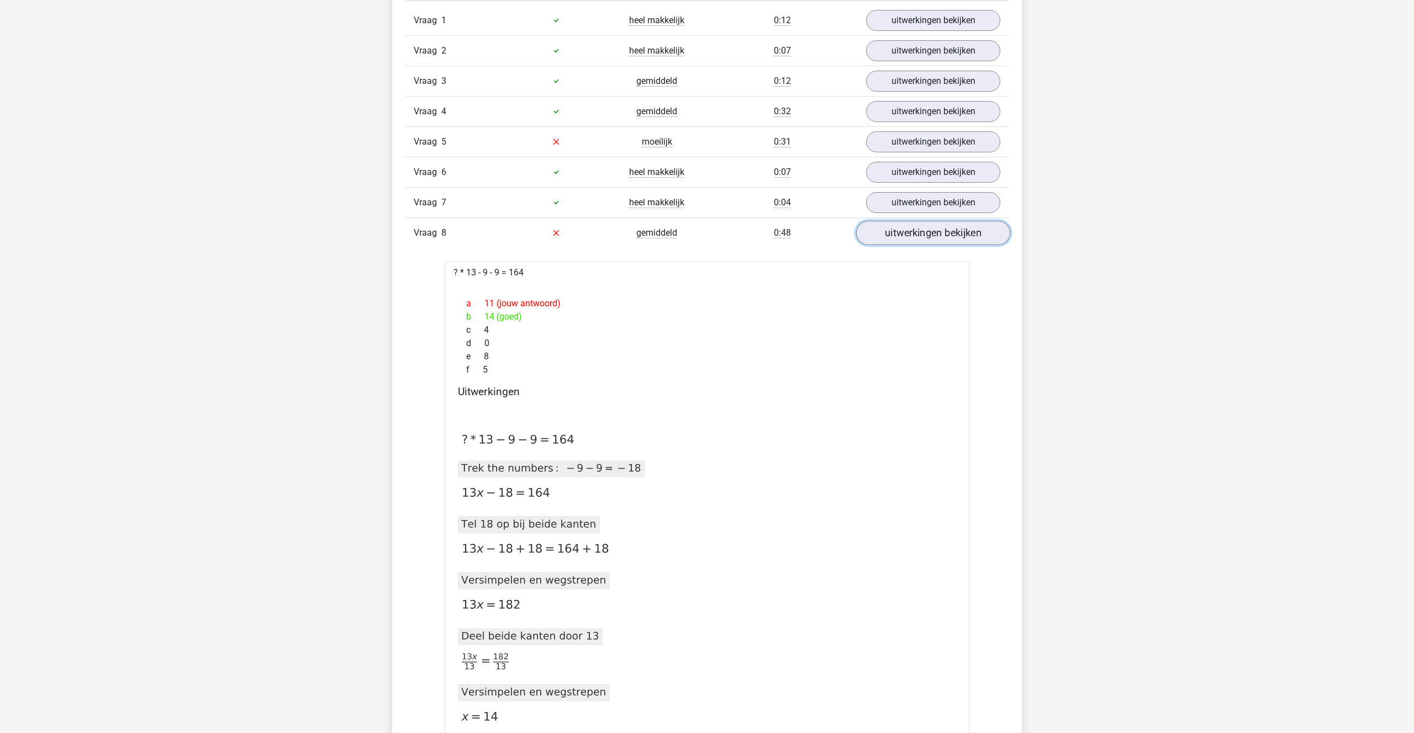
click at [883, 240] on link "uitwerkingen bekijken" at bounding box center [933, 233] width 154 height 24
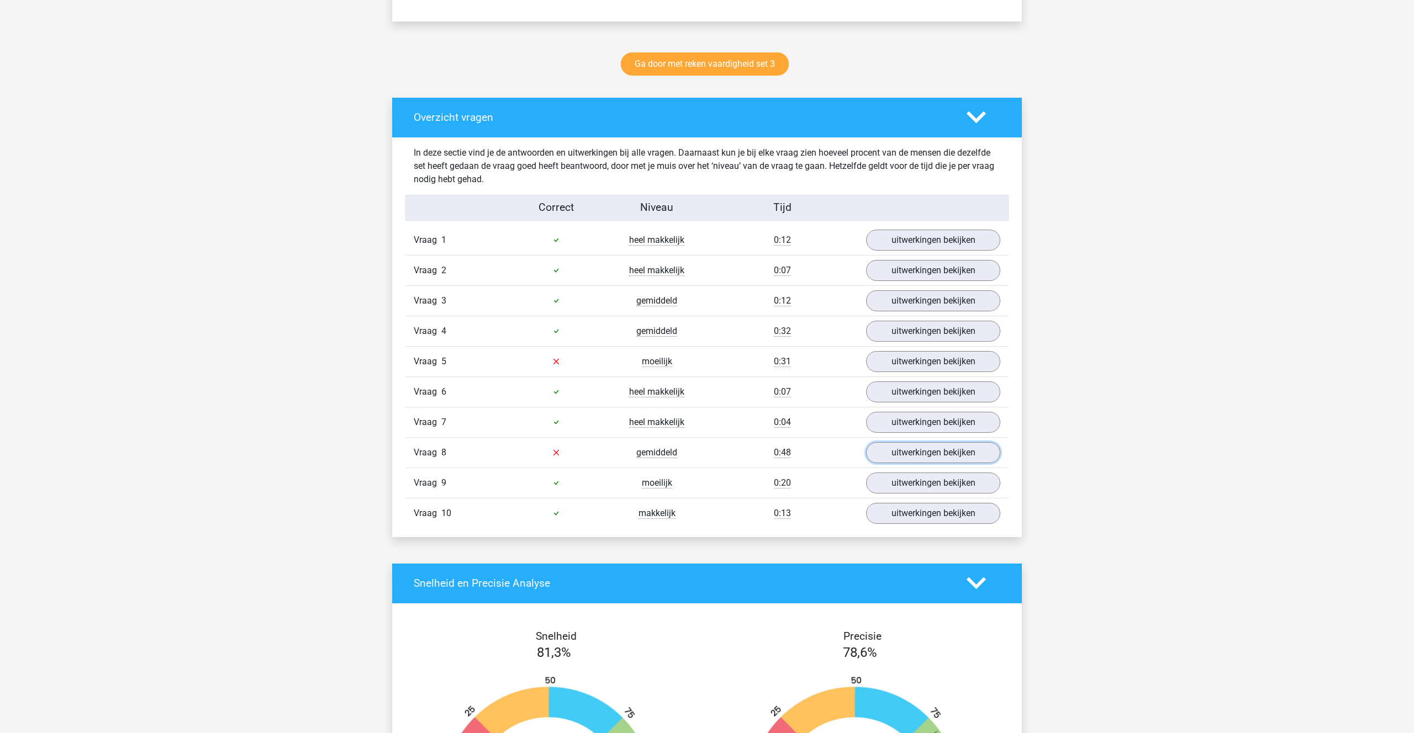
scroll to position [540, 0]
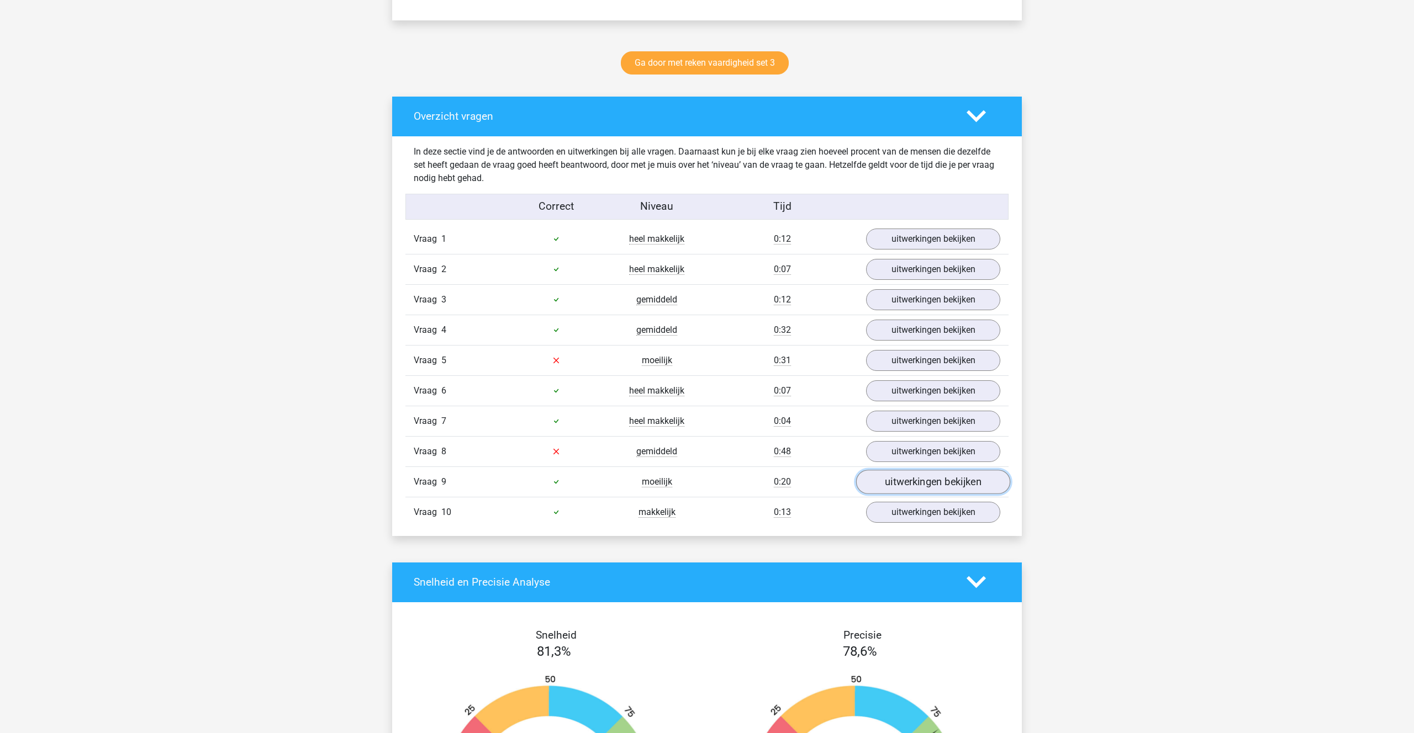
click at [915, 478] on link "uitwerkingen bekijken" at bounding box center [933, 482] width 154 height 24
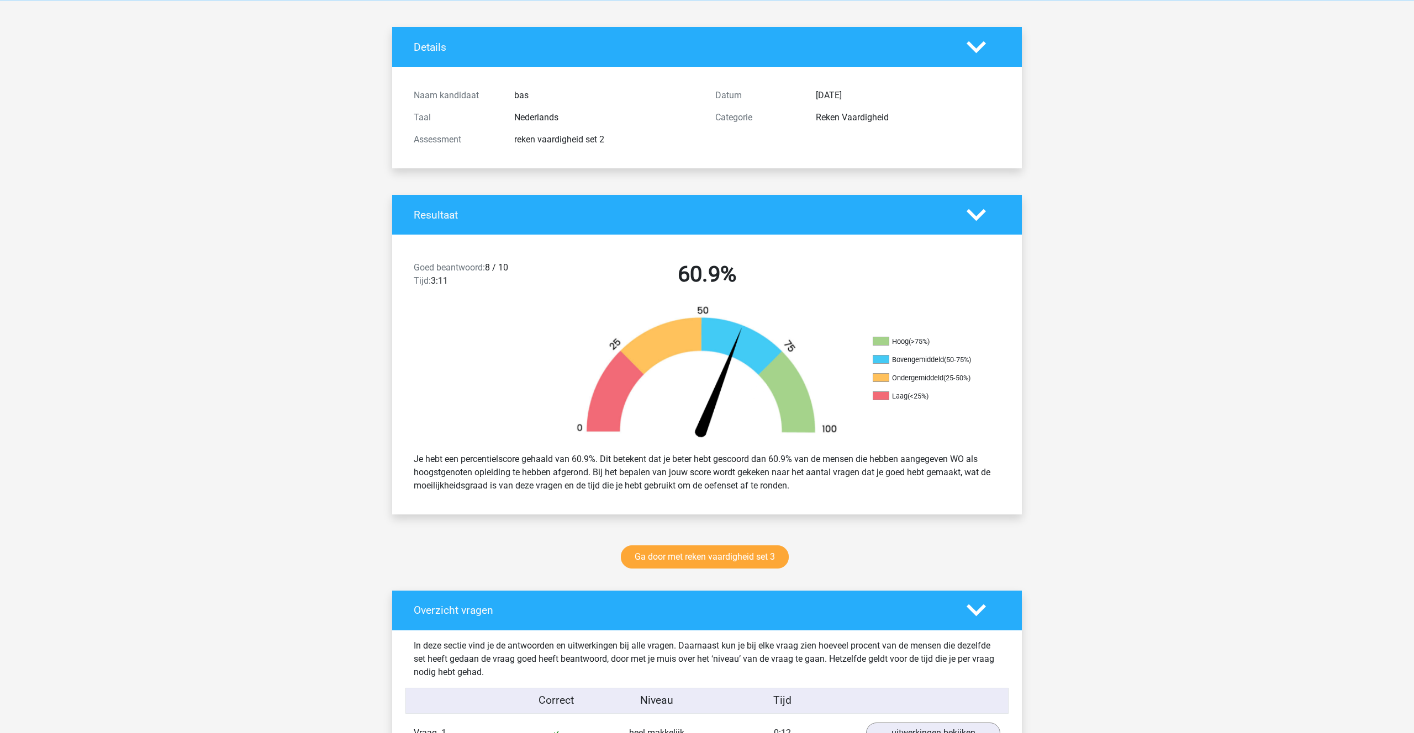
scroll to position [0, 0]
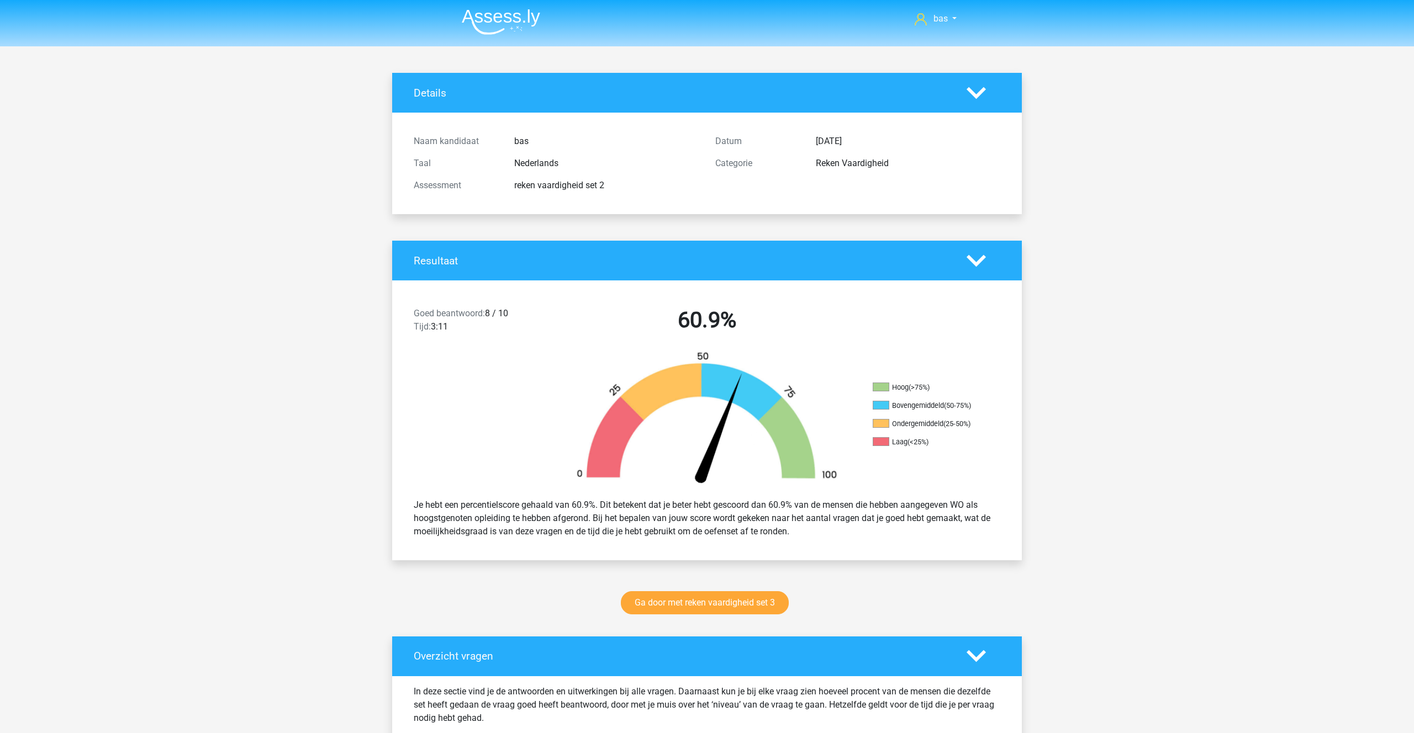
click at [475, 13] on img at bounding box center [501, 22] width 78 height 26
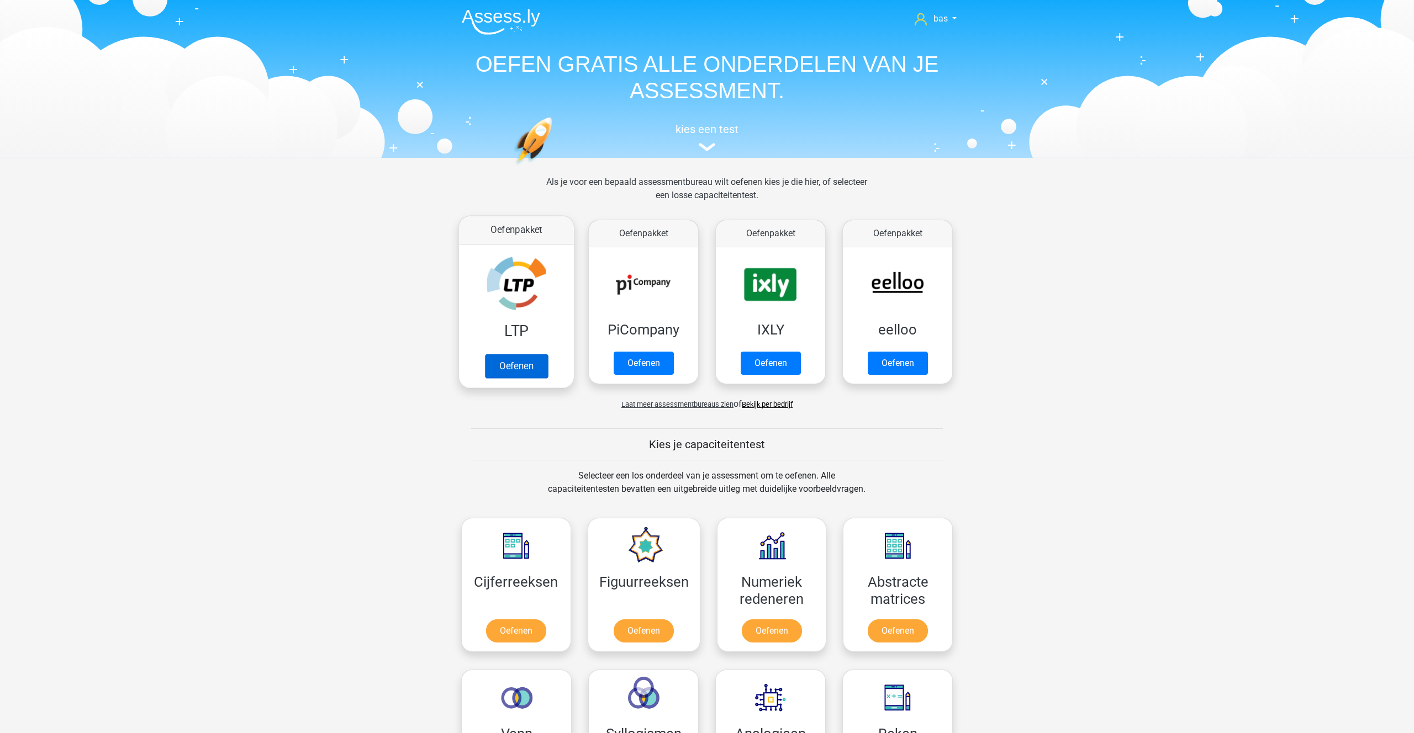
scroll to position [4, 0]
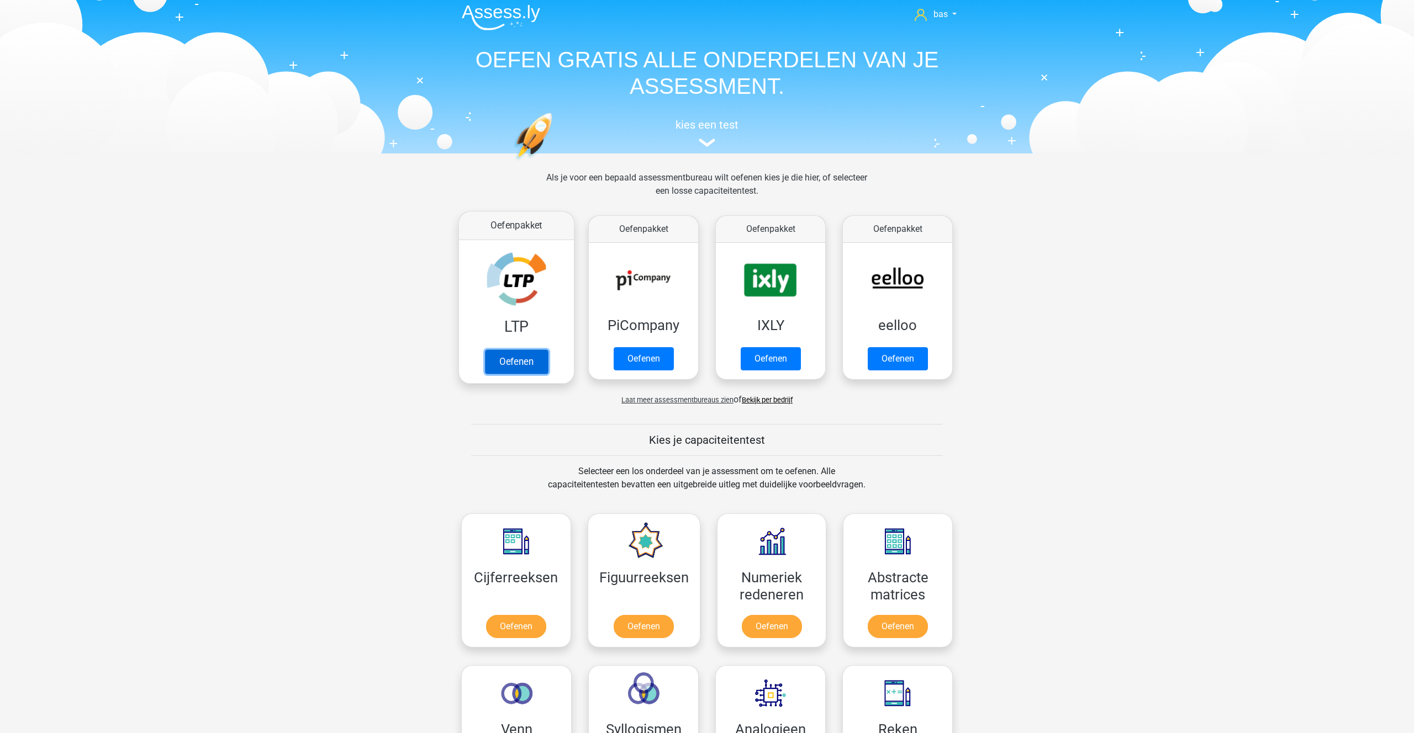
click at [512, 362] on link "Oefenen" at bounding box center [516, 362] width 63 height 24
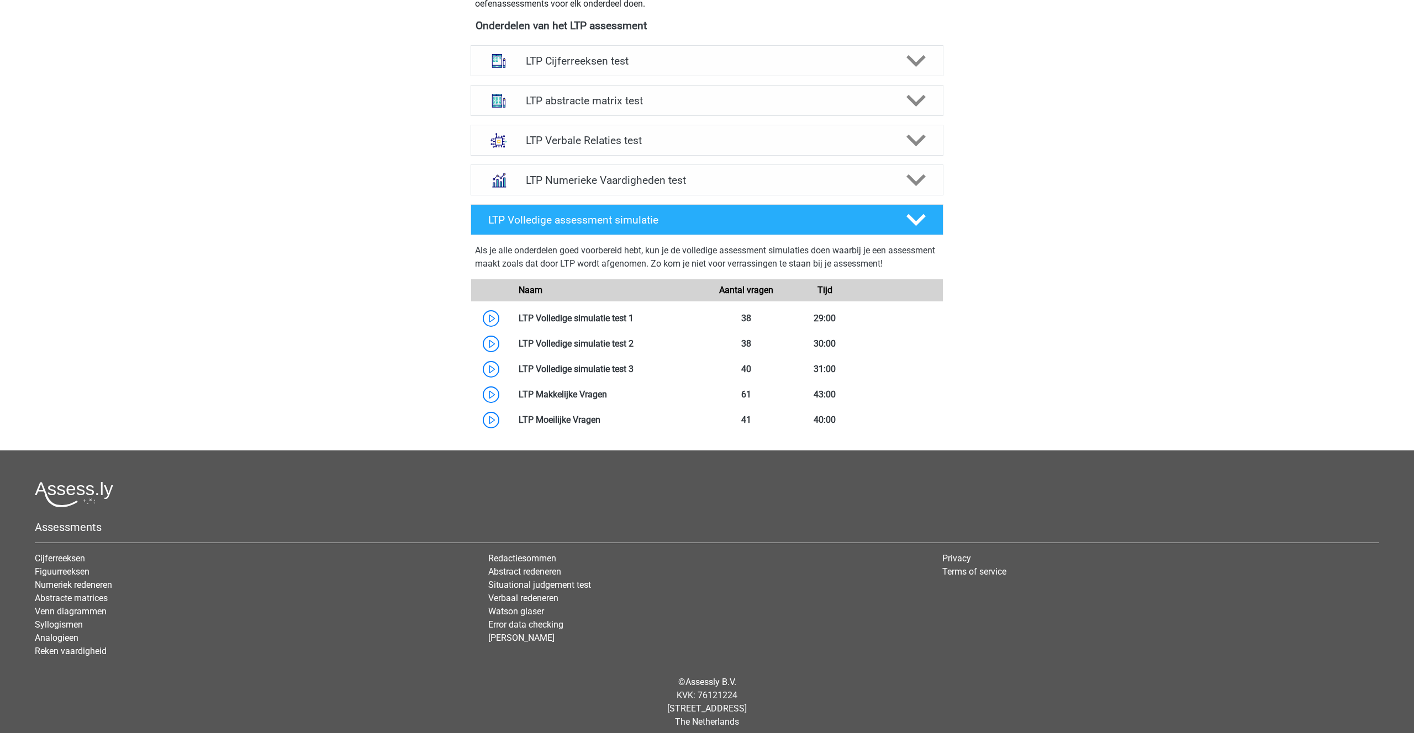
scroll to position [435, 0]
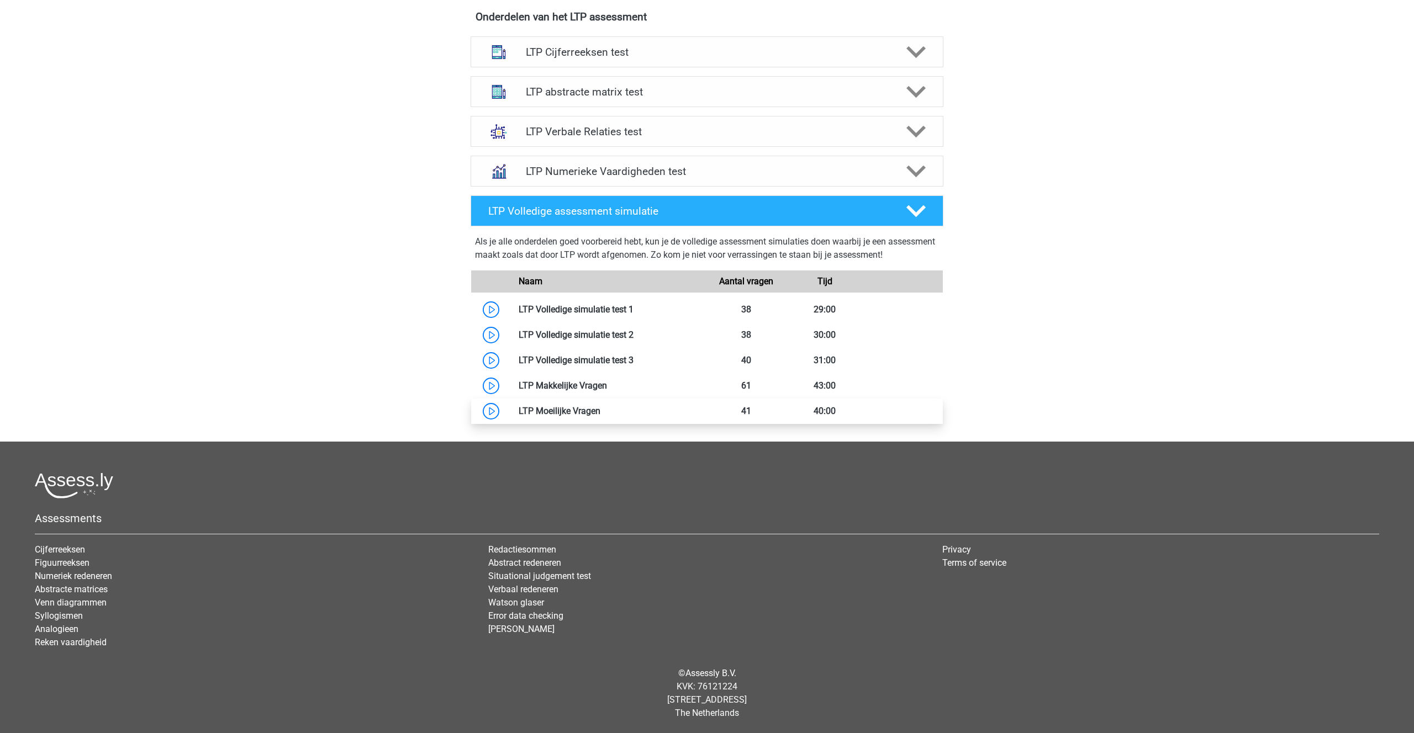
click at [600, 416] on link at bounding box center [600, 411] width 0 height 10
